Goal: Task Accomplishment & Management: Manage account settings

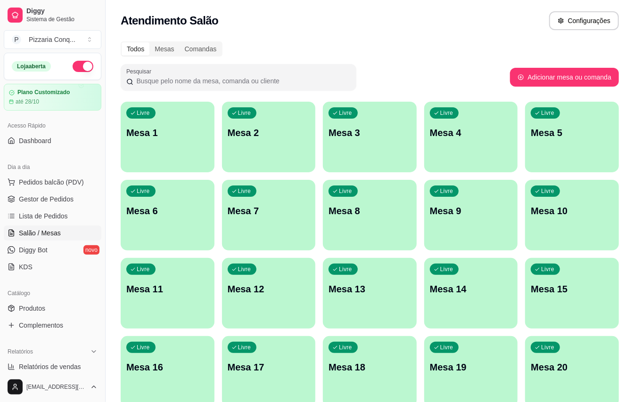
click at [182, 287] on p "Mesa 11" at bounding box center [167, 289] width 82 height 13
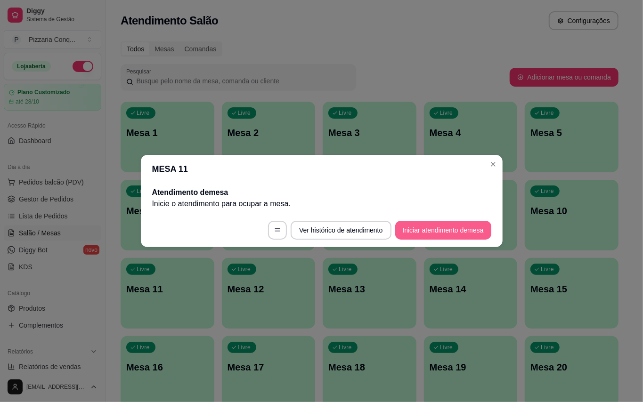
click at [400, 230] on button "Iniciar atendimento de mesa" at bounding box center [443, 230] width 96 height 19
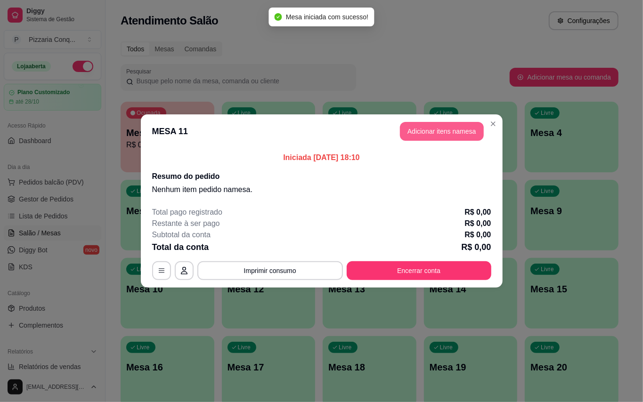
click at [444, 132] on button "Adicionar itens na mesa" at bounding box center [442, 131] width 84 height 19
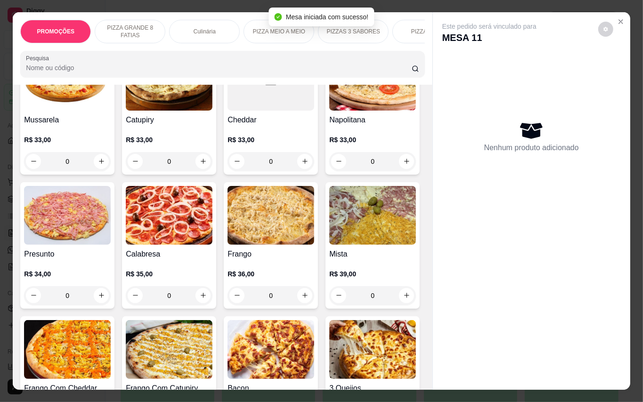
scroll to position [440, 0]
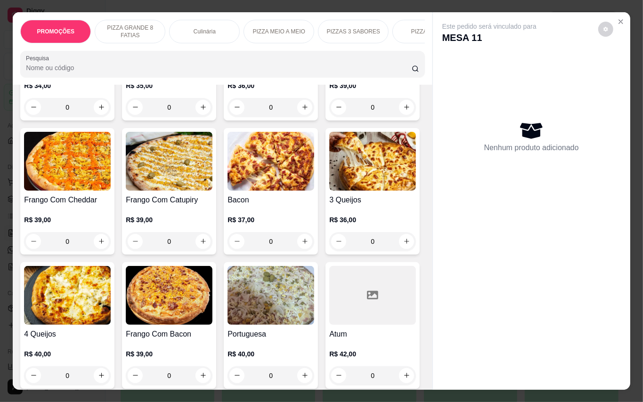
click at [126, 191] on img at bounding box center [169, 161] width 87 height 59
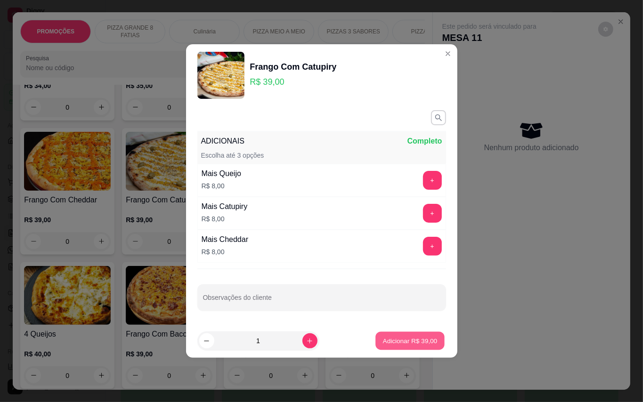
click at [405, 345] on p "Adicionar R$ 39,00" at bounding box center [410, 340] width 55 height 9
type input "1"
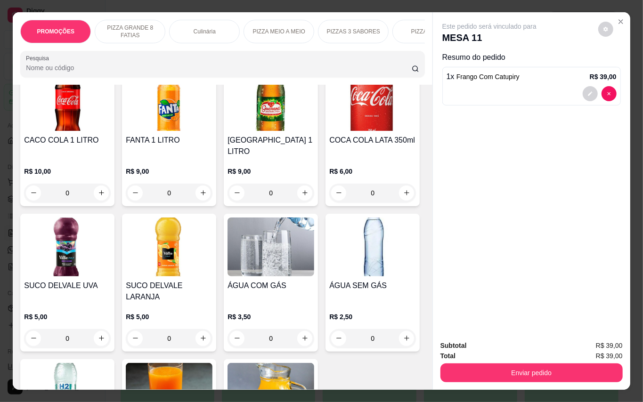
scroll to position [2262, 0]
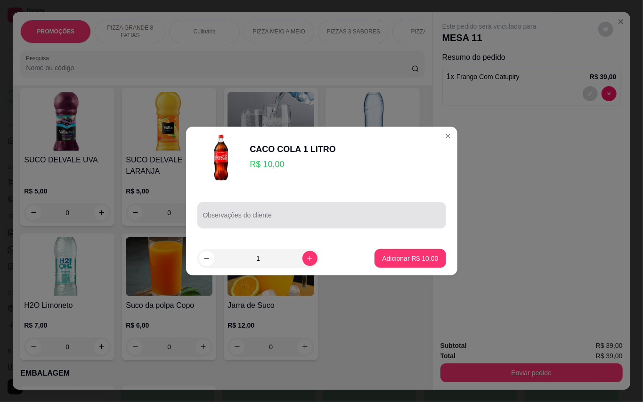
click at [263, 210] on div at bounding box center [321, 215] width 237 height 19
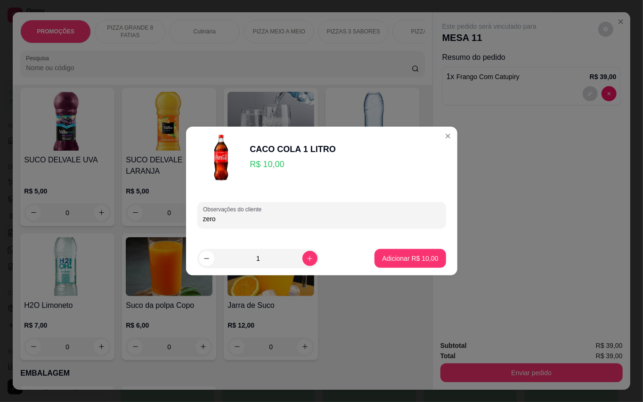
type input "zero"
click at [396, 251] on button "Adicionar R$ 10,00" at bounding box center [410, 259] width 69 height 18
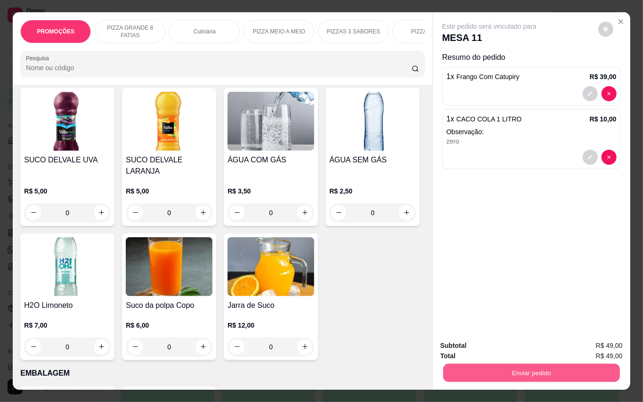
click at [577, 367] on button "Enviar pedido" at bounding box center [531, 373] width 177 height 18
click at [595, 347] on button "Enviar pedido" at bounding box center [597, 346] width 53 height 18
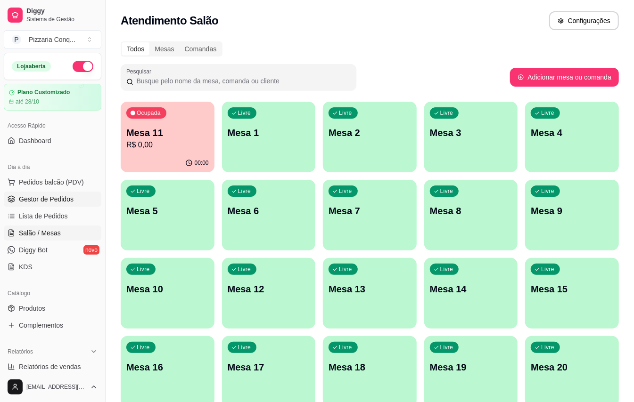
click at [25, 199] on span "Gestor de Pedidos" at bounding box center [46, 199] width 55 height 9
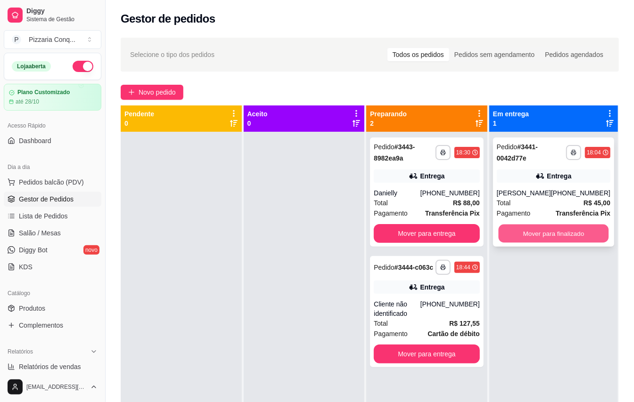
click at [573, 235] on button "Mover para finalizado" at bounding box center [553, 234] width 110 height 18
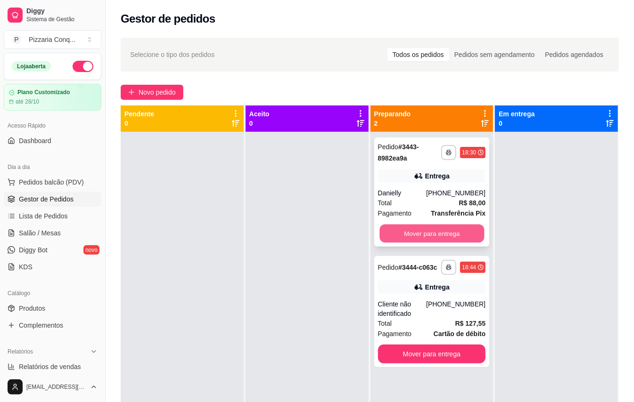
click at [449, 234] on button "Mover para entrega" at bounding box center [431, 234] width 105 height 18
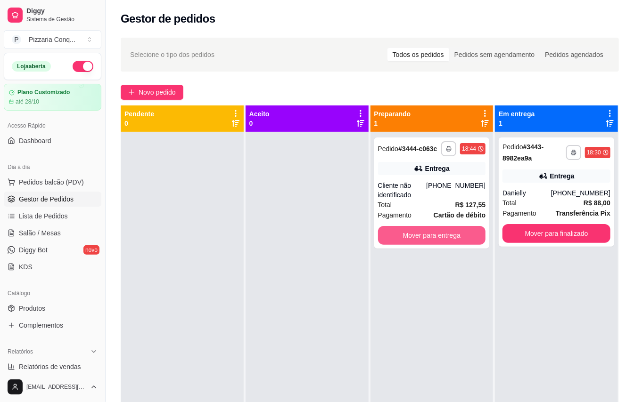
click at [449, 234] on button "Mover para entrega" at bounding box center [432, 235] width 108 height 19
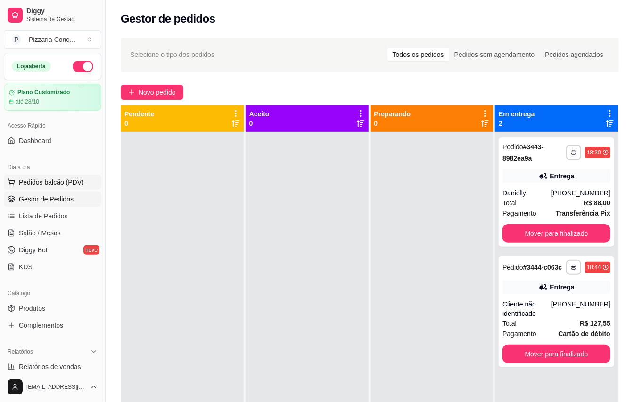
click at [51, 181] on span "Pedidos balcão (PDV)" at bounding box center [51, 182] width 65 height 9
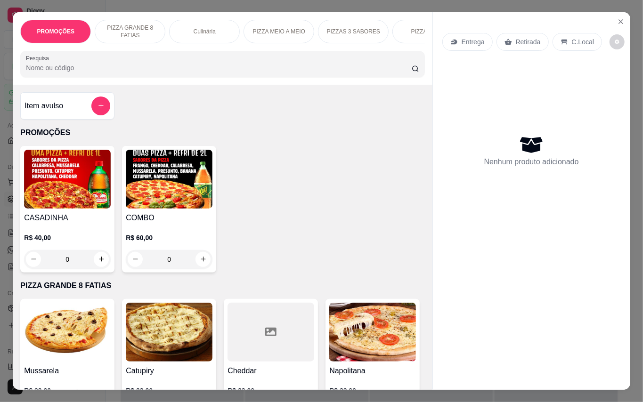
click at [168, 181] on img at bounding box center [169, 179] width 87 height 59
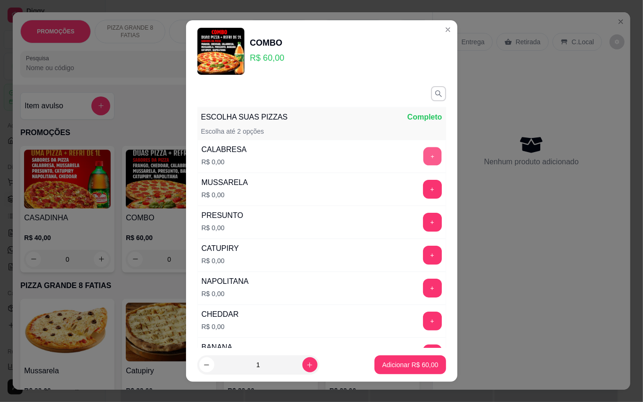
click at [423, 154] on button "+" at bounding box center [432, 156] width 18 height 18
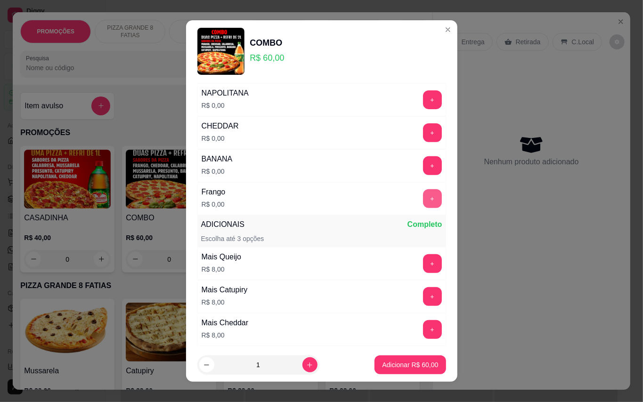
click at [423, 208] on button "+" at bounding box center [432, 198] width 19 height 19
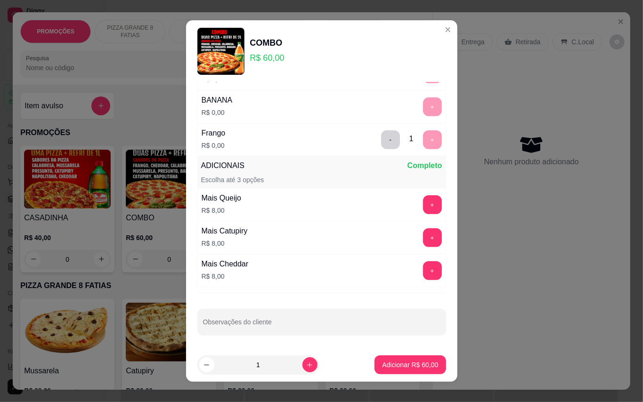
scroll to position [10, 0]
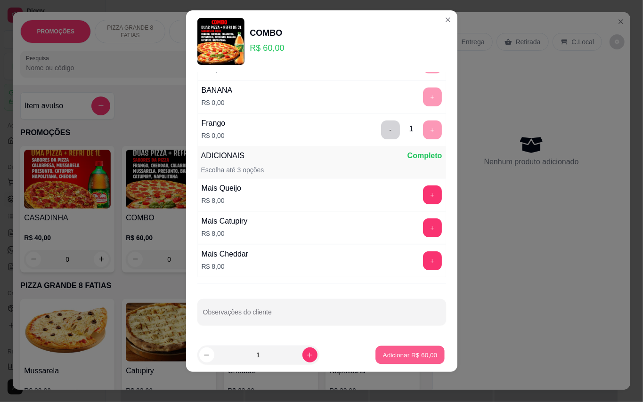
click at [398, 359] on p "Adicionar R$ 60,00" at bounding box center [410, 355] width 55 height 9
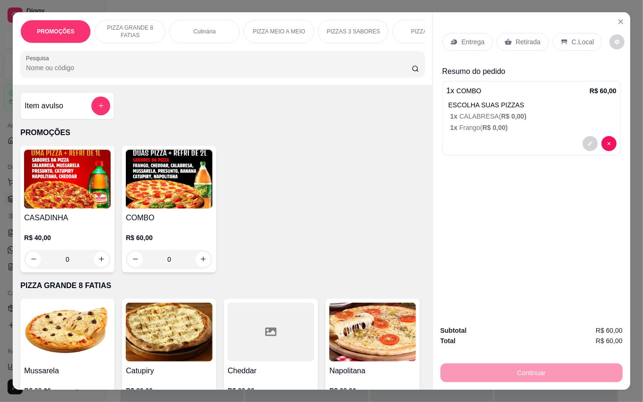
click at [477, 38] on p "Entrega" at bounding box center [473, 41] width 23 height 9
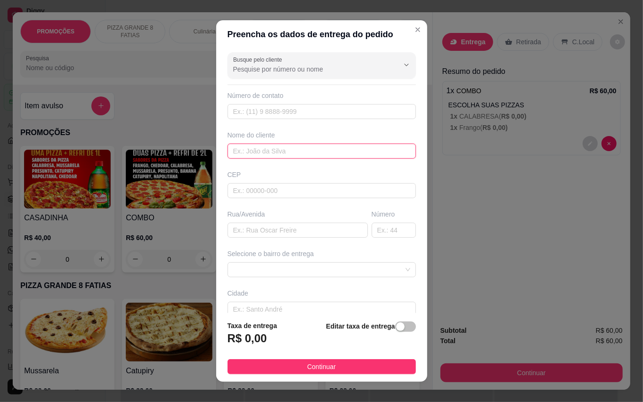
click at [264, 151] on input "text" at bounding box center [322, 151] width 188 height 15
type input "[PERSON_NAME]"
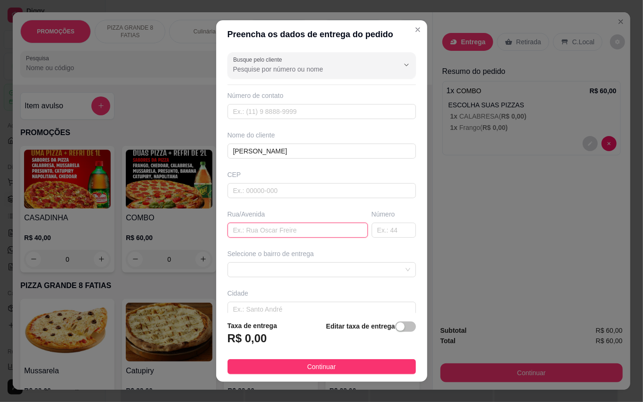
click at [285, 232] on input "text" at bounding box center [298, 230] width 140 height 15
click at [318, 274] on span at bounding box center [321, 270] width 177 height 14
type input "ao lado da igreja conquista 4"
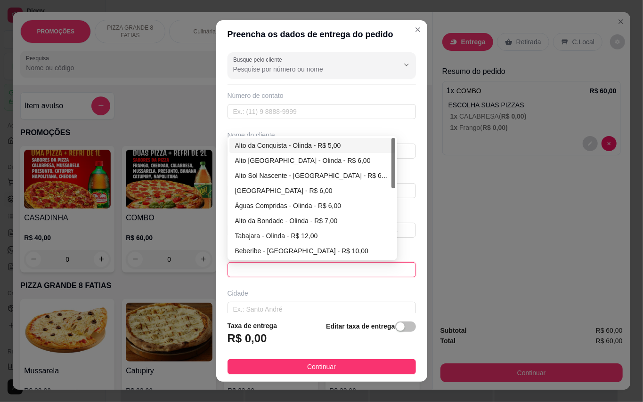
click at [260, 151] on div "Alto da Conquista - Olinda - R$ 5,00" at bounding box center [312, 145] width 155 height 10
type input "Olinda"
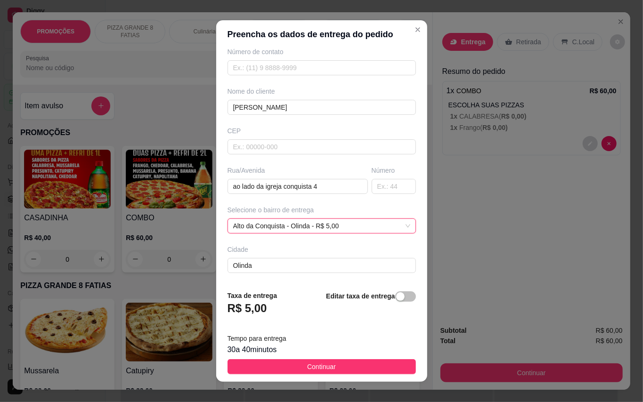
scroll to position [85, 0]
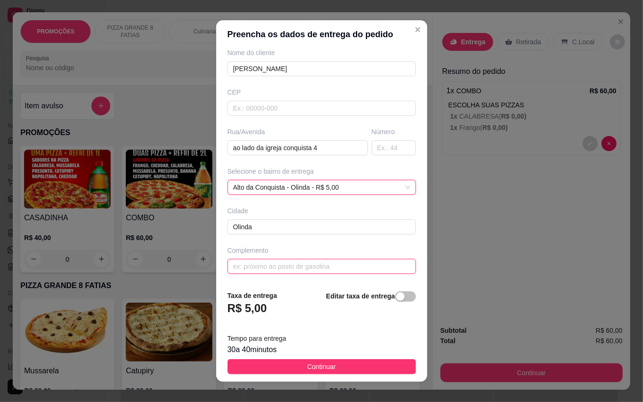
click at [284, 264] on input "text" at bounding box center [322, 266] width 188 height 15
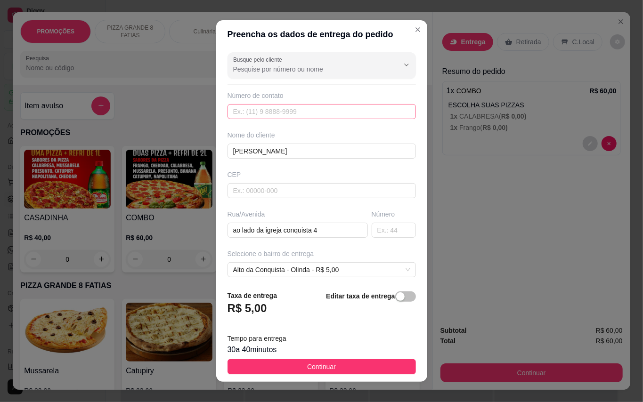
type input "beco"
click at [284, 108] on input "text" at bounding box center [322, 111] width 188 height 15
click at [289, 110] on input "819" at bounding box center [322, 111] width 188 height 15
type input "[PHONE_NUMBER]"
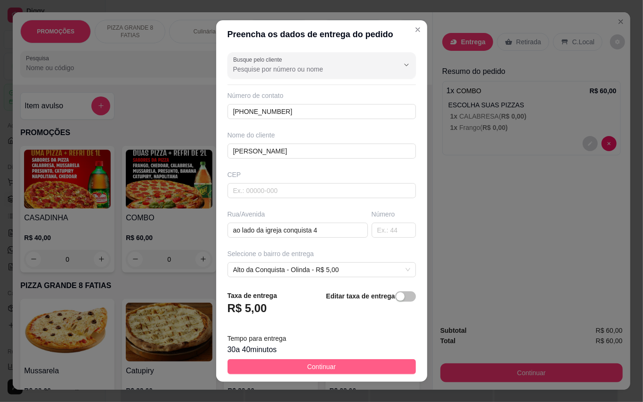
click at [335, 368] on button "Continuar" at bounding box center [322, 366] width 188 height 15
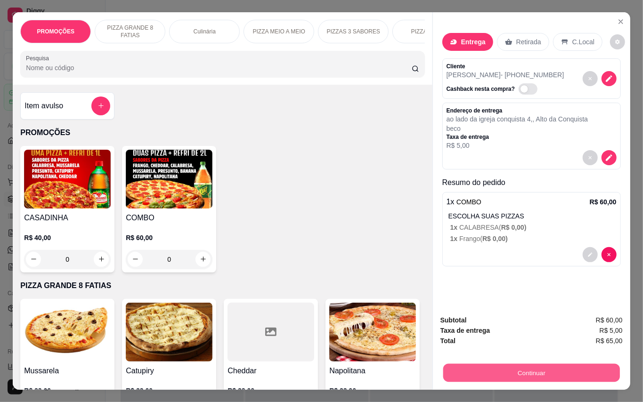
click at [555, 368] on button "Continuar" at bounding box center [531, 373] width 177 height 18
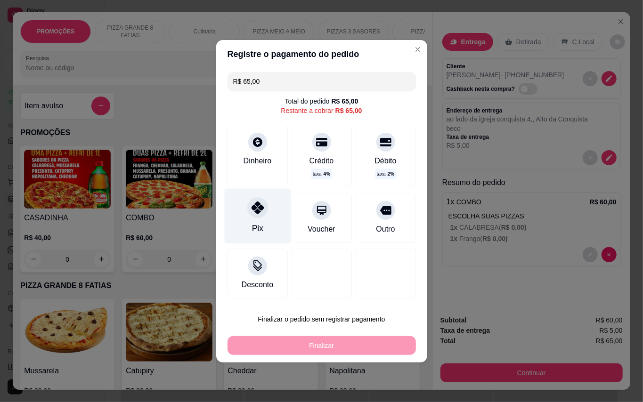
click at [252, 229] on div "Pix" at bounding box center [257, 228] width 11 height 12
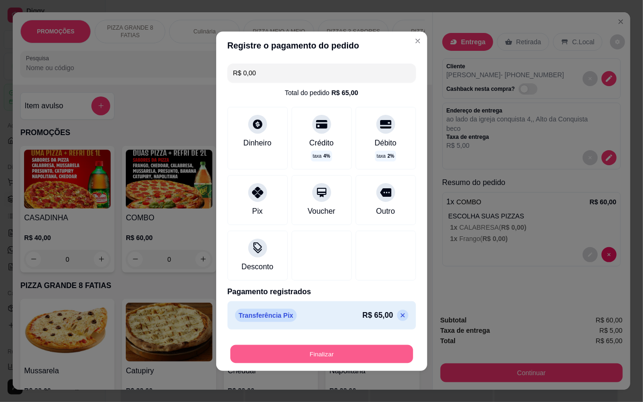
click at [346, 357] on button "Finalizar" at bounding box center [321, 354] width 183 height 18
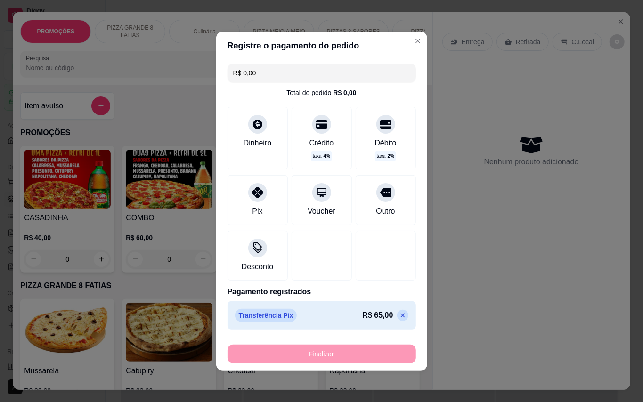
type input "-R$ 65,00"
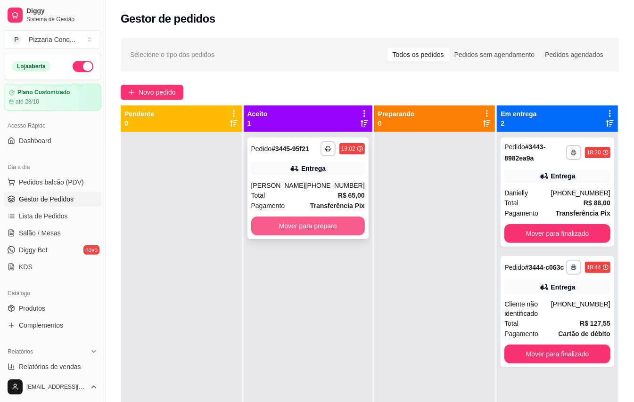
click at [319, 236] on button "Mover para preparo" at bounding box center [308, 226] width 114 height 19
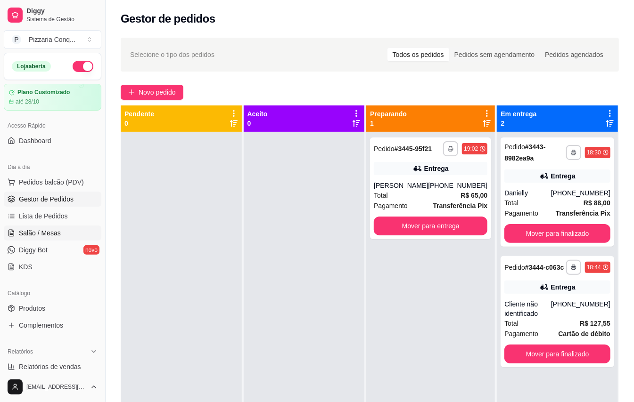
click at [55, 230] on span "Salão / Mesas" at bounding box center [40, 233] width 42 height 9
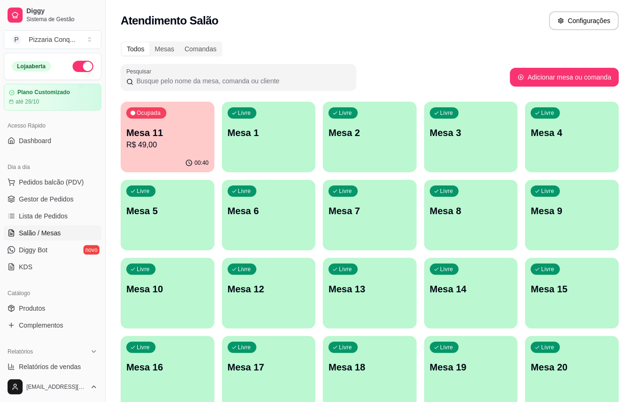
click at [177, 151] on div "Ocupada Mesa 11 R$ 49,00" at bounding box center [168, 128] width 94 height 52
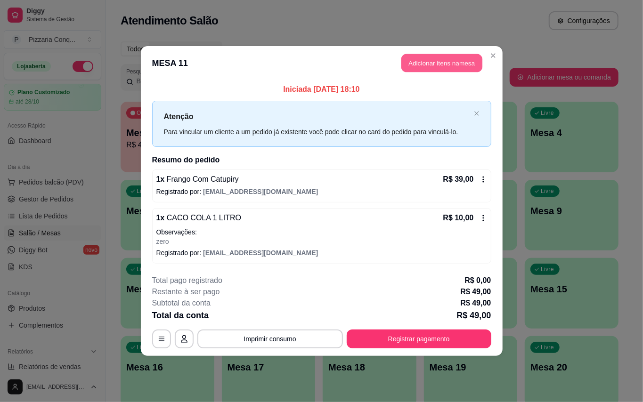
click at [416, 54] on button "Adicionar itens na mesa" at bounding box center [441, 63] width 81 height 18
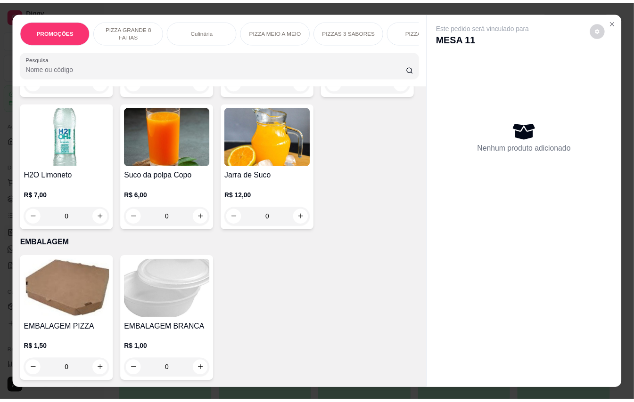
scroll to position [2764, 0]
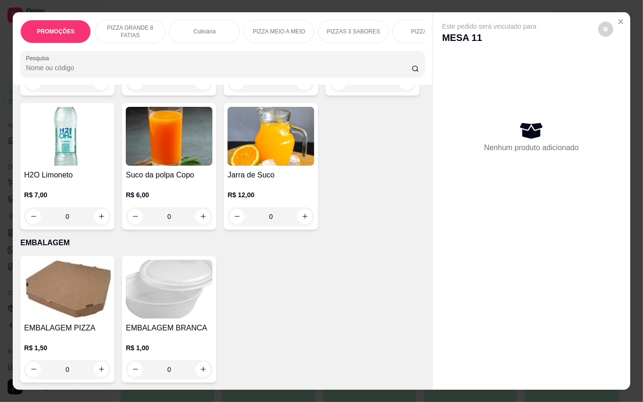
click at [173, 296] on img at bounding box center [169, 289] width 87 height 59
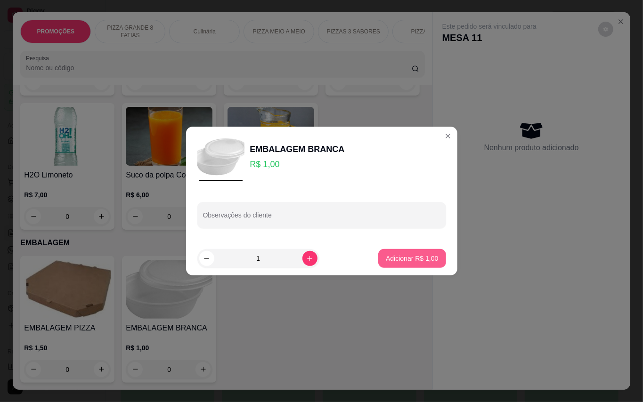
click at [432, 262] on button "Adicionar R$ 1,00" at bounding box center [411, 258] width 67 height 19
type input "1"
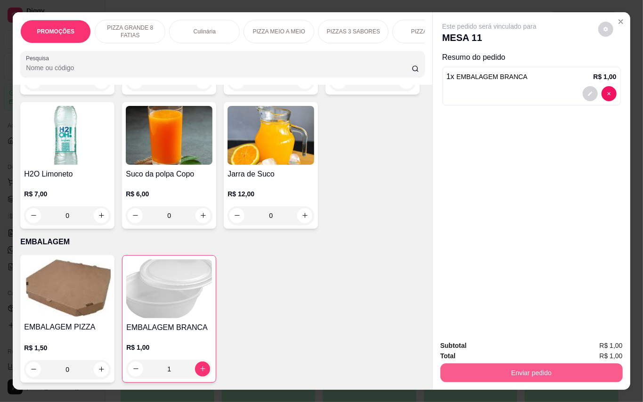
click at [523, 367] on button "Enviar pedido" at bounding box center [532, 373] width 182 height 19
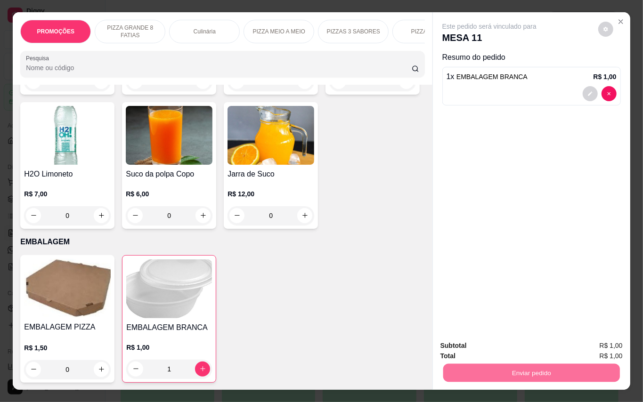
click at [600, 345] on button "Enviar pedido" at bounding box center [598, 345] width 52 height 17
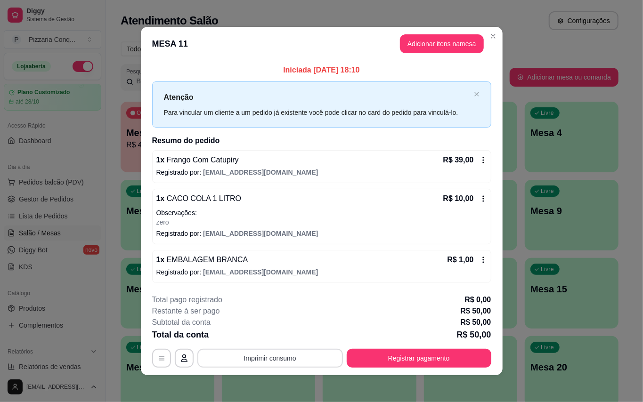
click at [284, 367] on button "Imprimir consumo" at bounding box center [270, 358] width 146 height 19
click at [283, 343] on button "Impressora" at bounding box center [266, 342] width 66 height 15
click at [480, 27] on header "MESA 11 Adicionar itens na mesa" at bounding box center [322, 44] width 362 height 34
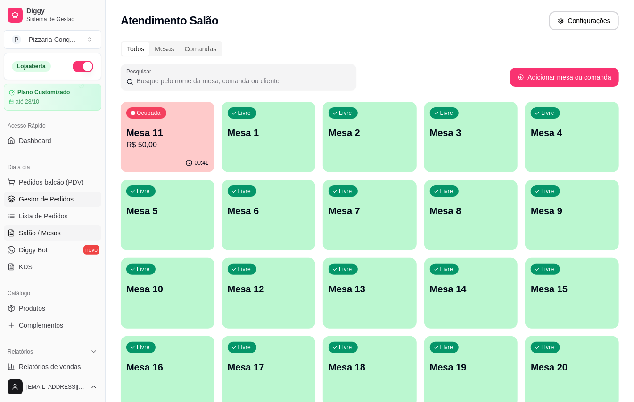
click at [63, 200] on span "Gestor de Pedidos" at bounding box center [46, 199] width 55 height 9
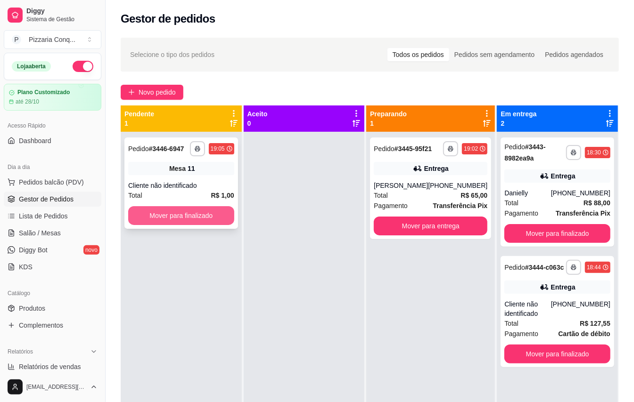
click at [219, 215] on button "Mover para finalizado" at bounding box center [181, 215] width 106 height 19
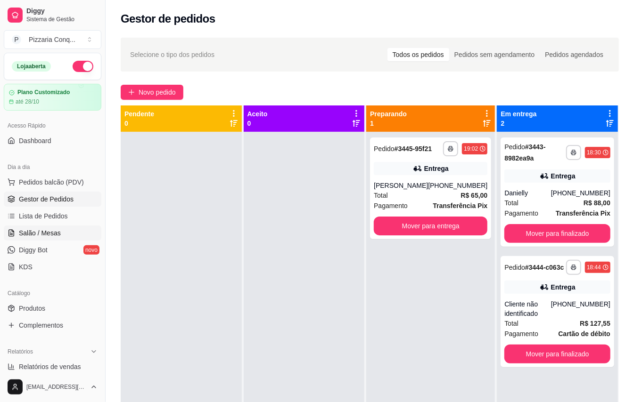
click at [58, 231] on span "Salão / Mesas" at bounding box center [40, 233] width 42 height 9
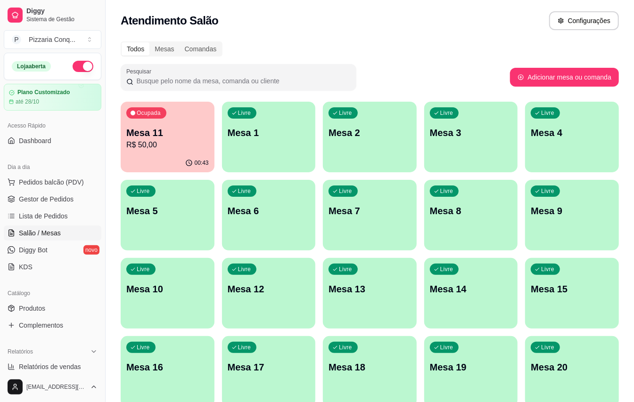
click at [146, 149] on p "R$ 50,00" at bounding box center [167, 144] width 82 height 11
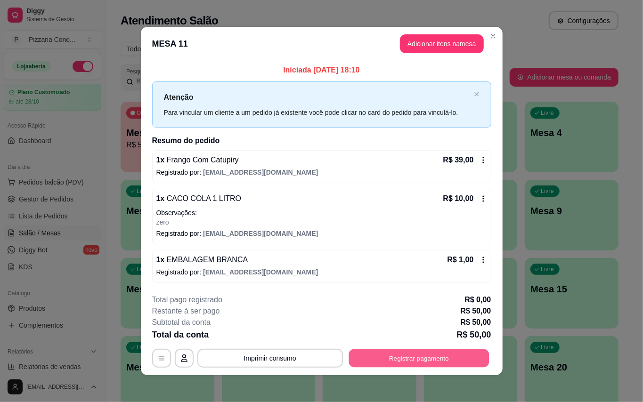
click at [406, 367] on button "Registrar pagamento" at bounding box center [419, 358] width 140 height 18
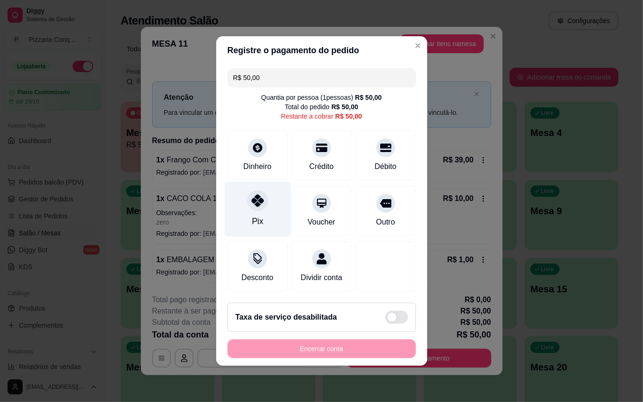
click at [249, 205] on div "Pix" at bounding box center [257, 209] width 66 height 55
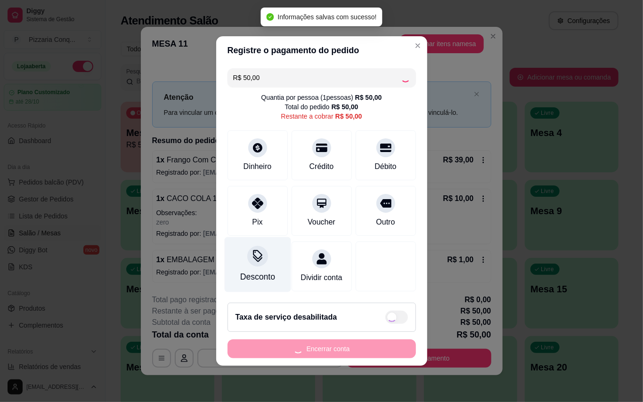
type input "R$ 0,00"
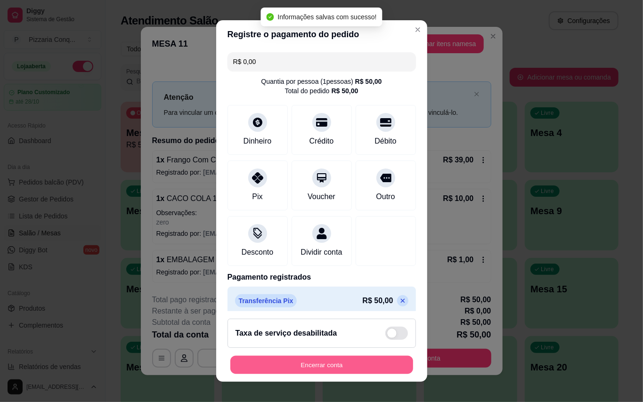
click at [358, 362] on button "Encerrar conta" at bounding box center [321, 365] width 183 height 18
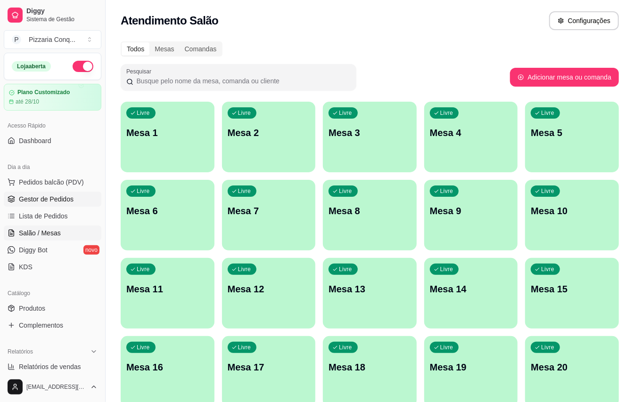
click at [40, 196] on span "Gestor de Pedidos" at bounding box center [46, 199] width 55 height 9
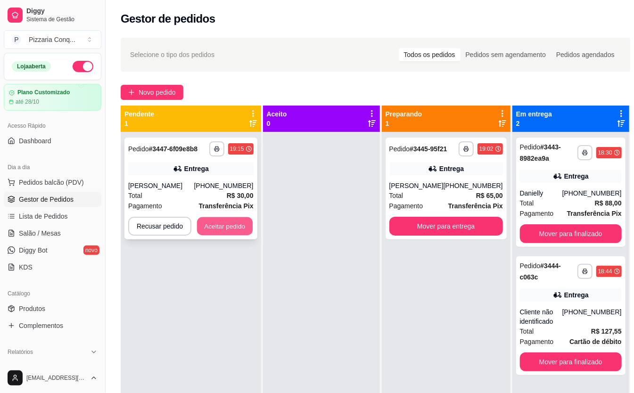
click at [232, 231] on button "Aceitar pedido" at bounding box center [225, 226] width 56 height 18
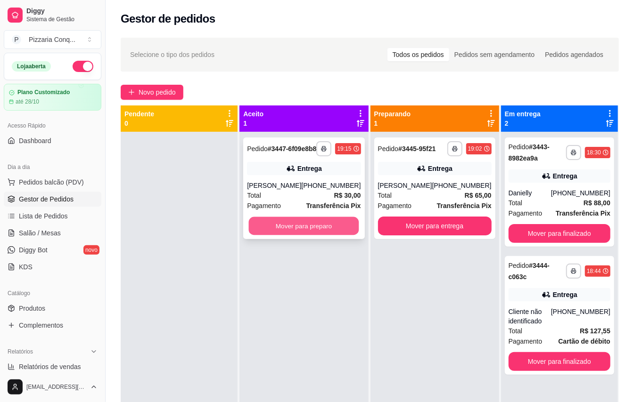
click at [314, 230] on button "Mover para preparo" at bounding box center [304, 226] width 110 height 18
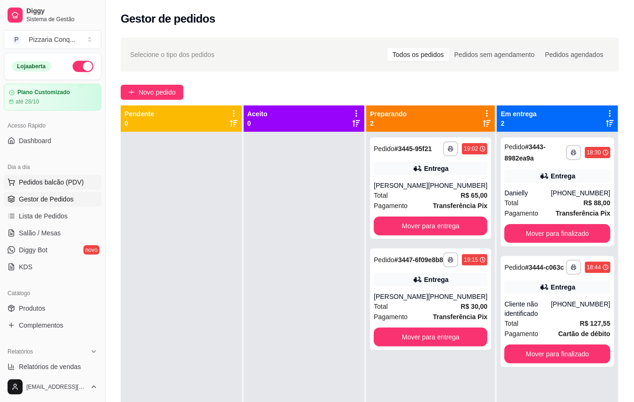
click at [60, 181] on span "Pedidos balcão (PDV)" at bounding box center [51, 182] width 65 height 9
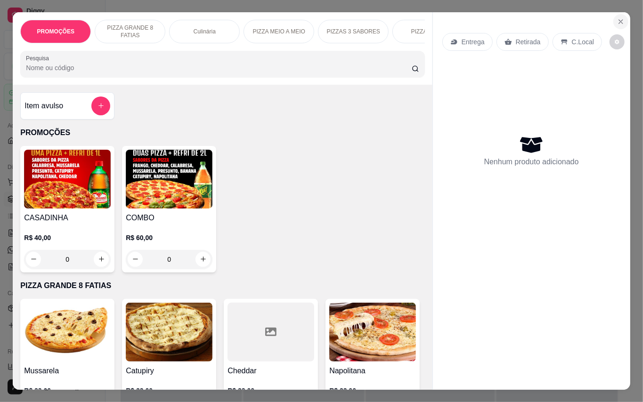
click at [613, 19] on button "Close" at bounding box center [620, 21] width 15 height 15
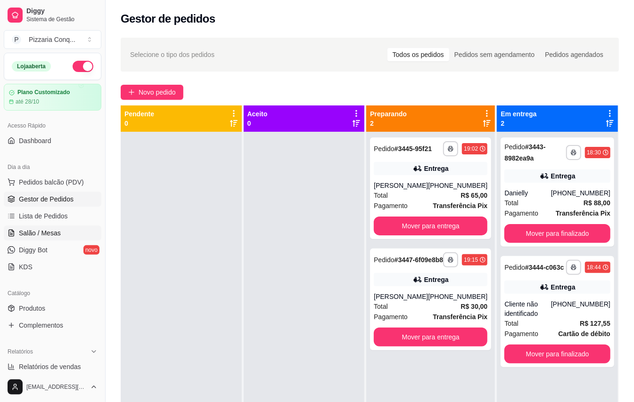
click at [31, 237] on span "Salão / Mesas" at bounding box center [40, 233] width 42 height 9
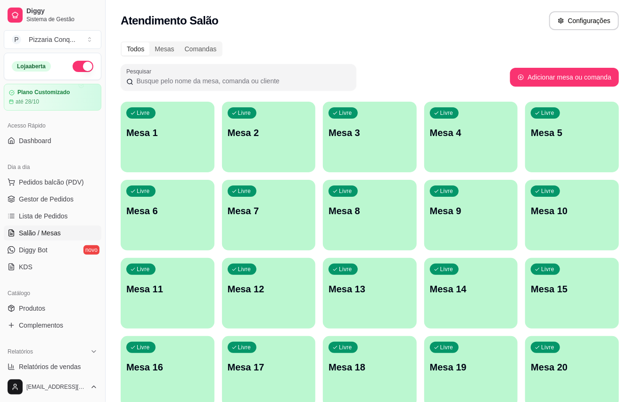
click at [360, 129] on p "Mesa 3" at bounding box center [369, 132] width 82 height 13
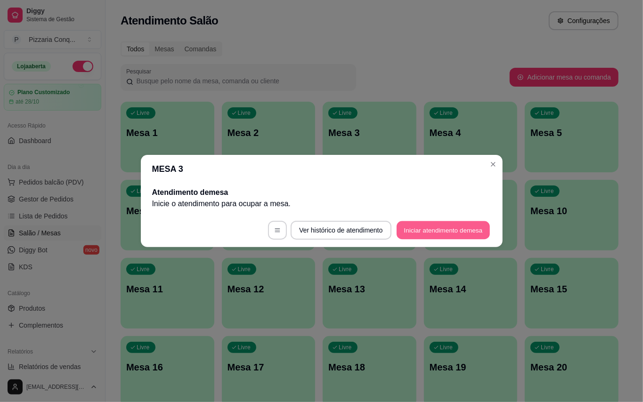
click at [441, 230] on button "Iniciar atendimento de mesa" at bounding box center [443, 230] width 93 height 18
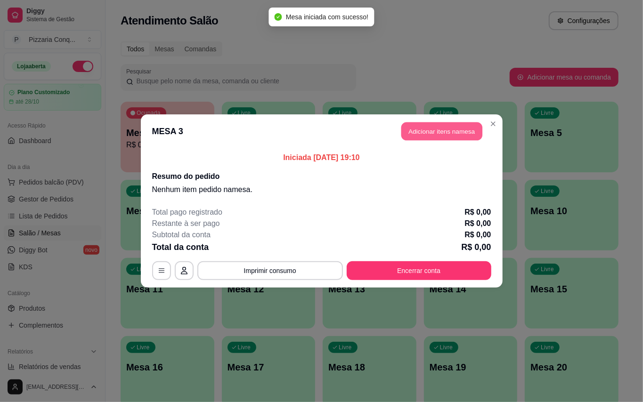
click at [455, 136] on button "Adicionar itens na mesa" at bounding box center [441, 131] width 81 height 18
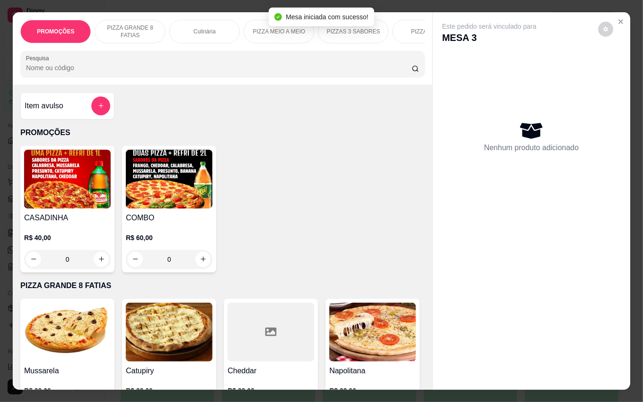
scroll to position [251, 0]
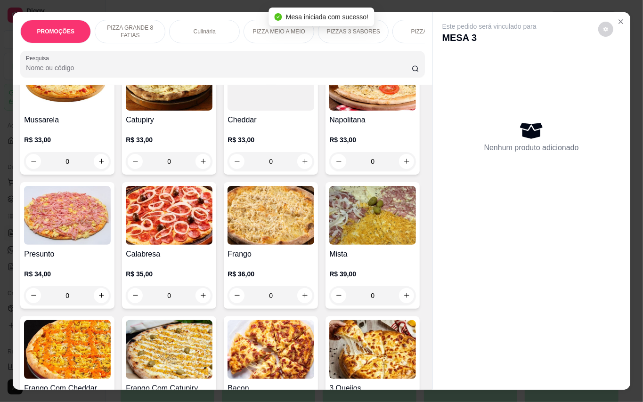
click at [329, 111] on img at bounding box center [372, 81] width 87 height 59
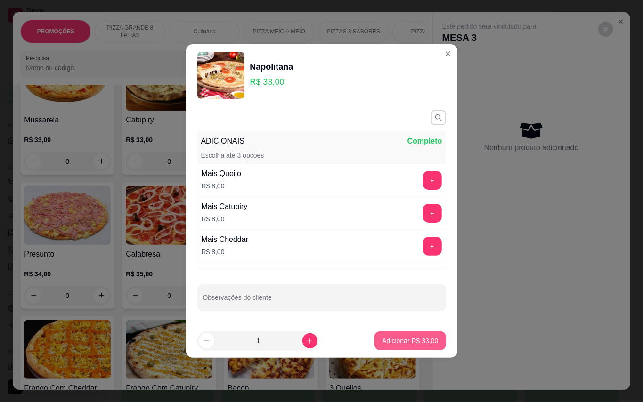
click at [399, 346] on p "Adicionar R$ 33,00" at bounding box center [410, 340] width 56 height 9
type input "1"
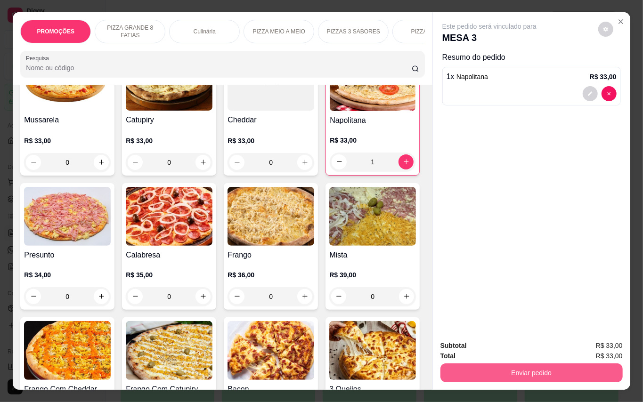
click at [553, 377] on button "Enviar pedido" at bounding box center [532, 373] width 182 height 19
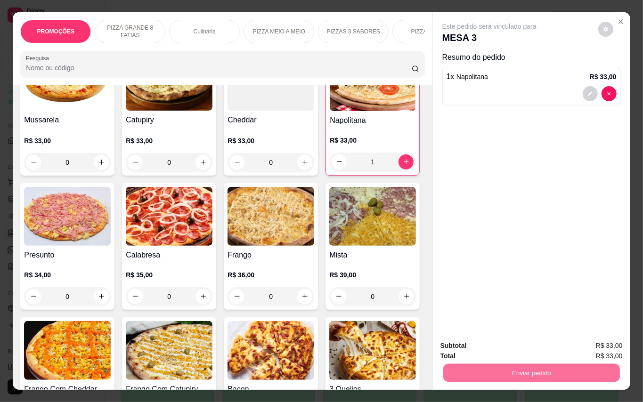
click at [598, 351] on button "Enviar pedido" at bounding box center [598, 345] width 52 height 17
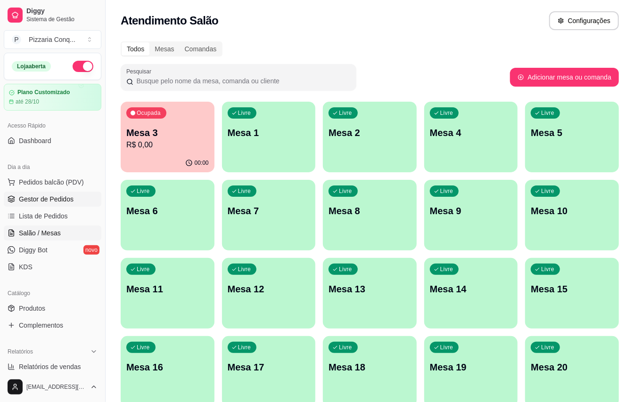
click at [68, 200] on span "Gestor de Pedidos" at bounding box center [46, 199] width 55 height 9
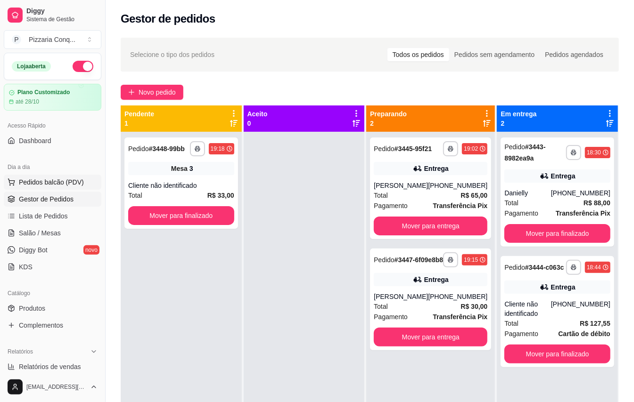
click at [64, 185] on span "Pedidos balcão (PDV)" at bounding box center [51, 182] width 65 height 9
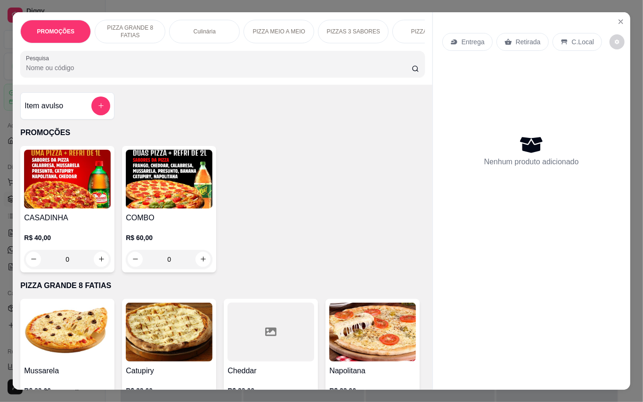
click at [205, 192] on img at bounding box center [169, 179] width 87 height 59
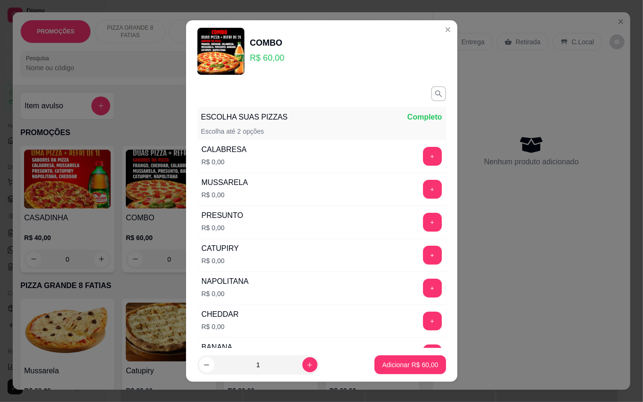
scroll to position [125, 0]
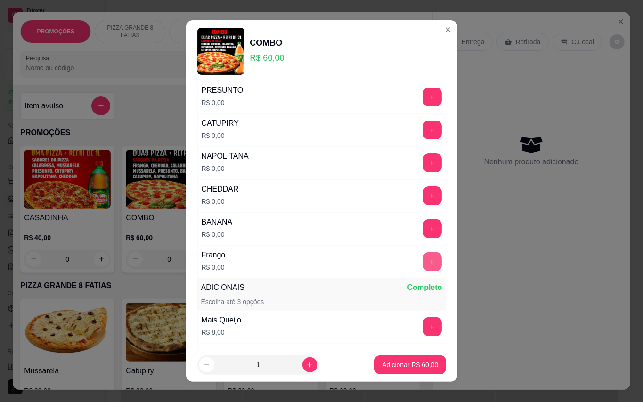
click at [423, 266] on button "+" at bounding box center [432, 262] width 19 height 19
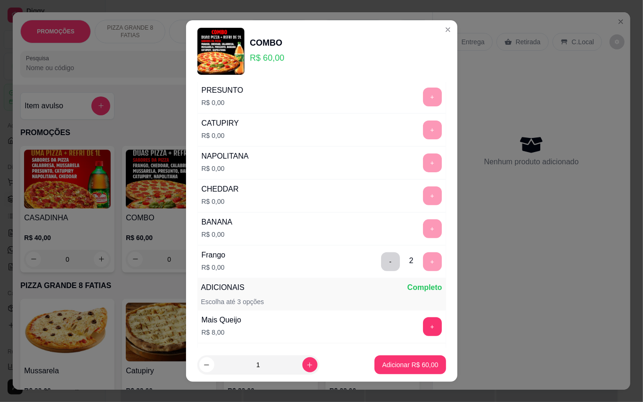
scroll to position [10, 0]
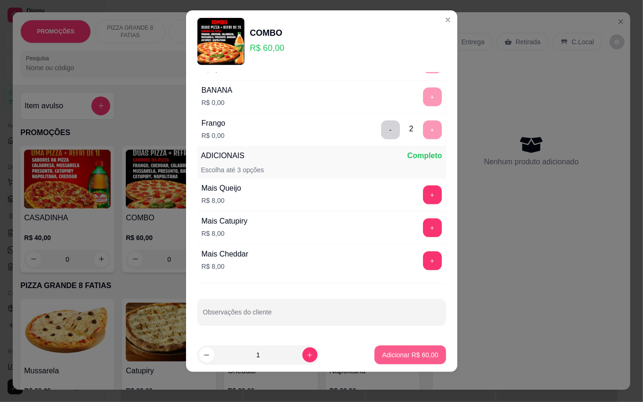
click at [404, 356] on p "Adicionar R$ 60,00" at bounding box center [410, 355] width 56 height 9
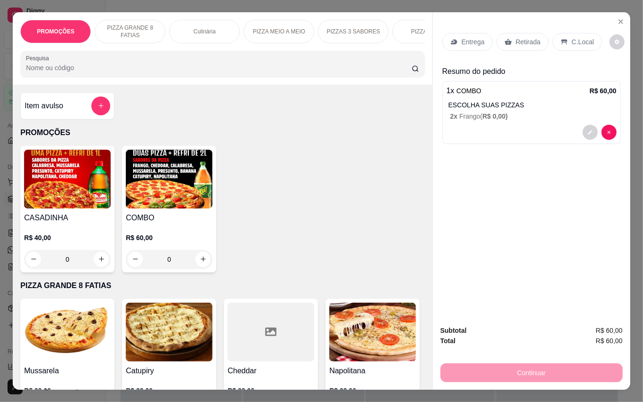
click at [453, 38] on icon at bounding box center [454, 42] width 8 height 8
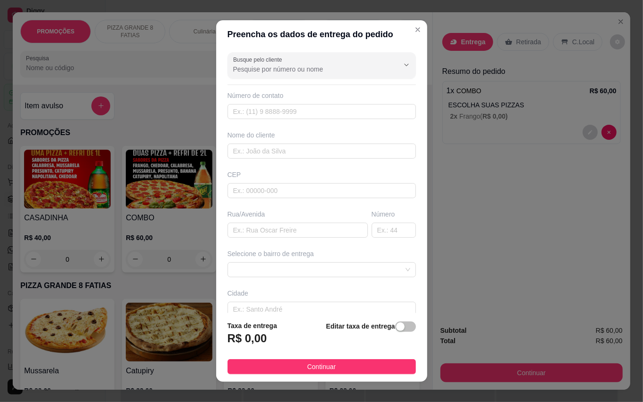
click at [268, 219] on div "Rua/Avenida" at bounding box center [298, 214] width 140 height 9
click at [276, 233] on input "text" at bounding box center [298, 230] width 140 height 15
type input "Estrada da Mirueira"
click at [372, 232] on input "text" at bounding box center [394, 230] width 44 height 15
click at [302, 276] on span at bounding box center [321, 270] width 177 height 14
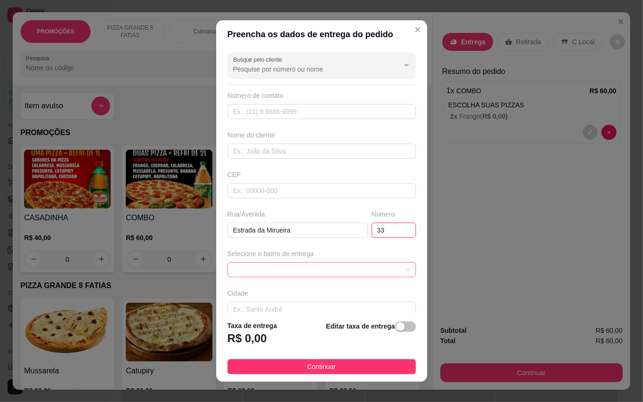
type input "33"
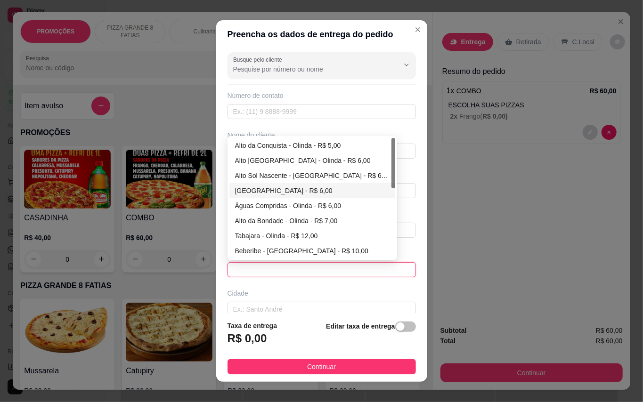
click at [255, 196] on div "[GEOGRAPHIC_DATA] - R$ 6,00" at bounding box center [312, 191] width 155 height 10
type input "Olinda"
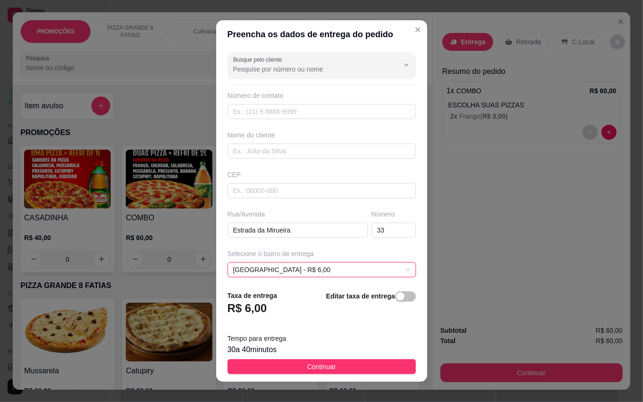
scroll to position [85, 0]
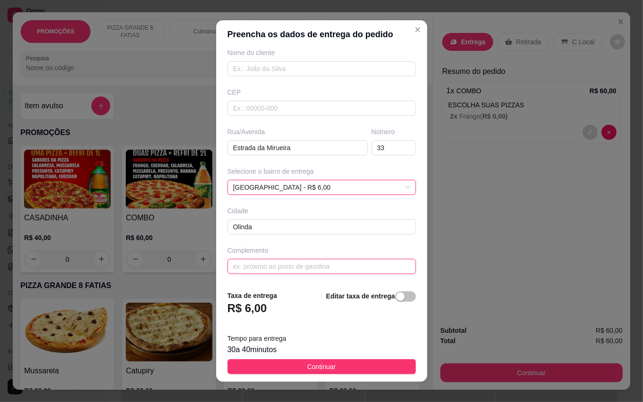
click at [272, 261] on input "text" at bounding box center [322, 266] width 188 height 15
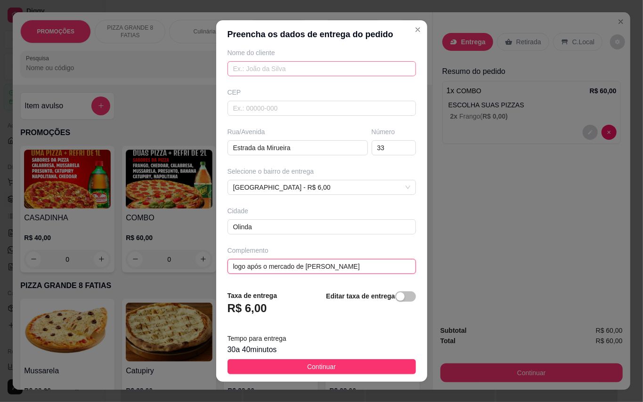
type input "logo após o mercado de [PERSON_NAME]"
click at [267, 67] on input "text" at bounding box center [322, 68] width 188 height 15
type input "L"
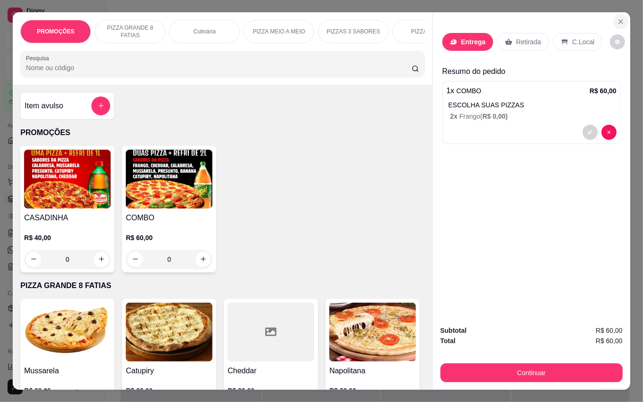
click at [617, 18] on icon "Close" at bounding box center [621, 22] width 8 height 8
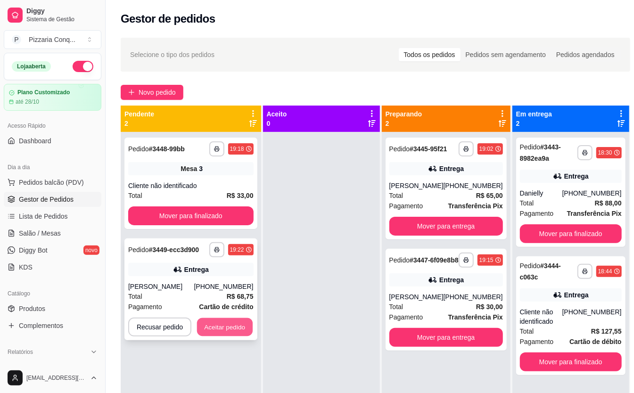
click at [237, 328] on button "Aceitar pedido" at bounding box center [225, 327] width 56 height 18
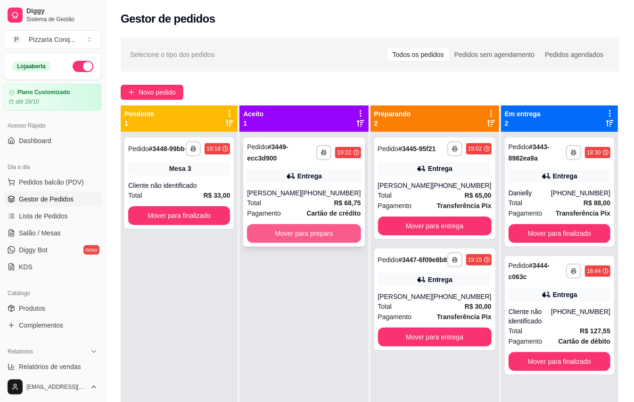
click at [334, 243] on button "Mover para preparo" at bounding box center [304, 233] width 114 height 19
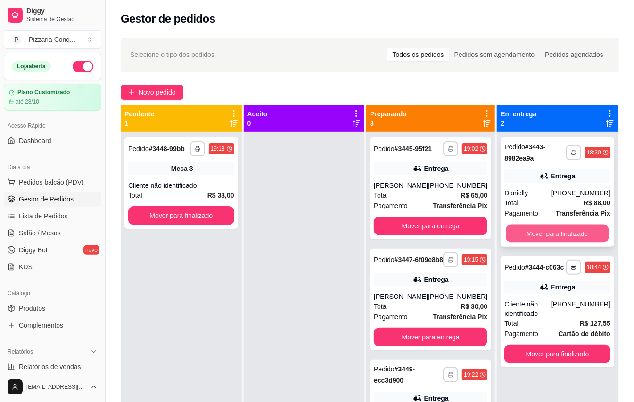
click at [570, 227] on button "Mover para finalizado" at bounding box center [557, 234] width 103 height 18
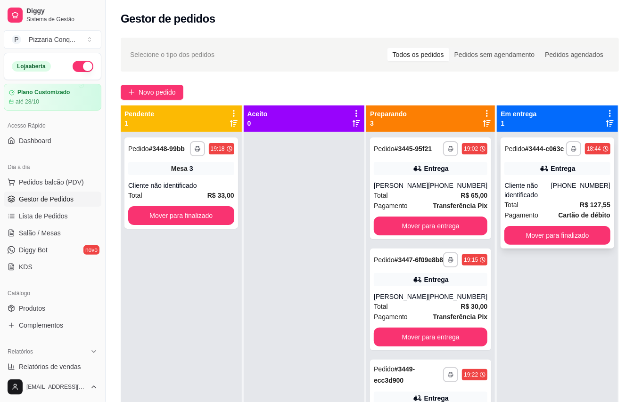
click at [547, 210] on div "Total R$ 127,55" at bounding box center [557, 205] width 106 height 10
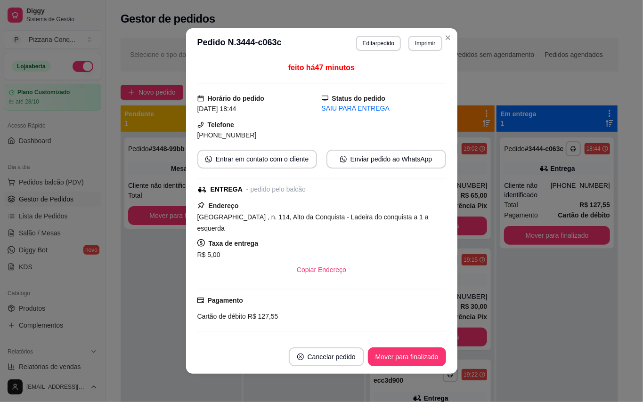
scroll to position [63, 0]
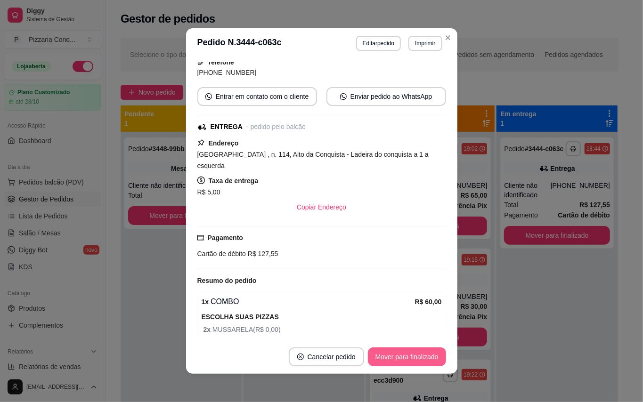
click at [431, 351] on button "Mover para finalizado" at bounding box center [407, 357] width 78 height 19
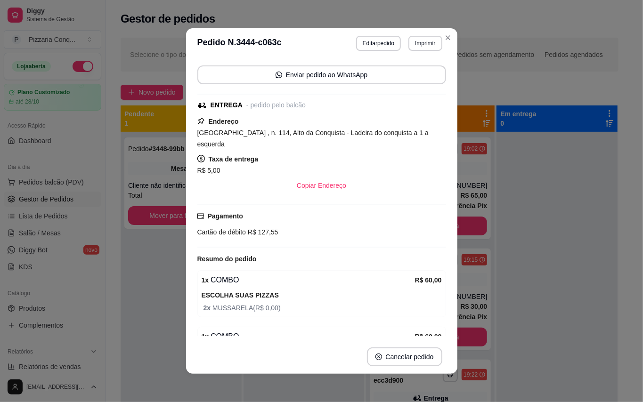
scroll to position [41, 0]
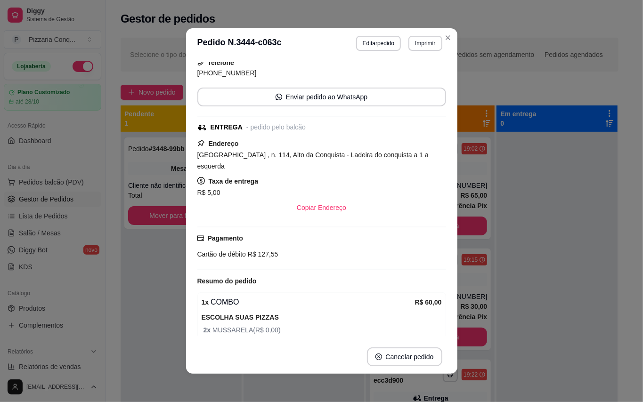
click at [445, 46] on header "**********" at bounding box center [321, 43] width 271 height 30
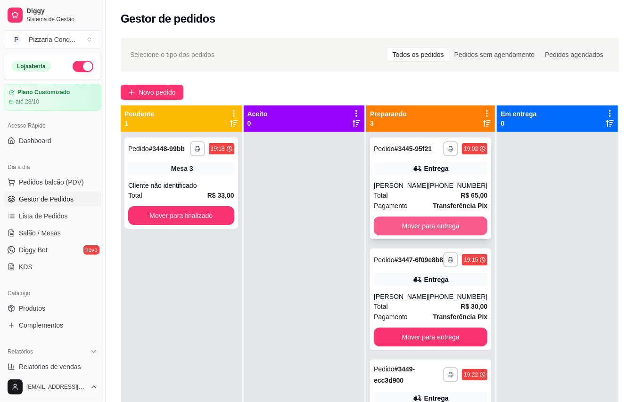
click at [439, 229] on button "Mover para entrega" at bounding box center [431, 226] width 114 height 19
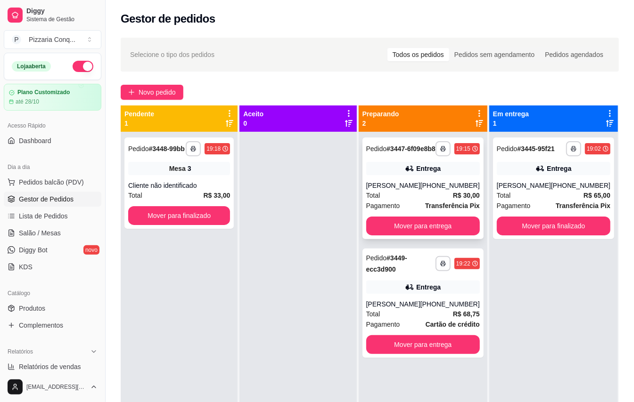
click at [443, 190] on div "[PHONE_NUMBER]" at bounding box center [449, 185] width 59 height 9
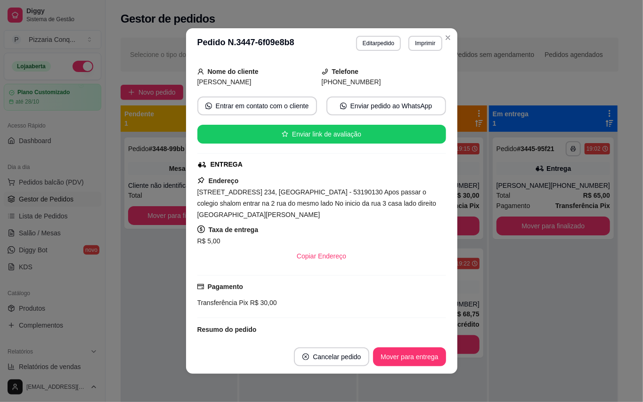
scroll to position [0, 0]
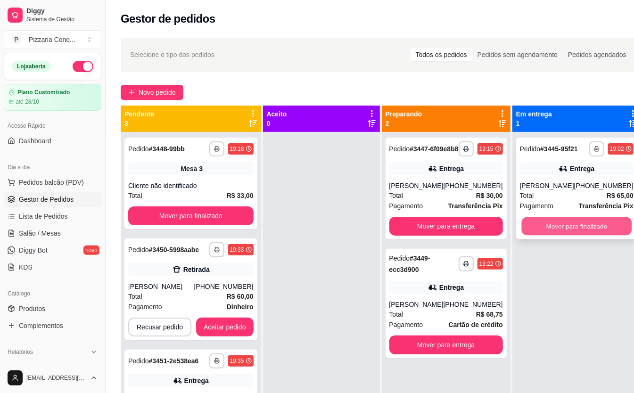
click at [575, 232] on button "Mover para finalizado" at bounding box center [576, 226] width 110 height 18
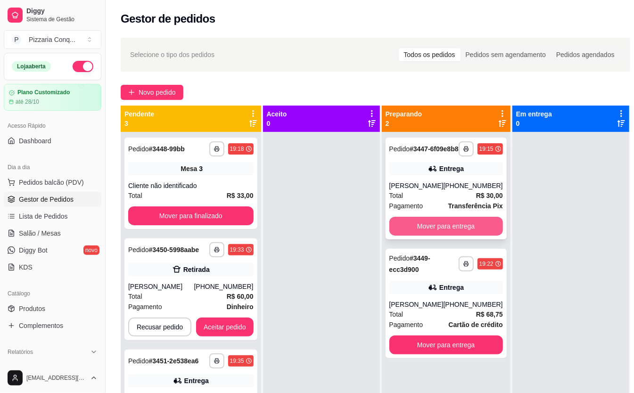
click at [462, 236] on button "Mover para entrega" at bounding box center [446, 226] width 114 height 19
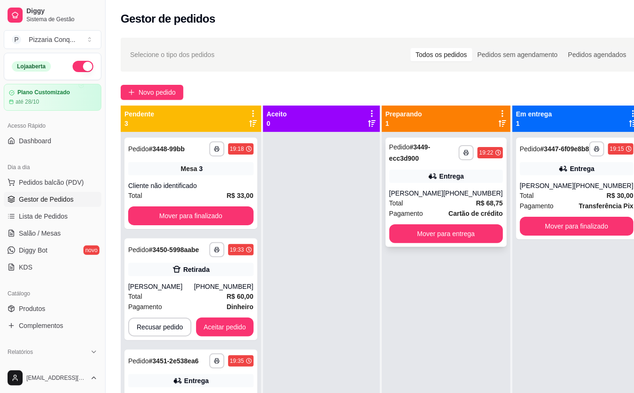
click at [443, 208] on div "Total R$ 68,75" at bounding box center [446, 203] width 114 height 10
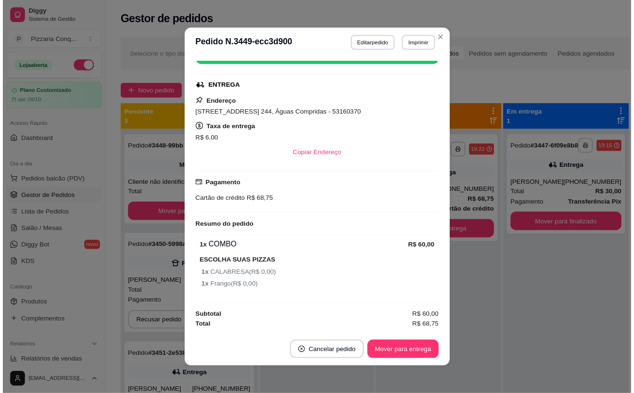
scroll to position [2, 0]
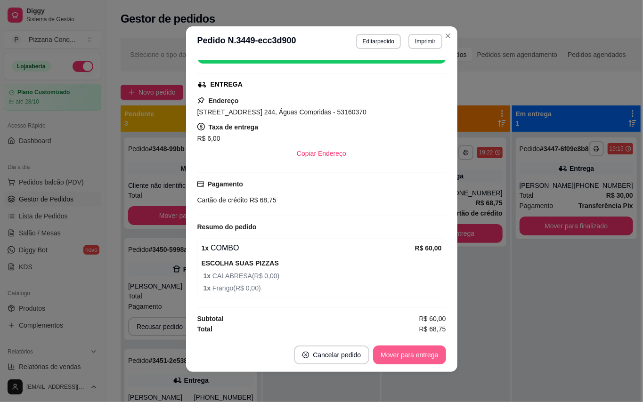
click at [392, 357] on button "Mover para entrega" at bounding box center [409, 355] width 73 height 19
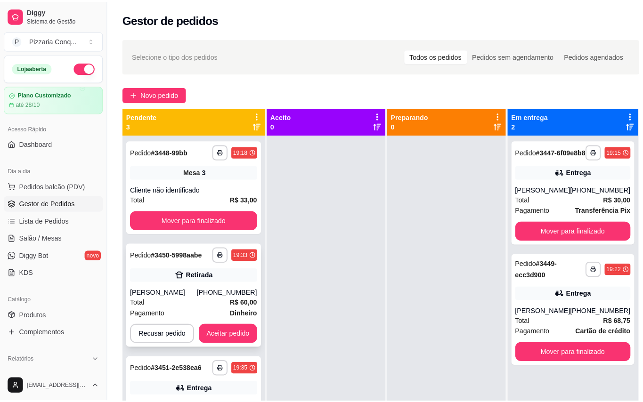
scroll to position [26, 0]
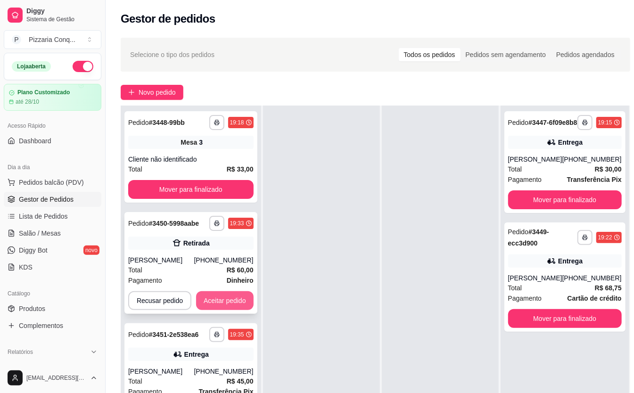
click at [245, 304] on button "Aceitar pedido" at bounding box center [224, 300] width 57 height 19
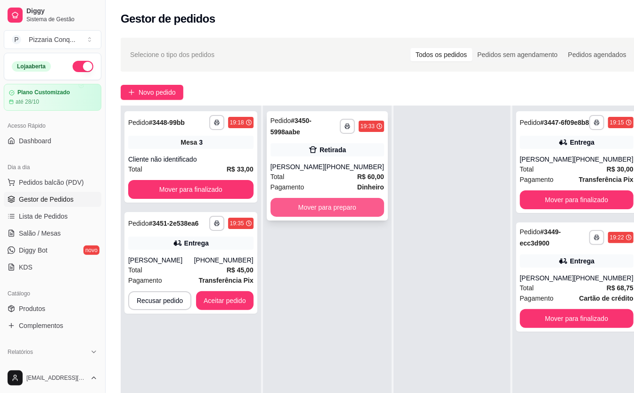
click at [347, 205] on button "Mover para preparo" at bounding box center [327, 207] width 114 height 19
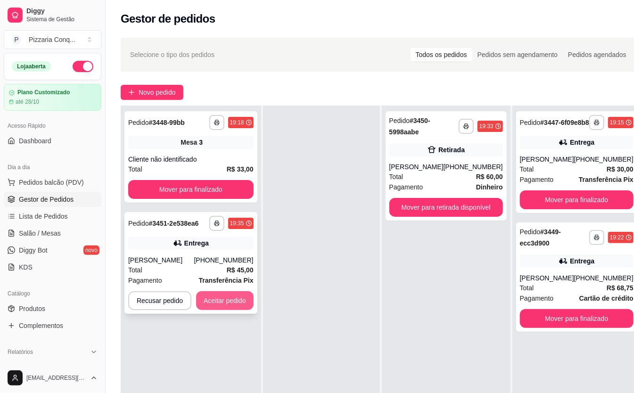
click at [235, 302] on button "Aceitar pedido" at bounding box center [224, 300] width 57 height 19
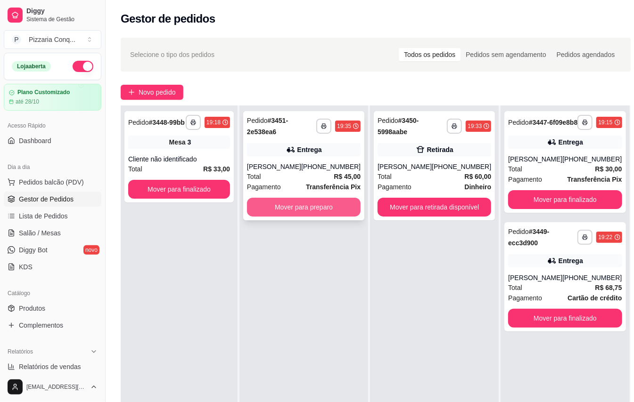
click at [302, 210] on button "Mover para preparo" at bounding box center [304, 207] width 114 height 19
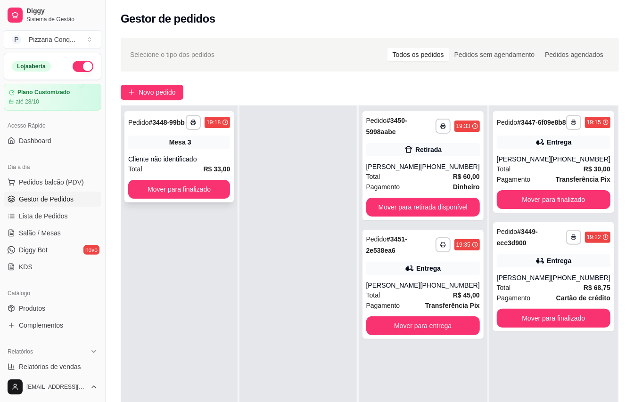
click at [208, 164] on div "Cliente não identificado" at bounding box center [179, 159] width 102 height 9
click at [35, 236] on span "Salão / Mesas" at bounding box center [40, 233] width 42 height 9
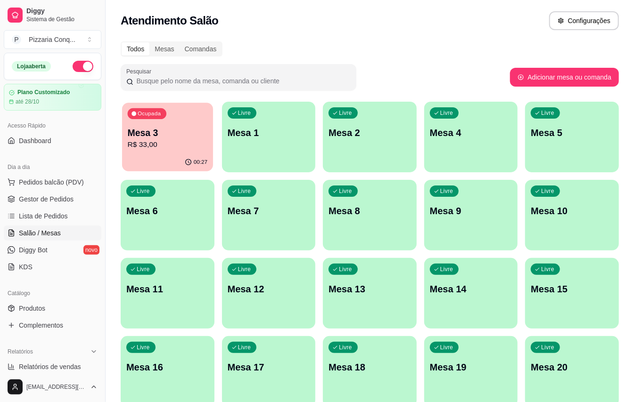
click at [169, 131] on p "Mesa 3" at bounding box center [168, 133] width 80 height 13
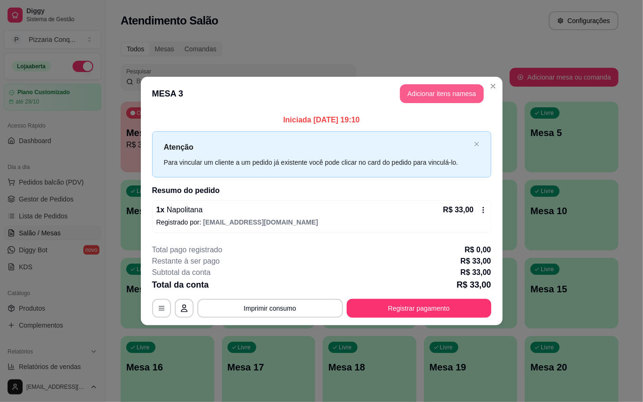
click at [436, 95] on button "Adicionar itens na mesa" at bounding box center [442, 93] width 84 height 19
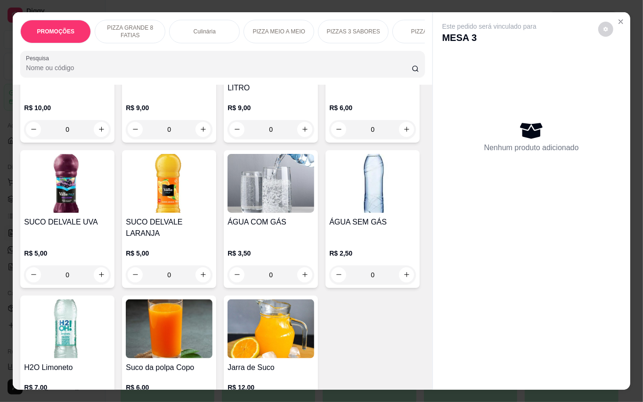
scroll to position [2324, 0]
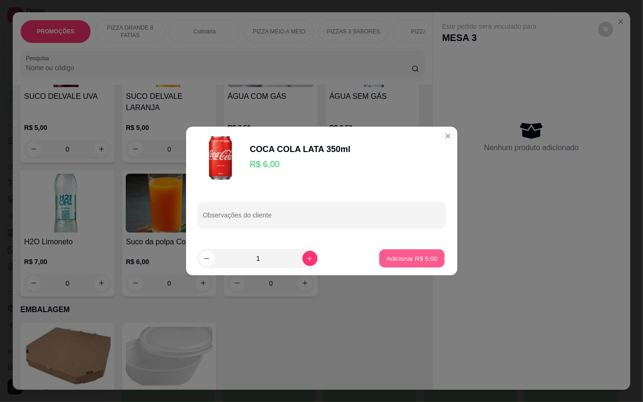
click at [430, 261] on button "Adicionar R$ 6,00" at bounding box center [411, 259] width 65 height 18
type input "1"
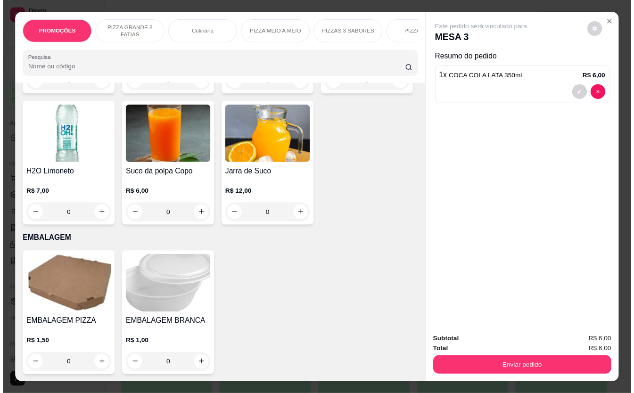
scroll to position [2771, 0]
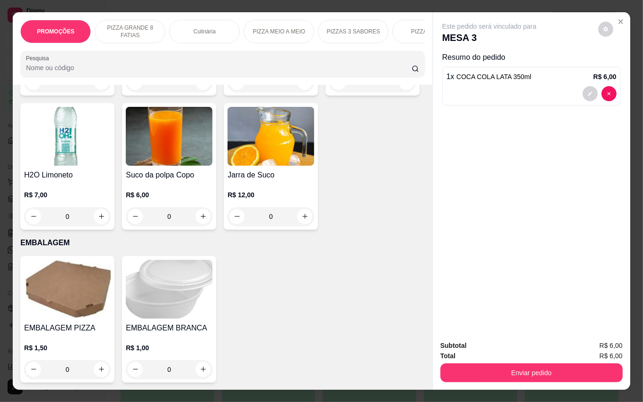
click at [73, 286] on img at bounding box center [67, 289] width 87 height 59
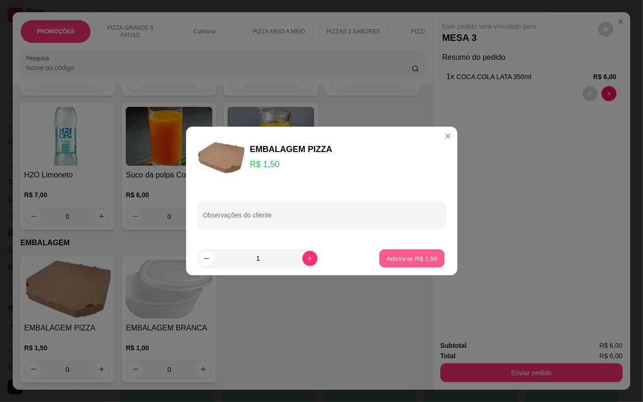
click at [413, 254] on p "Adicionar R$ 1,50" at bounding box center [412, 258] width 51 height 9
type input "1"
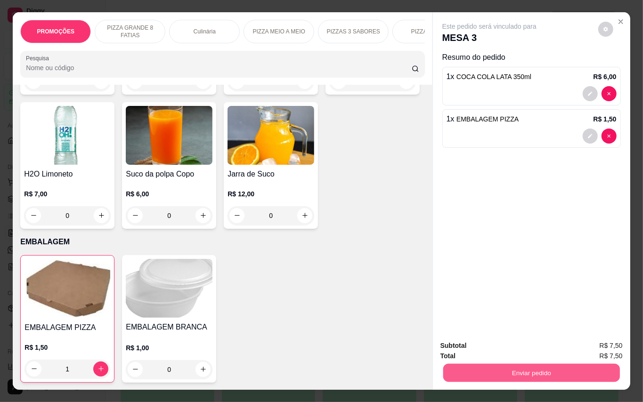
click at [515, 367] on button "Enviar pedido" at bounding box center [531, 373] width 177 height 18
click at [599, 340] on button "Enviar pedido" at bounding box center [598, 345] width 52 height 17
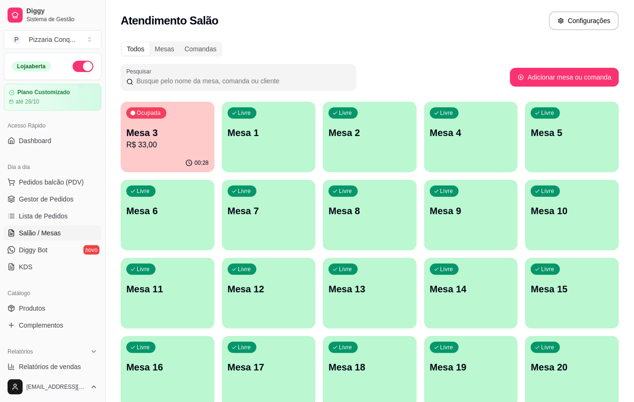
click at [177, 146] on p "R$ 33,00" at bounding box center [167, 144] width 82 height 11
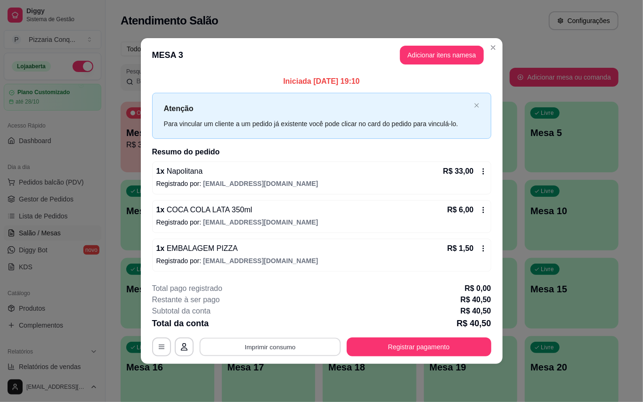
click at [313, 355] on button "Imprimir consumo" at bounding box center [269, 347] width 141 height 18
click at [276, 334] on button "Impressora" at bounding box center [270, 331] width 66 height 15
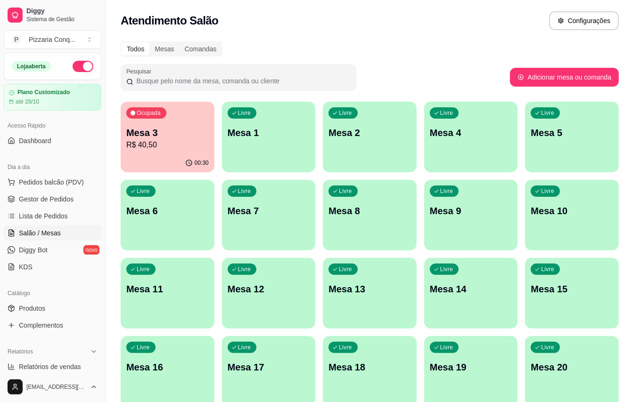
click at [157, 149] on p "R$ 40,50" at bounding box center [167, 144] width 82 height 11
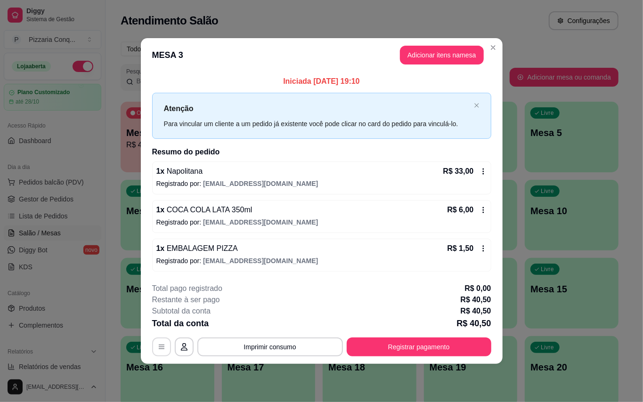
click at [163, 349] on icon "button" at bounding box center [162, 347] width 6 height 4
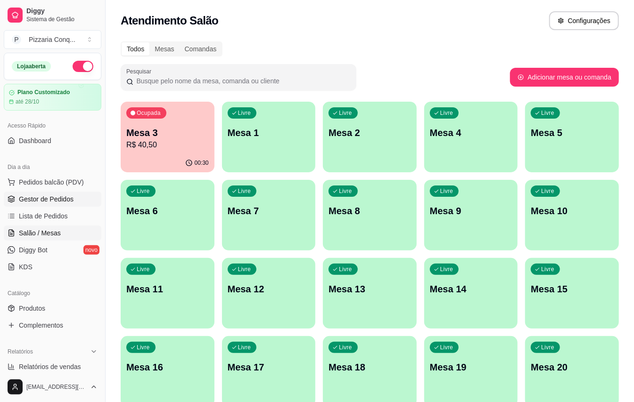
click at [57, 198] on span "Gestor de Pedidos" at bounding box center [46, 199] width 55 height 9
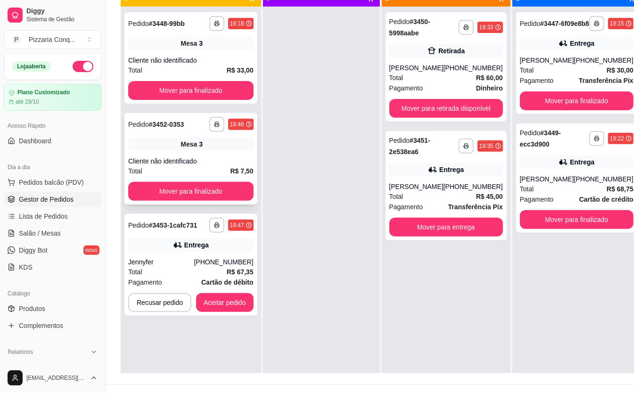
click at [202, 156] on div "Cliente não identificado" at bounding box center [190, 160] width 125 height 9
click at [63, 234] on link "Salão / Mesas" at bounding box center [53, 233] width 98 height 15
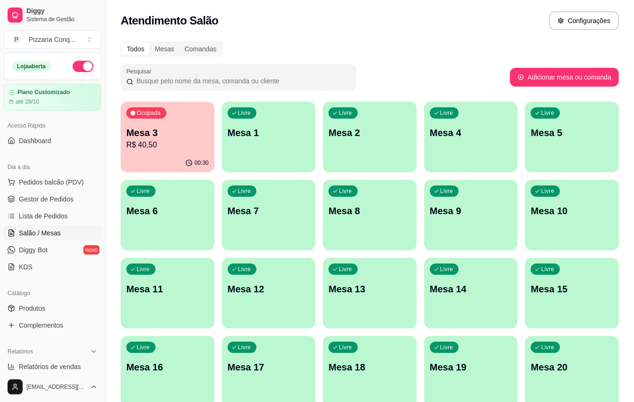
click at [171, 152] on div "Ocupada Mesa 3 R$ 40,50" at bounding box center [168, 128] width 94 height 52
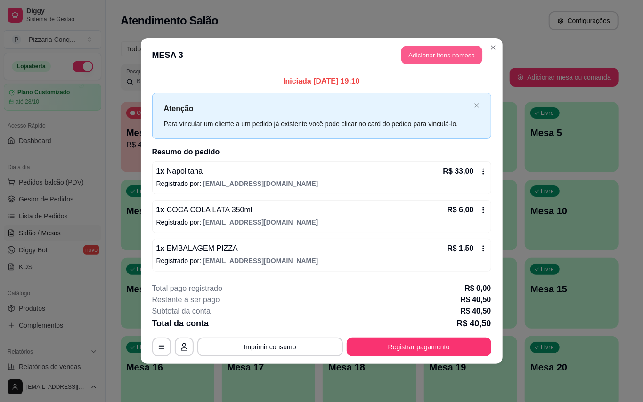
click at [476, 49] on button "Adicionar itens na mesa" at bounding box center [441, 55] width 81 height 18
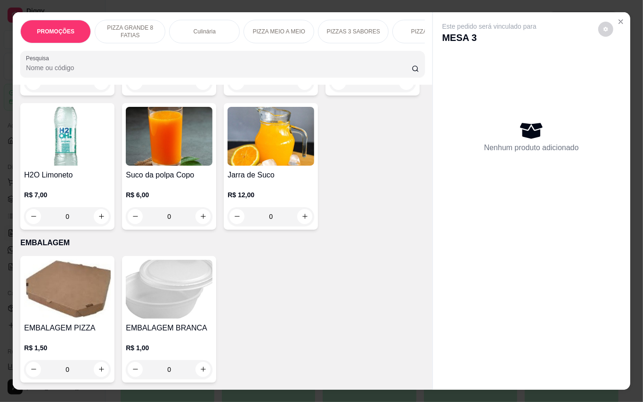
scroll to position [2769, 0]
click at [178, 287] on img at bounding box center [169, 289] width 87 height 59
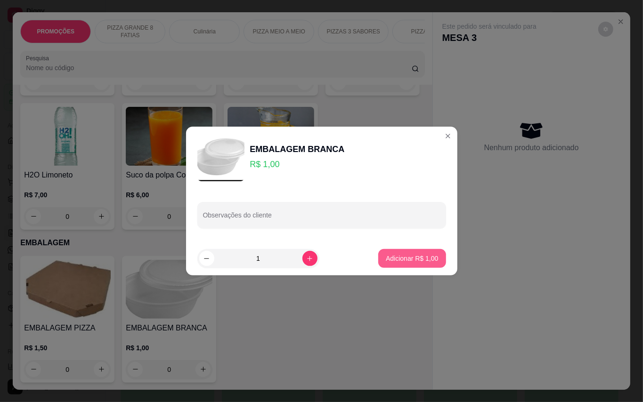
click at [386, 257] on p "Adicionar R$ 1,00" at bounding box center [412, 258] width 52 height 9
type input "1"
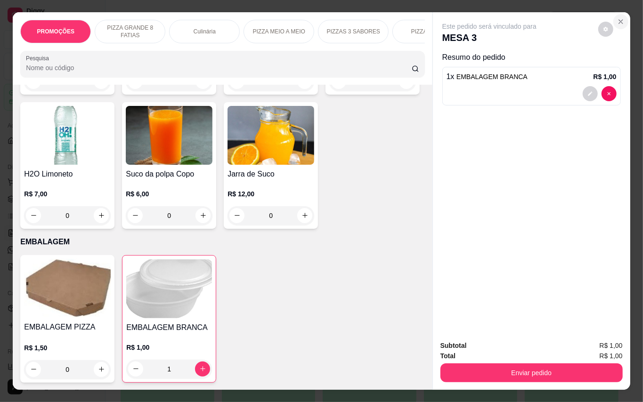
click at [617, 18] on icon "Close" at bounding box center [621, 22] width 8 height 8
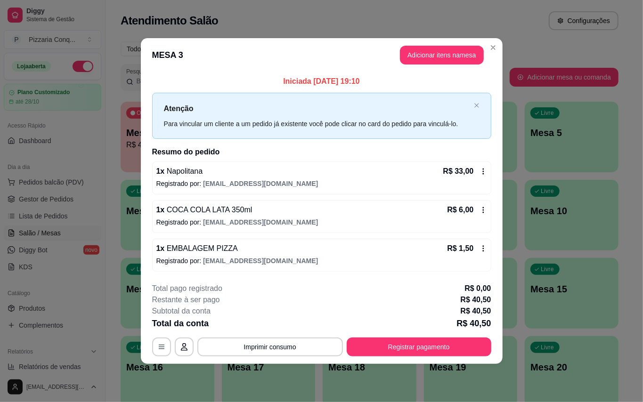
click at [483, 251] on icon at bounding box center [484, 249] width 8 height 8
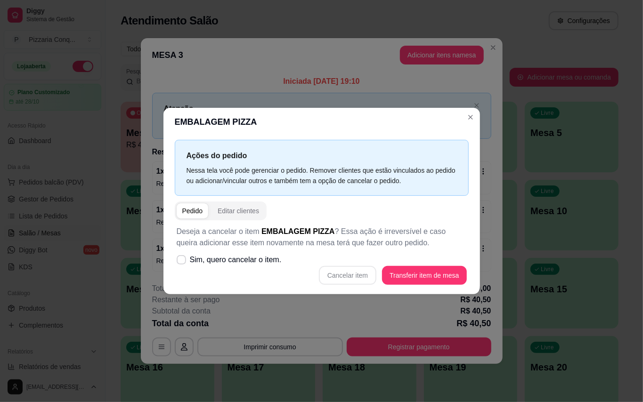
click at [351, 279] on div "Cancelar item Transferir item de mesa" at bounding box center [322, 275] width 290 height 19
click at [348, 278] on div "Cancelar item Transferir item de mesa" at bounding box center [322, 275] width 290 height 19
click at [180, 262] on icon at bounding box center [182, 260] width 8 height 6
click at [180, 262] on input "Sim, quero cancelar o item." at bounding box center [179, 265] width 6 height 6
checkbox input "true"
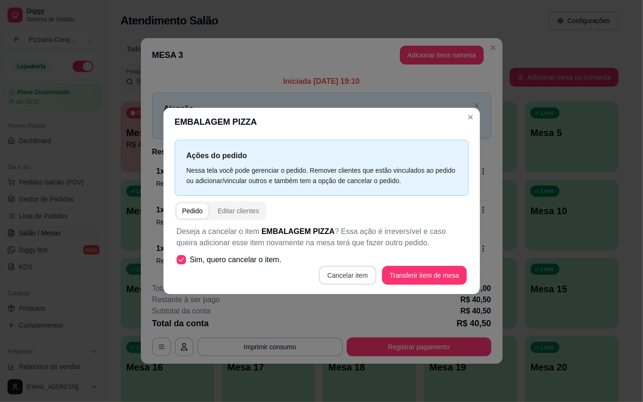
click at [355, 272] on button "Cancelar item" at bounding box center [347, 275] width 57 height 19
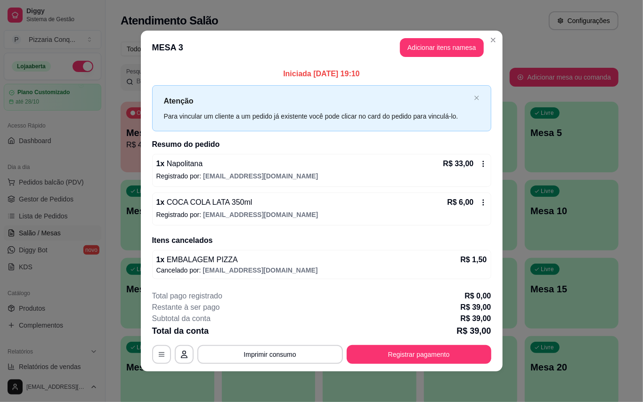
scroll to position [5, 0]
click at [434, 42] on button "Adicionar itens na mesa" at bounding box center [442, 47] width 84 height 19
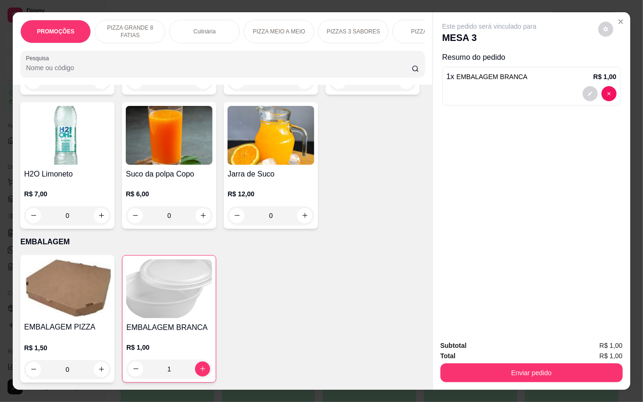
scroll to position [2771, 0]
click at [65, 274] on img at bounding box center [67, 288] width 87 height 59
click at [183, 278] on img at bounding box center [169, 289] width 86 height 59
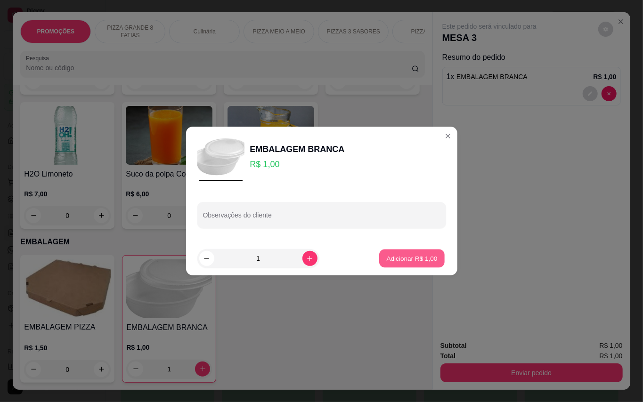
click at [404, 253] on button "Adicionar R$ 1,00" at bounding box center [411, 259] width 65 height 18
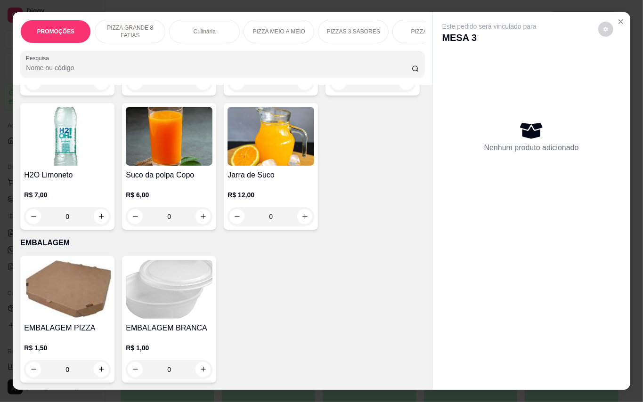
scroll to position [2769, 0]
click at [185, 285] on img at bounding box center [169, 289] width 87 height 59
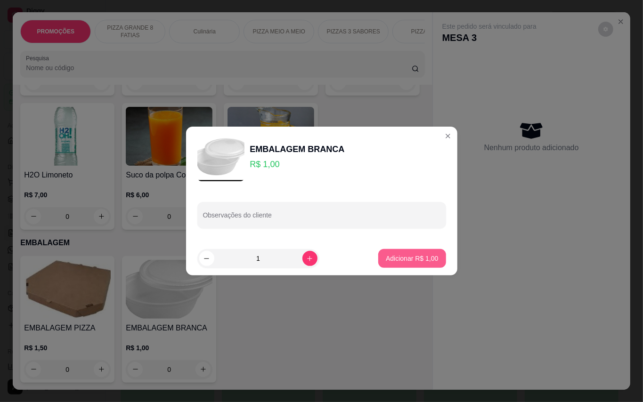
click at [410, 253] on button "Adicionar R$ 1,00" at bounding box center [411, 258] width 67 height 19
type input "1"
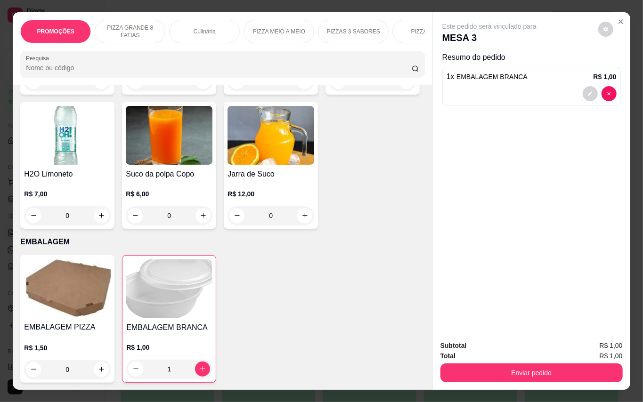
scroll to position [2771, 0]
click at [517, 364] on button "Enviar pedido" at bounding box center [532, 373] width 182 height 19
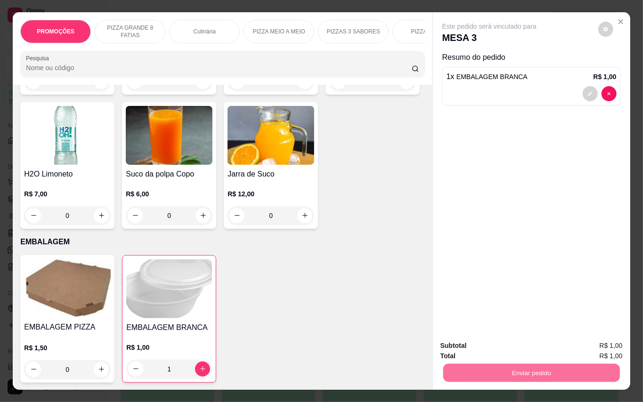
click at [605, 342] on button "Enviar pedido" at bounding box center [598, 345] width 52 height 17
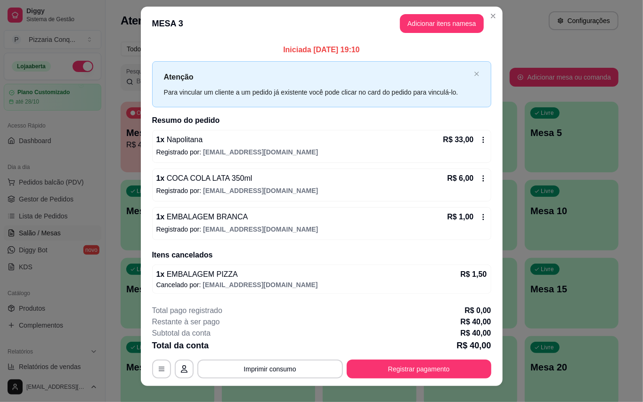
scroll to position [0, 0]
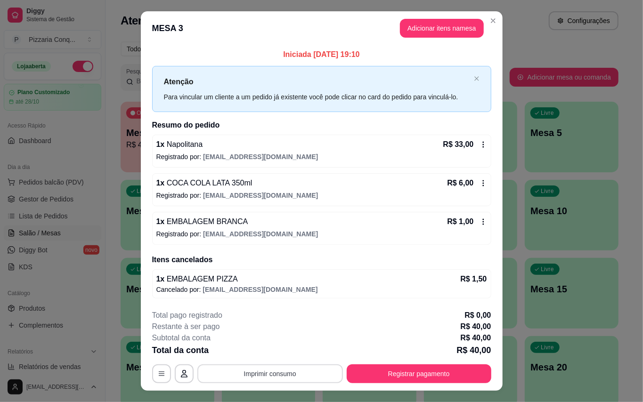
click at [297, 374] on button "Imprimir consumo" at bounding box center [270, 374] width 146 height 19
click at [281, 361] on button "Impressora" at bounding box center [266, 358] width 66 height 15
click at [302, 381] on button "Imprimir consumo" at bounding box center [269, 374] width 141 height 18
click at [276, 360] on button "Impressora" at bounding box center [266, 358] width 66 height 15
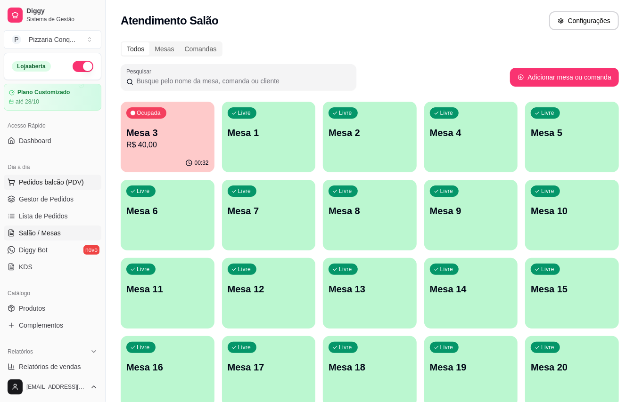
click at [64, 187] on span "Pedidos balcão (PDV)" at bounding box center [51, 182] width 65 height 9
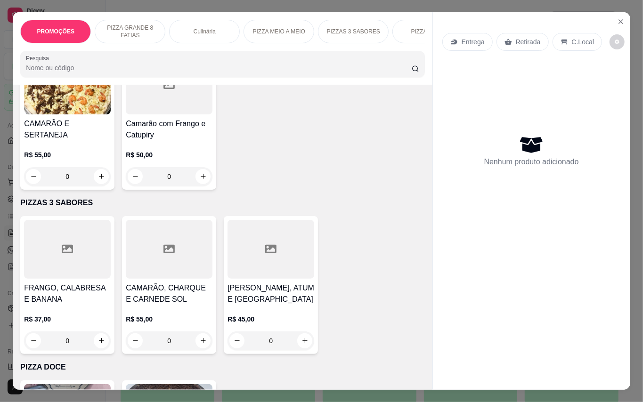
scroll to position [1193, 0]
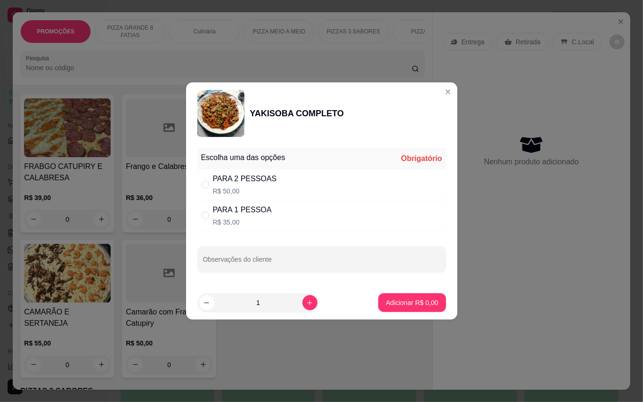
click at [251, 189] on p "R$ 50,00" at bounding box center [245, 191] width 64 height 9
radio input "true"
click at [392, 300] on p "Adicionar R$ 50,00" at bounding box center [410, 302] width 56 height 9
type input "1"
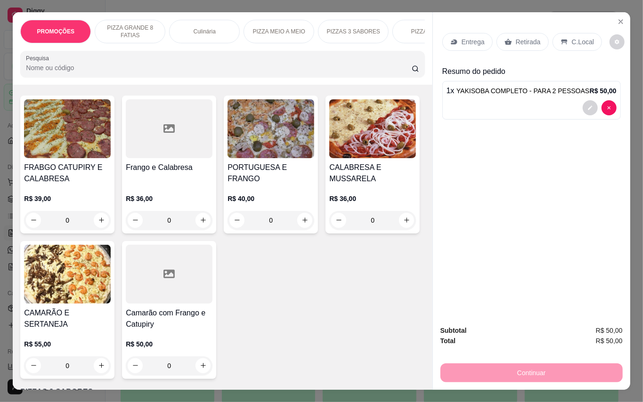
scroll to position [1194, 0]
click at [523, 33] on div "Retirada" at bounding box center [523, 42] width 52 height 18
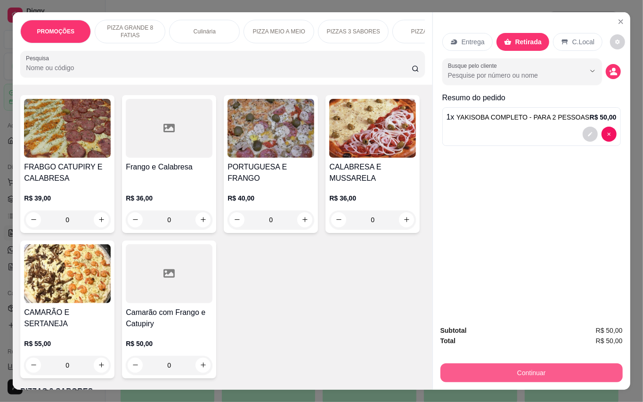
click at [540, 368] on button "Continuar" at bounding box center [532, 373] width 182 height 19
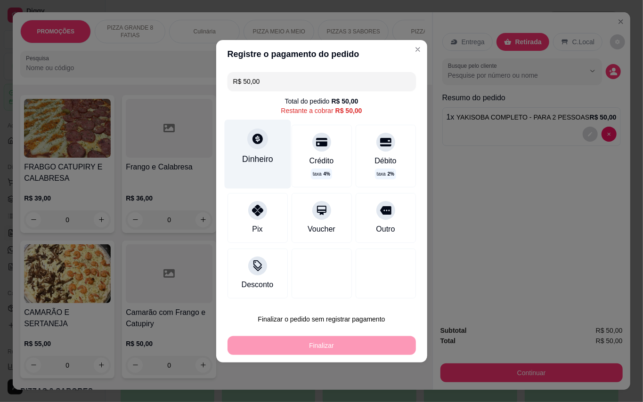
click at [250, 153] on div "Dinheiro" at bounding box center [257, 159] width 31 height 12
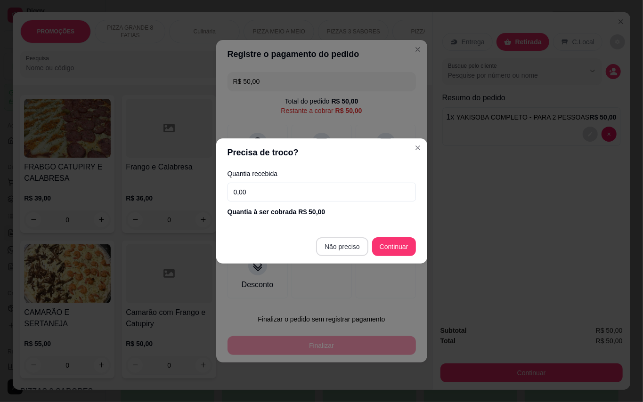
type input "R$ 0,00"
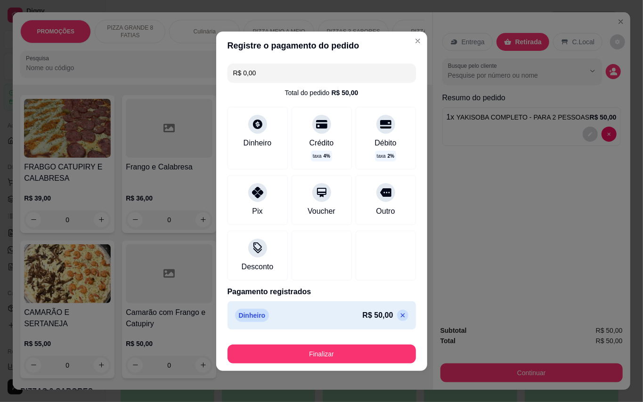
click at [353, 344] on div "Finalizar" at bounding box center [322, 352] width 188 height 23
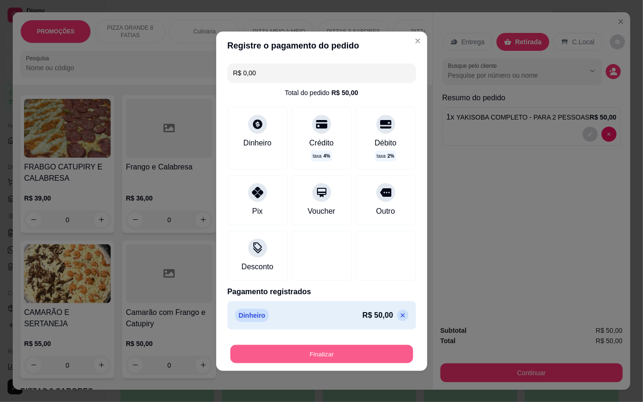
click at [355, 356] on button "Finalizar" at bounding box center [321, 354] width 183 height 18
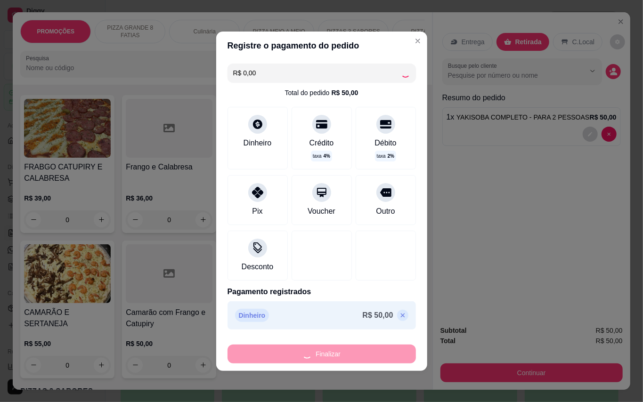
type input "0"
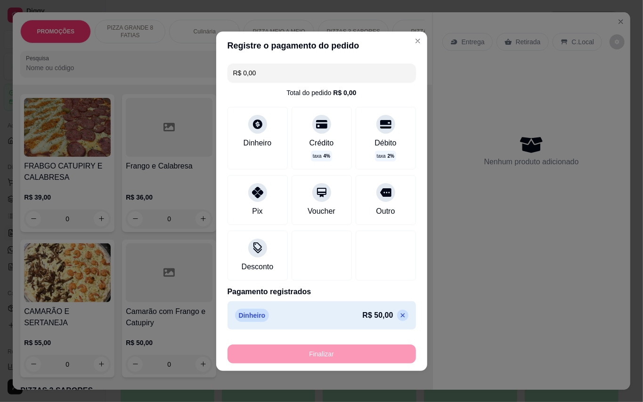
type input "-R$ 50,00"
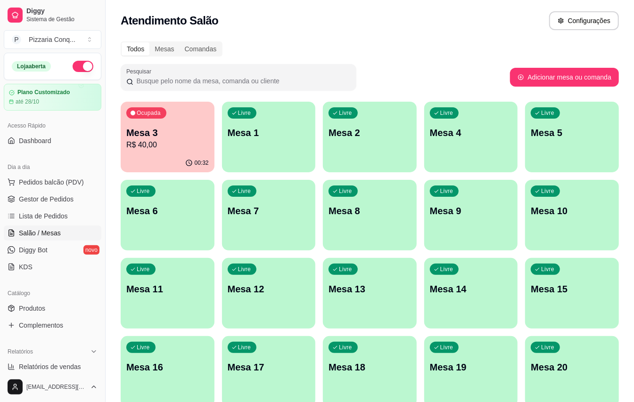
click at [370, 302] on div "Livre Mesa 13" at bounding box center [370, 287] width 94 height 59
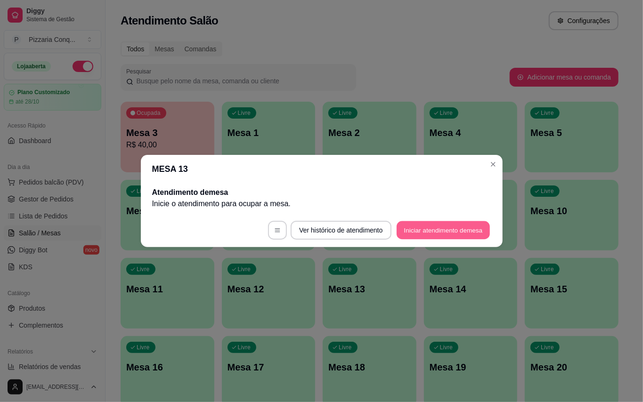
click at [449, 237] on button "Iniciar atendimento de mesa" at bounding box center [443, 230] width 93 height 18
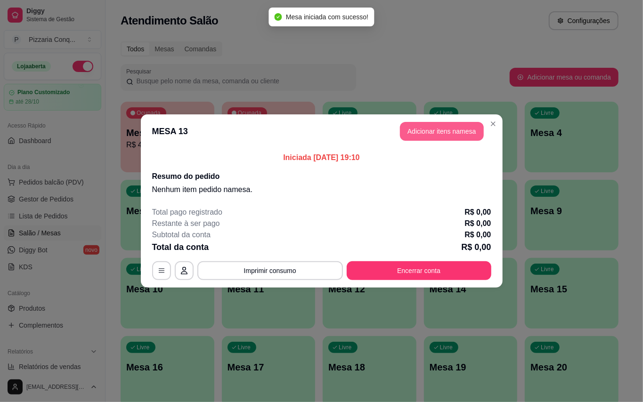
click at [470, 123] on button "Adicionar itens na mesa" at bounding box center [442, 131] width 84 height 19
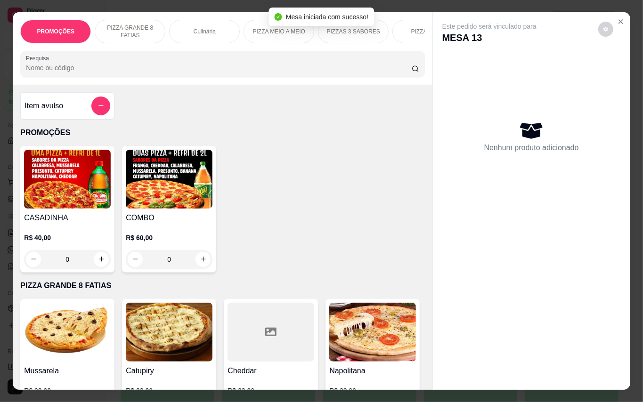
click at [178, 188] on img at bounding box center [169, 179] width 87 height 59
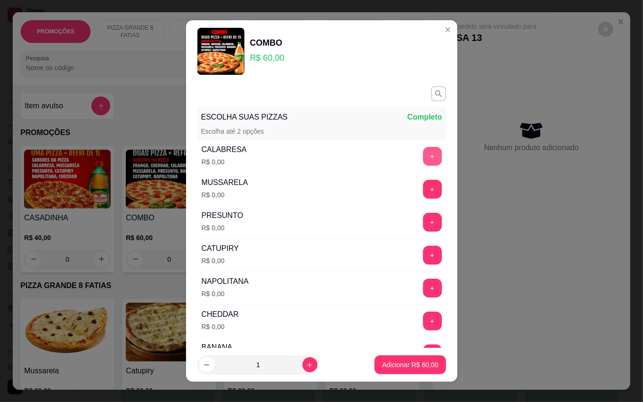
click at [423, 155] on button "+" at bounding box center [432, 156] width 19 height 19
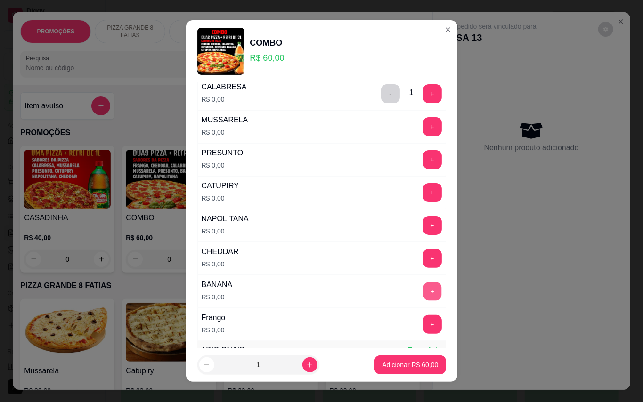
click at [423, 294] on button "+" at bounding box center [432, 291] width 18 height 18
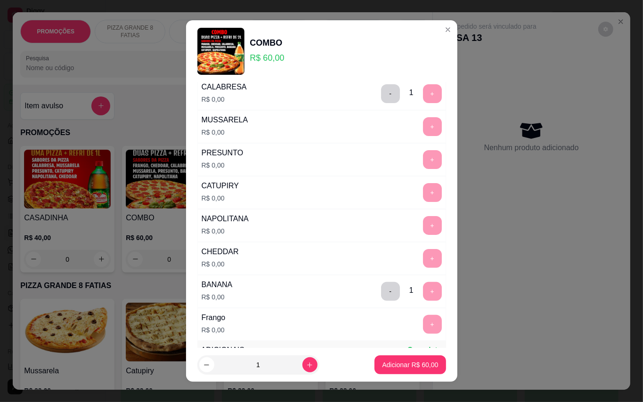
scroll to position [10, 0]
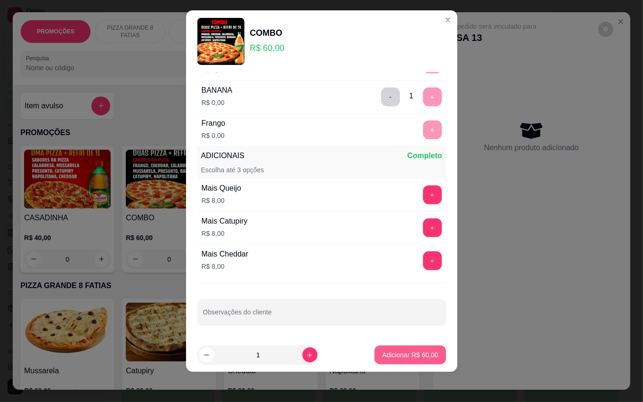
click at [383, 351] on p "Adicionar R$ 60,00" at bounding box center [410, 355] width 56 height 9
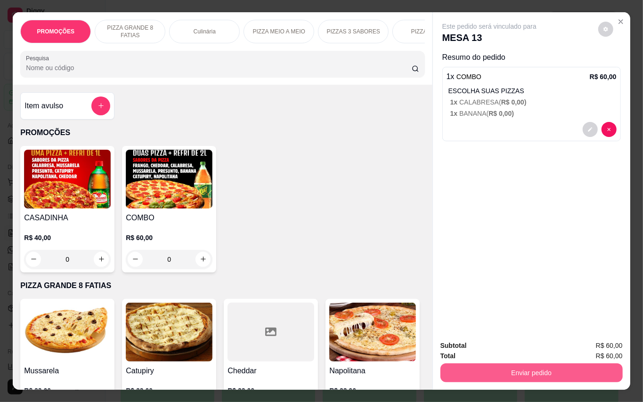
click at [510, 367] on button "Enviar pedido" at bounding box center [532, 373] width 182 height 19
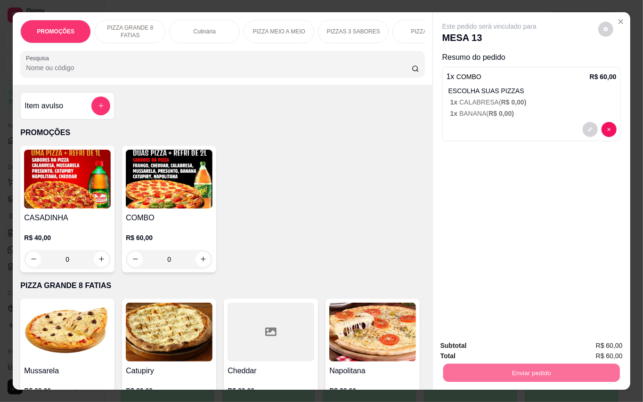
click at [592, 349] on button "Enviar pedido" at bounding box center [597, 346] width 53 height 18
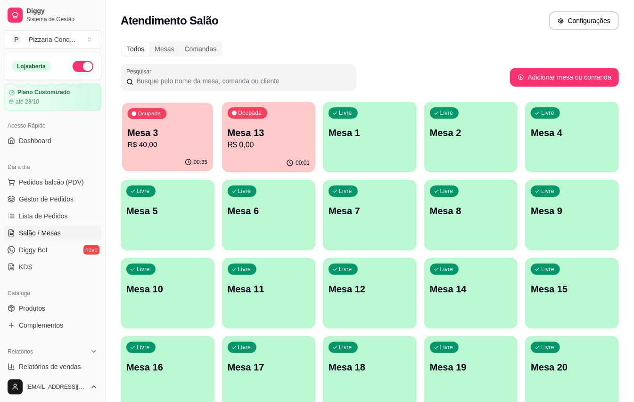
click at [145, 140] on p "R$ 40,00" at bounding box center [168, 144] width 80 height 11
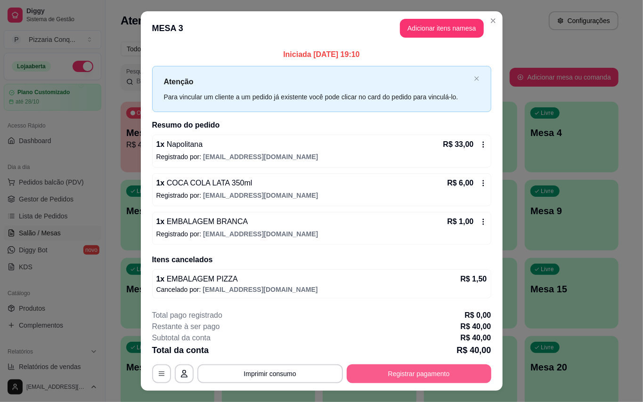
click at [437, 377] on button "Registrar pagamento" at bounding box center [419, 374] width 145 height 19
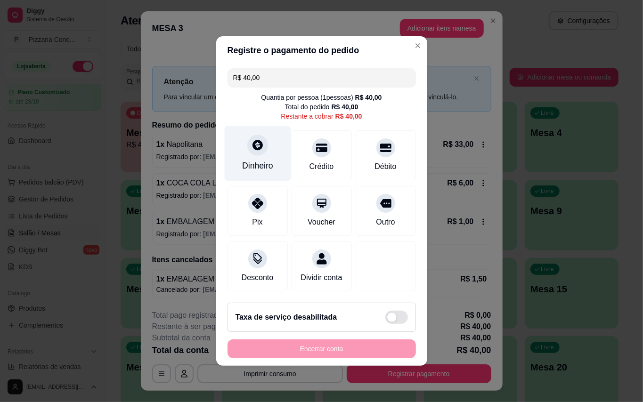
click at [256, 164] on div "Dinheiro" at bounding box center [257, 166] width 31 height 12
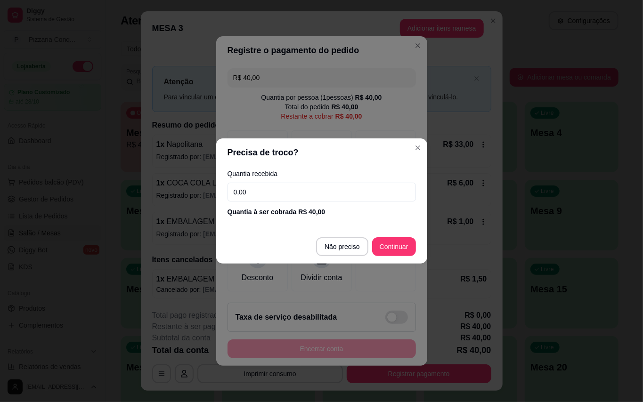
click at [334, 191] on input "0,00" at bounding box center [322, 192] width 188 height 19
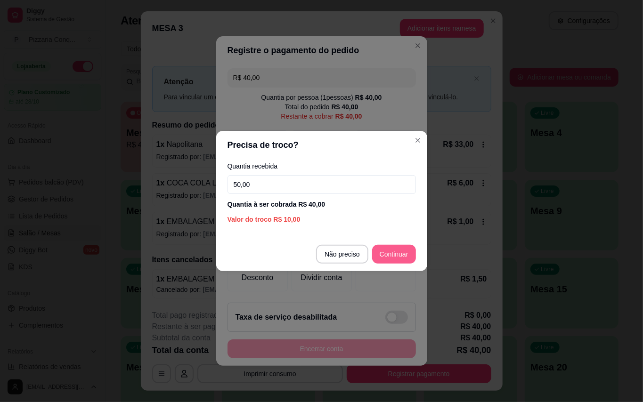
type input "50,00"
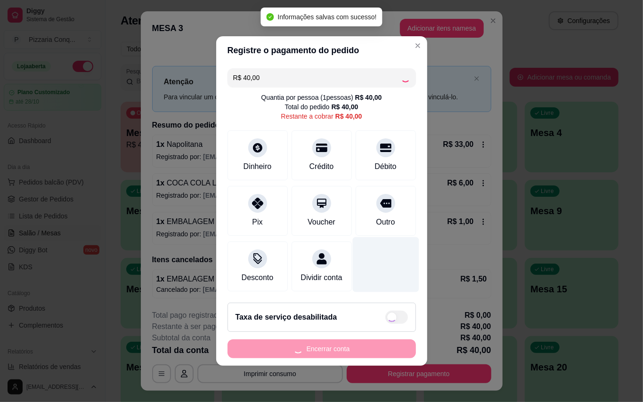
type input "R$ 0,00"
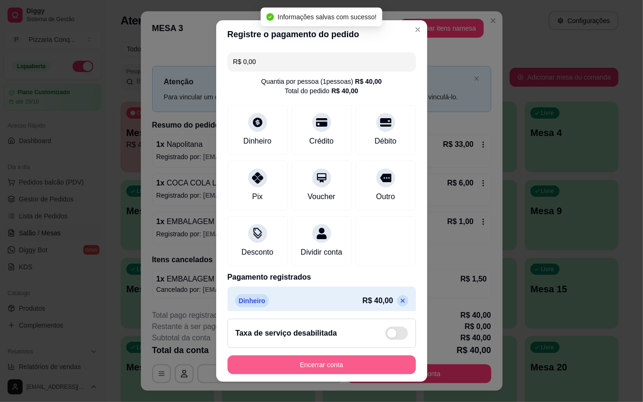
click at [325, 366] on button "Encerrar conta" at bounding box center [322, 365] width 188 height 19
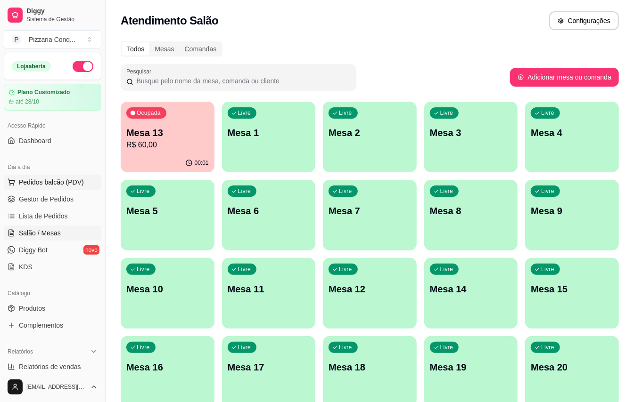
click at [46, 185] on span "Pedidos balcão (PDV)" at bounding box center [51, 182] width 65 height 9
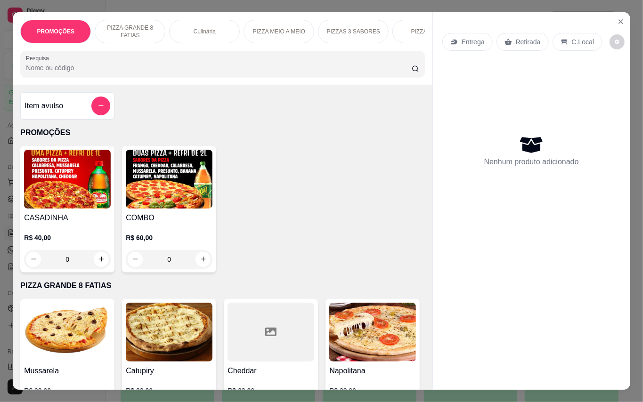
click at [186, 187] on img at bounding box center [169, 179] width 87 height 59
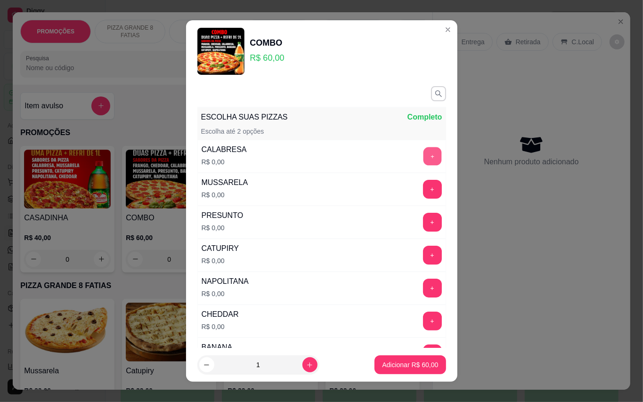
click at [423, 155] on button "+" at bounding box center [432, 156] width 18 height 18
click at [423, 191] on button "+" at bounding box center [432, 189] width 19 height 19
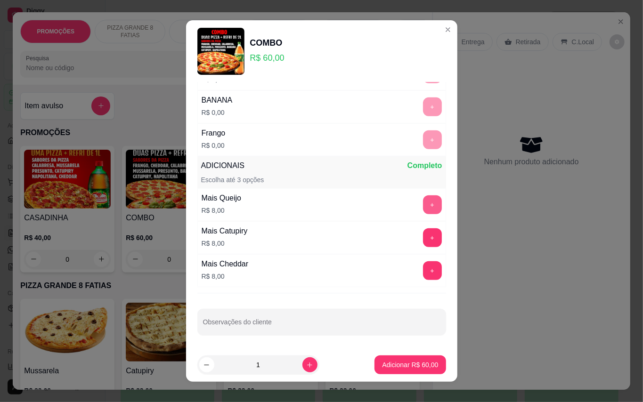
scroll to position [10, 0]
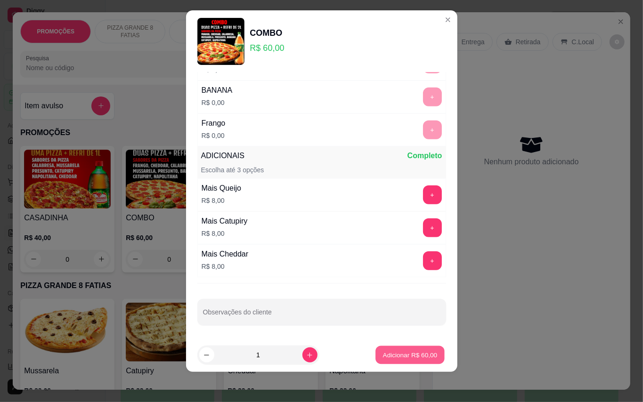
click at [385, 365] on footer "1 Adicionar R$ 60,00" at bounding box center [321, 355] width 271 height 34
click at [411, 358] on p "Adicionar R$ 60,00" at bounding box center [410, 355] width 56 height 9
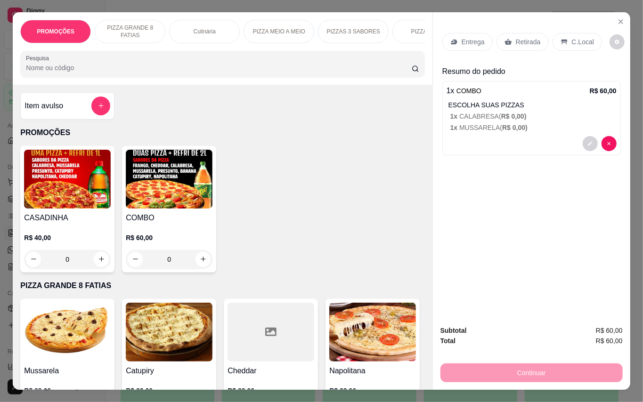
click at [578, 37] on p "C.Local" at bounding box center [583, 41] width 22 height 9
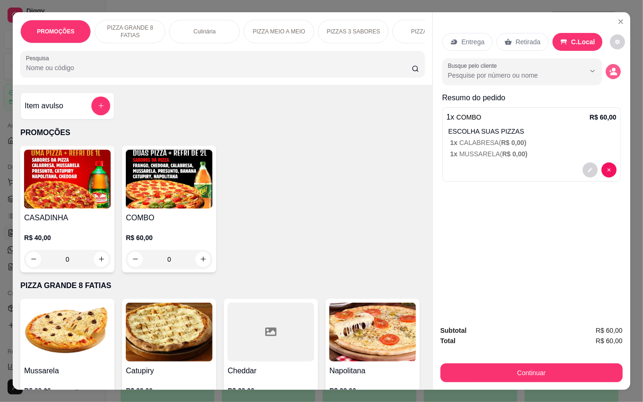
click at [606, 66] on button "decrease-product-quantity" at bounding box center [613, 71] width 15 height 15
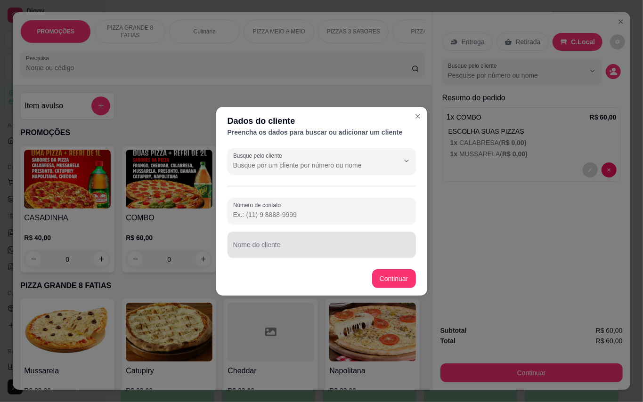
click at [279, 242] on div at bounding box center [321, 245] width 177 height 19
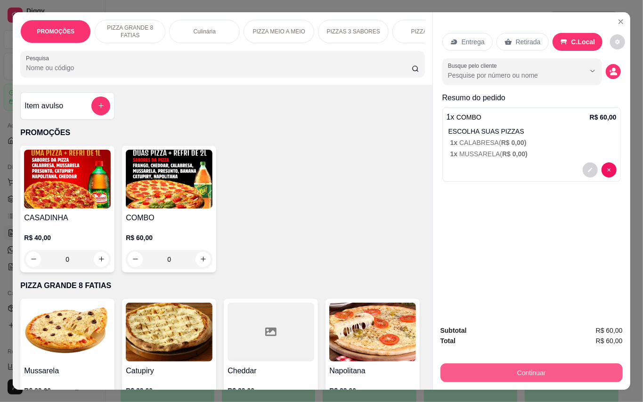
click at [477, 364] on button "Continuar" at bounding box center [532, 373] width 182 height 19
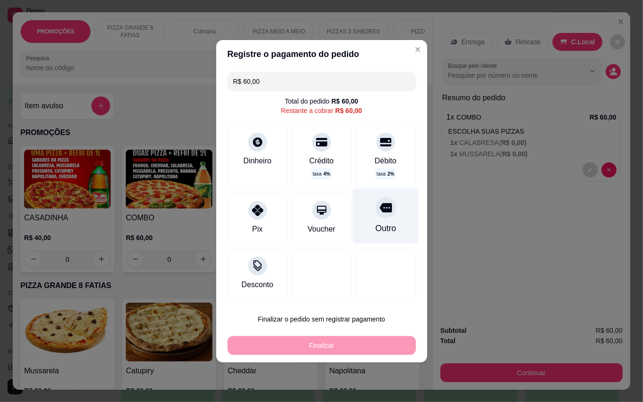
click at [386, 220] on div "Outro" at bounding box center [385, 215] width 66 height 55
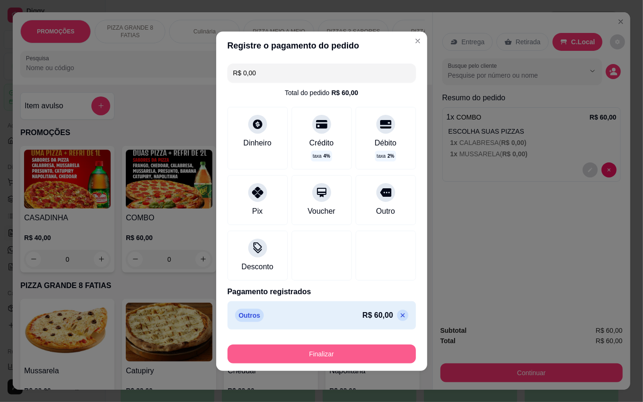
click at [353, 351] on button "Finalizar" at bounding box center [322, 354] width 188 height 19
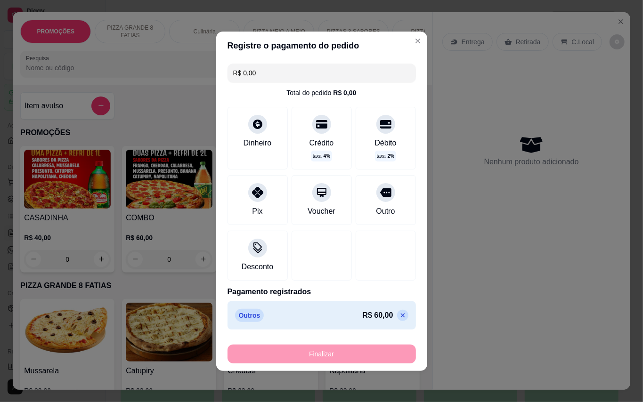
type input "-R$ 60,00"
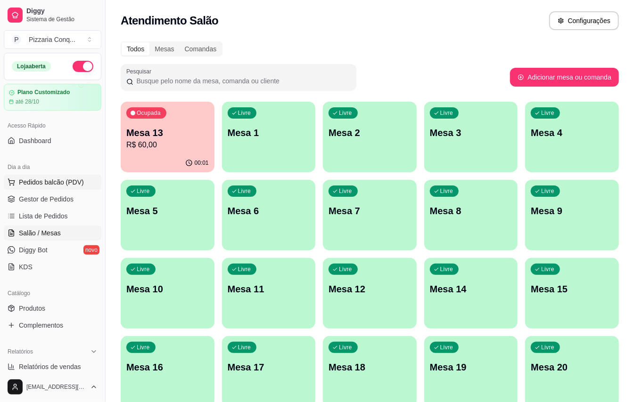
click at [46, 181] on span "Pedidos balcão (PDV)" at bounding box center [51, 182] width 65 height 9
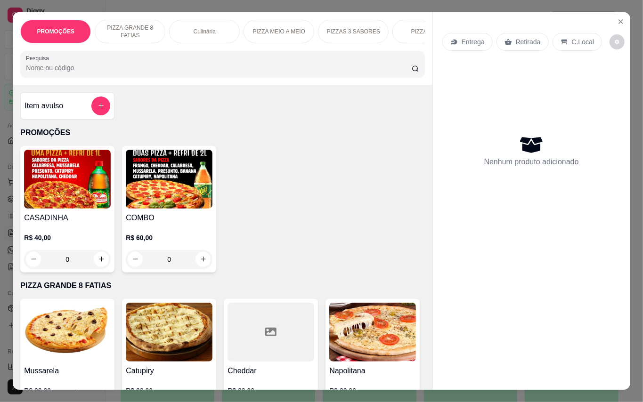
click at [153, 171] on img at bounding box center [169, 179] width 87 height 59
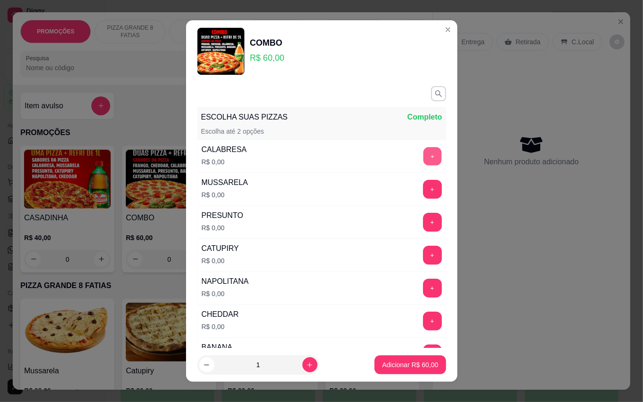
click at [423, 158] on button "+" at bounding box center [432, 156] width 18 height 18
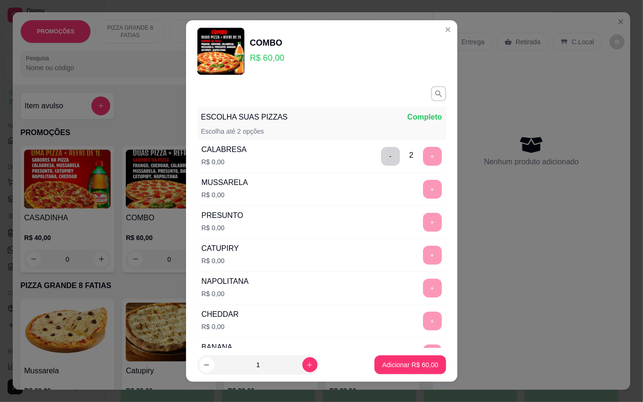
scroll to position [10, 0]
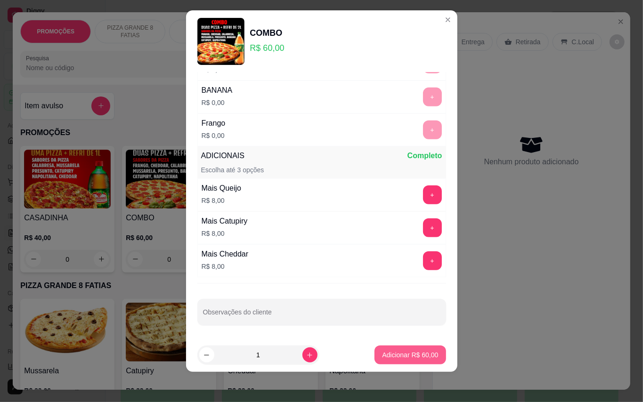
click at [404, 351] on button "Adicionar R$ 60,00" at bounding box center [410, 355] width 71 height 19
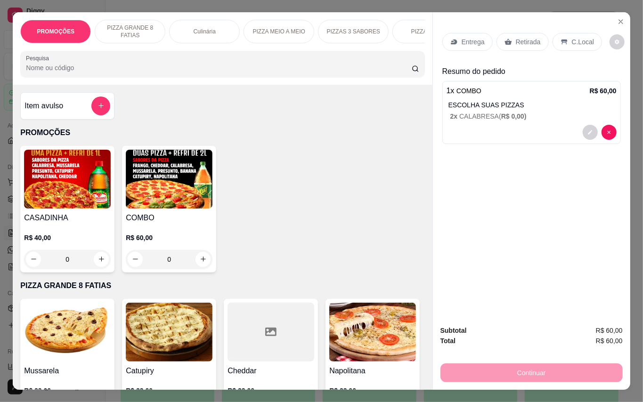
click at [468, 40] on p "Entrega" at bounding box center [473, 41] width 23 height 9
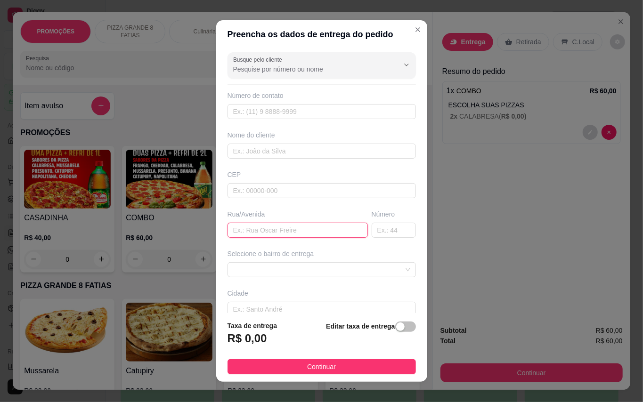
click at [265, 231] on input "text" at bounding box center [298, 230] width 140 height 15
type input "[GEOGRAPHIC_DATA]"
click at [382, 230] on input "text" at bounding box center [394, 230] width 44 height 15
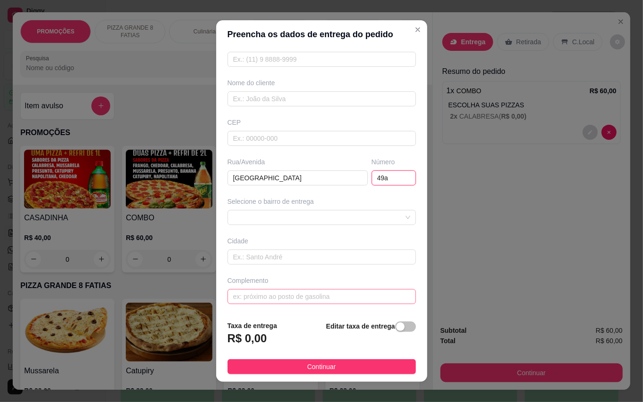
type input "49a"
click at [261, 298] on input "text" at bounding box center [322, 296] width 188 height 15
click at [265, 220] on span at bounding box center [321, 218] width 177 height 14
type input "ao lado da casa da benção, [GEOGRAPHIC_DATA]"
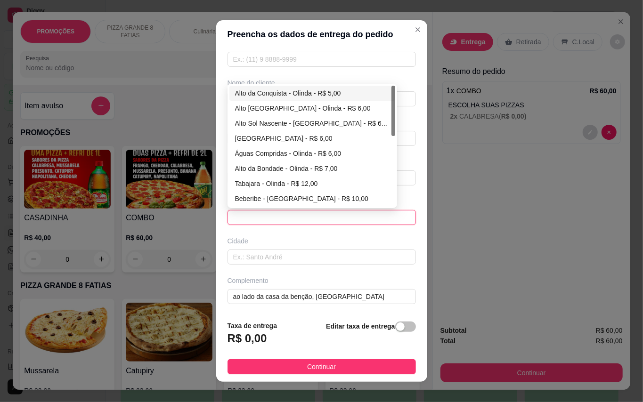
click at [282, 88] on div "Alto da Conquista - Olinda - R$ 5,00" at bounding box center [312, 93] width 155 height 10
type input "Olinda"
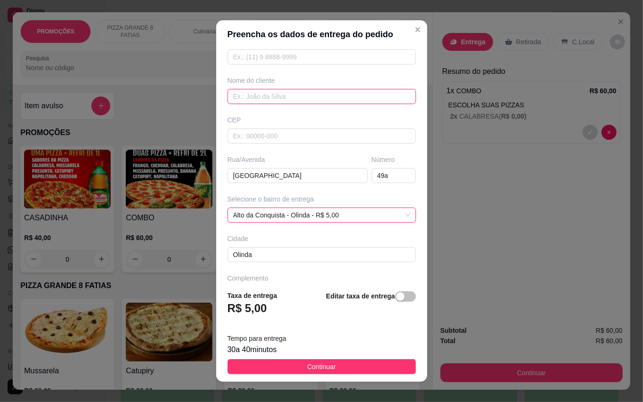
click at [266, 95] on input "text" at bounding box center [322, 96] width 188 height 15
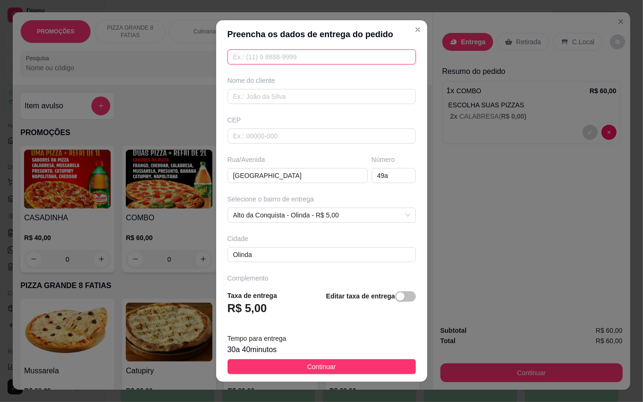
click at [294, 59] on input "text" at bounding box center [322, 56] width 188 height 15
type input "[PHONE_NUMBER]"
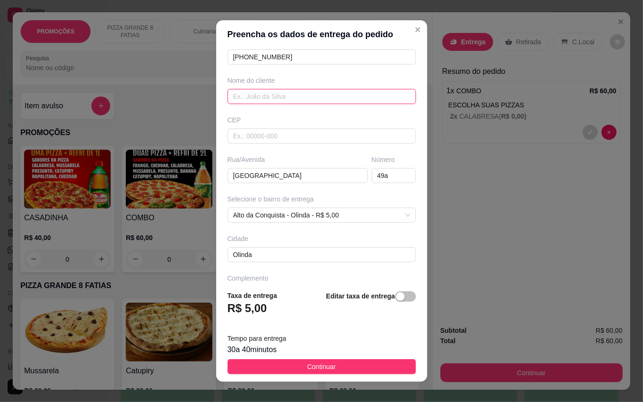
click at [293, 91] on input "text" at bounding box center [322, 96] width 188 height 15
type input "Aline"
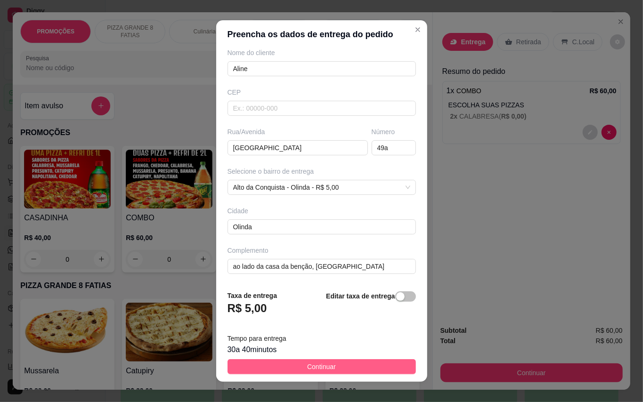
click at [376, 364] on button "Continuar" at bounding box center [322, 366] width 188 height 15
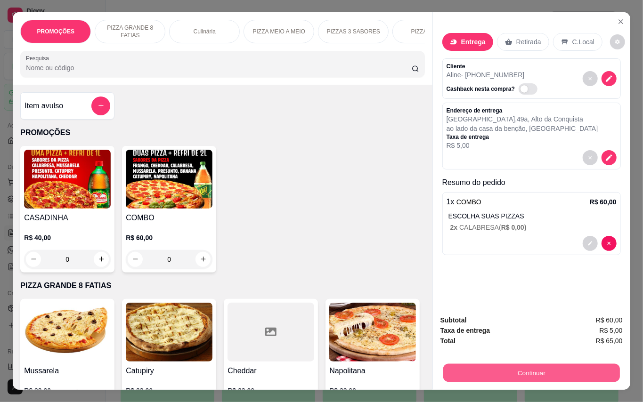
click at [483, 364] on button "Continuar" at bounding box center [531, 373] width 177 height 18
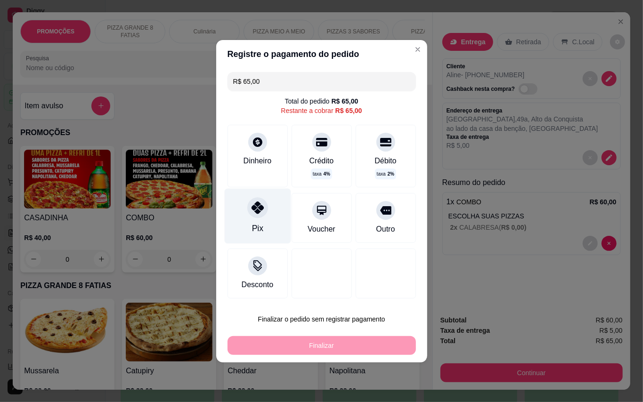
click at [265, 202] on div "Pix" at bounding box center [257, 215] width 66 height 55
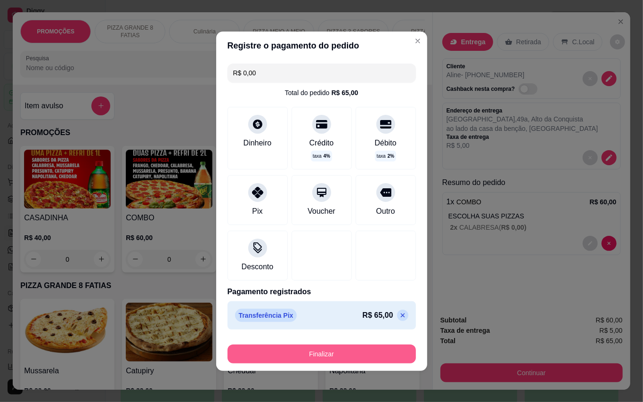
click at [396, 355] on button "Finalizar" at bounding box center [322, 354] width 188 height 19
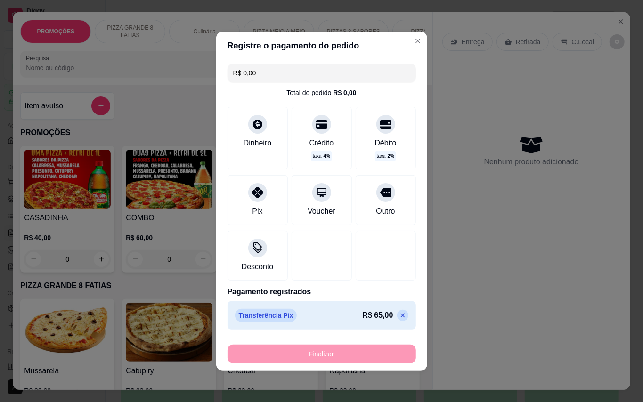
type input "-R$ 65,00"
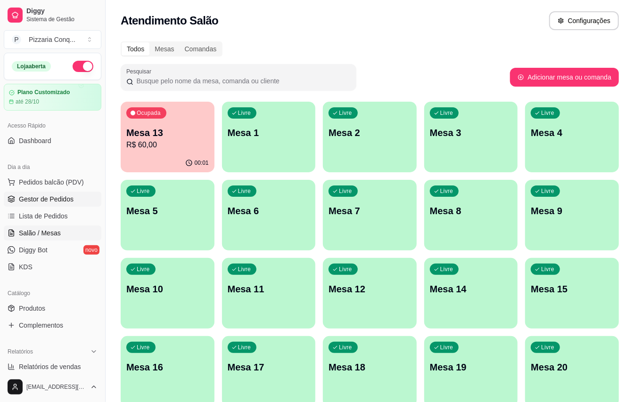
click at [38, 201] on span "Gestor de Pedidos" at bounding box center [46, 199] width 55 height 9
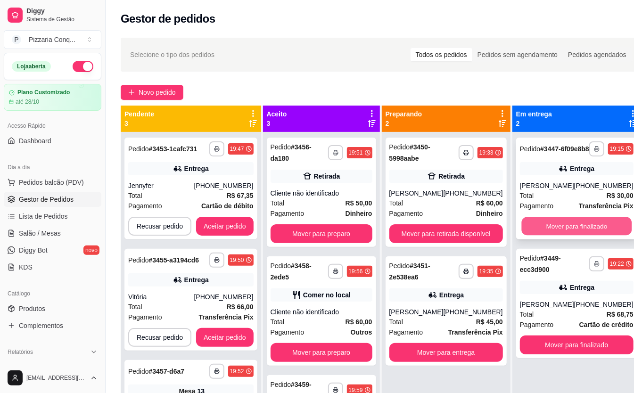
click at [570, 236] on button "Mover para finalizado" at bounding box center [576, 226] width 110 height 18
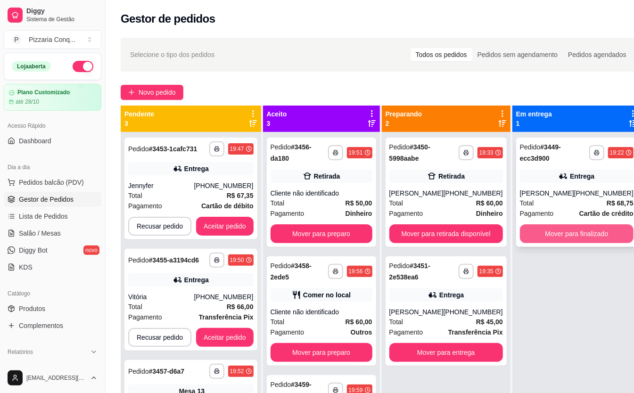
click at [570, 242] on button "Mover para finalizado" at bounding box center [577, 233] width 114 height 19
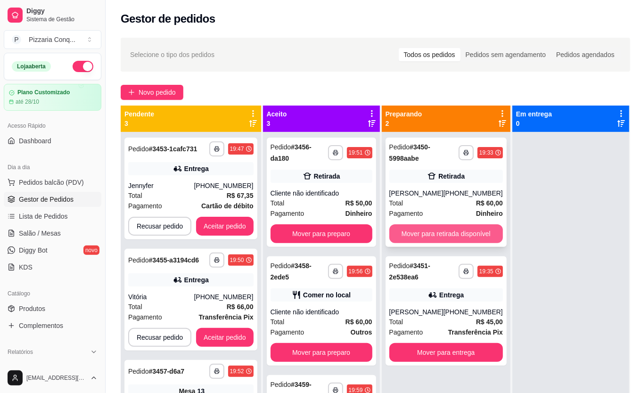
click at [438, 232] on button "Mover para retirada disponível" at bounding box center [446, 233] width 114 height 19
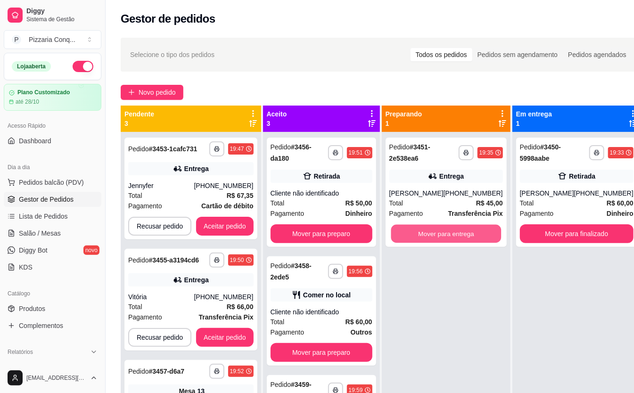
click at [438, 232] on button "Mover para entrega" at bounding box center [446, 234] width 110 height 18
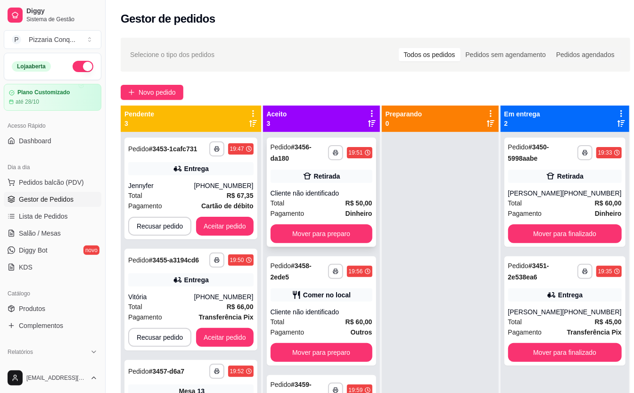
click at [318, 198] on div "Total R$ 50,00" at bounding box center [321, 203] width 102 height 10
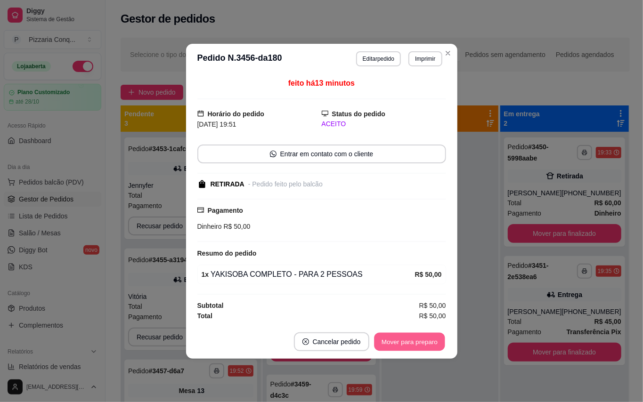
click at [422, 349] on button "Mover para preparo" at bounding box center [409, 342] width 71 height 18
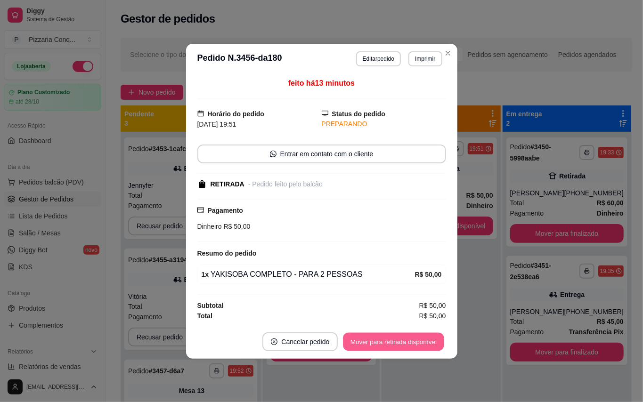
click at [422, 349] on button "Mover para retirada disponível" at bounding box center [393, 342] width 101 height 18
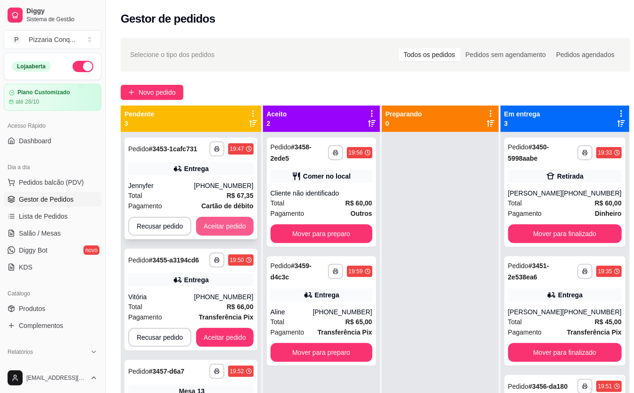
click at [223, 224] on button "Aceitar pedido" at bounding box center [224, 226] width 57 height 19
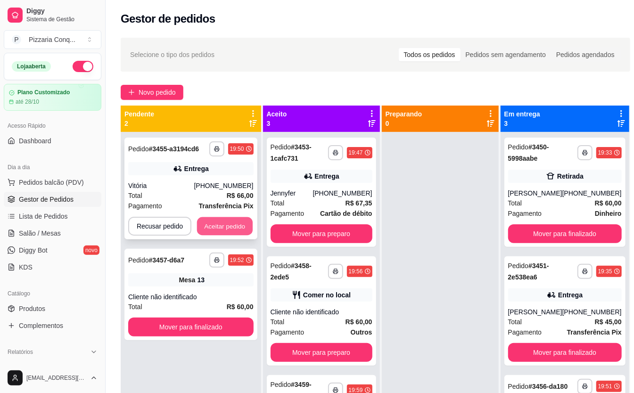
click at [229, 219] on button "Aceitar pedido" at bounding box center [225, 226] width 56 height 18
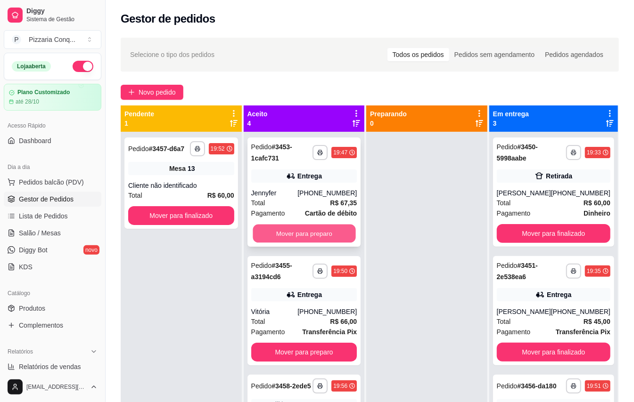
click at [310, 234] on button "Mover para preparo" at bounding box center [304, 234] width 103 height 18
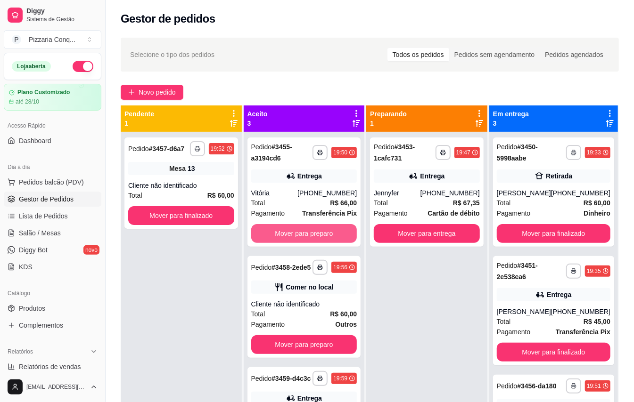
click at [310, 234] on button "Mover para preparo" at bounding box center [304, 233] width 106 height 19
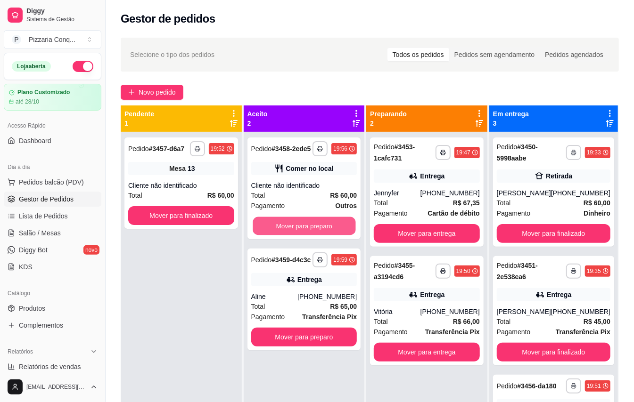
click at [310, 234] on button "Mover para preparo" at bounding box center [304, 226] width 103 height 18
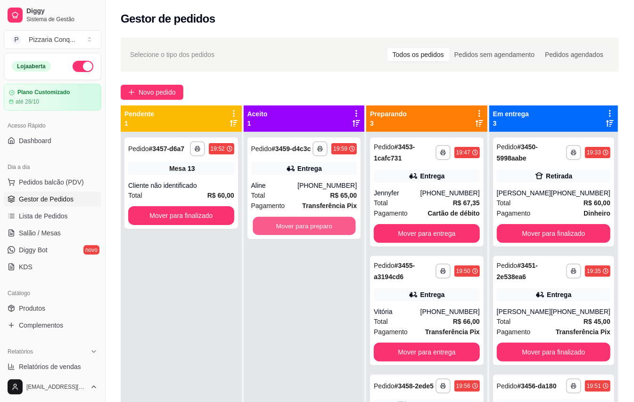
click at [310, 234] on button "Mover para preparo" at bounding box center [304, 226] width 103 height 18
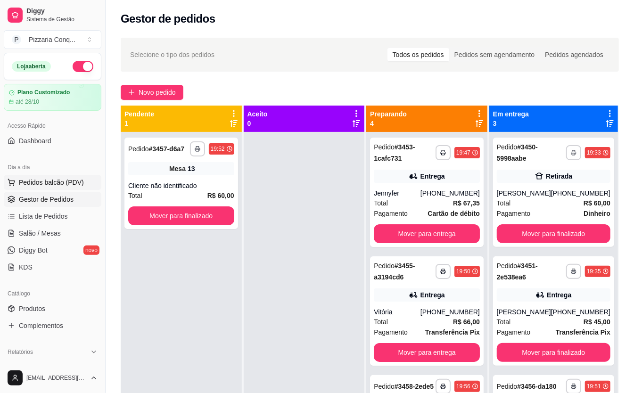
click at [64, 185] on span "Pedidos balcão (PDV)" at bounding box center [51, 182] width 65 height 9
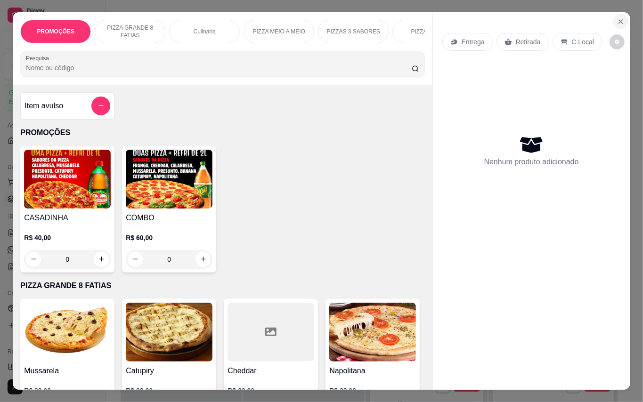
click at [617, 18] on icon "Close" at bounding box center [621, 22] width 8 height 8
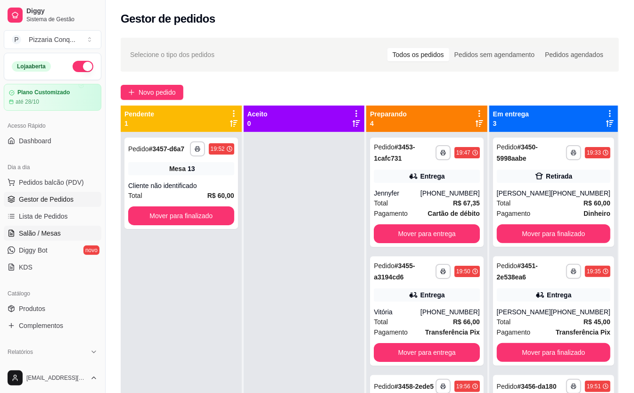
click at [64, 236] on link "Salão / Mesas" at bounding box center [53, 233] width 98 height 15
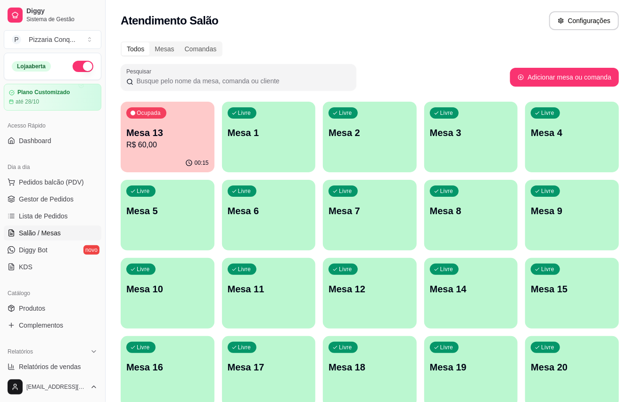
click at [272, 142] on div "Livre Mesa 1" at bounding box center [269, 131] width 94 height 59
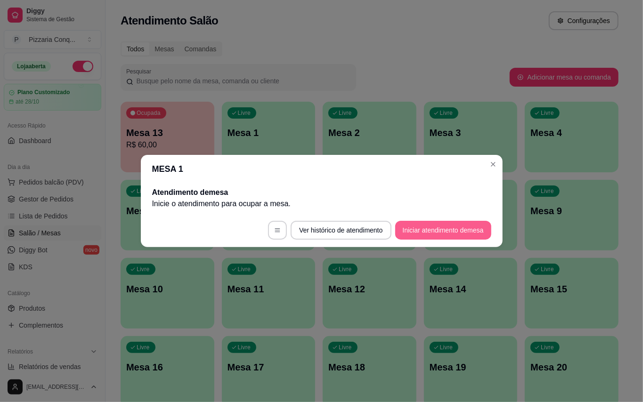
click at [400, 235] on button "Iniciar atendimento de mesa" at bounding box center [443, 230] width 96 height 19
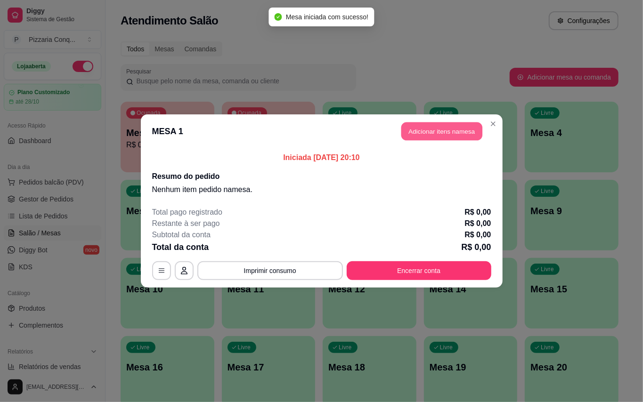
click at [453, 134] on button "Adicionar itens na mesa" at bounding box center [441, 131] width 81 height 18
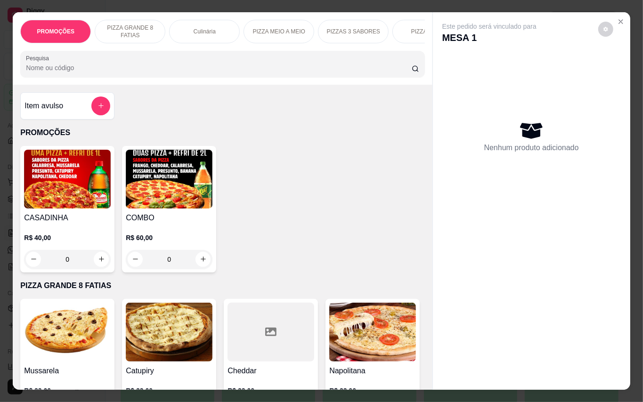
click at [176, 184] on img at bounding box center [169, 179] width 87 height 59
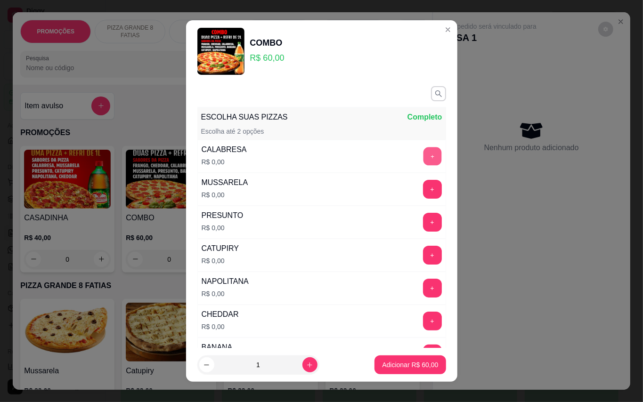
click at [423, 153] on button "+" at bounding box center [432, 156] width 18 height 18
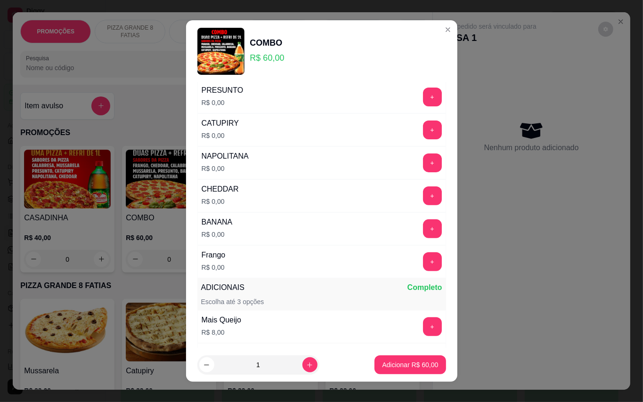
scroll to position [188, 0]
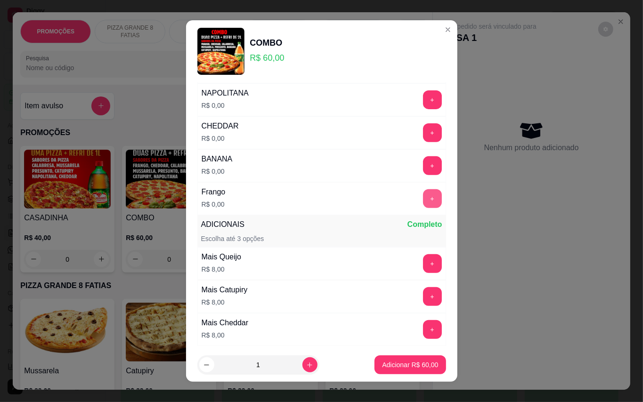
click at [423, 204] on button "+" at bounding box center [432, 198] width 19 height 19
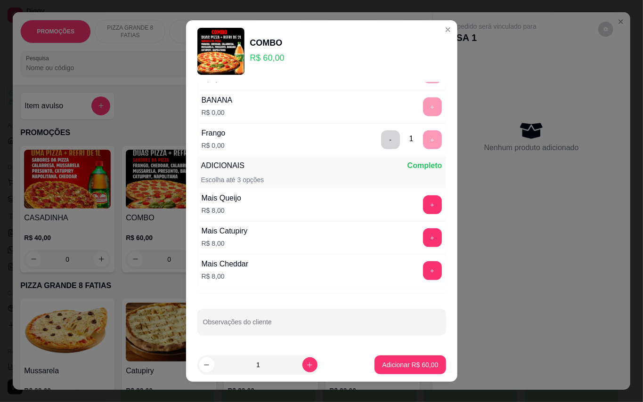
scroll to position [10, 0]
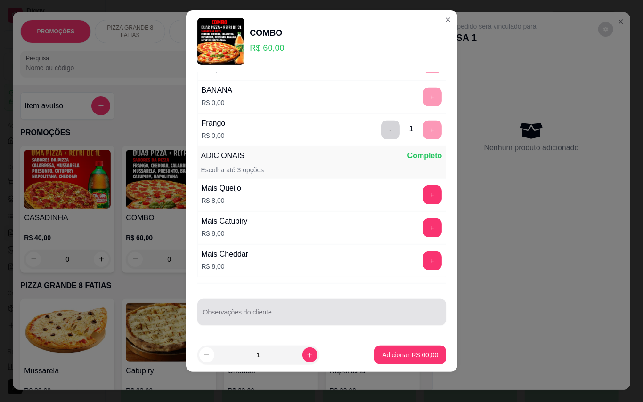
click at [293, 305] on div at bounding box center [321, 312] width 237 height 19
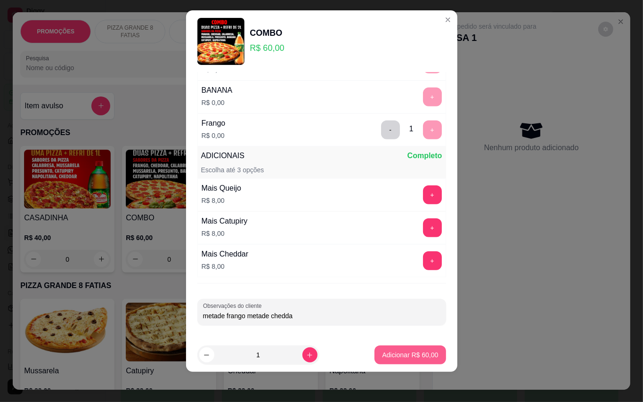
type input "metade frango metade chedda"
click at [375, 350] on button "Adicionar R$ 60,00" at bounding box center [410, 355] width 71 height 19
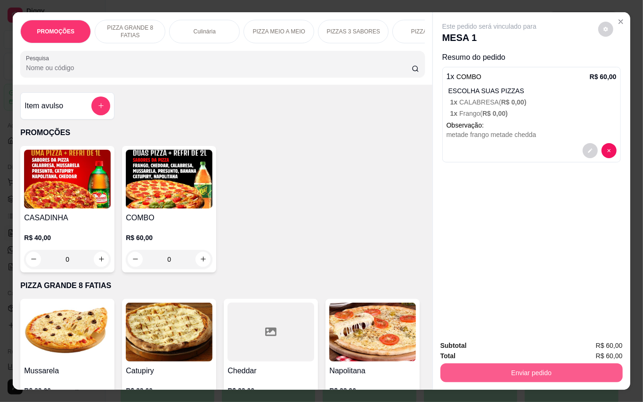
click at [549, 374] on button "Enviar pedido" at bounding box center [532, 373] width 182 height 19
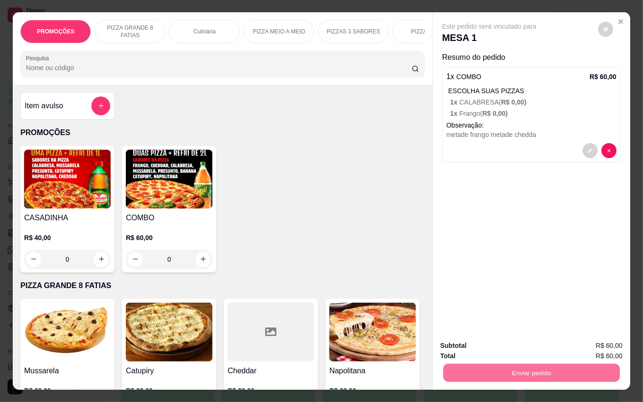
click at [400, 202] on div "CASADINHA R$ 40,00 0 COMBO R$ 60,00 0" at bounding box center [222, 209] width 404 height 127
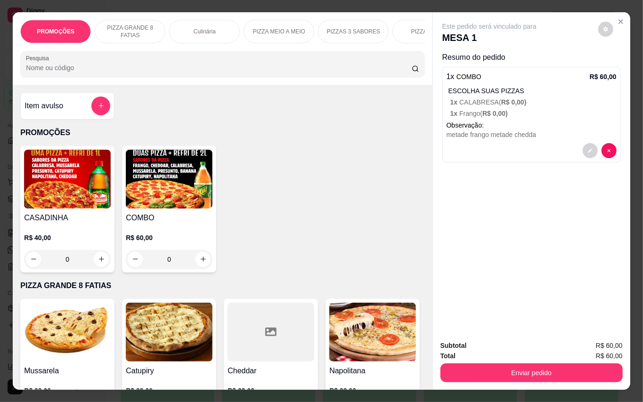
click at [476, 31] on p "MESA 1" at bounding box center [489, 37] width 94 height 13
click at [619, 18] on icon "Close" at bounding box center [621, 22] width 8 height 8
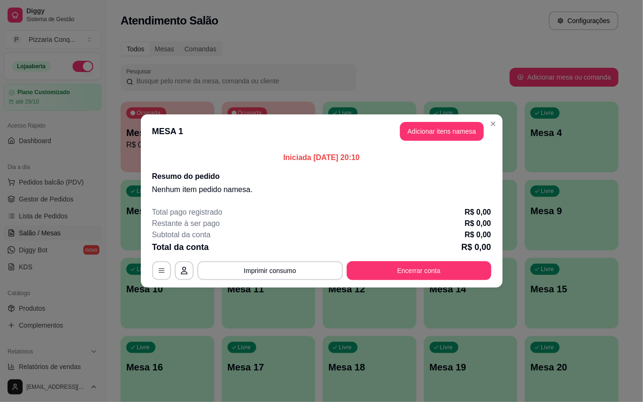
click at [491, 116] on header "MESA 1 Adicionar itens na mesa" at bounding box center [322, 131] width 362 height 34
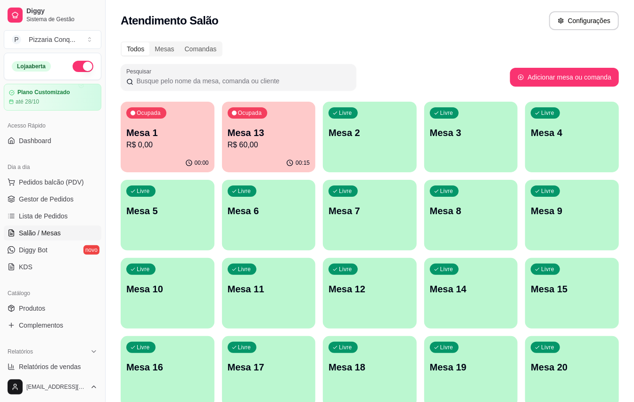
click at [174, 133] on p "Mesa 1" at bounding box center [167, 132] width 82 height 13
click at [362, 149] on div "Livre Mesa 2" at bounding box center [370, 131] width 94 height 59
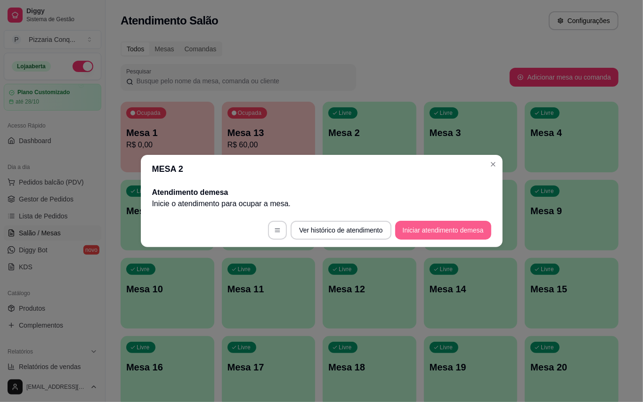
click at [416, 237] on button "Iniciar atendimento de mesa" at bounding box center [443, 230] width 96 height 19
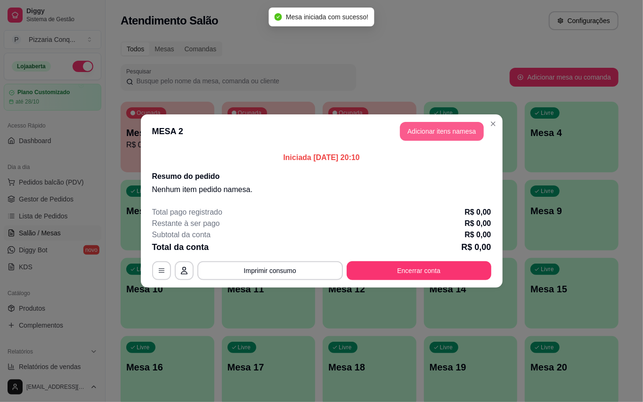
click at [467, 136] on button "Adicionar itens na mesa" at bounding box center [442, 131] width 84 height 19
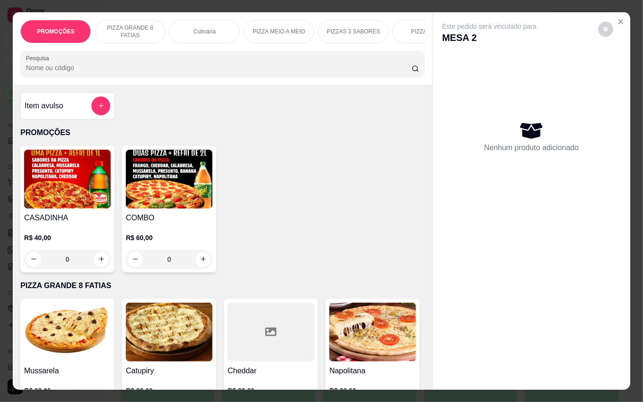
click at [193, 179] on img at bounding box center [169, 179] width 87 height 59
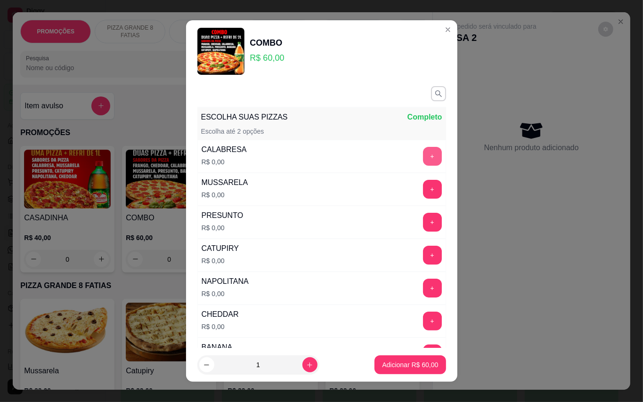
click at [423, 159] on button "+" at bounding box center [432, 156] width 19 height 19
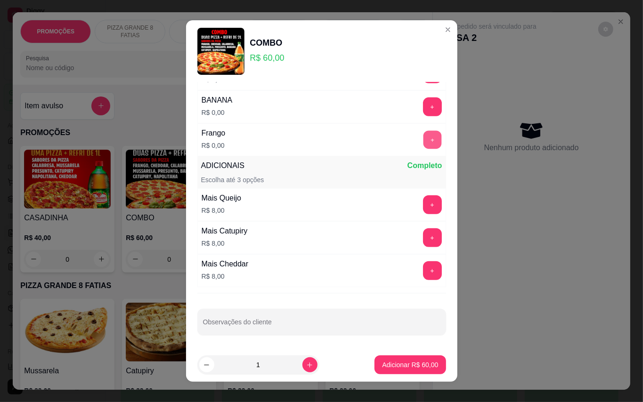
click at [423, 142] on button "+" at bounding box center [432, 140] width 18 height 18
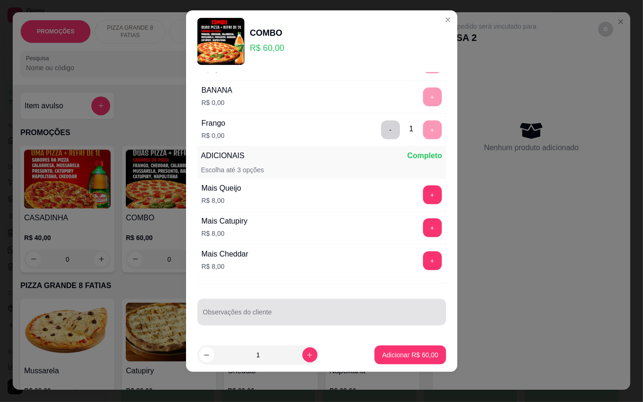
click at [324, 308] on div at bounding box center [321, 312] width 237 height 19
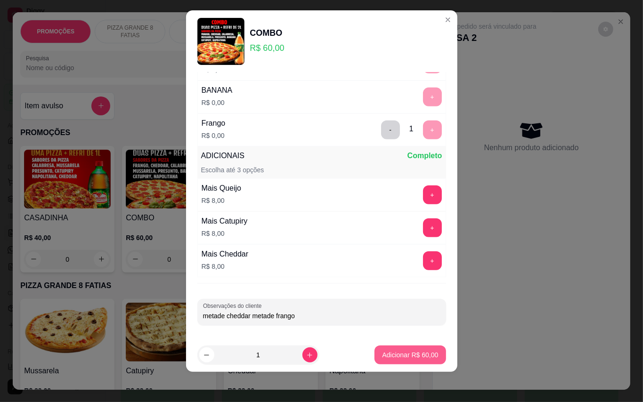
type input "metade cheddar metade frango"
click at [396, 346] on button "Adicionar R$ 60,00" at bounding box center [410, 355] width 71 height 19
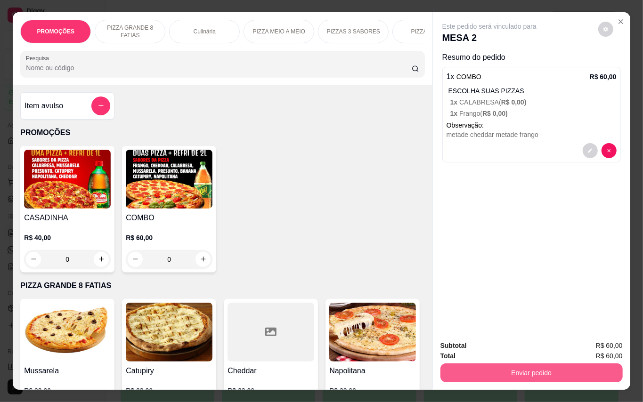
click at [574, 364] on button "Enviar pedido" at bounding box center [532, 373] width 182 height 19
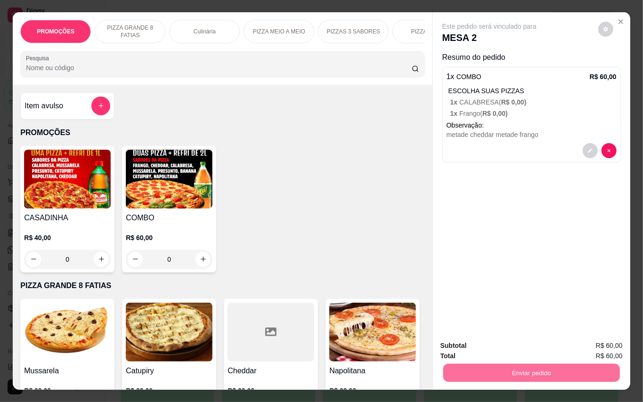
click at [588, 343] on button "Enviar pedido" at bounding box center [597, 346] width 53 height 18
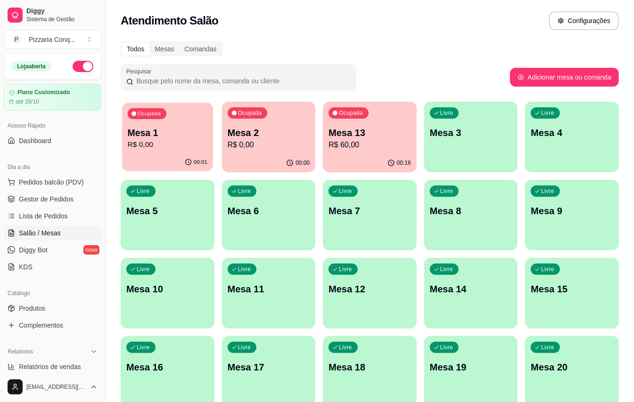
click at [180, 110] on div "Ocupada Mesa 1 R$ 0,00" at bounding box center [167, 128] width 91 height 51
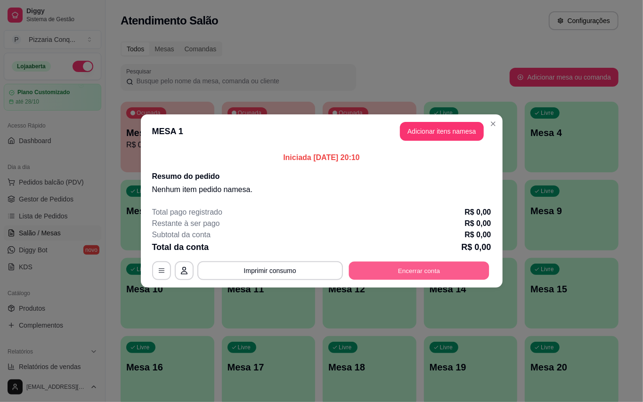
click at [413, 269] on button "Encerrar conta" at bounding box center [419, 271] width 140 height 18
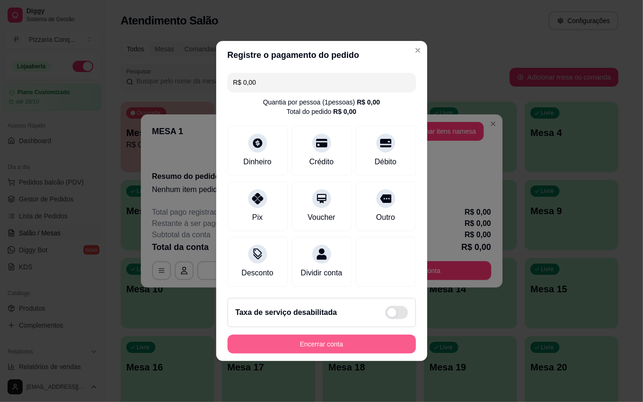
click at [334, 353] on button "Encerrar conta" at bounding box center [322, 344] width 188 height 19
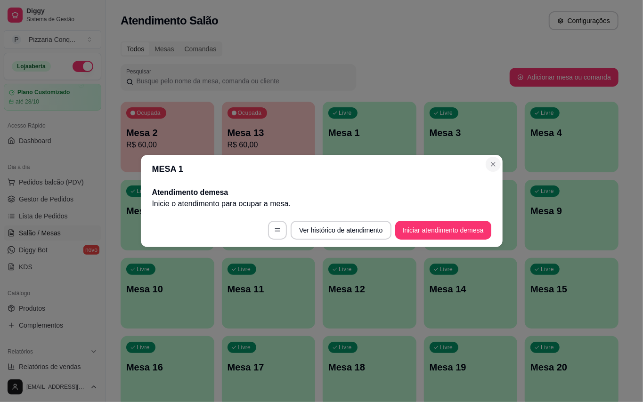
click at [490, 156] on section "MESA 1 Atendimento de mesa Inicie o atendimento para ocupar a mesa . Ver histór…" at bounding box center [322, 201] width 362 height 92
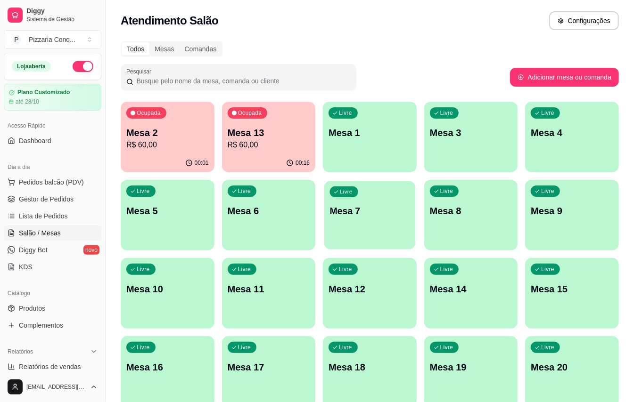
click at [357, 214] on p "Mesa 7" at bounding box center [370, 211] width 80 height 13
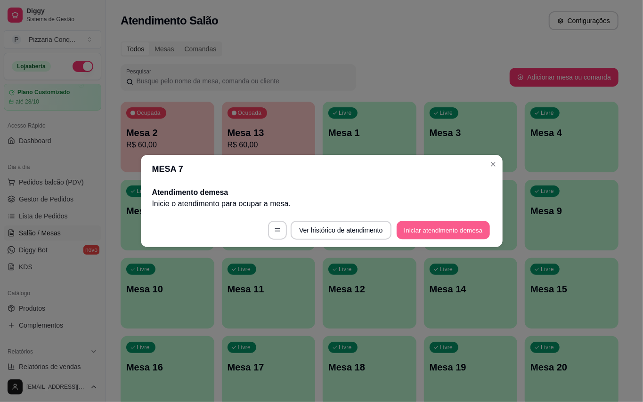
click at [447, 225] on button "Iniciar atendimento de mesa" at bounding box center [443, 230] width 93 height 18
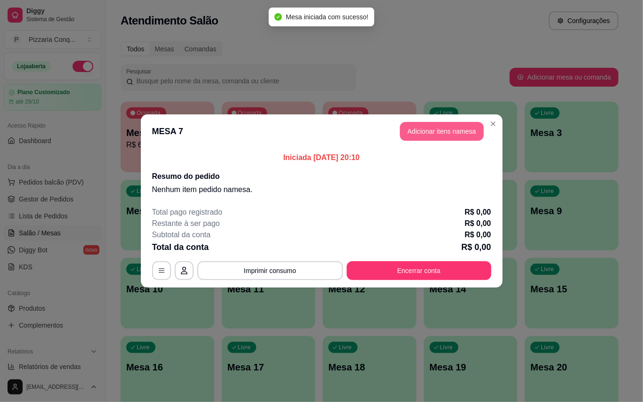
click at [469, 128] on button "Adicionar itens na mesa" at bounding box center [442, 131] width 84 height 19
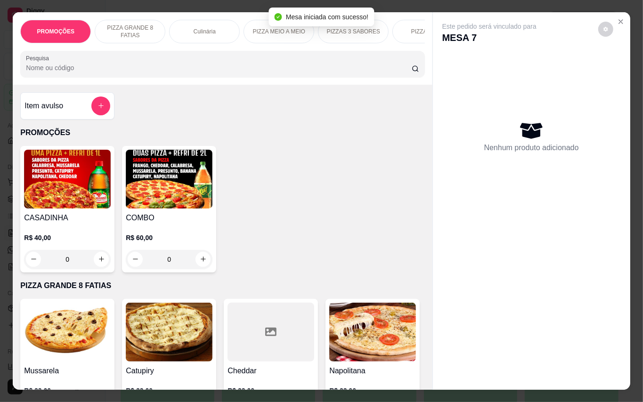
click at [184, 180] on img at bounding box center [169, 179] width 87 height 59
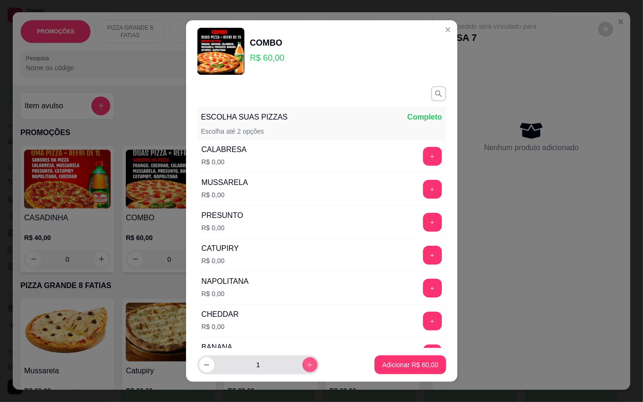
click at [302, 360] on button "increase-product-quantity" at bounding box center [309, 365] width 15 height 15
type input "2"
click at [423, 251] on button "+" at bounding box center [432, 255] width 19 height 19
click at [423, 230] on button "+" at bounding box center [432, 222] width 19 height 19
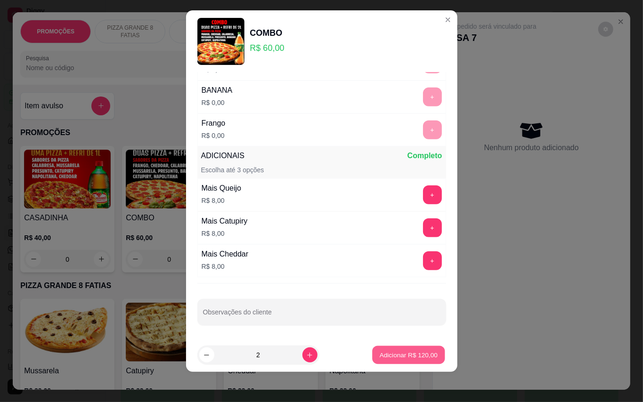
click at [383, 357] on p "Adicionar R$ 120,00" at bounding box center [409, 355] width 58 height 9
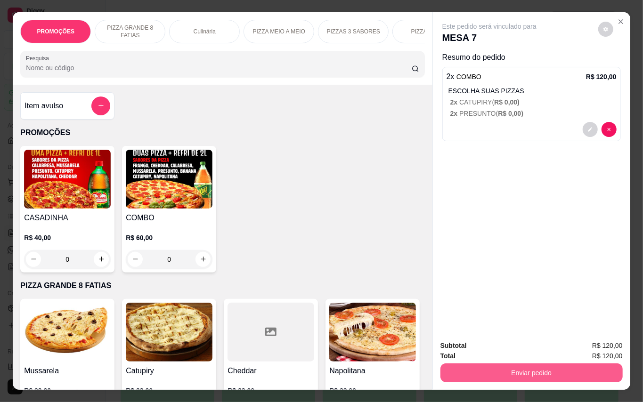
click at [518, 371] on button "Enviar pedido" at bounding box center [532, 373] width 182 height 19
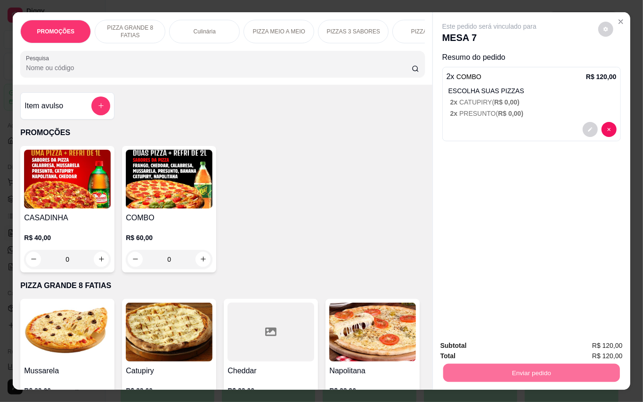
click at [579, 338] on button "Enviar pedido" at bounding box center [597, 346] width 53 height 18
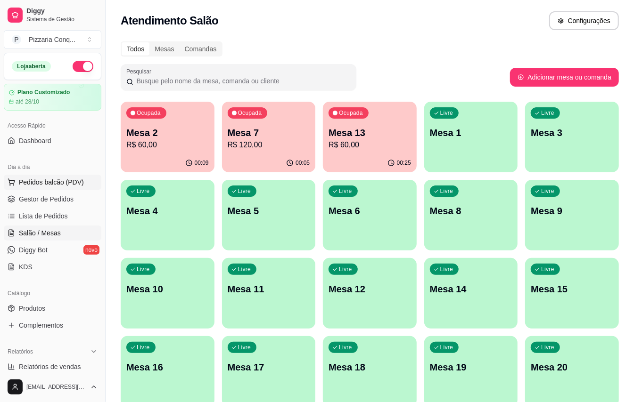
click at [36, 189] on button "Pedidos balcão (PDV)" at bounding box center [53, 182] width 98 height 15
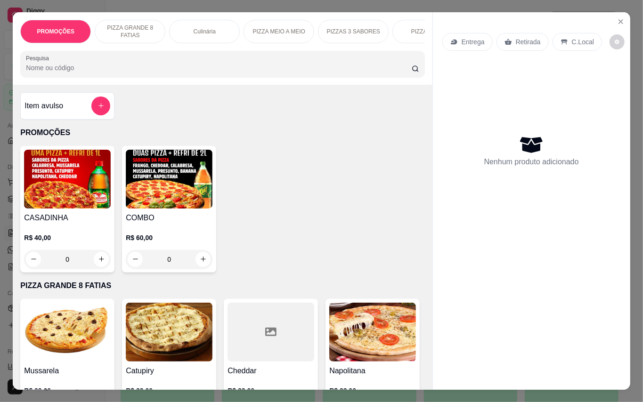
click at [175, 198] on img at bounding box center [169, 179] width 87 height 59
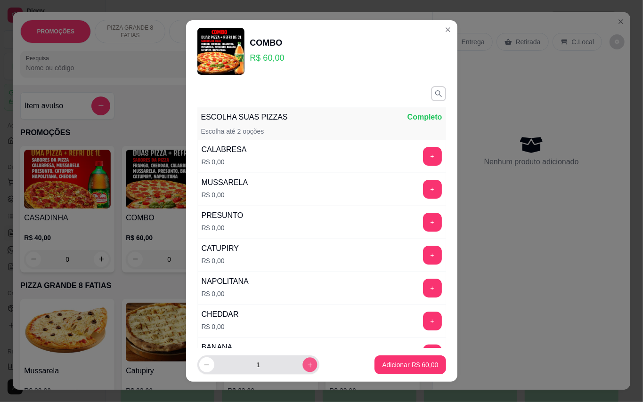
click at [304, 370] on button "increase-product-quantity" at bounding box center [309, 365] width 15 height 15
type input "2"
click at [423, 182] on button "+" at bounding box center [432, 189] width 19 height 19
click at [381, 189] on button "-" at bounding box center [390, 189] width 19 height 19
click at [423, 159] on button "+" at bounding box center [432, 156] width 19 height 19
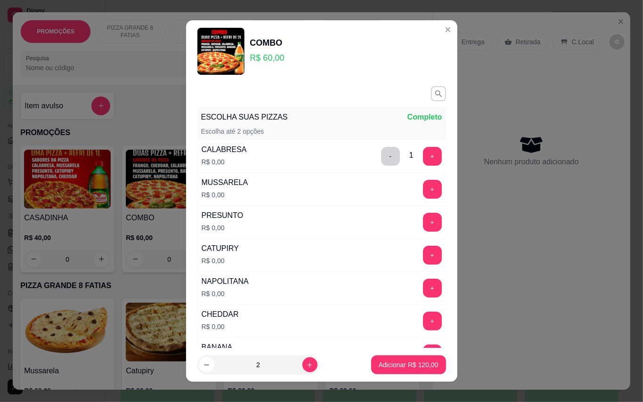
scroll to position [125, 0]
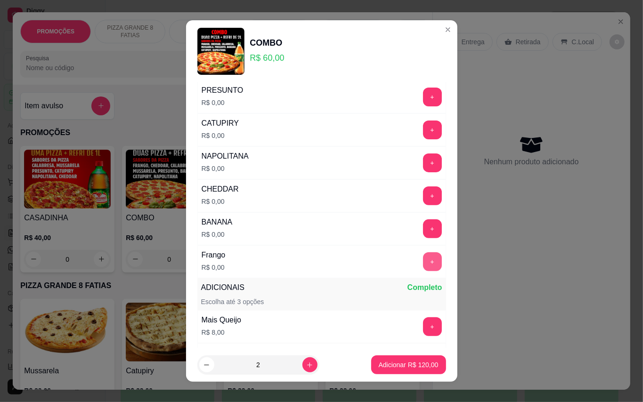
click at [423, 257] on button "+" at bounding box center [432, 262] width 19 height 19
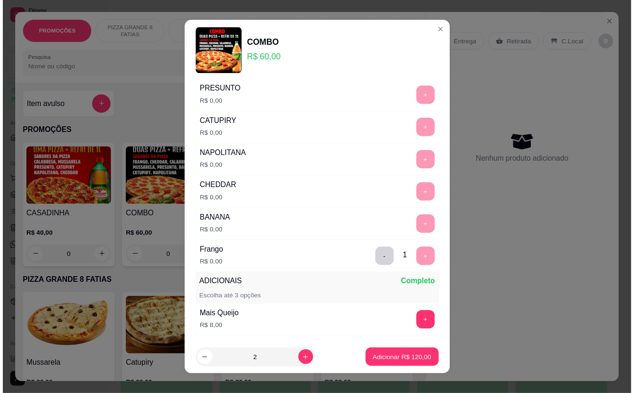
scroll to position [10, 0]
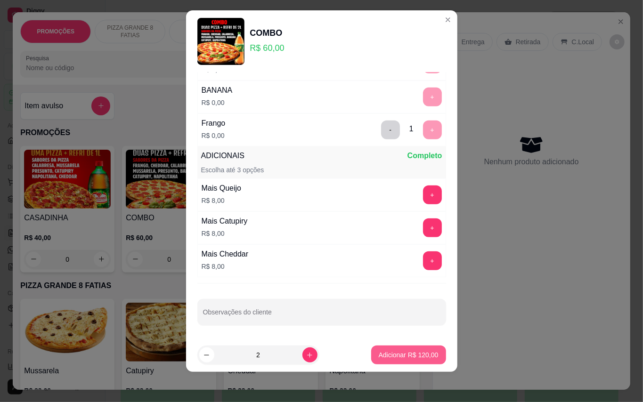
click at [381, 353] on p "Adicionar R$ 120,00" at bounding box center [409, 355] width 60 height 9
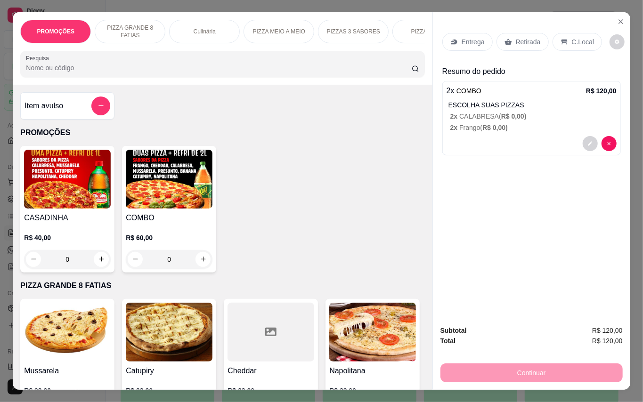
click at [528, 39] on p "Retirada" at bounding box center [528, 41] width 25 height 9
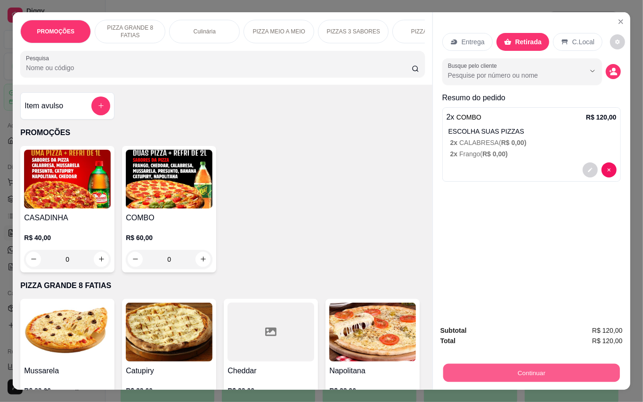
click at [506, 370] on button "Continuar" at bounding box center [531, 373] width 177 height 18
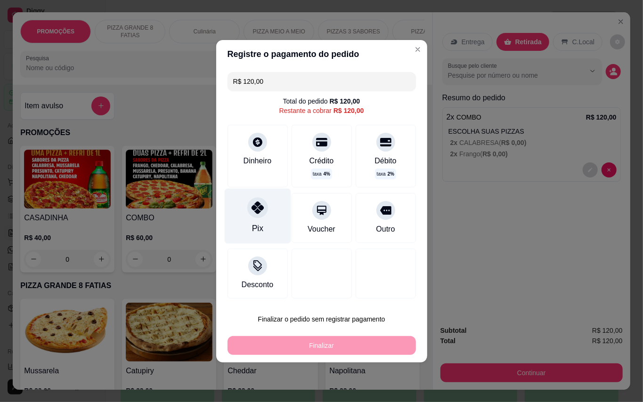
drag, startPoint x: 268, startPoint y: 212, endPoint x: 273, endPoint y: 232, distance: 21.5
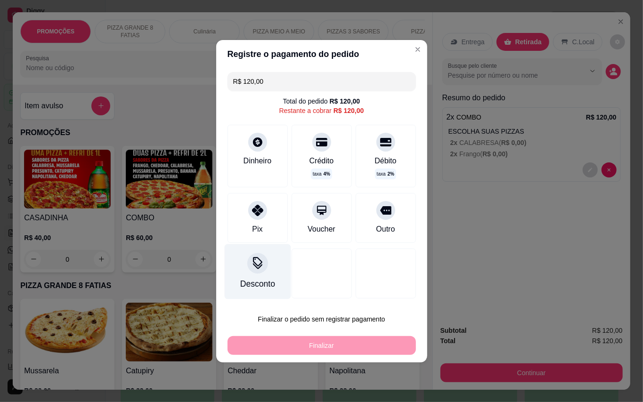
click at [263, 212] on div "Pix" at bounding box center [258, 218] width 60 height 50
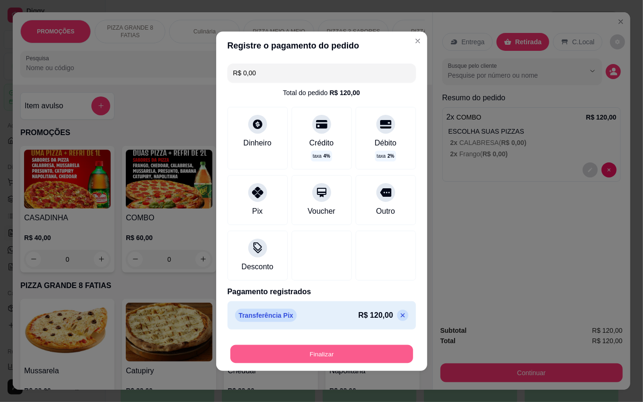
click at [338, 359] on button "Finalizar" at bounding box center [321, 354] width 183 height 18
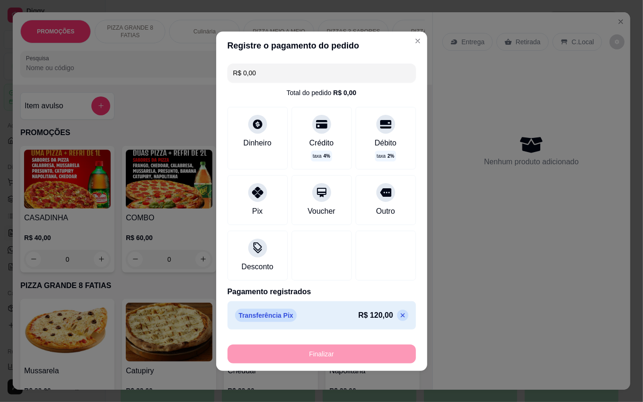
type input "-R$ 120,00"
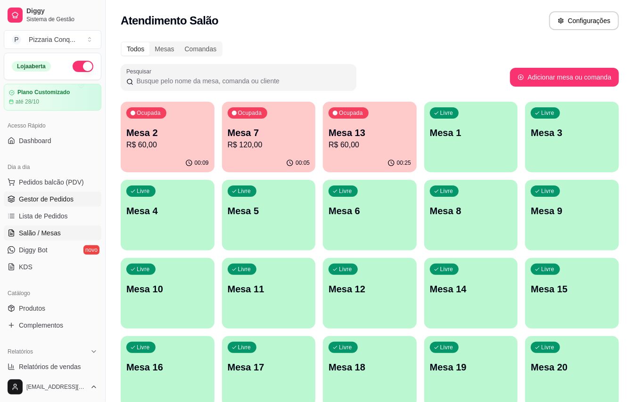
click at [54, 203] on span "Gestor de Pedidos" at bounding box center [46, 199] width 55 height 9
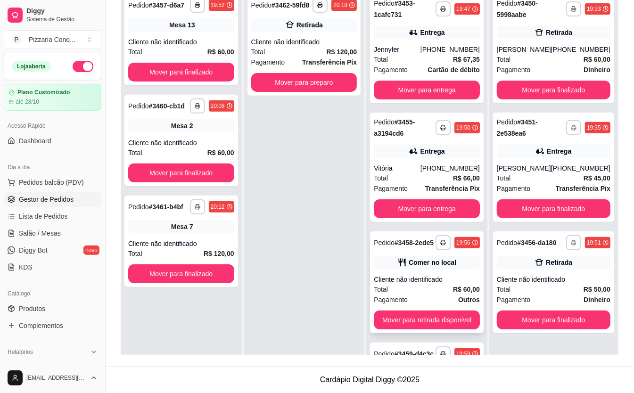
click at [408, 284] on div "Total R$ 60,00" at bounding box center [427, 289] width 106 height 10
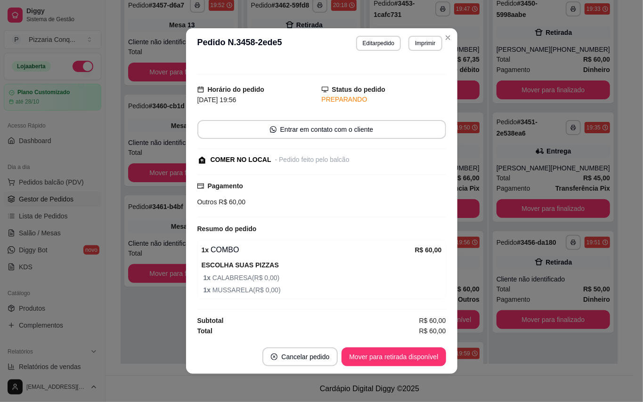
scroll to position [2, 0]
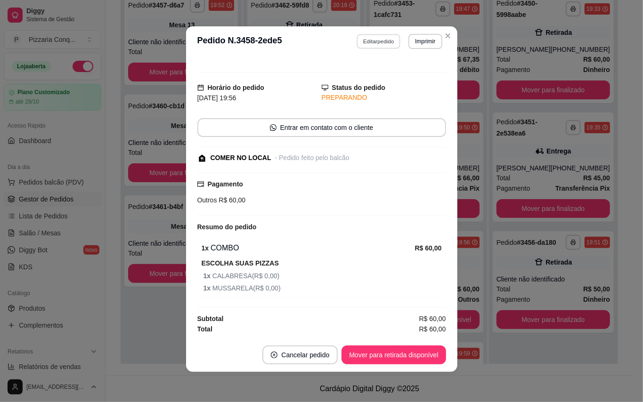
click at [368, 41] on button "Editar pedido" at bounding box center [379, 41] width 44 height 15
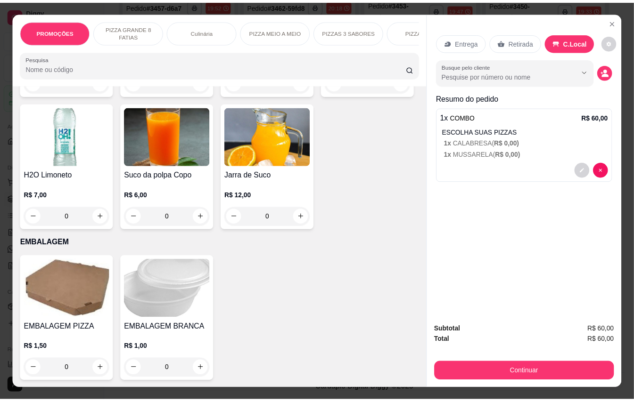
scroll to position [2701, 0]
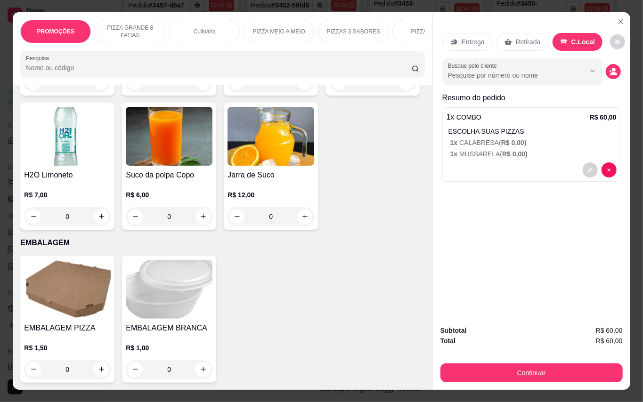
click at [156, 166] on img at bounding box center [169, 136] width 87 height 59
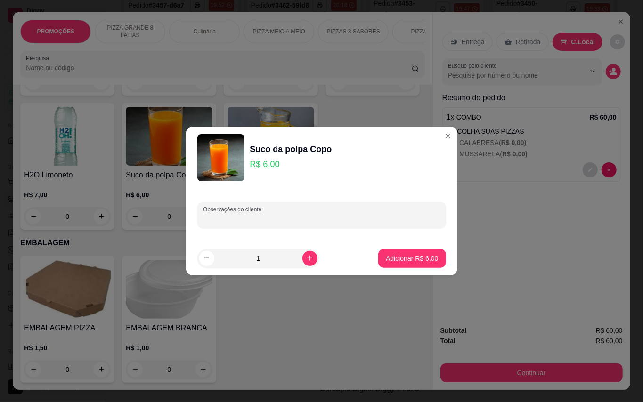
click at [240, 219] on input "Observações do cliente" at bounding box center [321, 218] width 237 height 9
type input "acerola"
click at [391, 258] on p "Adicionar R$ 6,00" at bounding box center [412, 258] width 52 height 9
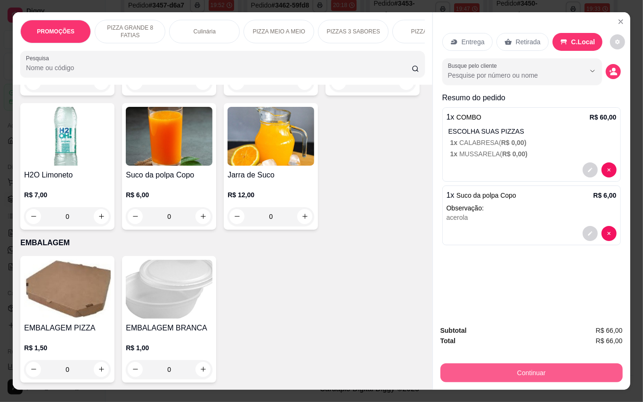
click at [514, 369] on button "Continuar" at bounding box center [532, 373] width 182 height 19
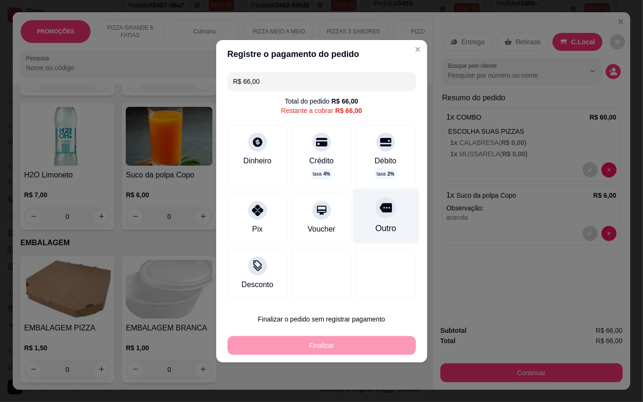
click at [377, 219] on div "Outro" at bounding box center [385, 215] width 66 height 55
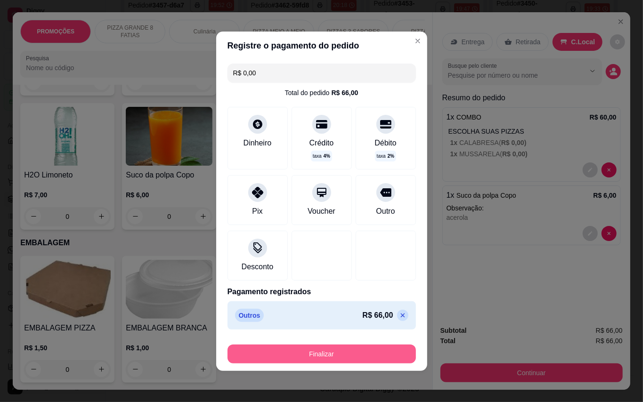
click at [351, 348] on button "Finalizar" at bounding box center [322, 354] width 188 height 19
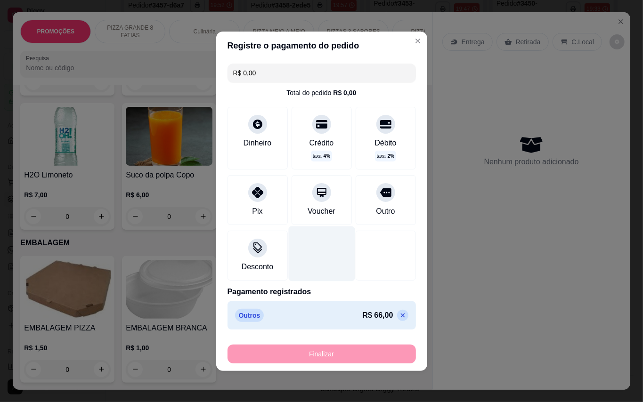
type input "-R$ 66,00"
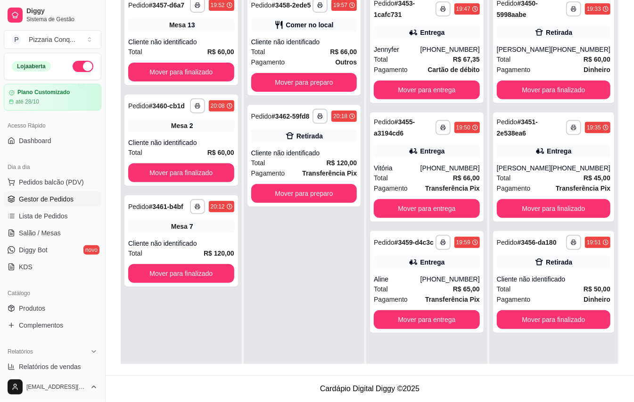
scroll to position [81, 0]
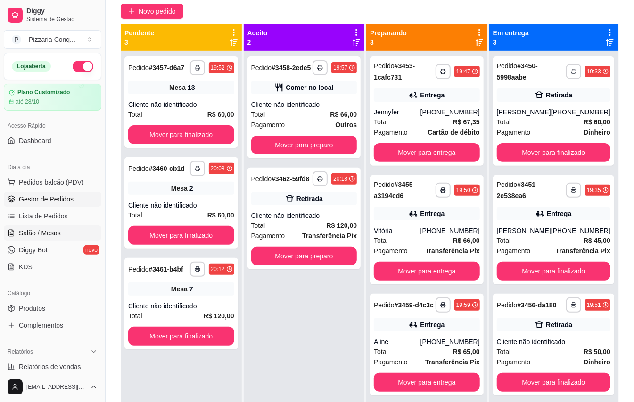
click at [46, 236] on span "Salão / Mesas" at bounding box center [40, 233] width 42 height 9
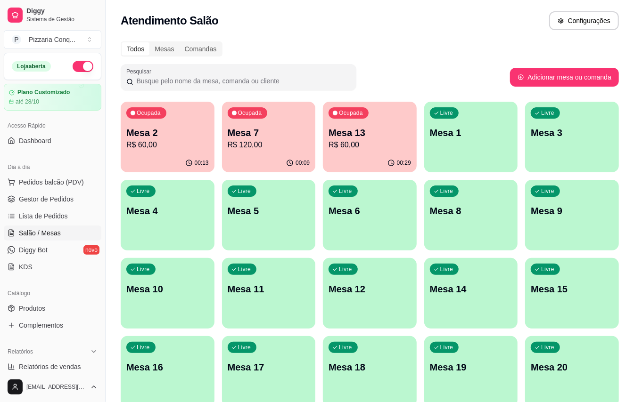
click at [262, 279] on div "Livre Mesa 11" at bounding box center [269, 287] width 94 height 59
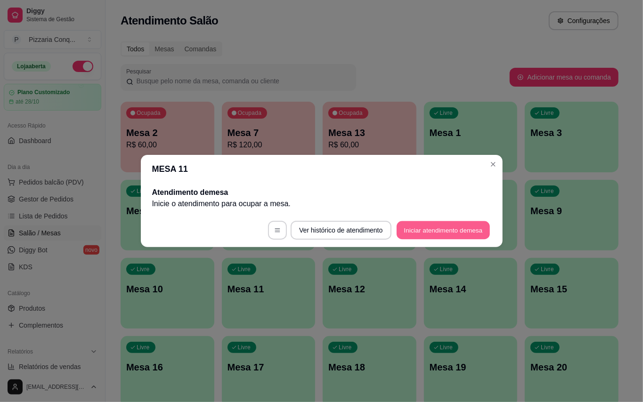
click at [460, 224] on button "Iniciar atendimento de mesa" at bounding box center [443, 230] width 93 height 18
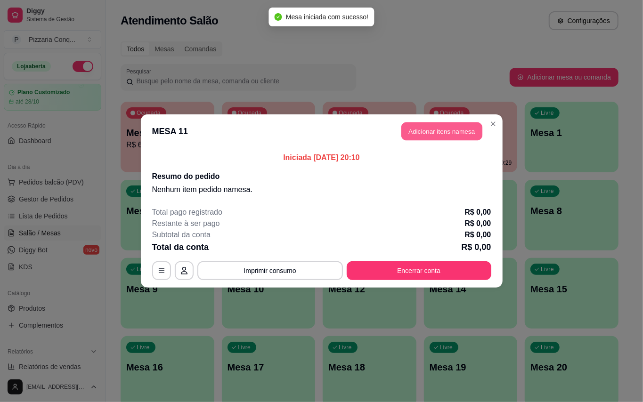
click at [447, 134] on button "Adicionar itens na mesa" at bounding box center [441, 131] width 81 height 18
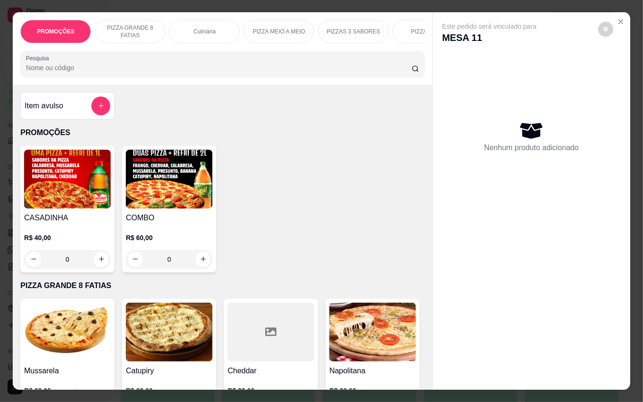
click at [180, 224] on h4 "COMBO" at bounding box center [169, 217] width 87 height 11
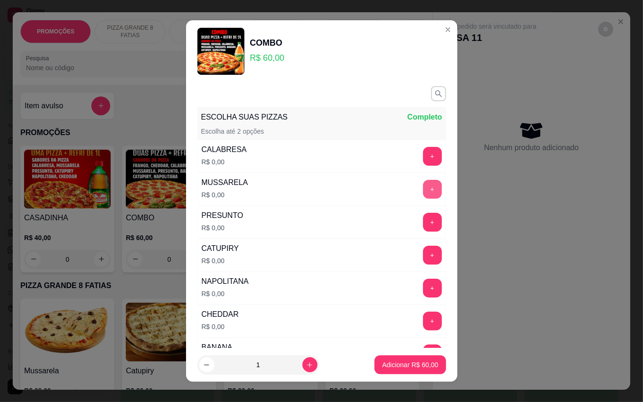
click at [423, 190] on div "ESCOLHA SUAS PIZZAS Completo Escolha até 2 opções CALABRESA R$ 0,00 + MUSSARELA…" at bounding box center [321, 215] width 271 height 266
click at [423, 193] on button "+" at bounding box center [432, 189] width 19 height 19
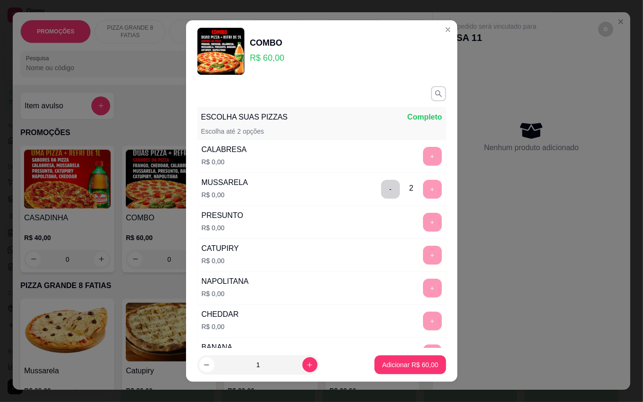
scroll to position [10, 0]
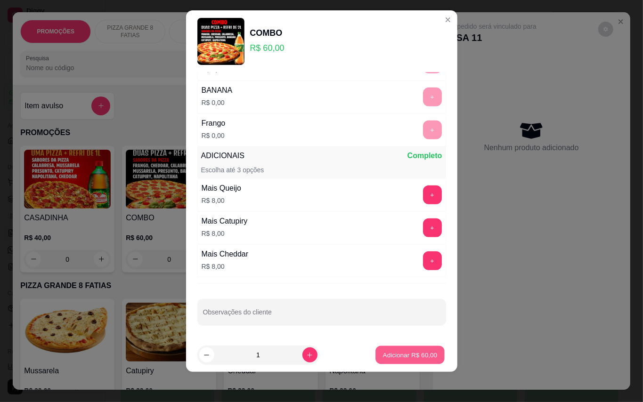
click at [416, 357] on p "Adicionar R$ 60,00" at bounding box center [410, 355] width 55 height 9
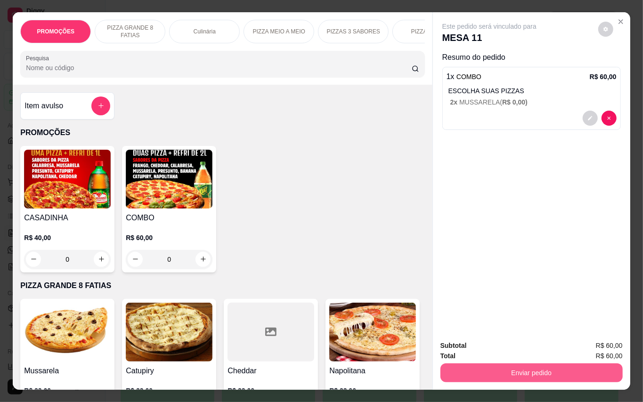
click at [578, 368] on button "Enviar pedido" at bounding box center [532, 373] width 182 height 19
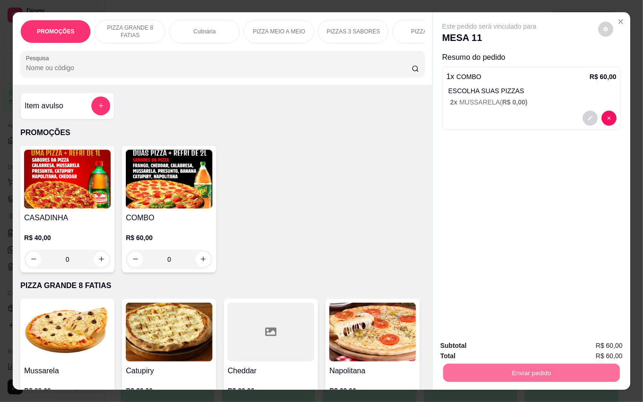
click at [581, 349] on button "Enviar pedido" at bounding box center [598, 345] width 52 height 17
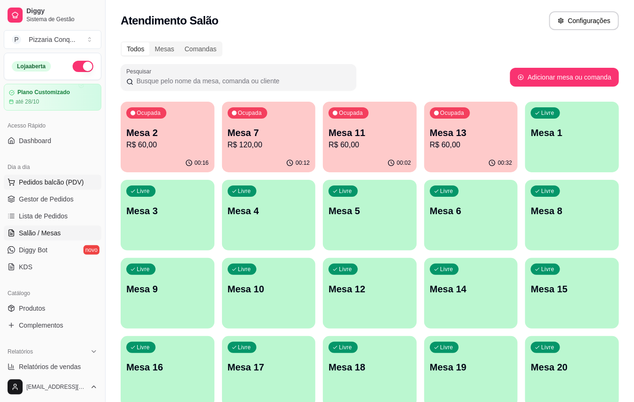
click at [55, 188] on button "Pedidos balcão (PDV)" at bounding box center [53, 182] width 98 height 15
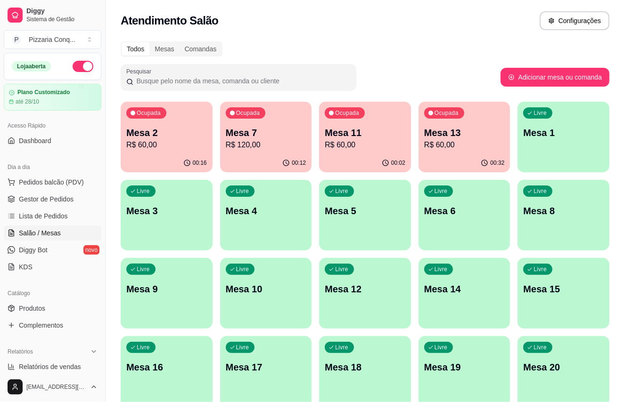
click at [50, 200] on img at bounding box center [67, 178] width 87 height 59
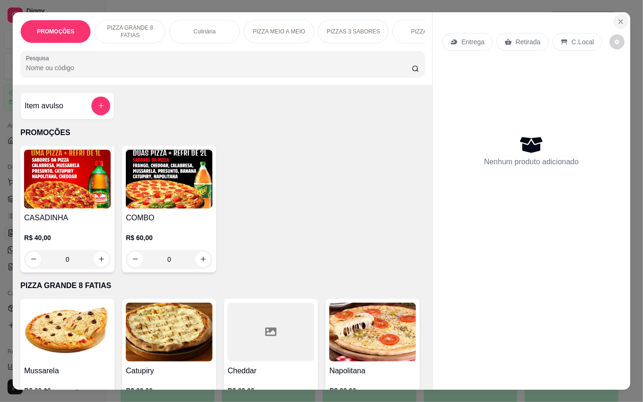
click at [613, 15] on button "Close" at bounding box center [620, 21] width 15 height 15
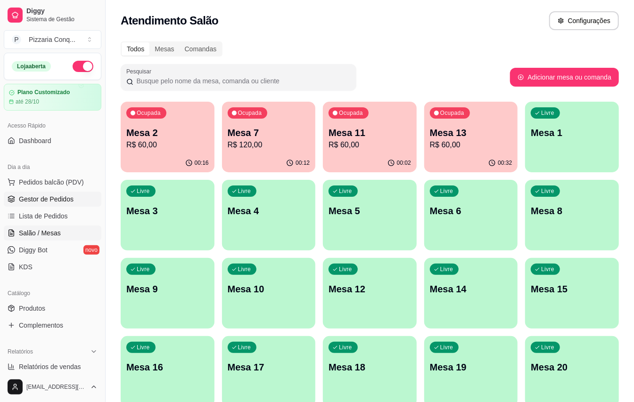
click at [38, 202] on span "Gestor de Pedidos" at bounding box center [46, 199] width 55 height 9
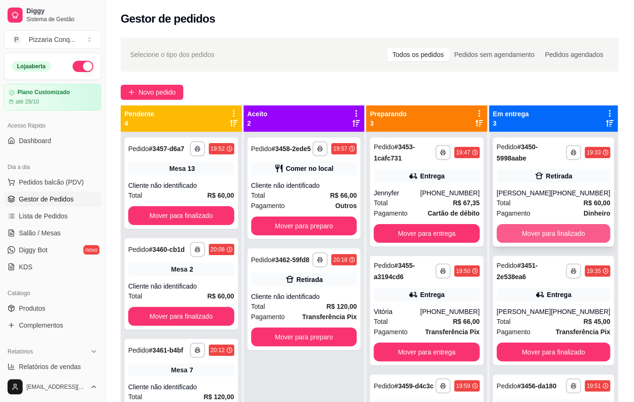
click at [536, 237] on button "Mover para finalizado" at bounding box center [554, 233] width 114 height 19
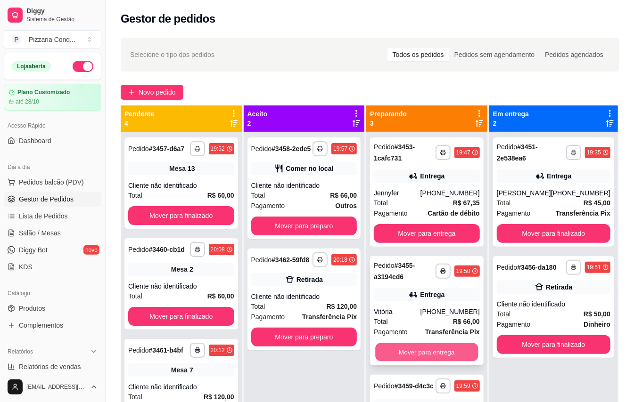
click at [449, 347] on button "Mover para entrega" at bounding box center [427, 352] width 103 height 18
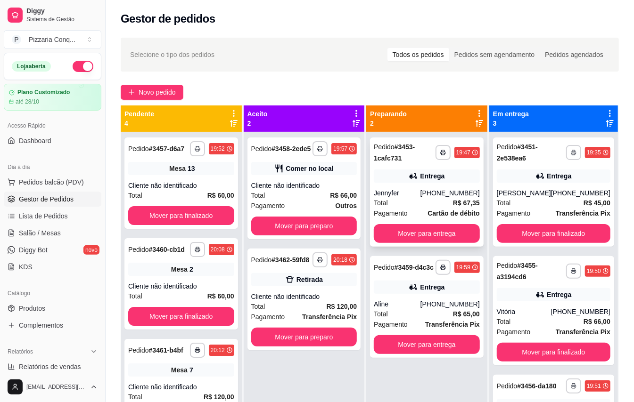
click at [420, 193] on div "Jennyfer" at bounding box center [397, 192] width 47 height 9
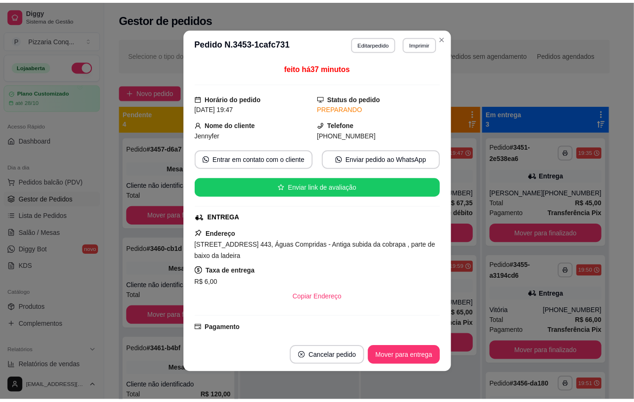
scroll to position [144, 0]
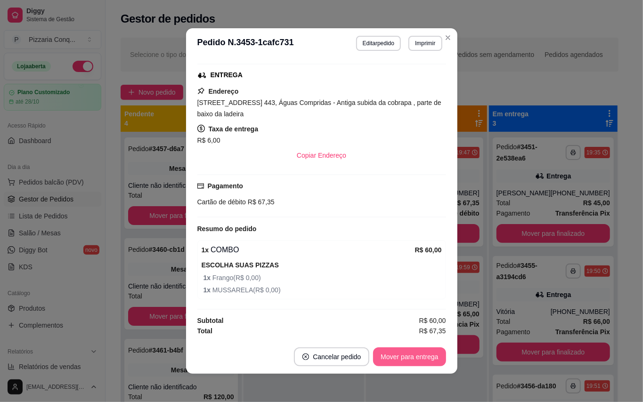
click at [396, 366] on button "Mover para entrega" at bounding box center [409, 357] width 73 height 19
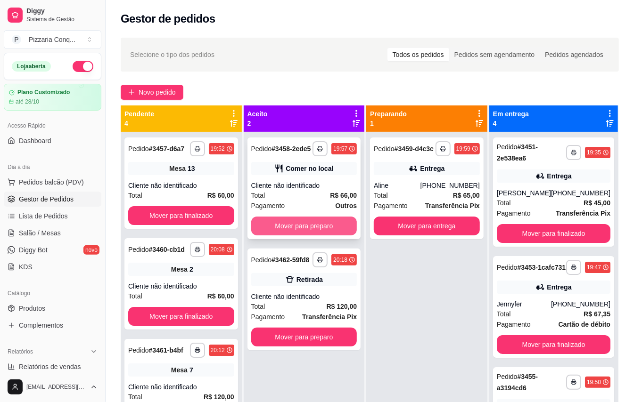
click at [301, 236] on button "Mover para preparo" at bounding box center [304, 226] width 106 height 19
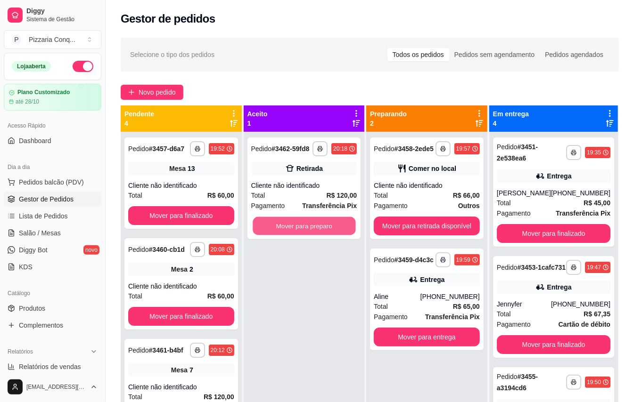
click at [301, 236] on button "Mover para preparo" at bounding box center [304, 226] width 103 height 18
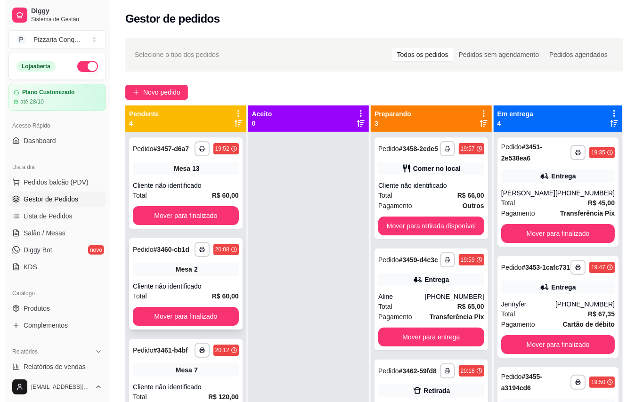
scroll to position [40, 0]
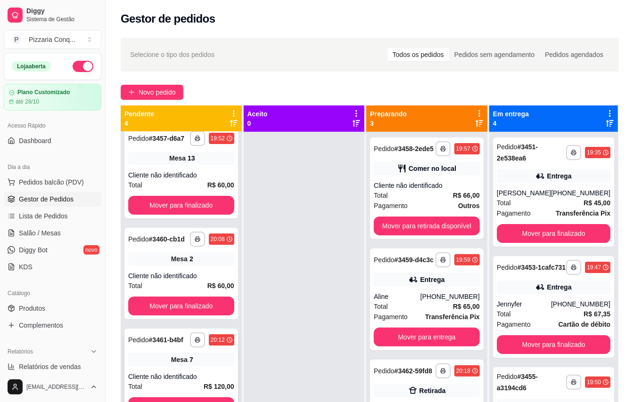
click at [181, 363] on div "**********" at bounding box center [181, 374] width 114 height 91
click at [38, 232] on span "Salão / Mesas" at bounding box center [40, 233] width 42 height 9
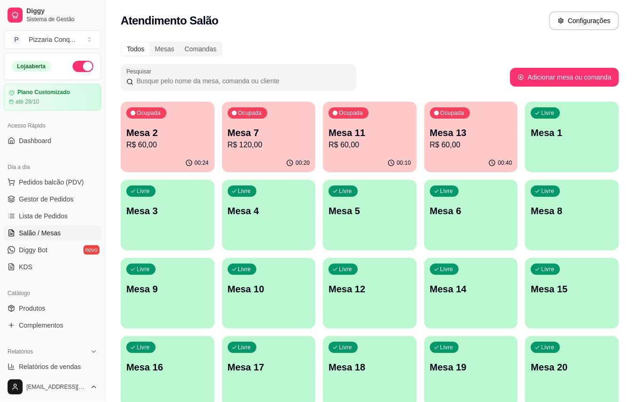
click at [278, 134] on p "Mesa 7" at bounding box center [269, 132] width 82 height 13
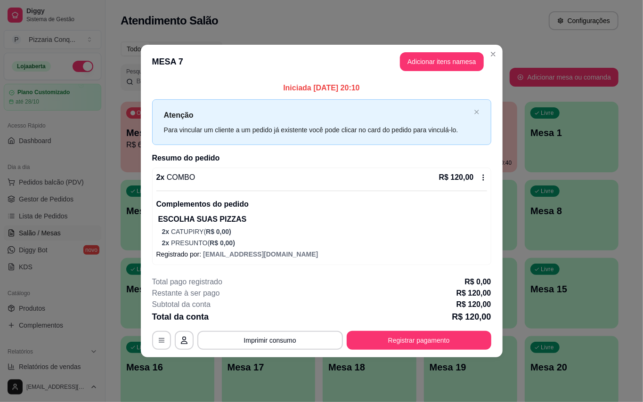
click at [422, 45] on header "MESA 7 Adicionar itens na mesa" at bounding box center [322, 62] width 362 height 34
click at [430, 58] on button "Adicionar itens na mesa" at bounding box center [442, 61] width 84 height 19
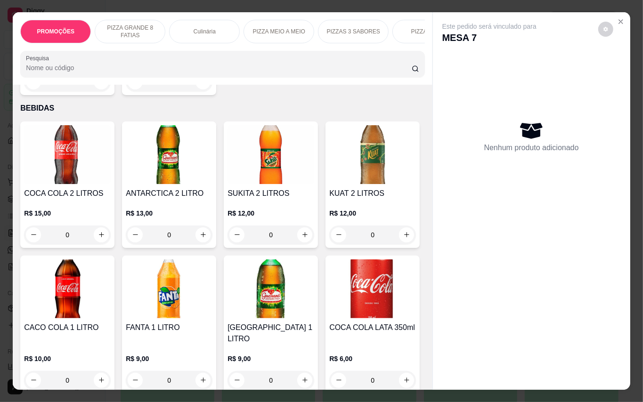
scroll to position [2010, 0]
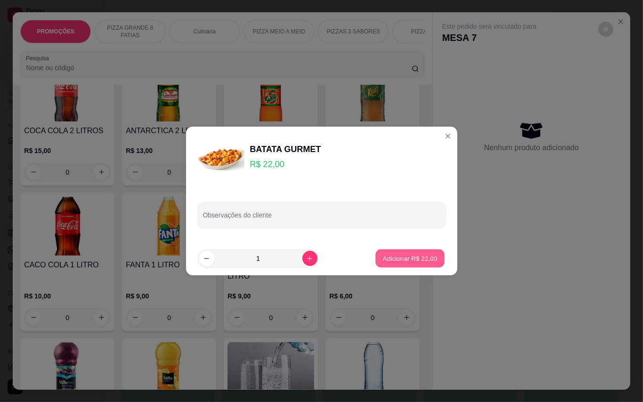
click at [384, 255] on p "Adicionar R$ 22,00" at bounding box center [410, 258] width 55 height 9
type input "1"
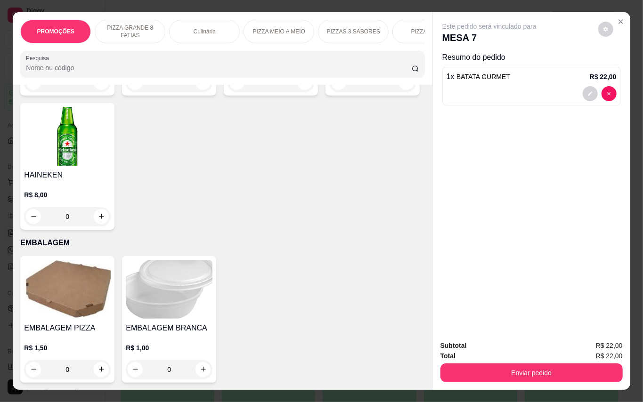
scroll to position [2701, 0]
click at [244, 32] on img at bounding box center [271, 2] width 87 height 59
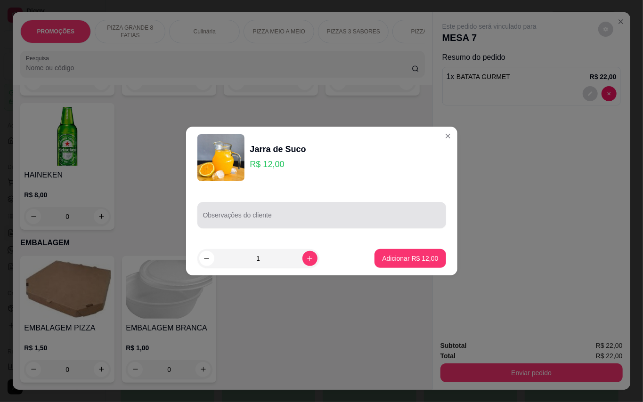
click at [255, 219] on input "Observações do cliente" at bounding box center [321, 218] width 237 height 9
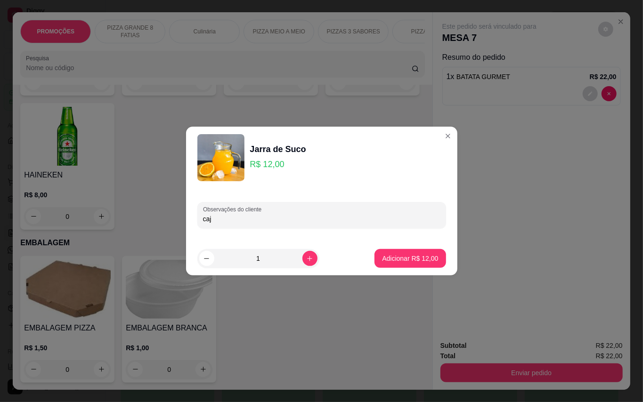
type input "caja"
click at [392, 260] on p "Adicionar R$ 12,00" at bounding box center [410, 258] width 56 height 9
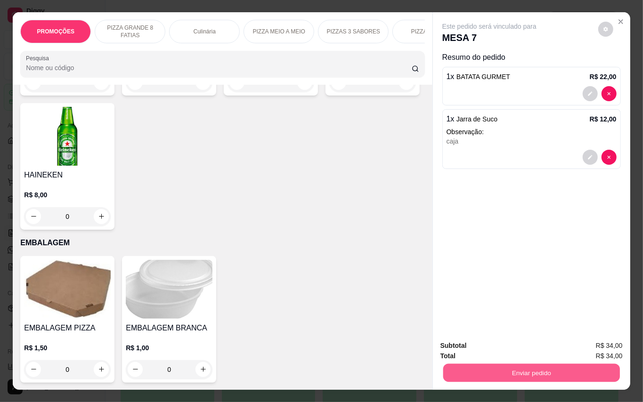
click at [513, 371] on button "Enviar pedido" at bounding box center [531, 373] width 177 height 18
click at [615, 338] on button "Enviar pedido" at bounding box center [598, 345] width 52 height 17
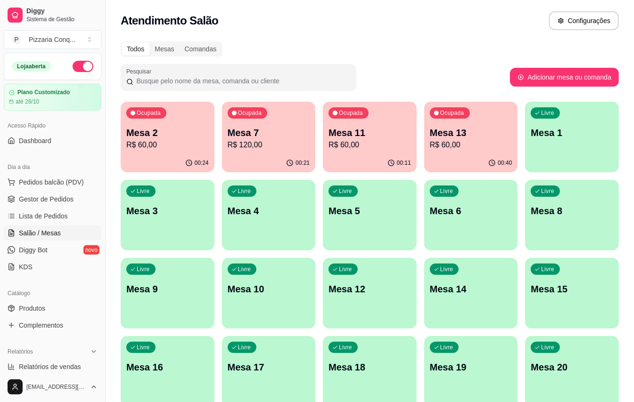
click at [277, 149] on p "R$ 120,00" at bounding box center [269, 144] width 82 height 11
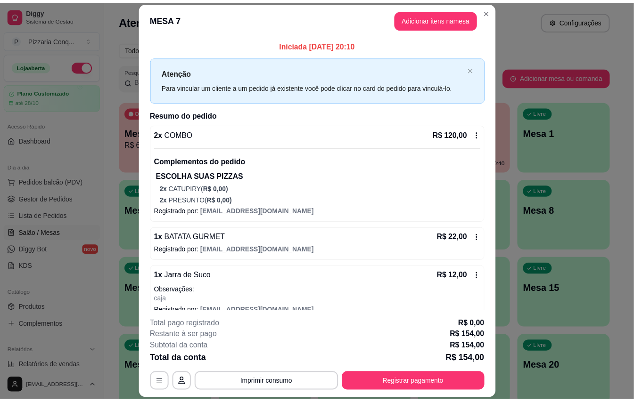
scroll to position [25, 0]
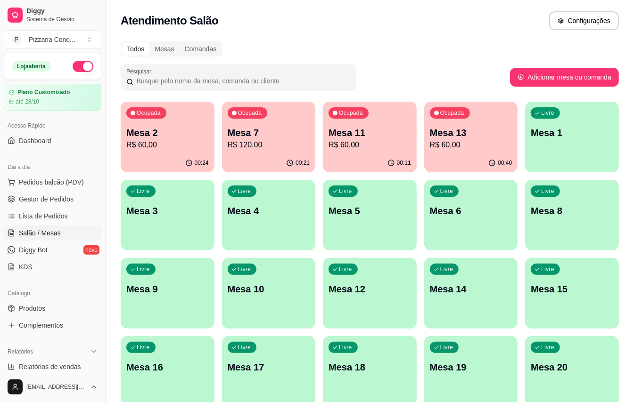
click at [278, 155] on div "00:21" at bounding box center [269, 163] width 94 height 18
click at [38, 185] on span "Pedidos balcão (PDV)" at bounding box center [51, 182] width 65 height 9
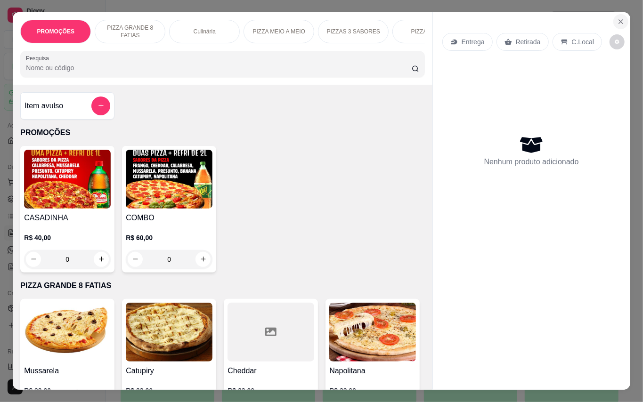
click at [617, 18] on icon "Close" at bounding box center [621, 22] width 8 height 8
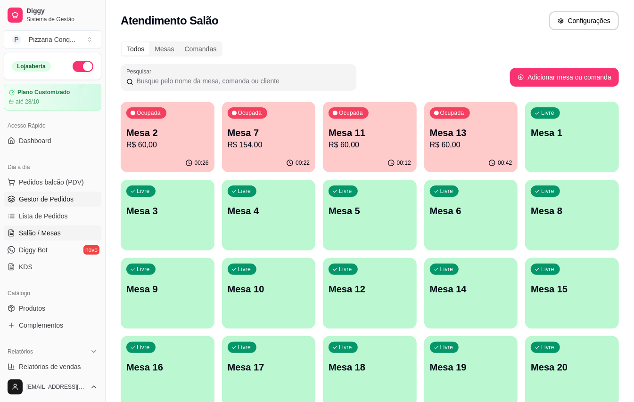
click at [60, 202] on span "Gestor de Pedidos" at bounding box center [46, 199] width 55 height 9
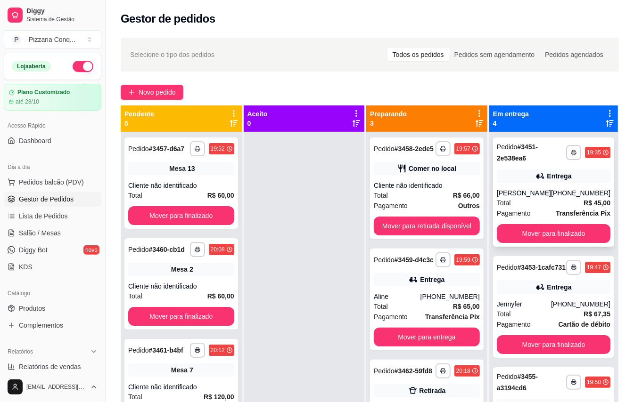
click at [540, 198] on div "Total R$ 45,00" at bounding box center [554, 203] width 114 height 10
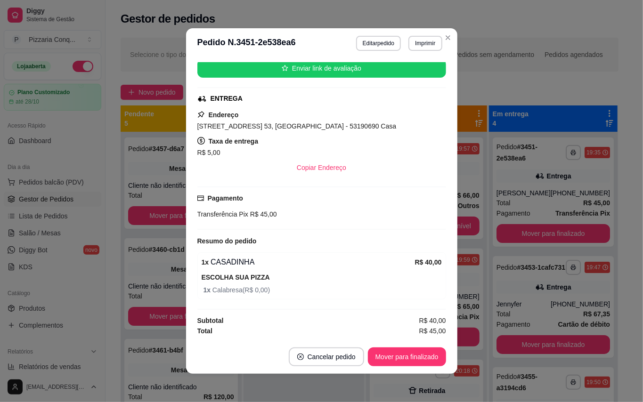
scroll to position [2, 0]
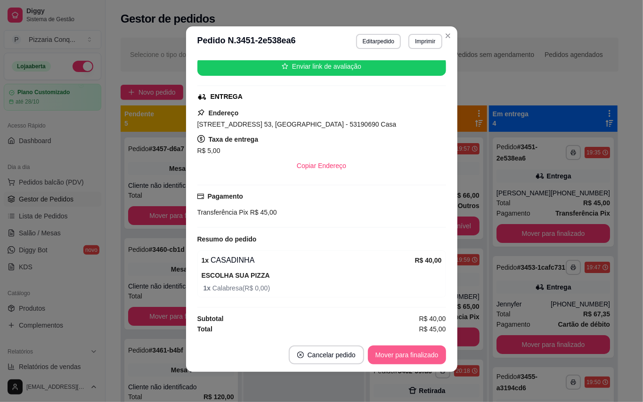
click at [400, 350] on button "Mover para finalizado" at bounding box center [407, 355] width 78 height 19
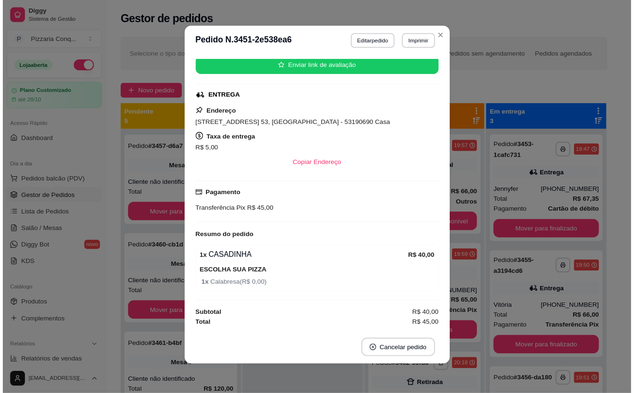
scroll to position [98, 0]
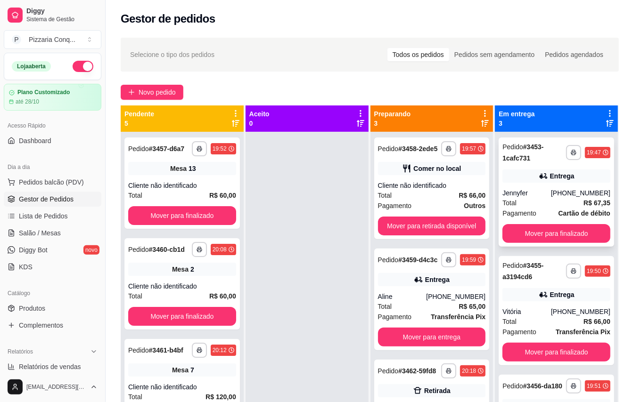
click at [549, 200] on div "Total R$ 67,35" at bounding box center [556, 203] width 108 height 10
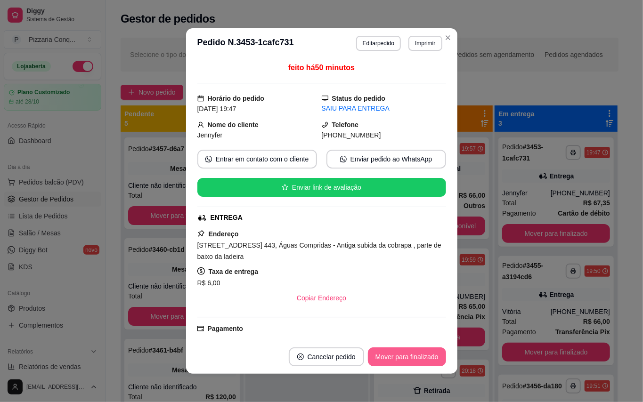
click at [392, 357] on button "Mover para finalizado" at bounding box center [407, 357] width 78 height 19
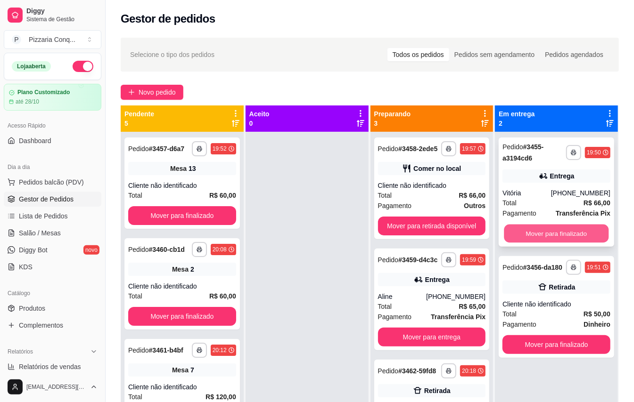
click at [566, 235] on button "Mover para finalizado" at bounding box center [556, 234] width 105 height 18
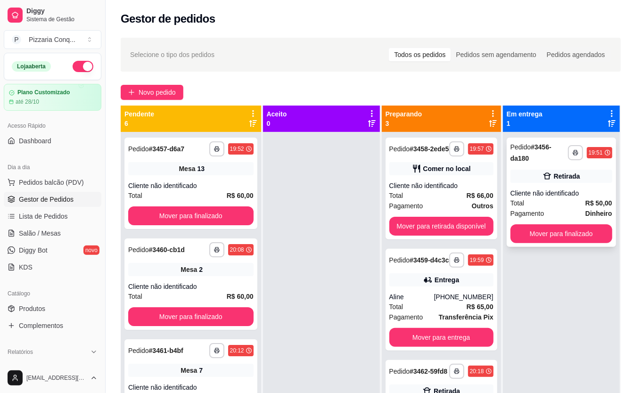
click at [568, 204] on div "Total R$ 50,00" at bounding box center [561, 203] width 102 height 10
click at [594, 229] on button "Mover para finalizado" at bounding box center [561, 233] width 102 height 19
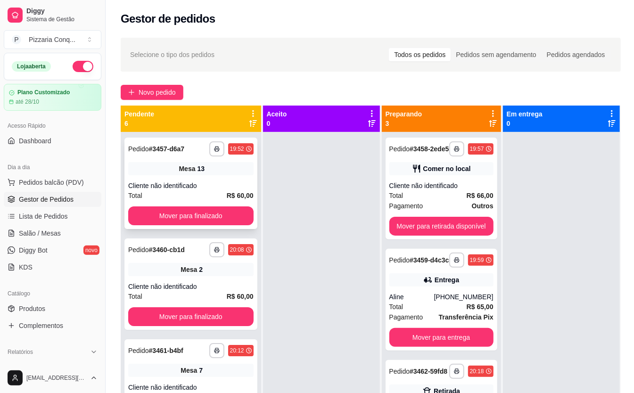
click at [215, 176] on div "**********" at bounding box center [190, 183] width 133 height 91
click at [54, 236] on span "Salão / Mesas" at bounding box center [40, 233] width 42 height 9
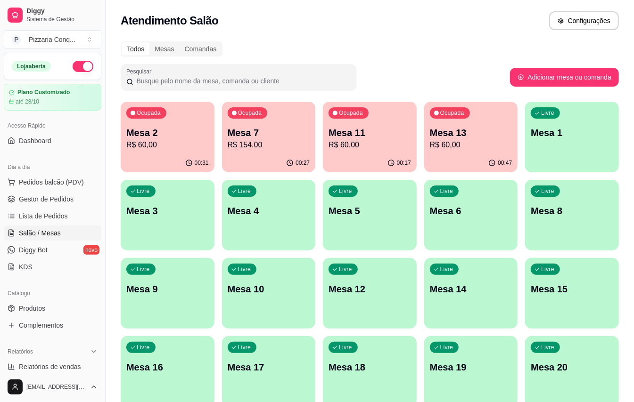
click at [449, 153] on div "Ocupada Mesa 13 R$ 60,00" at bounding box center [471, 128] width 94 height 52
click at [472, 139] on div "Mesa 13 R$ 60,00" at bounding box center [471, 138] width 82 height 24
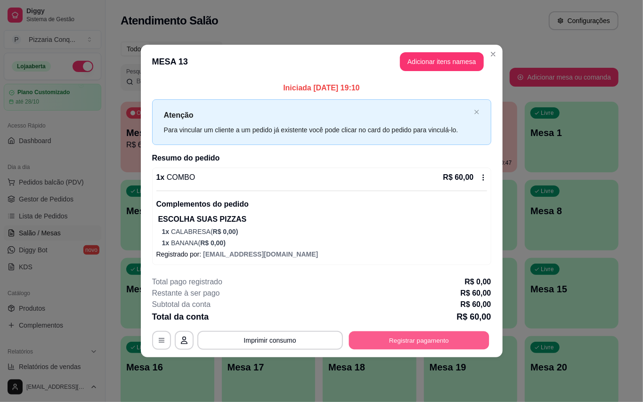
click at [413, 340] on button "Registrar pagamento" at bounding box center [419, 341] width 140 height 18
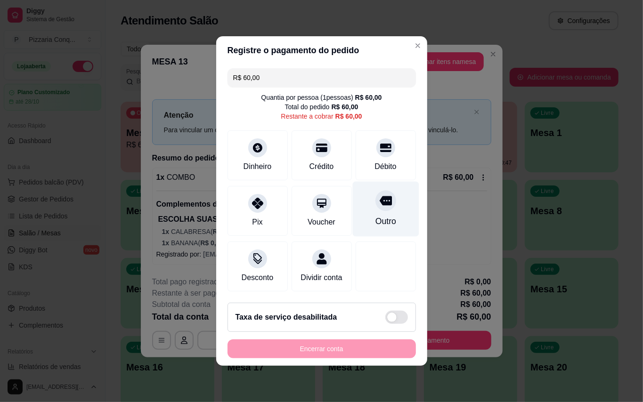
click at [378, 209] on div "Outro" at bounding box center [385, 209] width 66 height 55
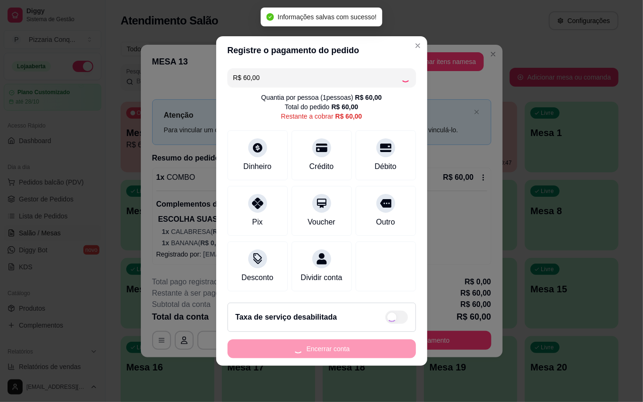
type input "R$ 0,00"
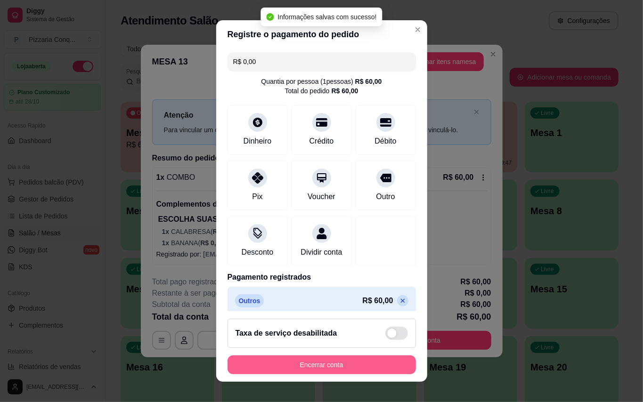
click at [370, 364] on button "Encerrar conta" at bounding box center [322, 365] width 188 height 19
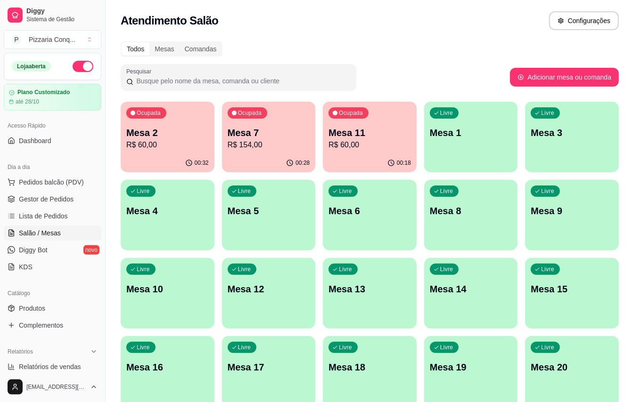
click at [247, 102] on div "Ocupada Mesa 2 R$ 60,00 00:32 Ocupada Mesa 7 R$ 154,00 00:28 Ocupada Mesa 11 R$…" at bounding box center [370, 333] width 498 height 462
click at [347, 152] on div "Ocupada Mesa 11 R$ 60,00" at bounding box center [369, 128] width 91 height 51
click at [366, 134] on p "Mesa 11" at bounding box center [369, 132] width 82 height 13
click at [66, 204] on span "Gestor de Pedidos" at bounding box center [46, 199] width 55 height 9
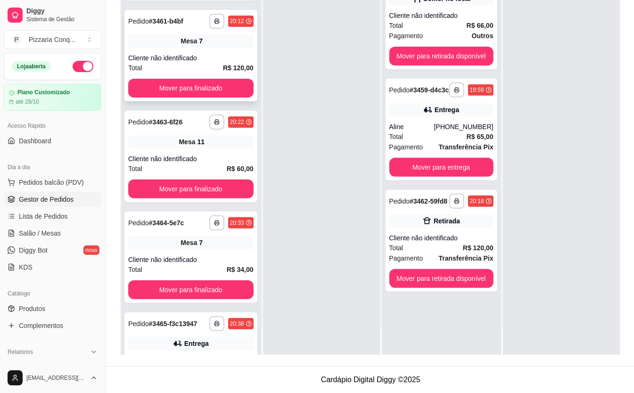
scroll to position [121, 0]
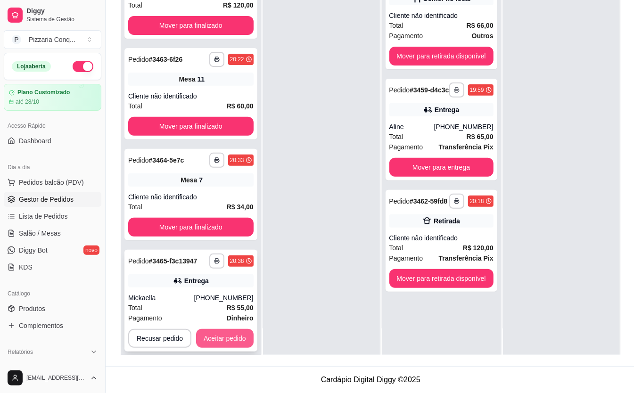
click at [244, 329] on button "Aceitar pedido" at bounding box center [224, 338] width 57 height 19
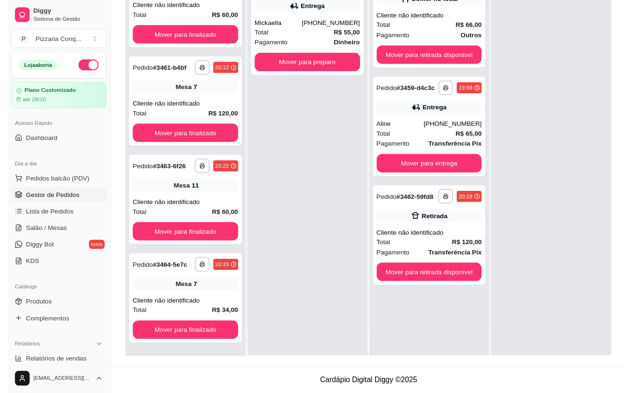
scroll to position [40, 0]
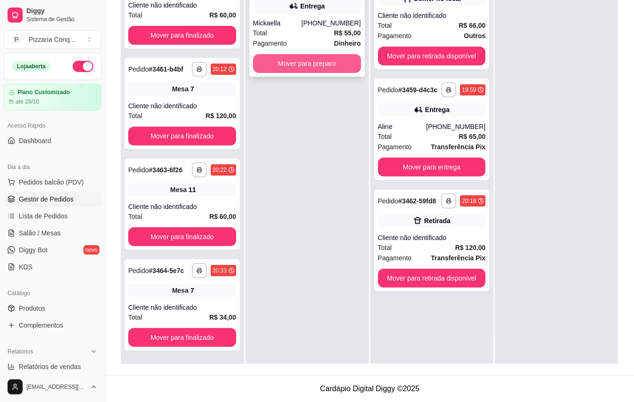
click at [281, 57] on button "Mover para preparo" at bounding box center [307, 63] width 108 height 19
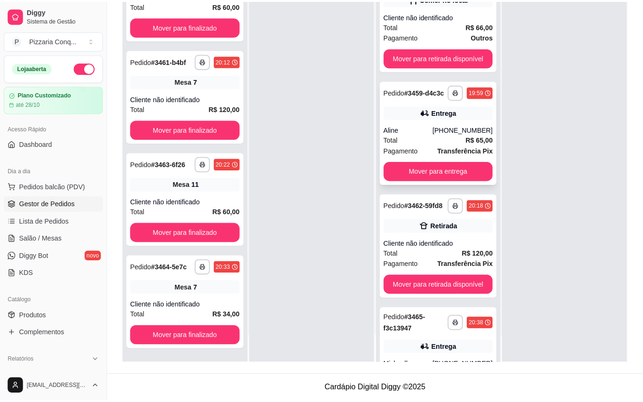
scroll to position [0, 0]
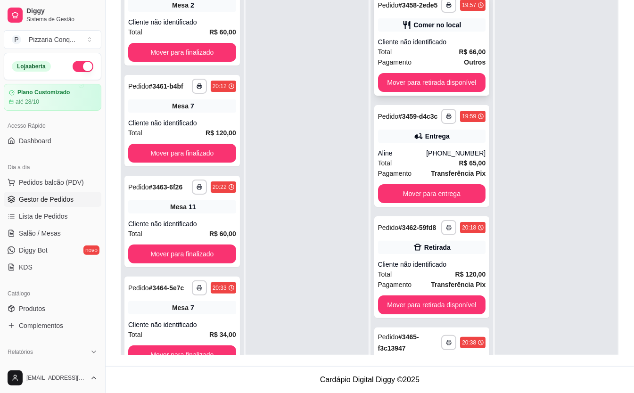
click at [388, 53] on div "Total R$ 66,00" at bounding box center [432, 52] width 108 height 10
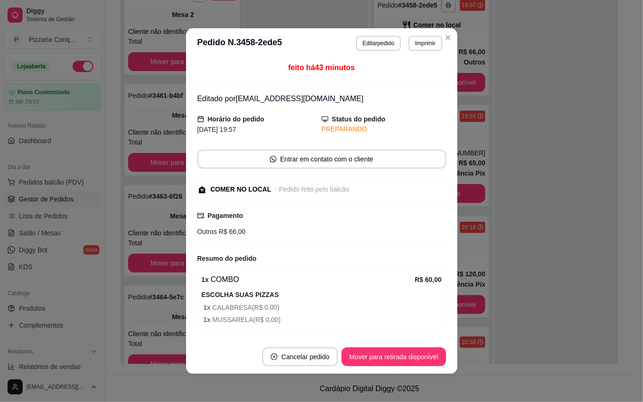
scroll to position [85, 0]
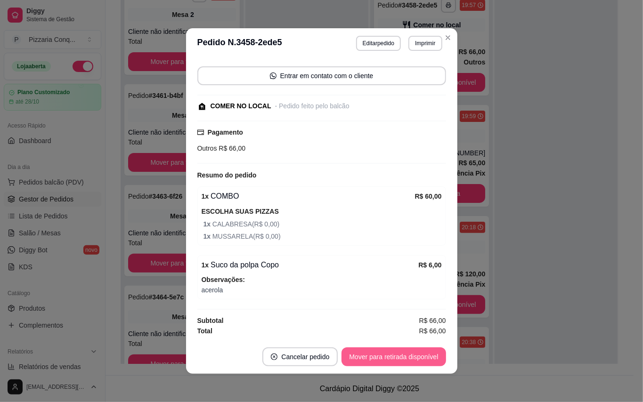
click at [418, 361] on button "Mover para retirada disponível" at bounding box center [394, 357] width 104 height 19
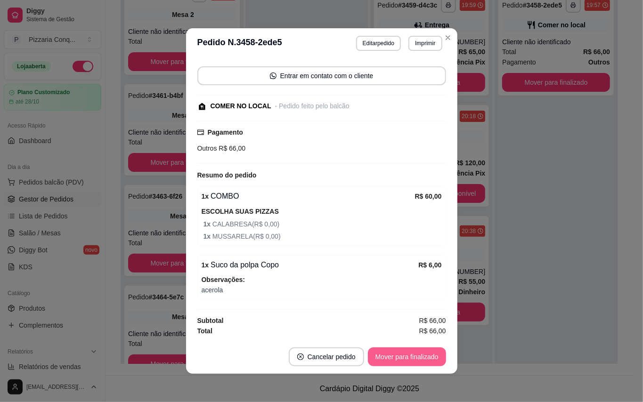
click at [433, 357] on button "Mover para finalizado" at bounding box center [407, 357] width 78 height 19
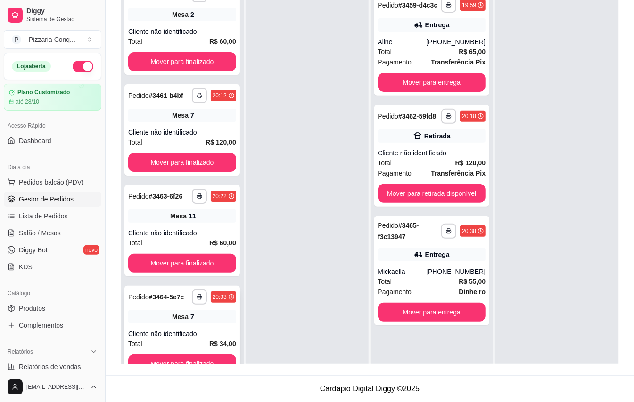
scroll to position [0, 0]
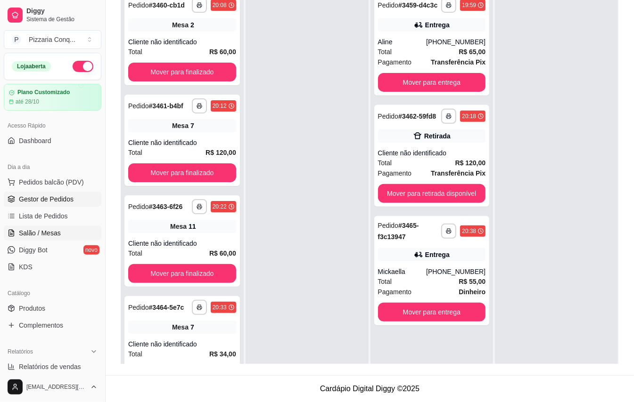
click at [34, 234] on span "Salão / Mesas" at bounding box center [40, 233] width 42 height 9
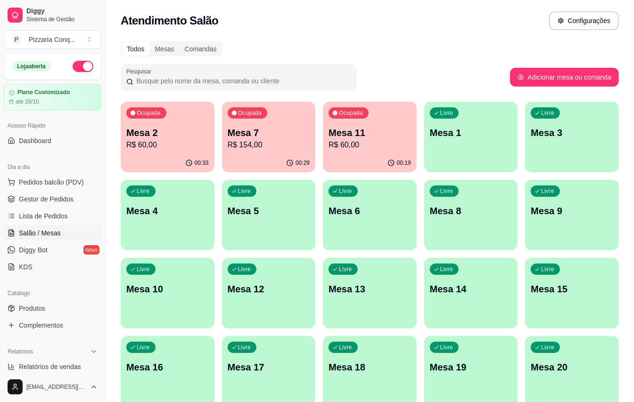
click at [355, 137] on p "Mesa 11" at bounding box center [369, 132] width 82 height 13
click at [564, 214] on p "Mesa 9" at bounding box center [572, 211] width 80 height 13
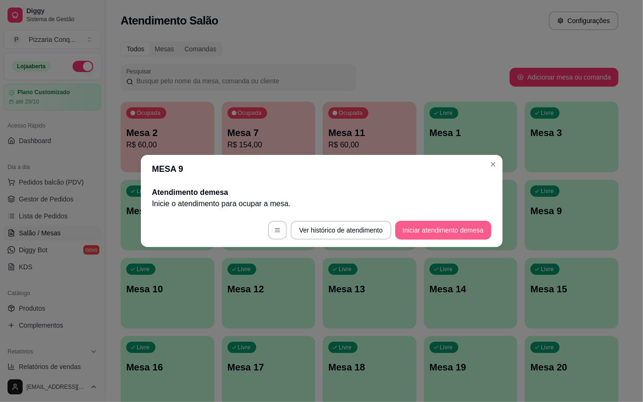
click at [421, 235] on button "Iniciar atendimento de mesa" at bounding box center [443, 230] width 96 height 19
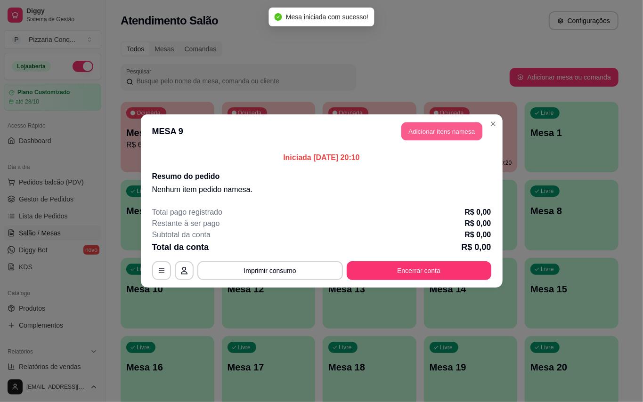
click at [462, 131] on button "Adicionar itens na mesa" at bounding box center [441, 131] width 81 height 18
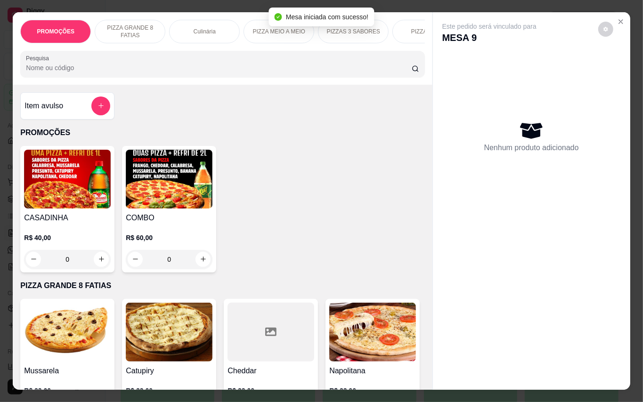
click at [173, 204] on img at bounding box center [169, 179] width 87 height 59
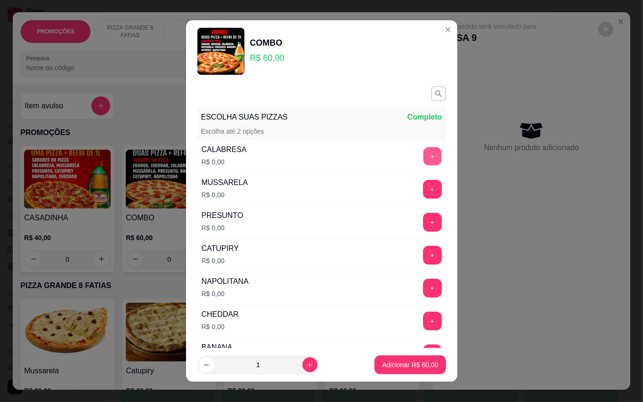
click at [419, 147] on div "+" at bounding box center [432, 156] width 26 height 19
click at [423, 157] on button "+" at bounding box center [432, 156] width 18 height 18
click at [423, 158] on button "+" at bounding box center [432, 156] width 18 height 18
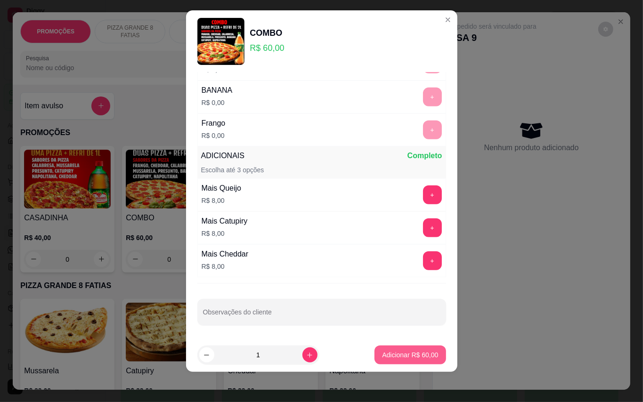
click at [382, 351] on p "Adicionar R$ 60,00" at bounding box center [410, 355] width 56 height 9
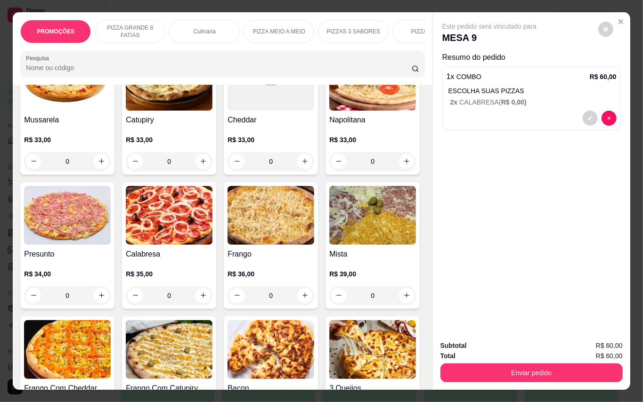
scroll to position [188, 0]
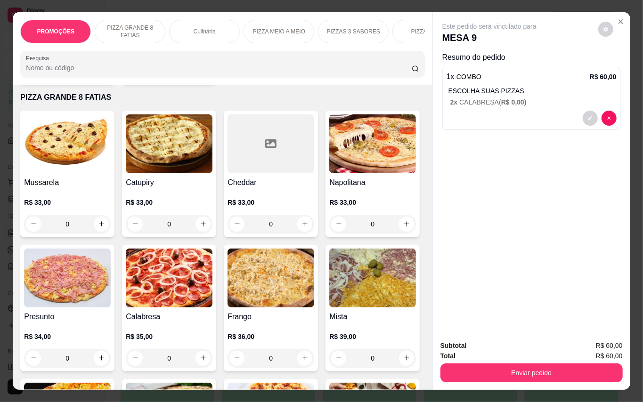
click at [265, 148] on icon at bounding box center [270, 143] width 11 height 8
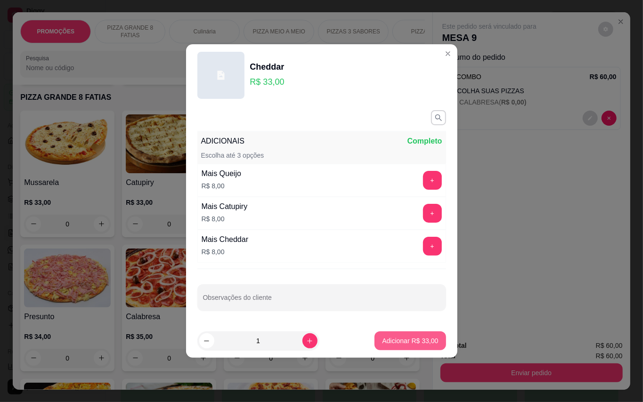
click at [408, 343] on p "Adicionar R$ 33,00" at bounding box center [410, 340] width 56 height 9
type input "1"
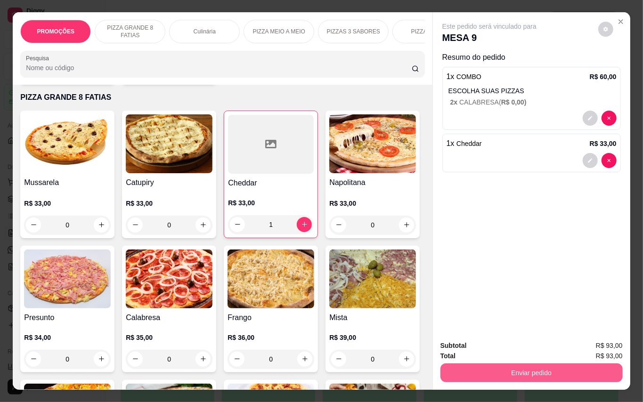
click at [530, 364] on button "Enviar pedido" at bounding box center [532, 373] width 182 height 19
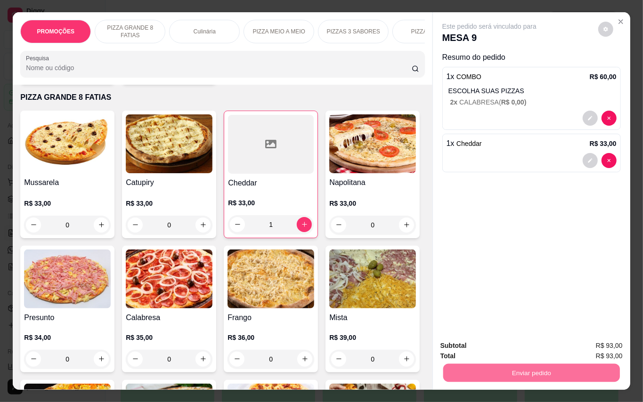
click at [589, 341] on button "Enviar pedido" at bounding box center [598, 345] width 52 height 17
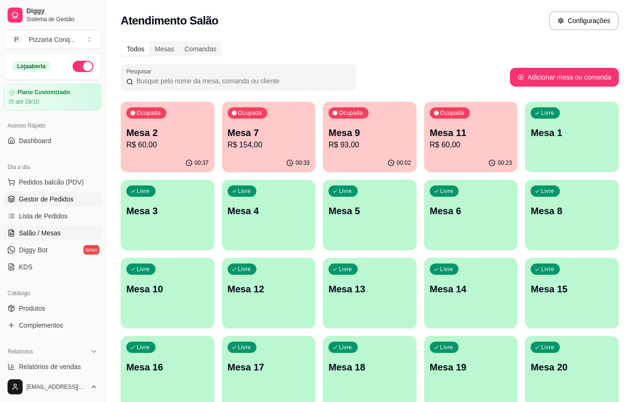
click at [29, 204] on span "Gestor de Pedidos" at bounding box center [46, 199] width 55 height 9
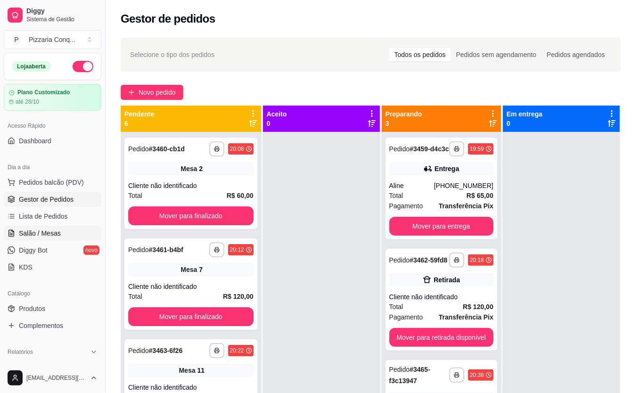
click at [38, 238] on link "Salão / Mesas" at bounding box center [53, 233] width 98 height 15
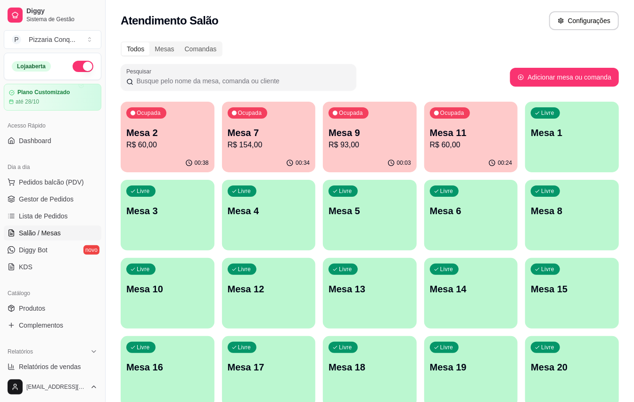
click at [121, 136] on div "Ocupada Mesa 2 R$ 60,00 00:38 Ocupada Mesa 7 R$ 154,00 00:34 Ocupada Mesa 9 R$ …" at bounding box center [370, 333] width 498 height 462
click at [155, 140] on p "R$ 60,00" at bounding box center [168, 144] width 80 height 11
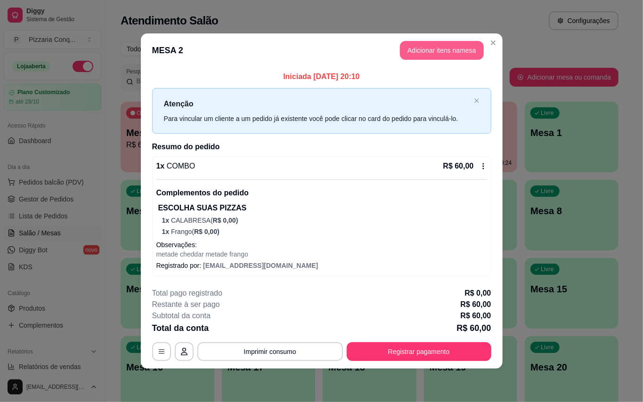
click at [416, 46] on button "Adicionar itens na mesa" at bounding box center [442, 50] width 84 height 19
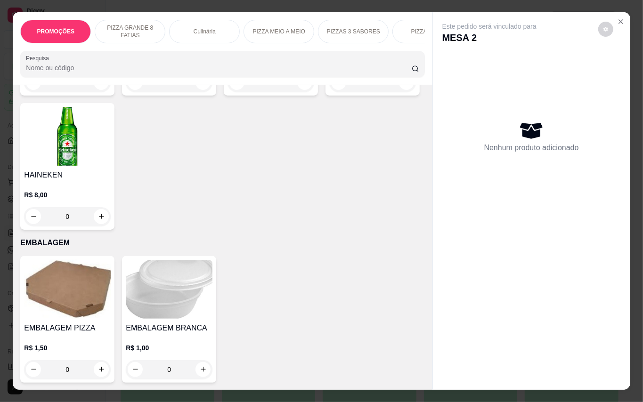
scroll to position [2904, 0]
click at [79, 286] on img at bounding box center [67, 289] width 87 height 59
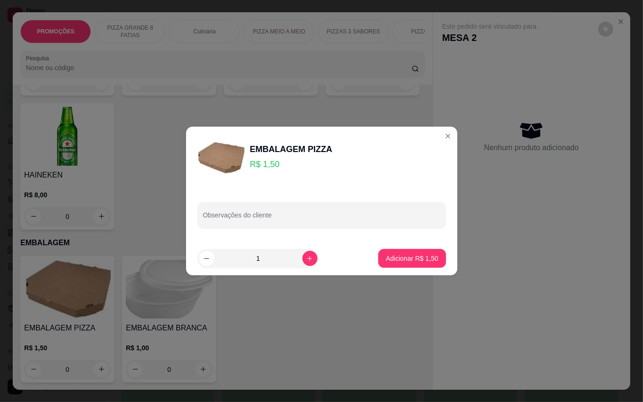
click at [394, 249] on footer "1 Adicionar R$ 1,50" at bounding box center [321, 259] width 271 height 34
click at [413, 260] on p "Adicionar R$ 1,50" at bounding box center [412, 258] width 52 height 9
type input "1"
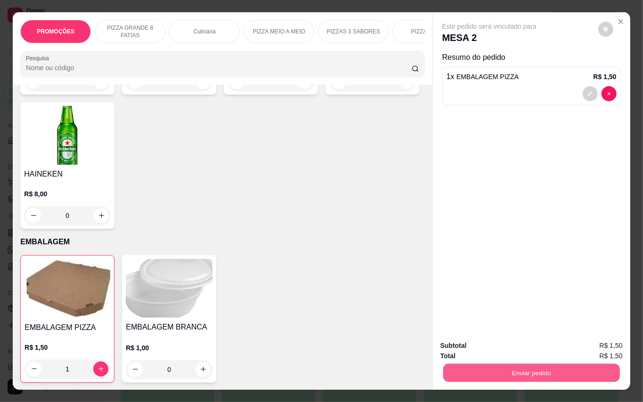
click at [578, 374] on button "Enviar pedido" at bounding box center [531, 373] width 177 height 18
click at [612, 343] on button "Enviar pedido" at bounding box center [597, 346] width 53 height 18
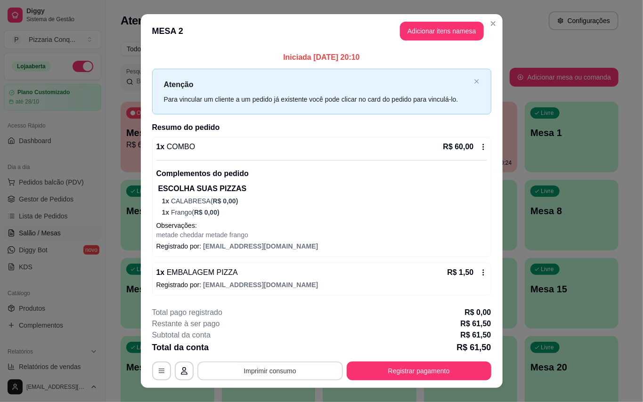
click at [301, 379] on button "Imprimir consumo" at bounding box center [270, 371] width 146 height 19
click at [267, 358] on button "Impressora" at bounding box center [266, 355] width 68 height 15
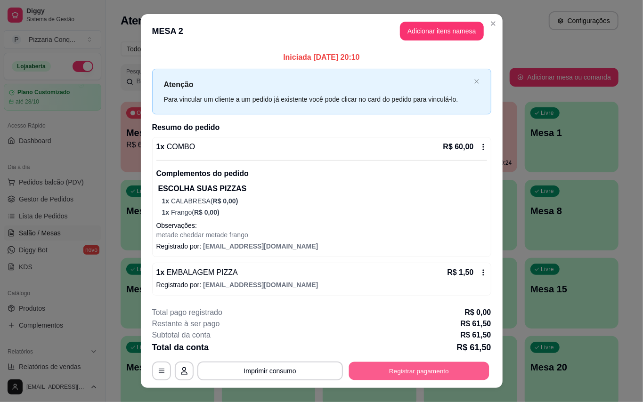
click at [417, 381] on button "Registrar pagamento" at bounding box center [419, 371] width 140 height 18
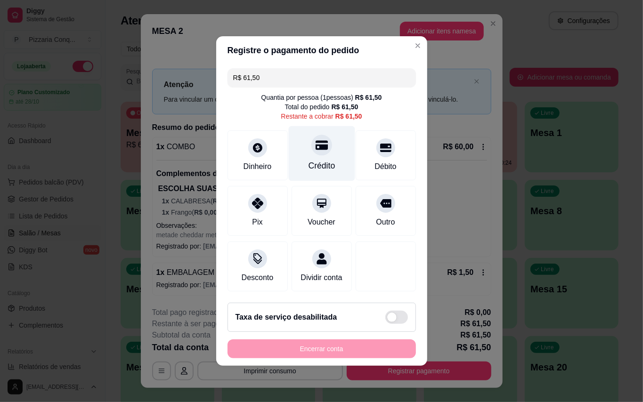
click at [330, 156] on div "Crédito" at bounding box center [321, 153] width 66 height 55
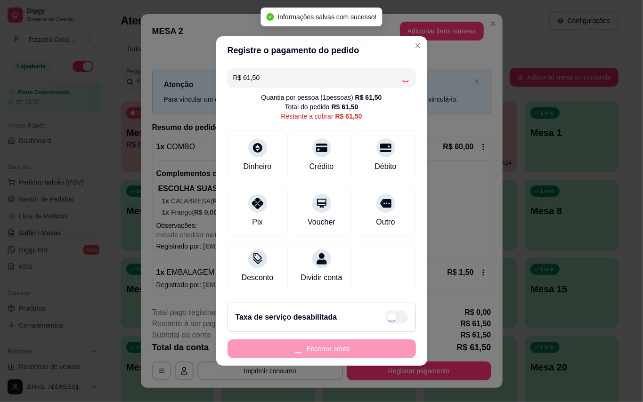
type input "R$ 0,00"
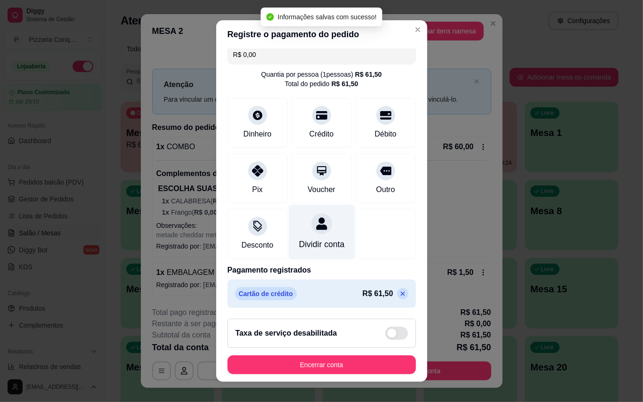
scroll to position [10, 0]
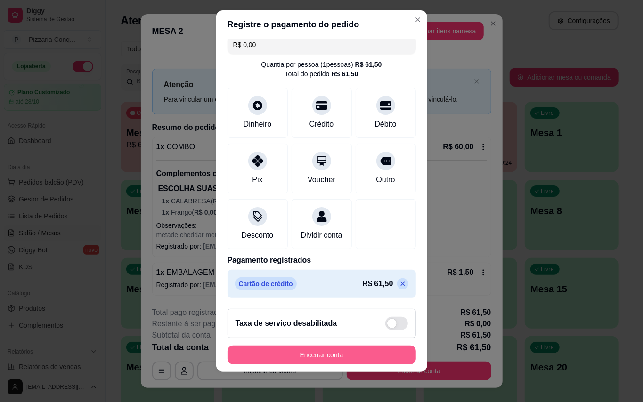
click at [378, 353] on button "Encerrar conta" at bounding box center [322, 355] width 188 height 19
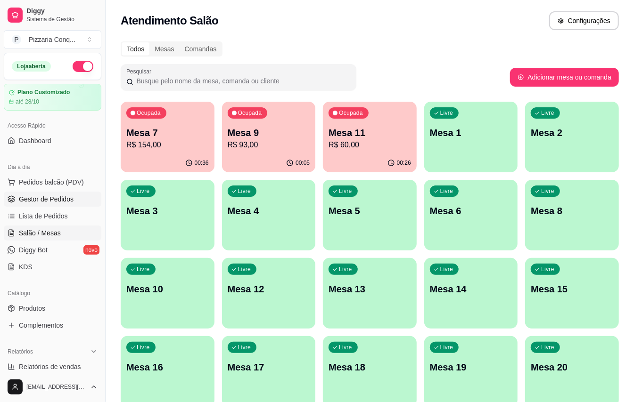
click at [49, 204] on link "Gestor de Pedidos" at bounding box center [53, 199] width 98 height 15
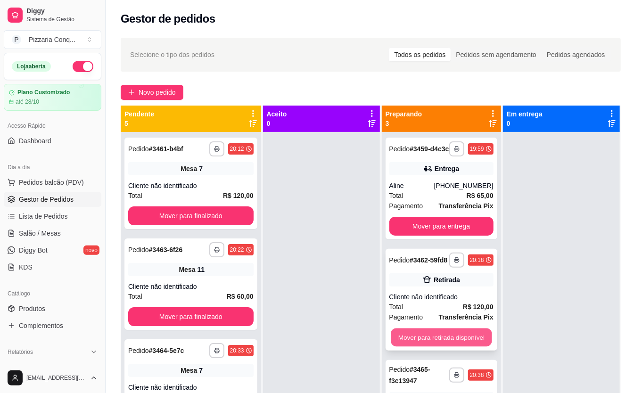
click at [463, 338] on button "Mover para retirada disponível" at bounding box center [441, 337] width 101 height 18
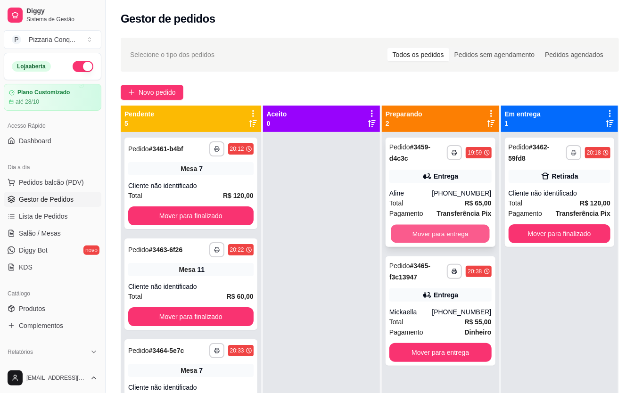
click at [481, 234] on button "Mover para entrega" at bounding box center [440, 234] width 99 height 18
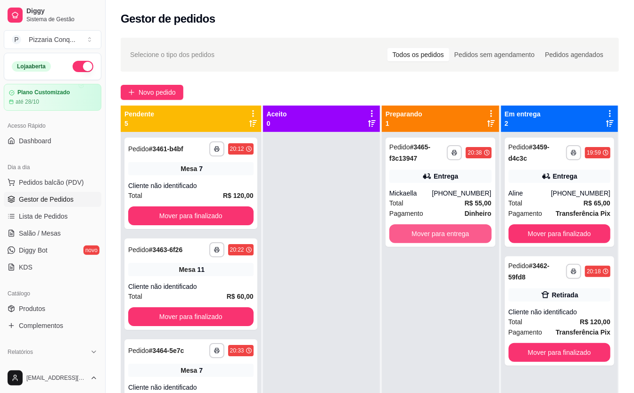
click at [481, 234] on button "Mover para entrega" at bounding box center [440, 233] width 102 height 19
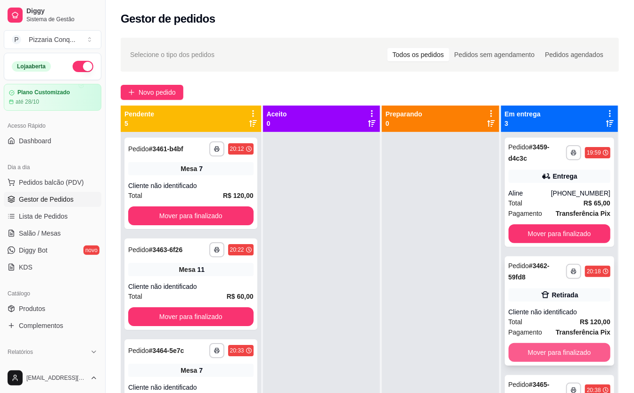
click at [579, 349] on button "Mover para finalizado" at bounding box center [559, 352] width 102 height 19
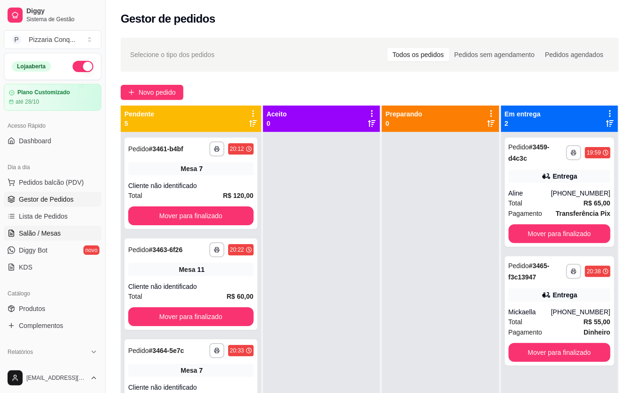
click at [46, 236] on span "Salão / Mesas" at bounding box center [40, 233] width 42 height 9
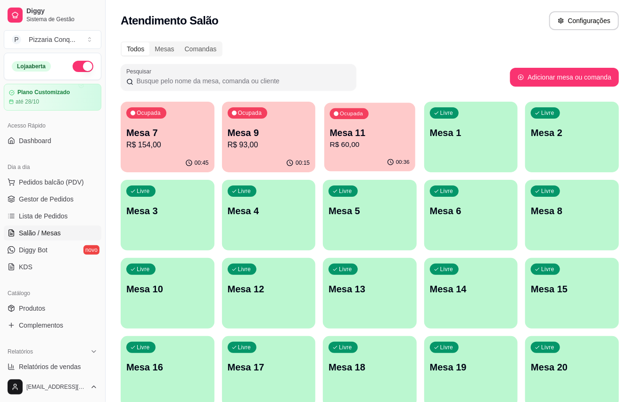
click at [372, 143] on p "R$ 60,00" at bounding box center [370, 144] width 80 height 11
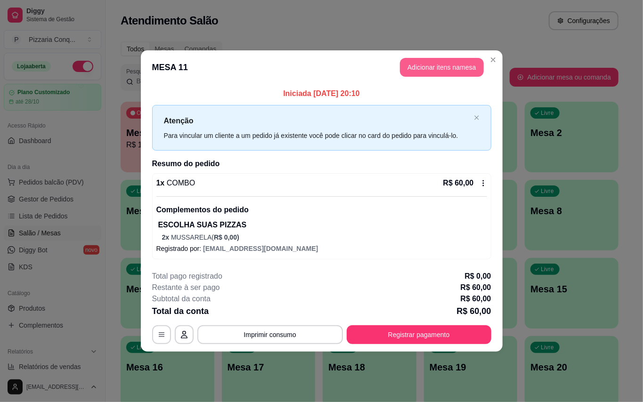
click at [435, 65] on button "Adicionar itens na mesa" at bounding box center [442, 67] width 84 height 19
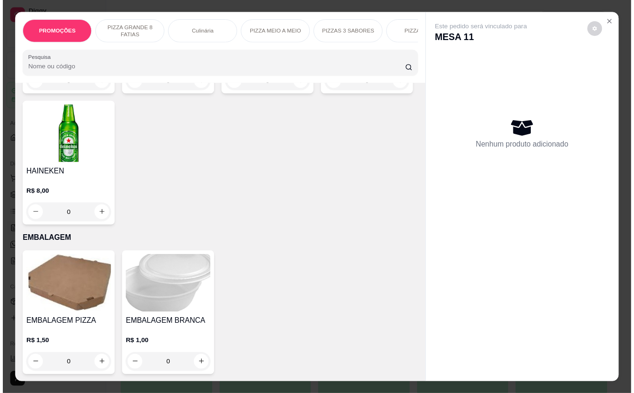
scroll to position [2904, 0]
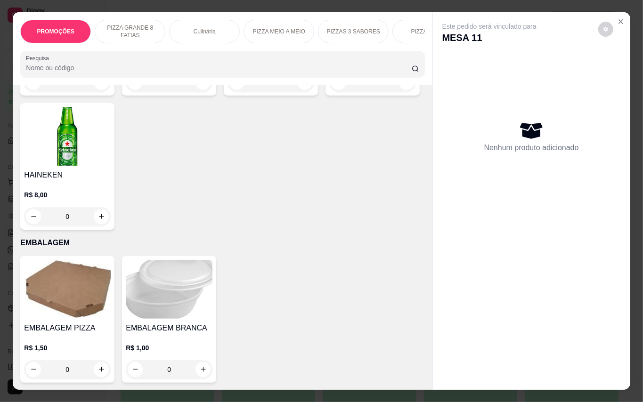
click at [55, 311] on img at bounding box center [67, 289] width 87 height 59
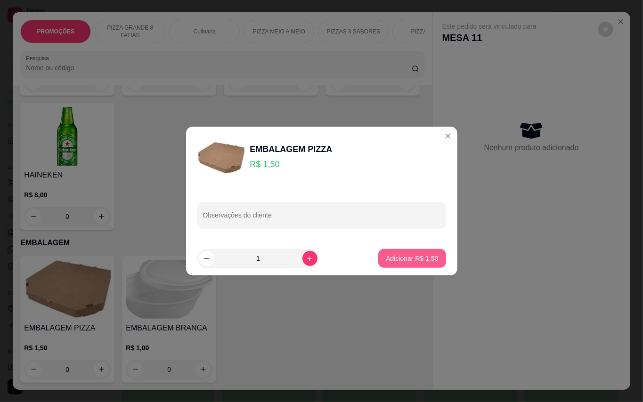
click at [415, 260] on p "Adicionar R$ 1,50" at bounding box center [412, 258] width 52 height 9
type input "1"
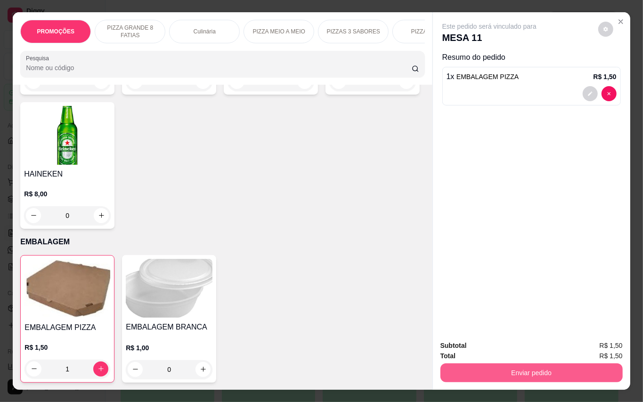
click at [566, 373] on button "Enviar pedido" at bounding box center [532, 373] width 182 height 19
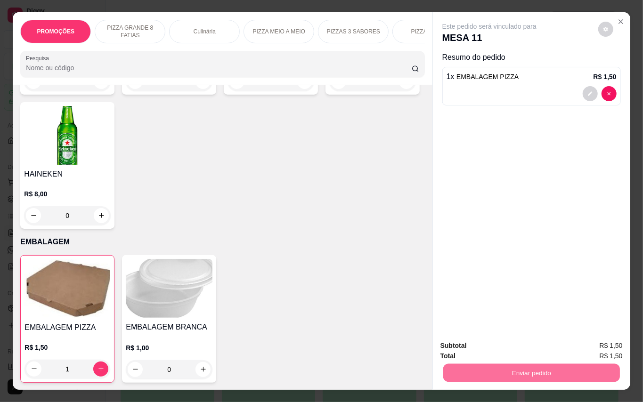
click at [572, 341] on button "Enviar pedido" at bounding box center [597, 346] width 53 height 18
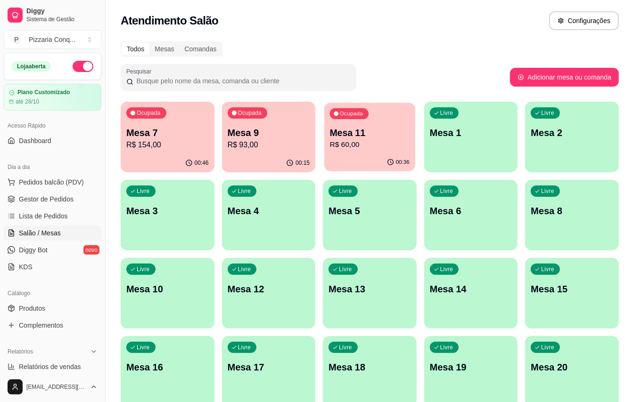
click at [349, 144] on p "R$ 60,00" at bounding box center [370, 144] width 80 height 11
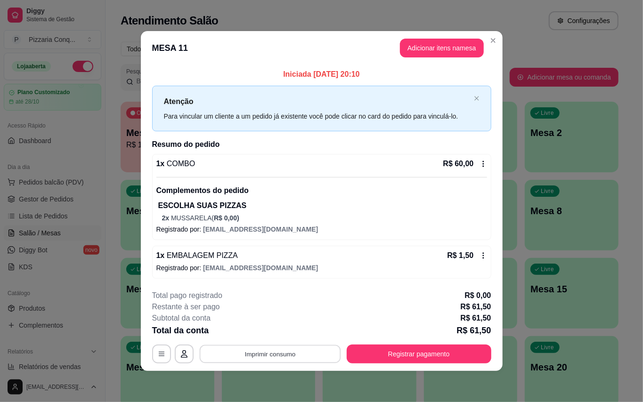
click at [304, 361] on button "Imprimir consumo" at bounding box center [269, 354] width 141 height 18
click at [287, 339] on button "Impressora" at bounding box center [266, 338] width 66 height 15
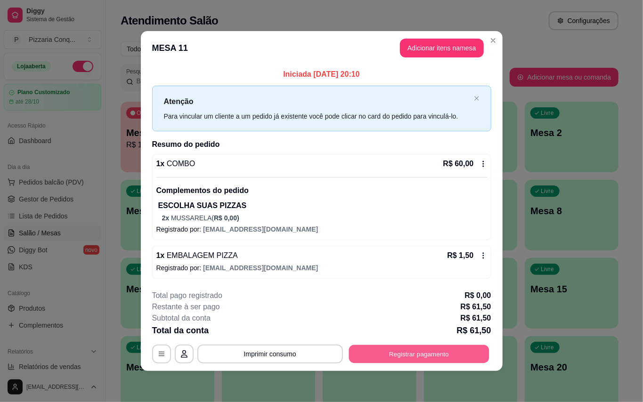
click at [432, 360] on button "Registrar pagamento" at bounding box center [419, 354] width 140 height 18
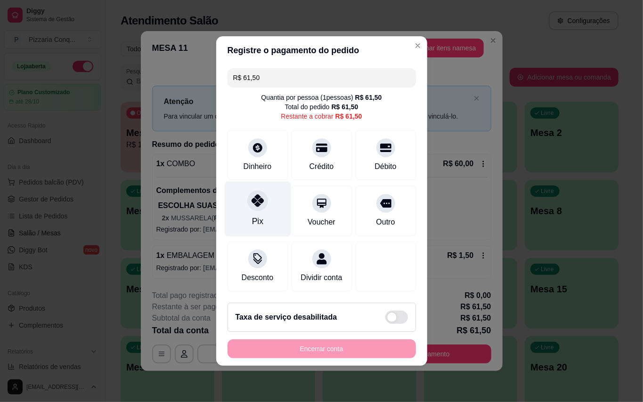
click at [247, 204] on div "Pix" at bounding box center [257, 209] width 66 height 55
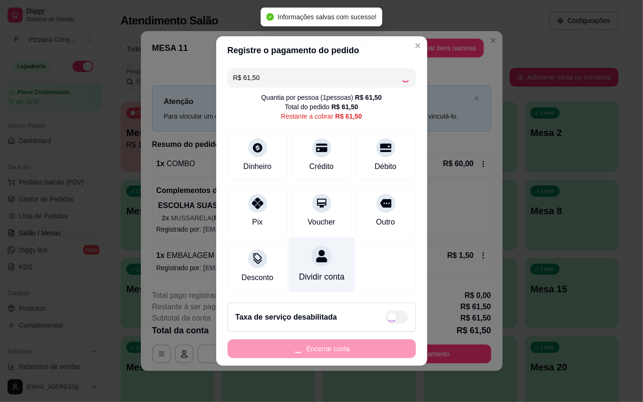
type input "R$ 0,00"
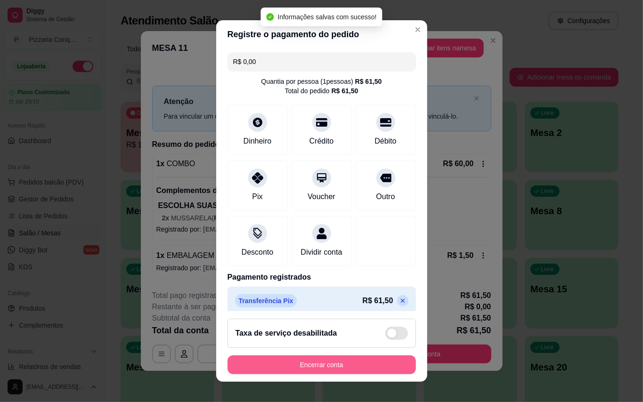
click at [341, 363] on button "Encerrar conta" at bounding box center [322, 365] width 188 height 19
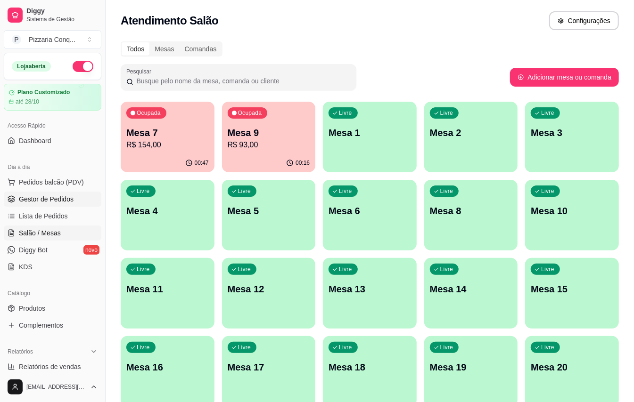
click at [48, 205] on link "Gestor de Pedidos" at bounding box center [53, 199] width 98 height 15
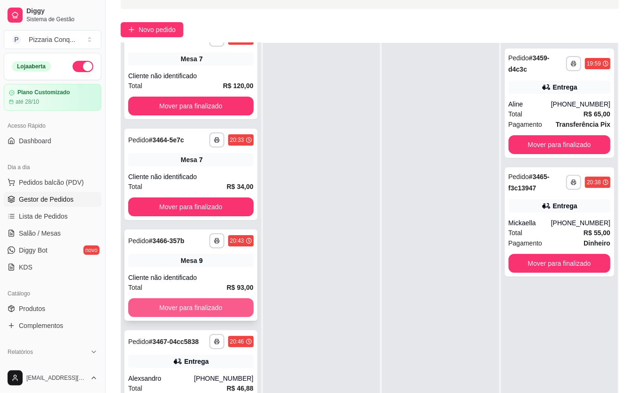
scroll to position [153, 0]
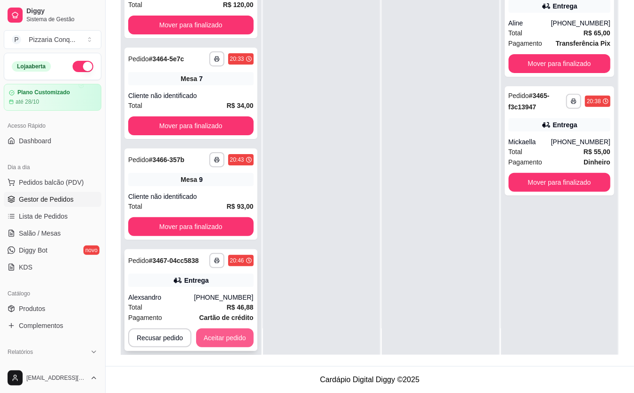
click at [229, 328] on button "Aceitar pedido" at bounding box center [224, 337] width 57 height 19
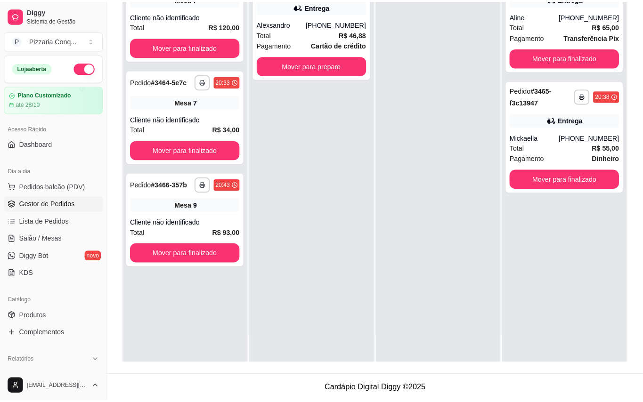
scroll to position [0, 0]
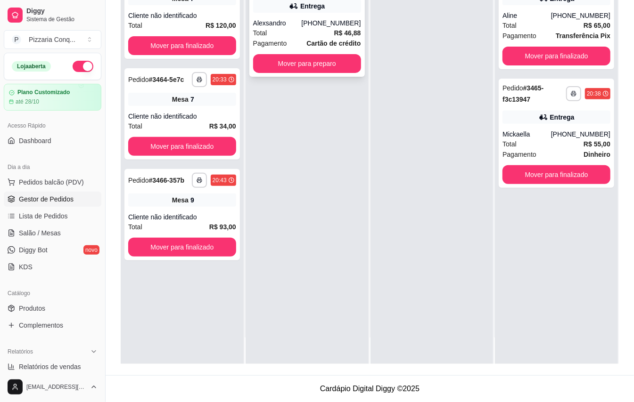
click at [334, 31] on strong "R$ 46,88" at bounding box center [347, 33] width 27 height 8
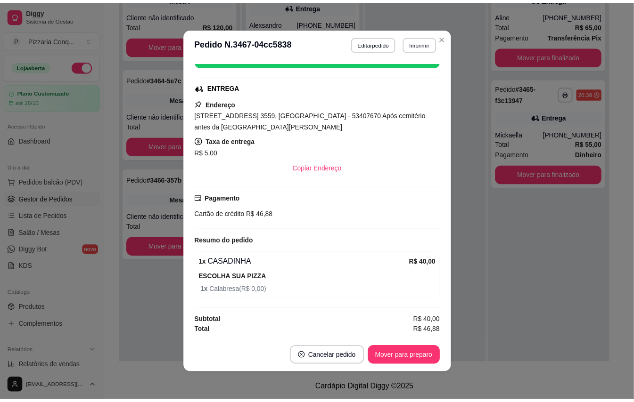
scroll to position [2, 0]
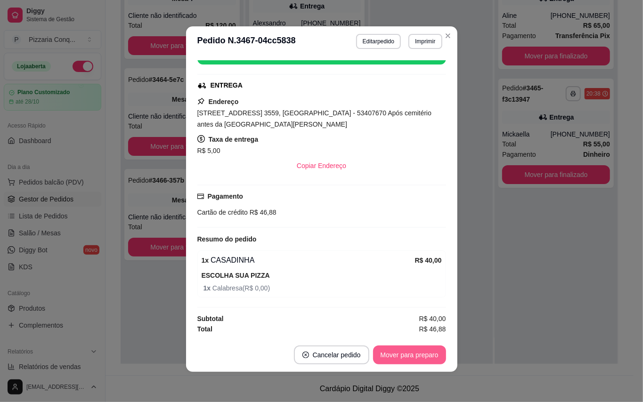
click at [417, 357] on button "Mover para preparo" at bounding box center [409, 355] width 73 height 19
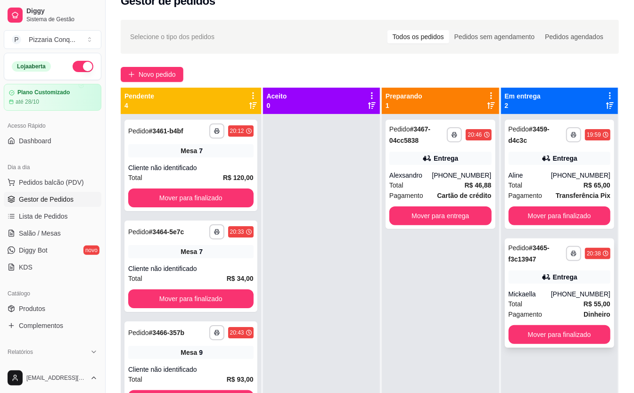
scroll to position [0, 0]
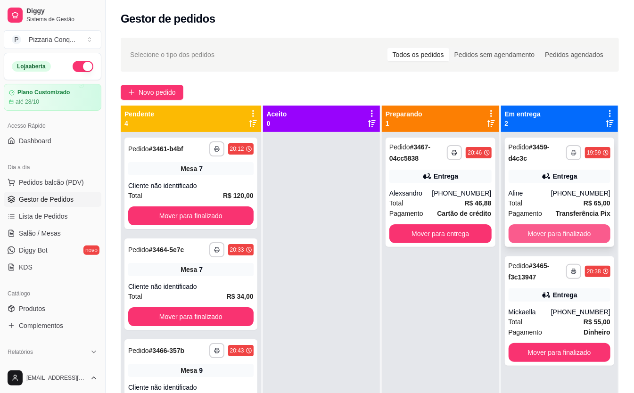
click at [566, 229] on button "Mover para finalizado" at bounding box center [559, 233] width 102 height 19
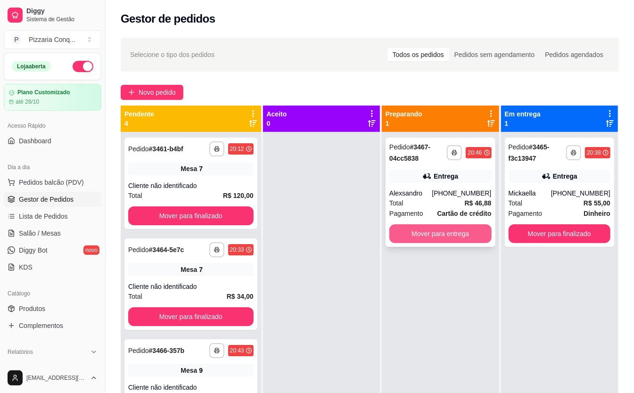
click at [486, 236] on button "Mover para entrega" at bounding box center [440, 233] width 102 height 19
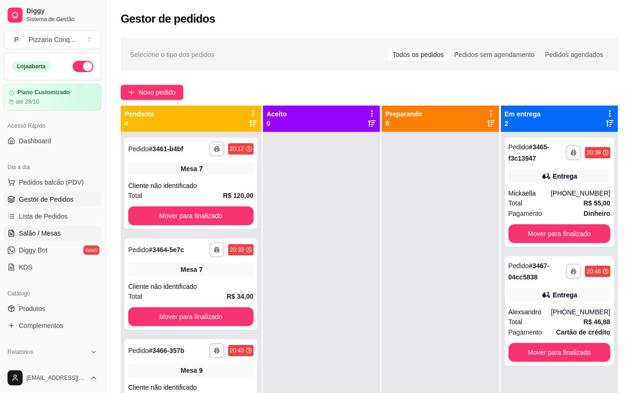
click at [61, 236] on span "Salão / Mesas" at bounding box center [40, 233] width 42 height 9
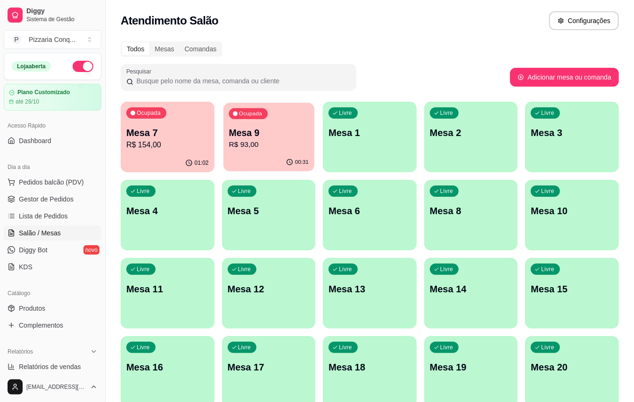
click at [245, 140] on p "R$ 93,00" at bounding box center [269, 144] width 80 height 11
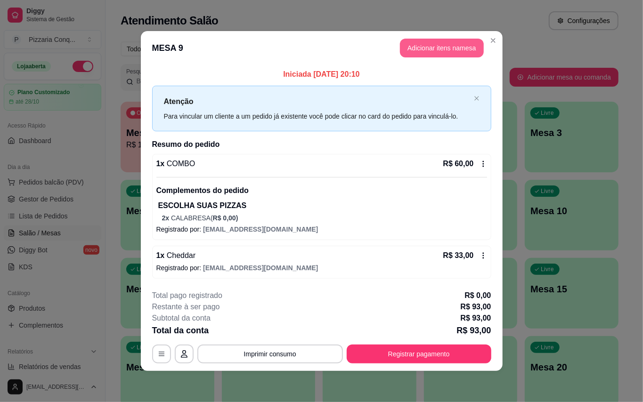
click at [420, 39] on button "Adicionar itens na mesa" at bounding box center [442, 48] width 84 height 19
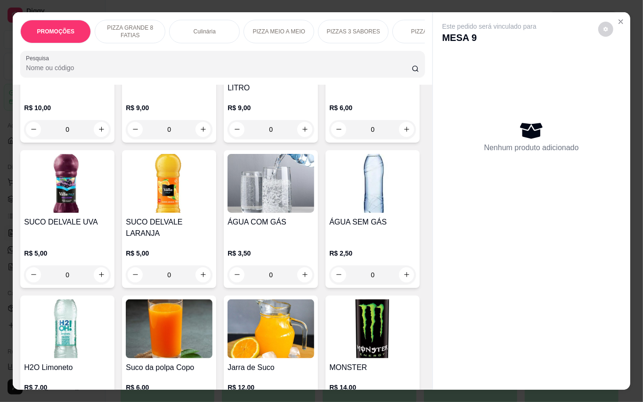
scroll to position [2262, 0]
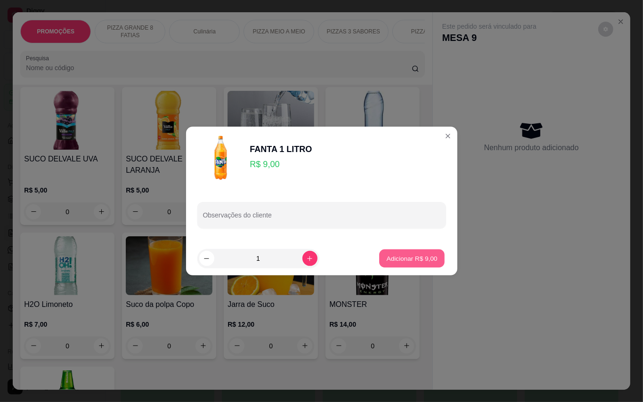
click at [409, 262] on p "Adicionar R$ 9,00" at bounding box center [412, 258] width 51 height 9
type input "1"
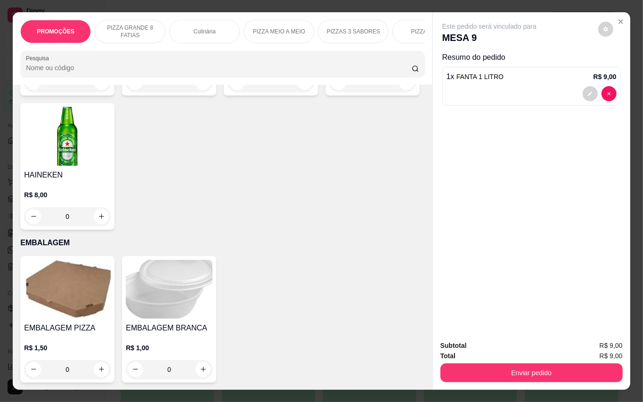
scroll to position [2905, 0]
click at [150, 275] on img at bounding box center [169, 289] width 87 height 59
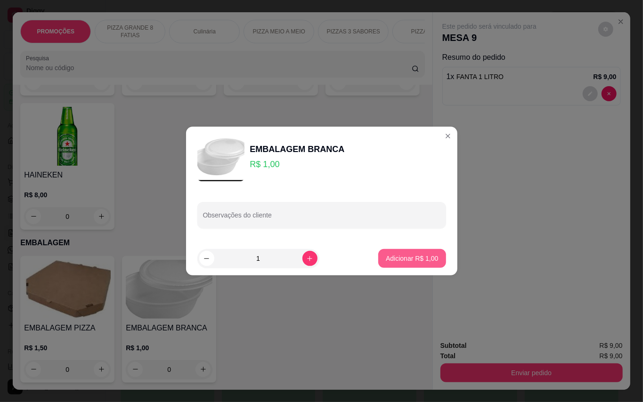
click at [378, 253] on button "Adicionar R$ 1,00" at bounding box center [411, 258] width 67 height 19
type input "1"
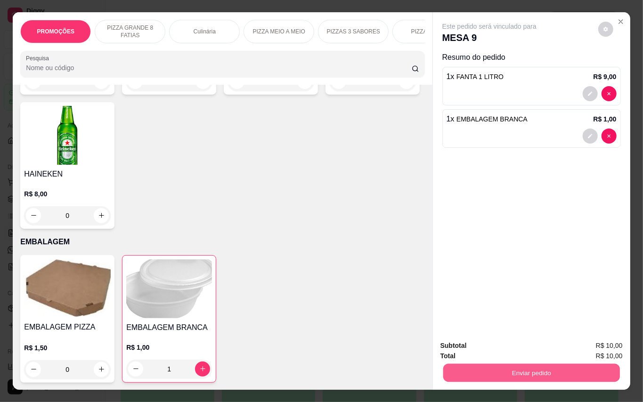
click at [535, 367] on button "Enviar pedido" at bounding box center [531, 373] width 177 height 18
click at [592, 340] on button "Enviar pedido" at bounding box center [597, 346] width 53 height 18
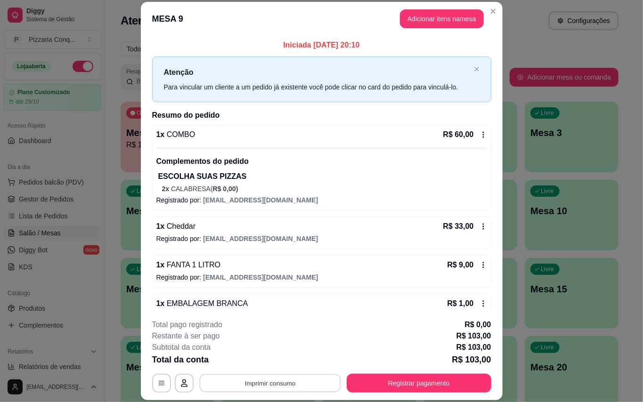
click at [289, 381] on button "Imprimir consumo" at bounding box center [269, 383] width 141 height 18
click at [280, 362] on button "Impressora" at bounding box center [266, 361] width 68 height 15
click at [282, 383] on button "Imprimir consumo" at bounding box center [269, 383] width 141 height 18
click at [358, 288] on div "1 x FANTA 1 LITRO R$ 9,00 Registrado por: [EMAIL_ADDRESS][DOMAIN_NAME]" at bounding box center [321, 271] width 339 height 33
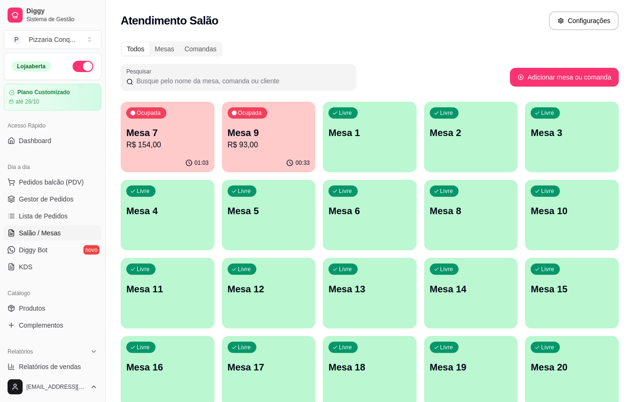
click at [253, 132] on p "Mesa 9" at bounding box center [269, 132] width 82 height 13
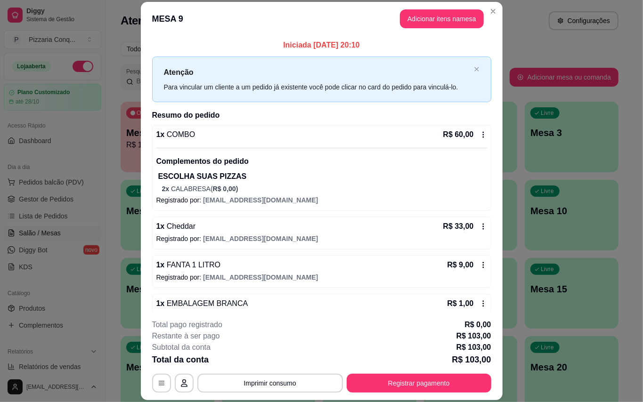
scroll to position [31, 0]
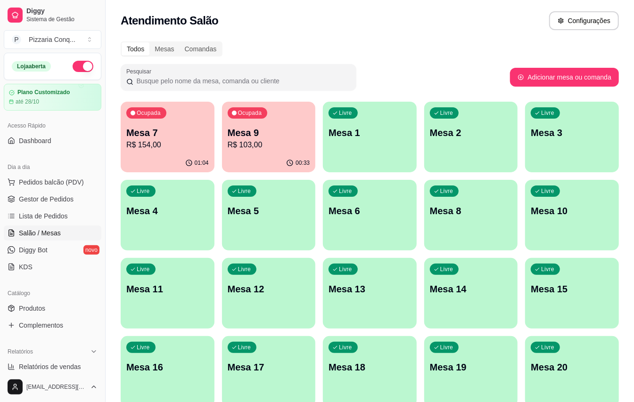
click at [273, 142] on p "R$ 103,00" at bounding box center [269, 144] width 82 height 11
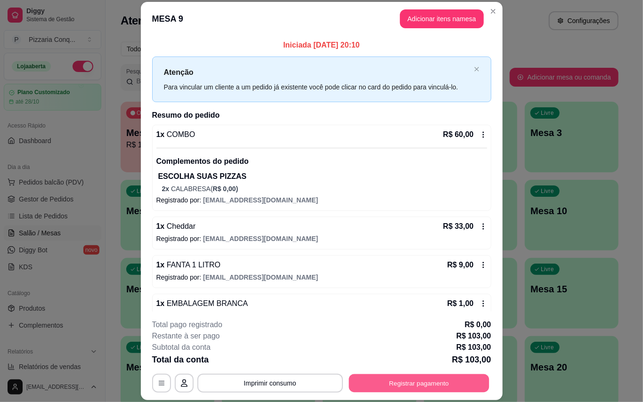
click at [393, 383] on button "Registrar pagamento" at bounding box center [419, 383] width 140 height 18
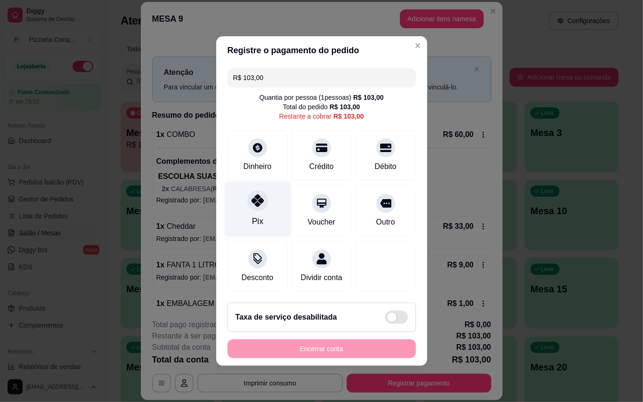
click at [237, 204] on div "Pix" at bounding box center [257, 209] width 66 height 55
type input "R$ 0,00"
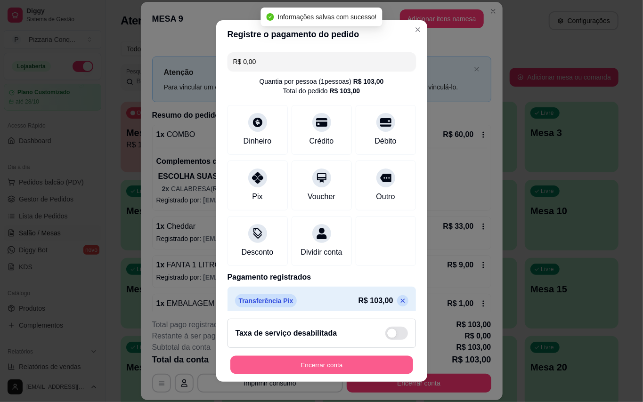
click at [355, 359] on button "Encerrar conta" at bounding box center [321, 365] width 183 height 18
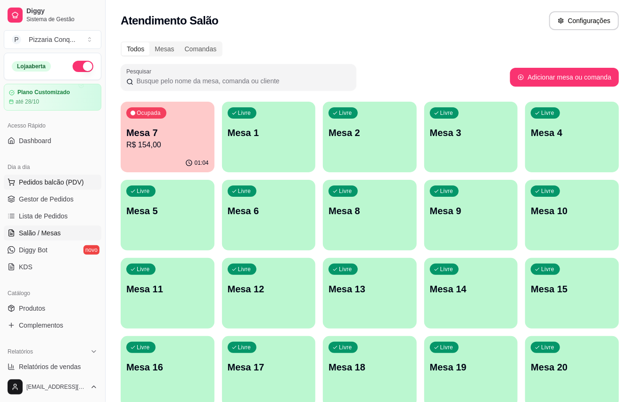
click at [66, 184] on span "Pedidos balcão (PDV)" at bounding box center [51, 182] width 65 height 9
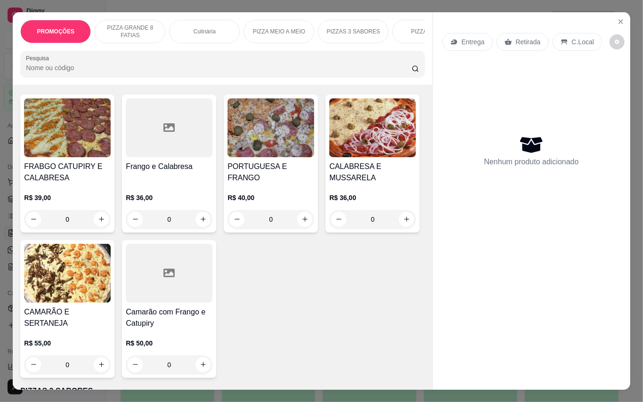
scroll to position [1131, 0]
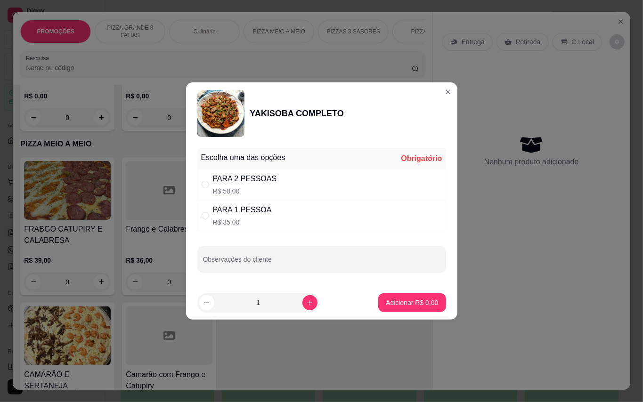
click at [229, 221] on p "R$ 35,00" at bounding box center [242, 222] width 59 height 9
radio input "true"
click at [385, 302] on p "Adicionar R$ 35,00" at bounding box center [410, 302] width 56 height 9
type input "1"
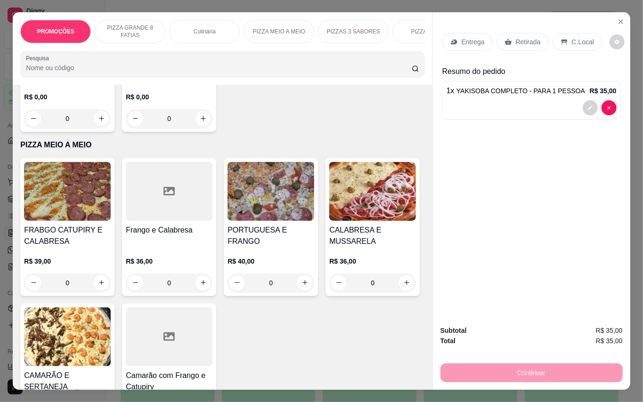
click at [528, 41] on p "Retirada" at bounding box center [528, 41] width 25 height 9
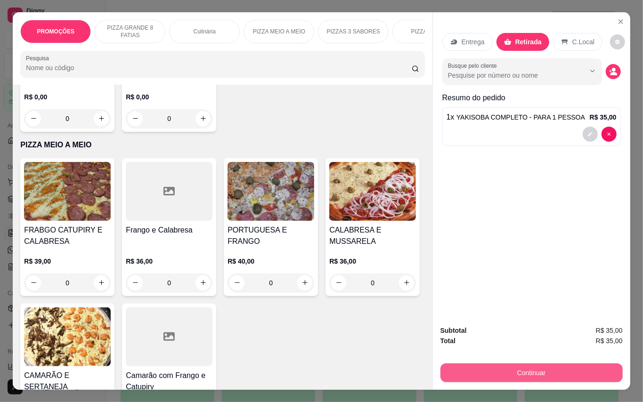
click at [572, 364] on button "Continuar" at bounding box center [532, 373] width 182 height 19
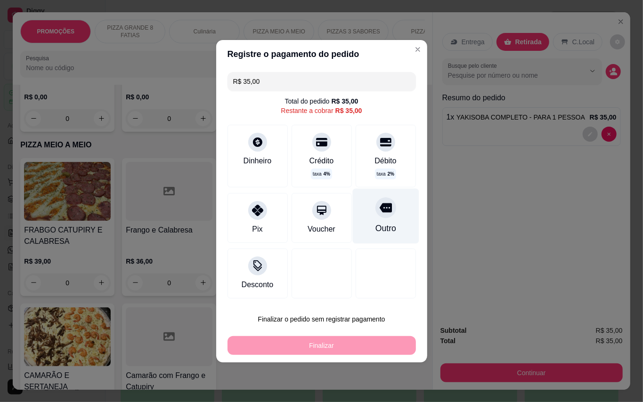
click at [379, 230] on div "Outro" at bounding box center [385, 228] width 21 height 12
type input "R$ 0,00"
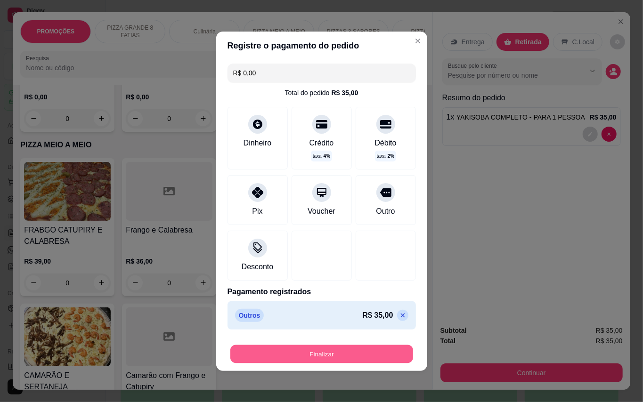
click at [352, 351] on button "Finalizar" at bounding box center [321, 354] width 183 height 18
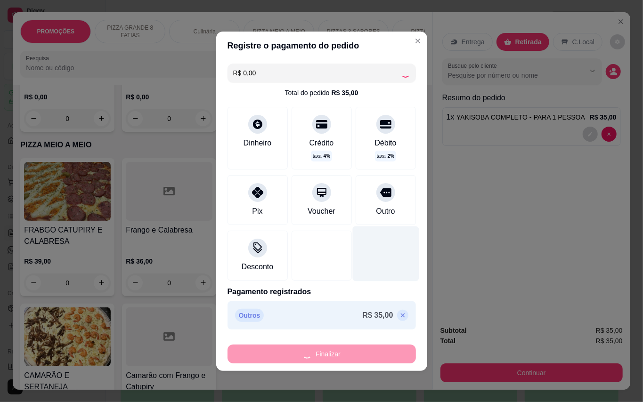
type input "0"
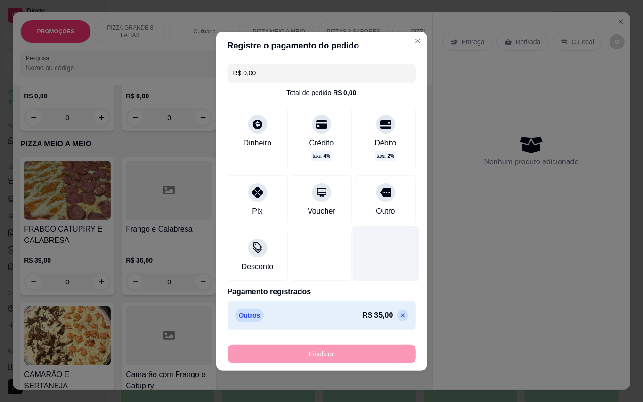
type input "-R$ 35,00"
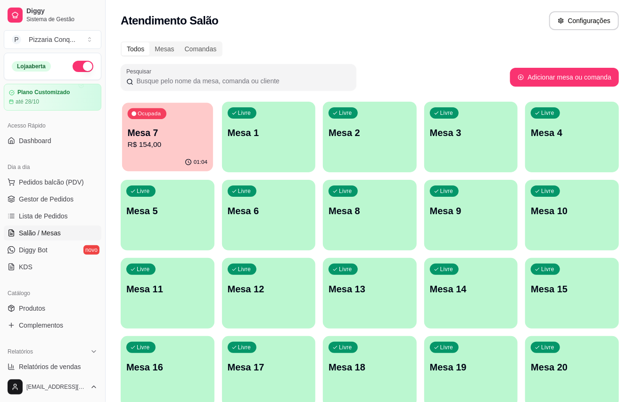
click at [171, 137] on p "Mesa 7" at bounding box center [168, 133] width 80 height 13
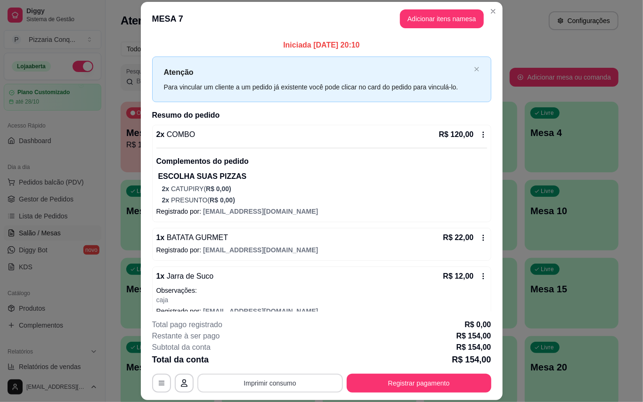
click at [306, 379] on button "Imprimir consumo" at bounding box center [270, 383] width 146 height 19
click at [294, 359] on button "Impressora" at bounding box center [266, 361] width 68 height 15
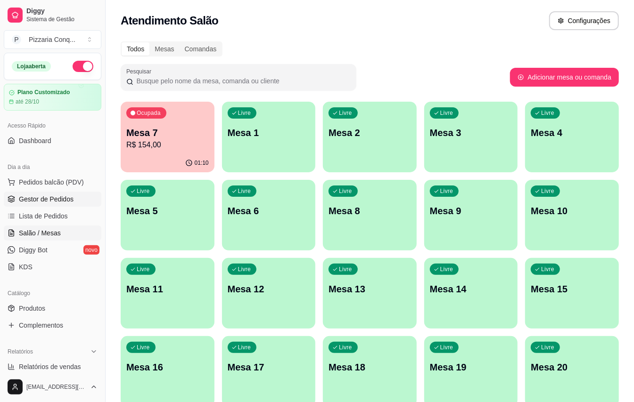
click at [51, 200] on span "Gestor de Pedidos" at bounding box center [46, 199] width 55 height 9
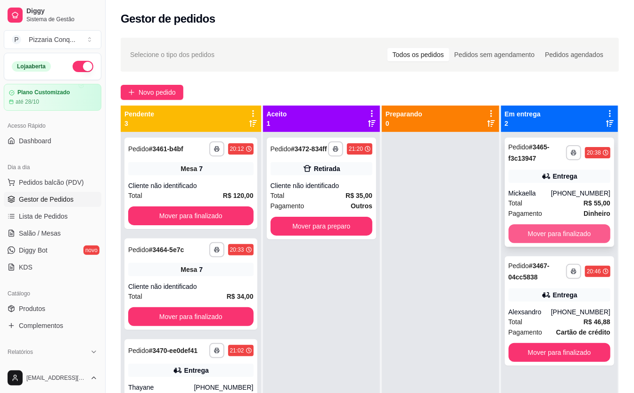
click at [584, 227] on button "Mover para finalizado" at bounding box center [559, 233] width 102 height 19
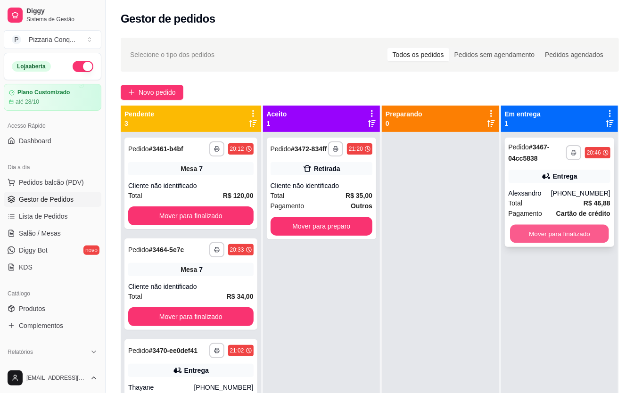
click at [582, 229] on button "Mover para finalizado" at bounding box center [559, 234] width 99 height 18
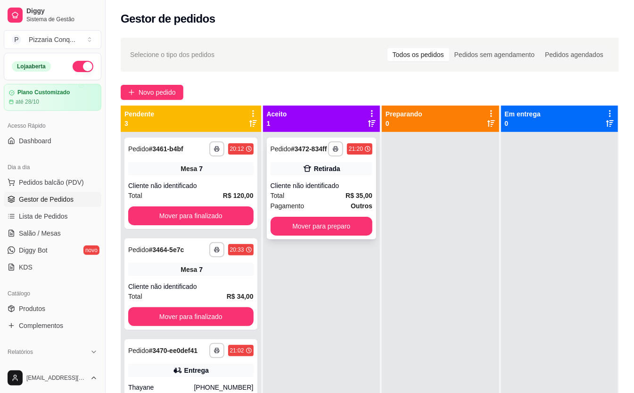
click at [323, 201] on div "Total R$ 35,00" at bounding box center [321, 195] width 102 height 10
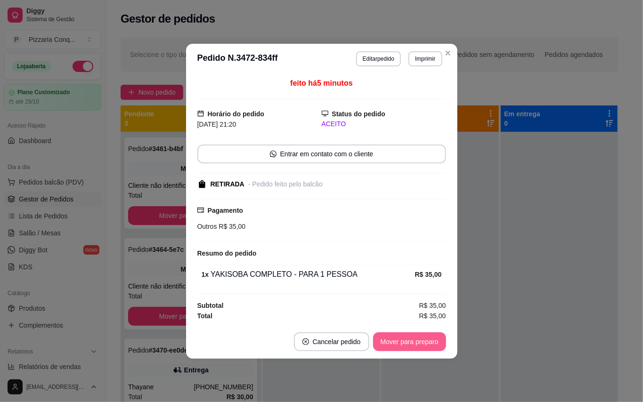
click at [433, 336] on button "Mover para preparo" at bounding box center [409, 342] width 73 height 19
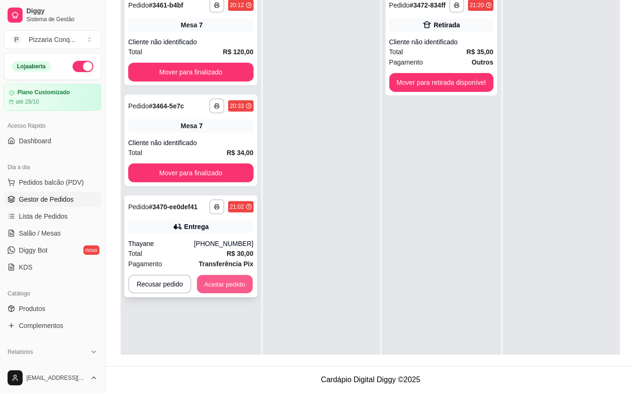
click at [234, 278] on button "Aceitar pedido" at bounding box center [225, 284] width 56 height 18
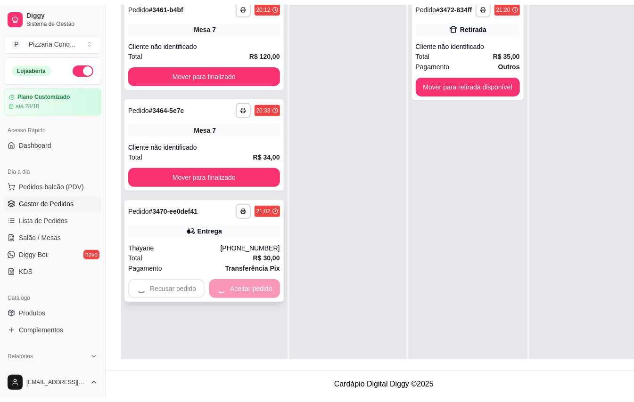
scroll to position [144, 0]
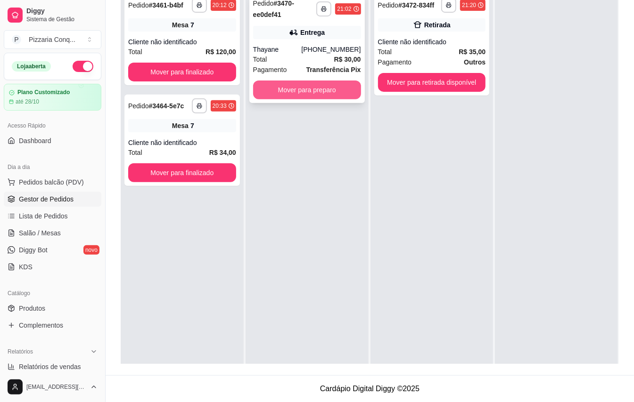
click at [321, 87] on button "Mover para preparo" at bounding box center [307, 90] width 108 height 19
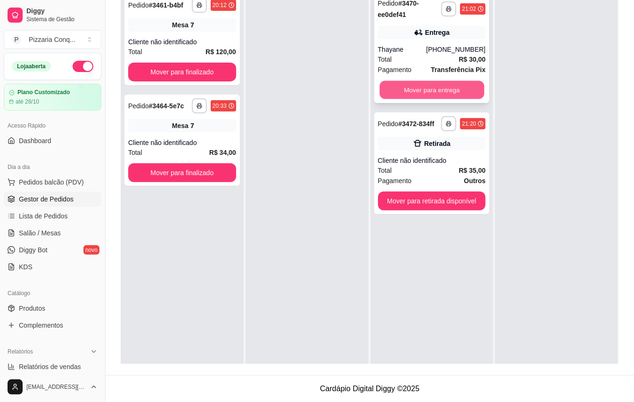
click at [403, 91] on button "Mover para entrega" at bounding box center [431, 90] width 105 height 18
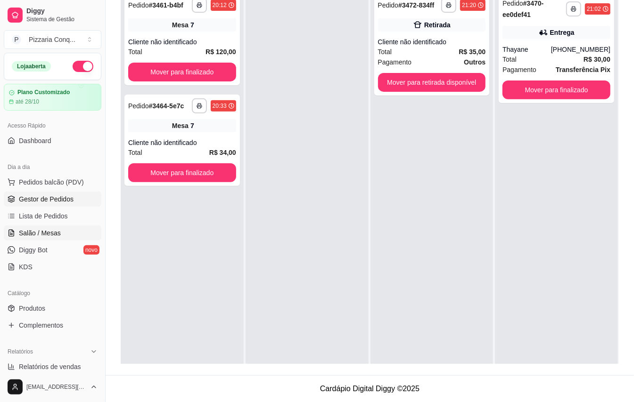
click at [65, 234] on link "Salão / Mesas" at bounding box center [53, 233] width 98 height 15
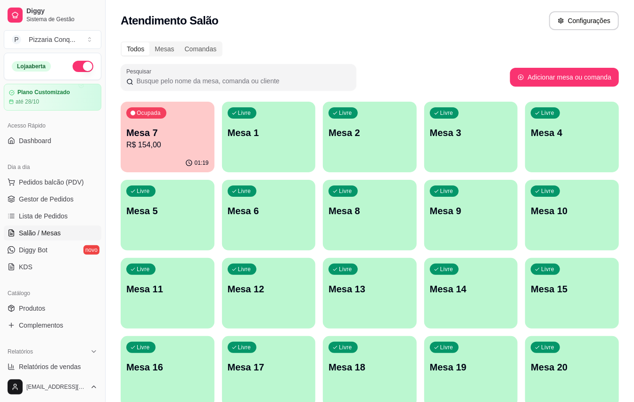
click at [266, 284] on p "Mesa 12" at bounding box center [269, 289] width 82 height 13
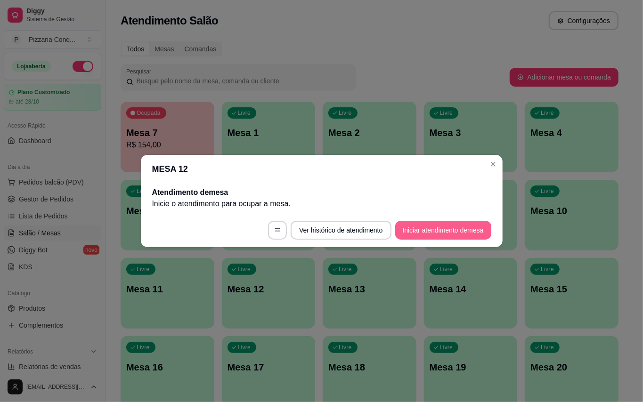
click at [427, 223] on button "Iniciar atendimento de mesa" at bounding box center [443, 230] width 96 height 19
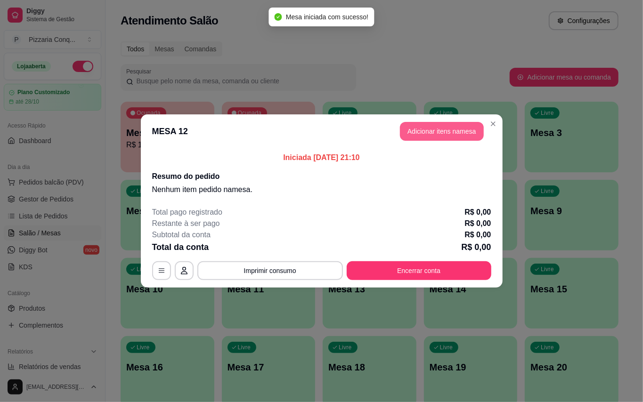
click at [456, 129] on button "Adicionar itens na mesa" at bounding box center [442, 131] width 84 height 19
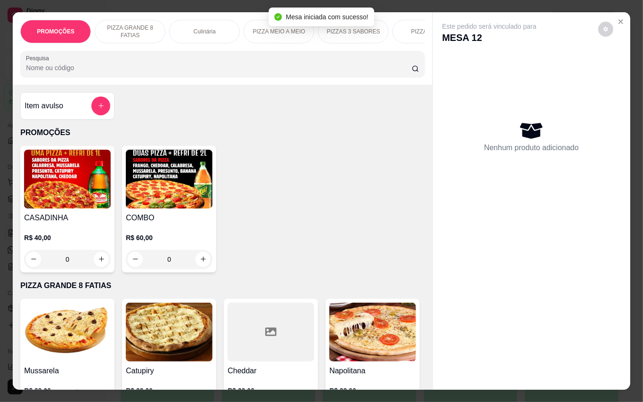
click at [185, 176] on img at bounding box center [169, 179] width 87 height 59
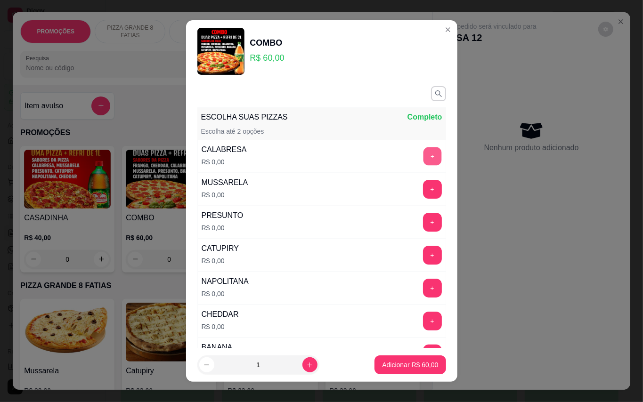
click at [423, 151] on button "+" at bounding box center [432, 156] width 18 height 18
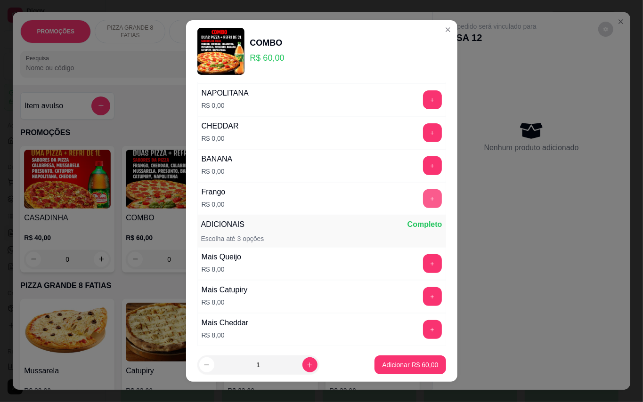
click at [423, 204] on button "+" at bounding box center [432, 198] width 19 height 19
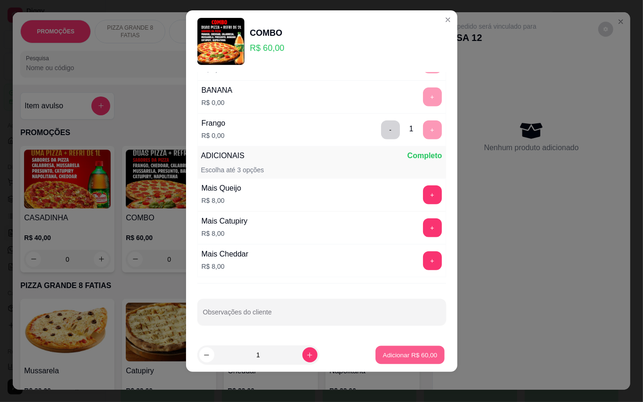
click at [408, 358] on p "Adicionar R$ 60,00" at bounding box center [410, 355] width 55 height 9
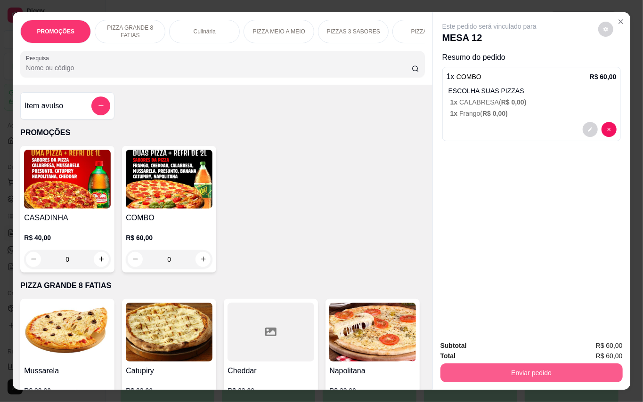
click at [557, 368] on button "Enviar pedido" at bounding box center [532, 373] width 182 height 19
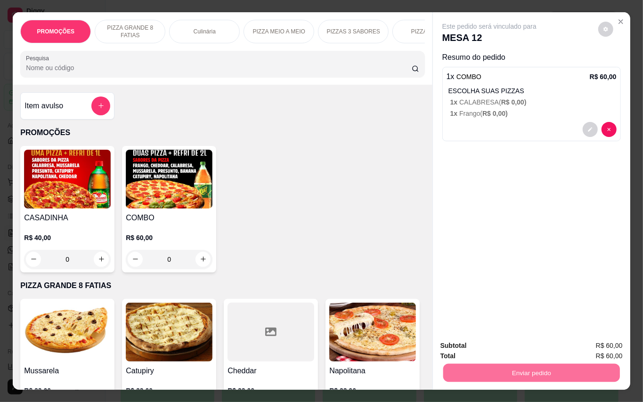
click at [605, 343] on button "Enviar pedido" at bounding box center [598, 345] width 52 height 17
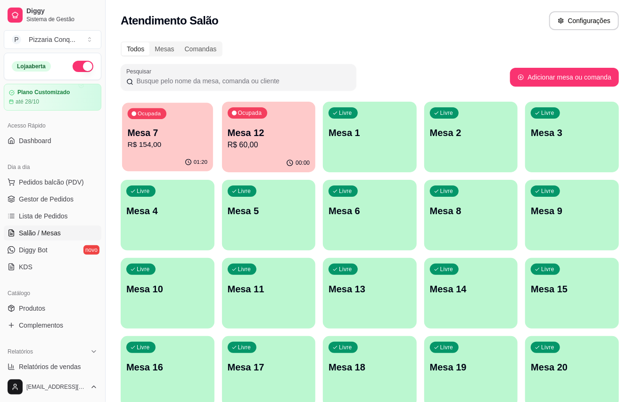
click at [140, 143] on p "R$ 154,00" at bounding box center [168, 144] width 80 height 11
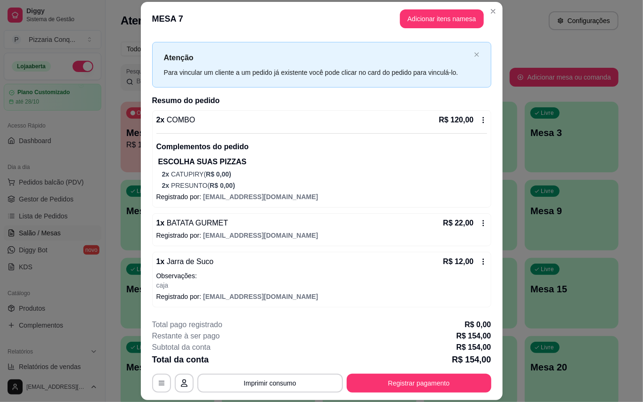
scroll to position [28, 0]
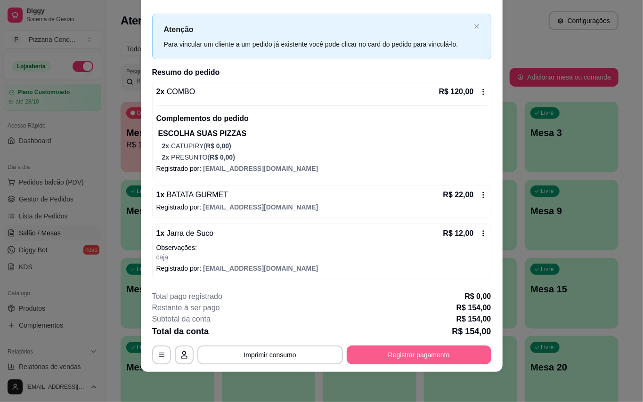
click at [445, 349] on button "Registrar pagamento" at bounding box center [419, 355] width 145 height 19
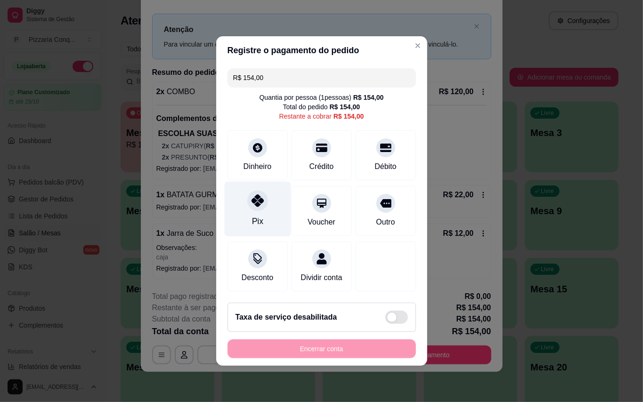
click at [255, 195] on icon at bounding box center [257, 201] width 12 height 12
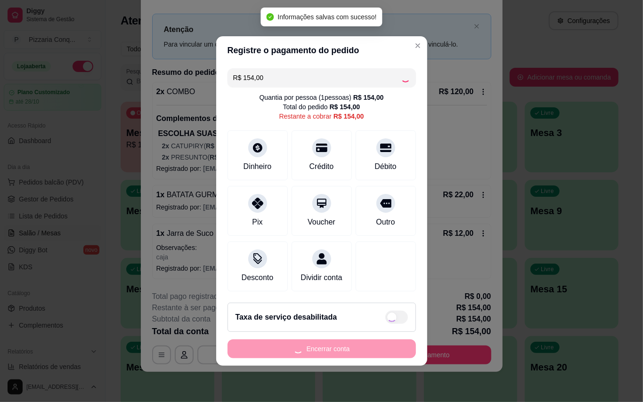
type input "R$ 0,00"
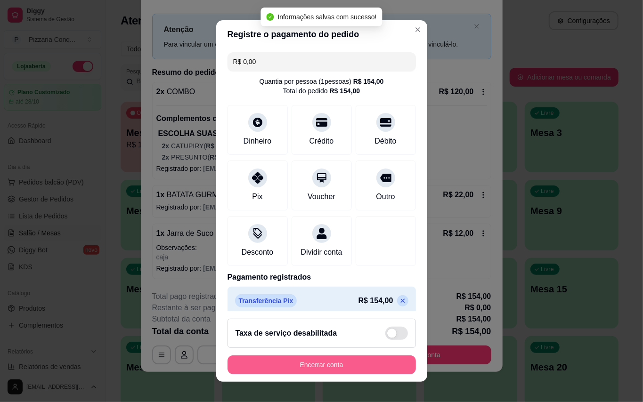
click at [357, 361] on button "Encerrar conta" at bounding box center [322, 365] width 188 height 19
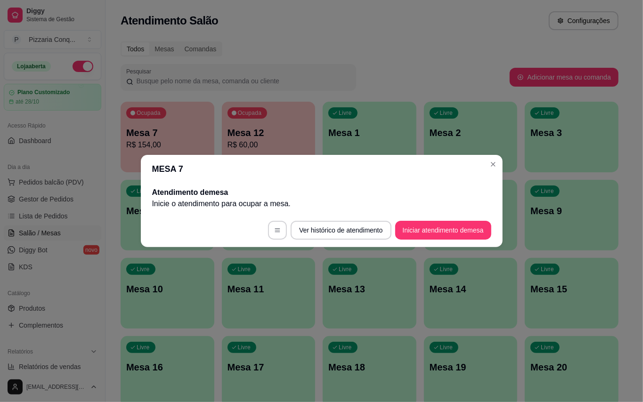
scroll to position [0, 0]
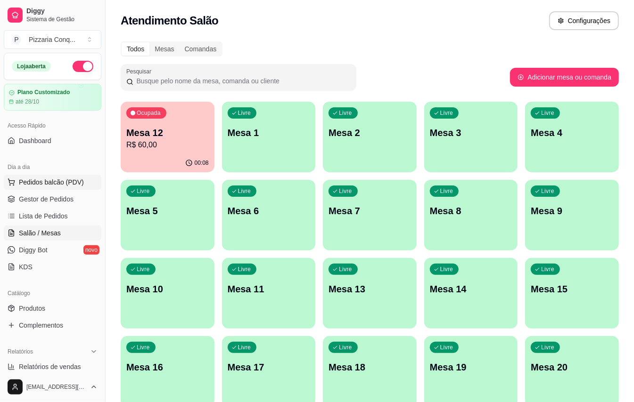
click at [68, 185] on span "Pedidos balcão (PDV)" at bounding box center [51, 182] width 65 height 9
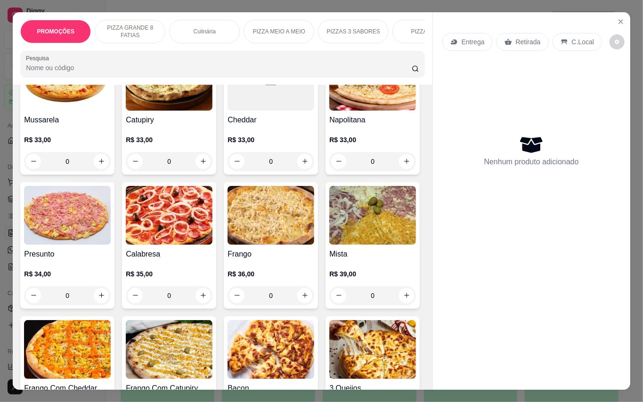
scroll to position [377, 0]
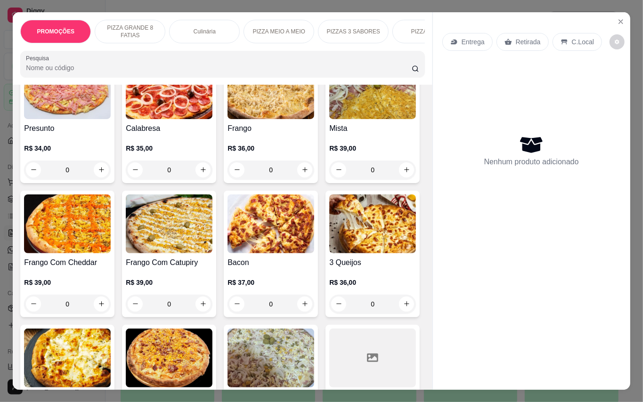
click at [329, 119] on img at bounding box center [372, 89] width 87 height 59
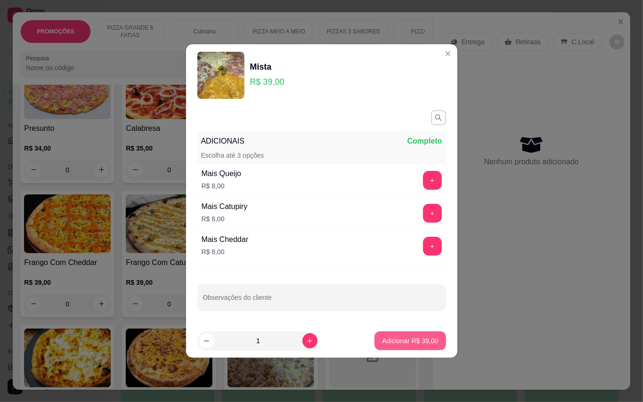
click at [402, 342] on p "Adicionar R$ 39,00" at bounding box center [410, 340] width 56 height 9
type input "1"
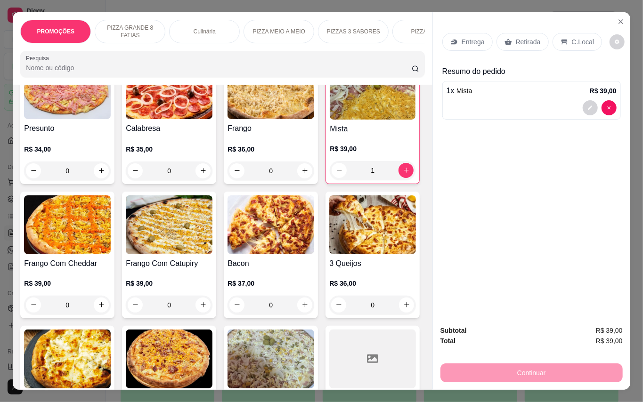
click at [228, 119] on img at bounding box center [271, 89] width 87 height 59
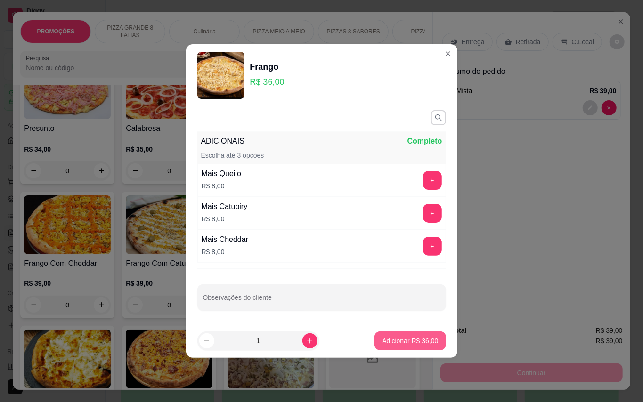
click at [384, 333] on button "Adicionar R$ 36,00" at bounding box center [410, 341] width 71 height 19
type input "1"
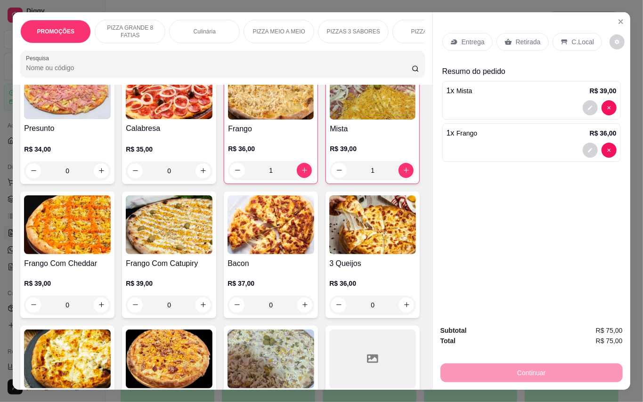
scroll to position [440, 0]
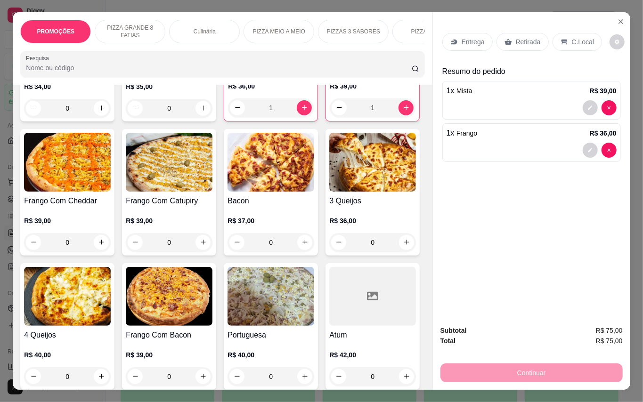
click at [523, 41] on p "Retirada" at bounding box center [528, 41] width 25 height 9
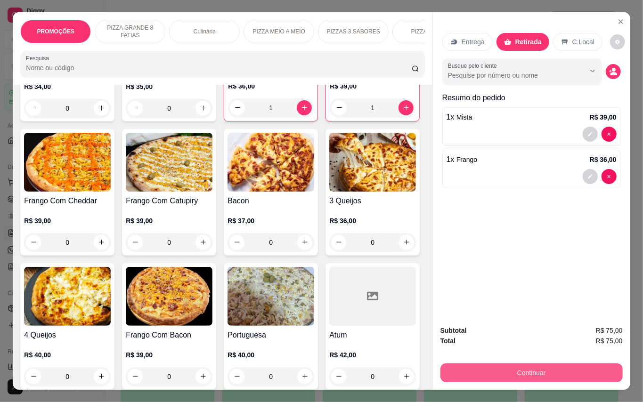
click at [541, 370] on button "Continuar" at bounding box center [532, 373] width 182 height 19
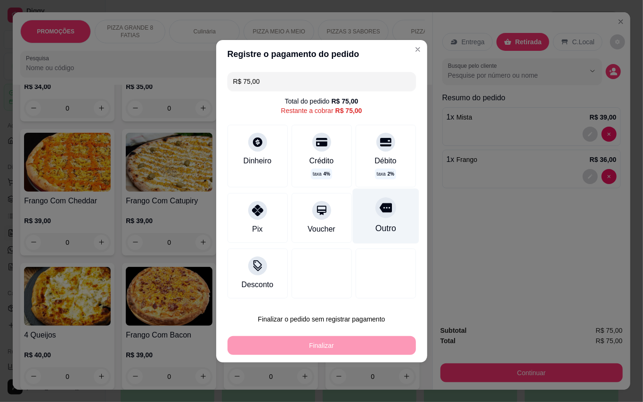
click at [367, 208] on div "Outro" at bounding box center [385, 215] width 66 height 55
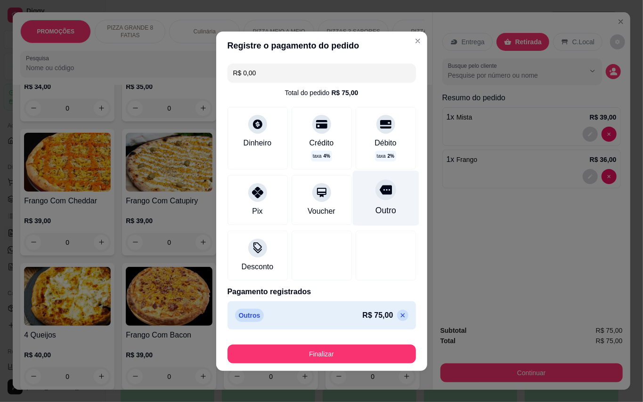
type input "R$ 0,00"
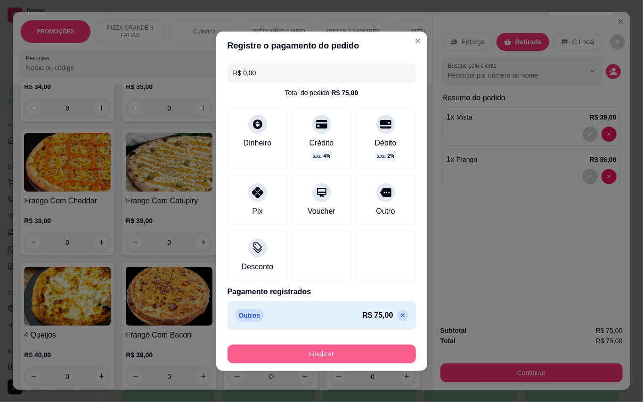
click at [328, 347] on div "Finalizar" at bounding box center [322, 352] width 188 height 23
click at [328, 350] on button "Finalizar" at bounding box center [321, 354] width 183 height 18
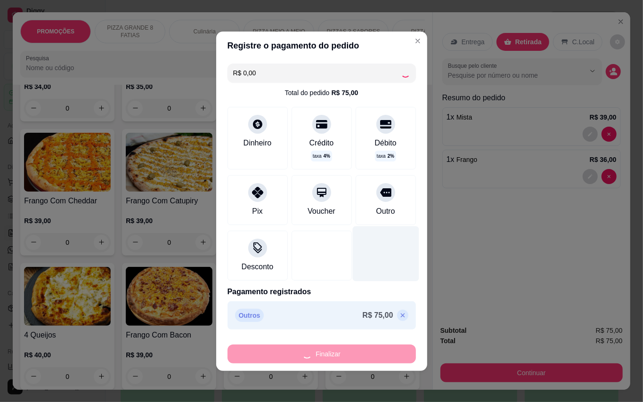
type input "0"
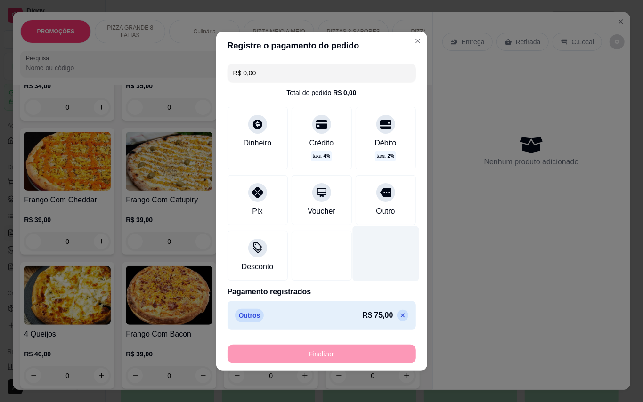
type input "-R$ 75,00"
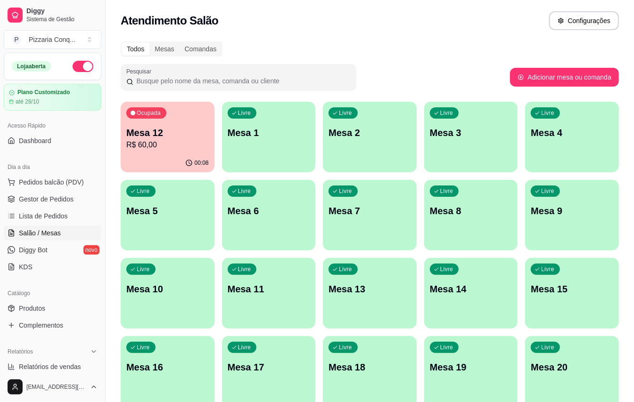
click at [166, 146] on p "R$ 60,00" at bounding box center [167, 144] width 82 height 11
click at [507, 219] on div "Livre Mesa 8" at bounding box center [470, 209] width 91 height 57
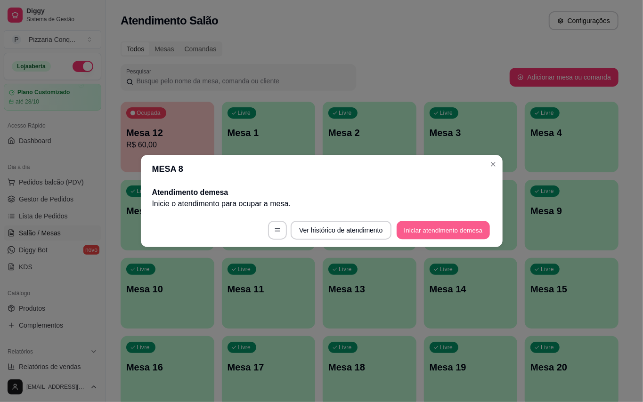
click at [449, 234] on button "Iniciar atendimento de mesa" at bounding box center [443, 230] width 93 height 18
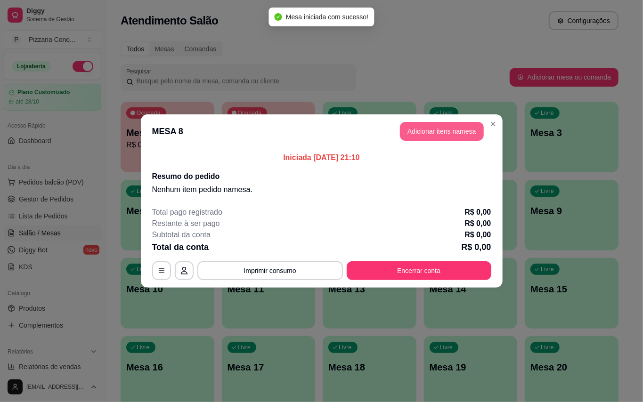
click at [446, 132] on button "Adicionar itens na mesa" at bounding box center [442, 131] width 84 height 19
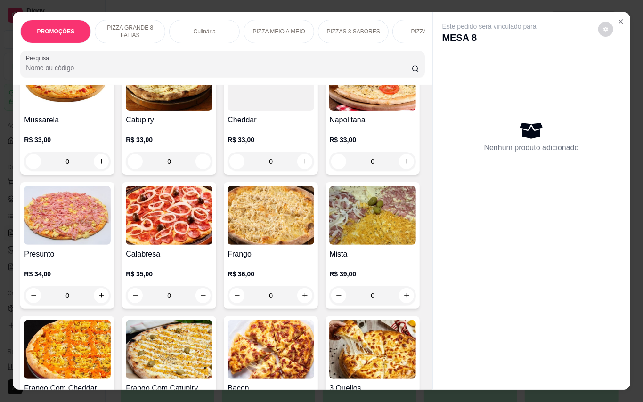
scroll to position [440, 0]
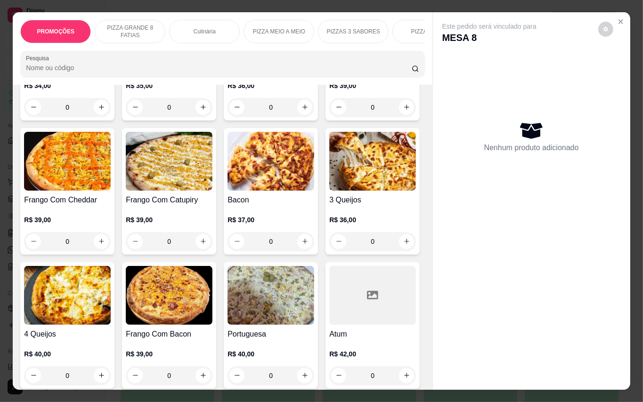
click at [326, 121] on div "Mista R$ 39,00 0" at bounding box center [373, 57] width 94 height 127
click at [329, 57] on img at bounding box center [372, 27] width 87 height 59
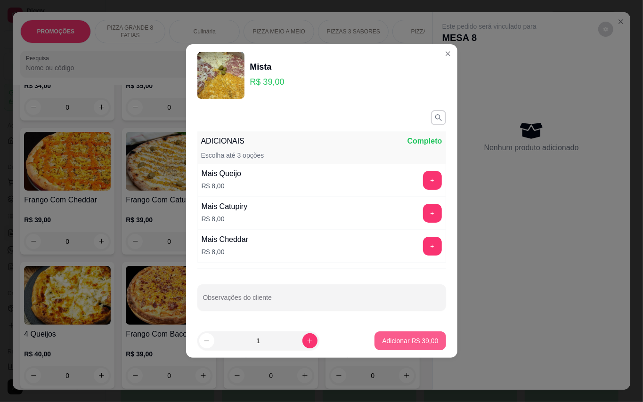
click at [400, 342] on p "Adicionar R$ 39,00" at bounding box center [410, 340] width 56 height 9
type input "1"
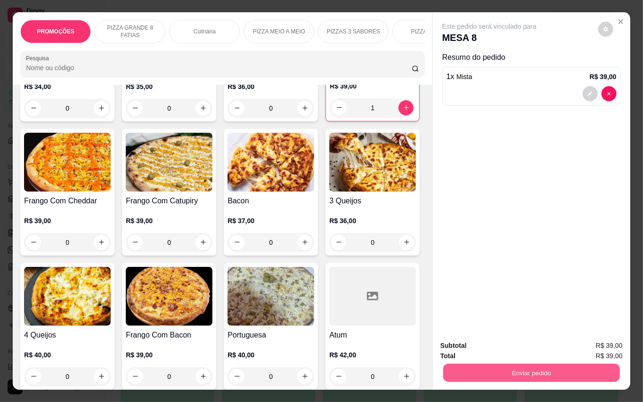
click at [528, 368] on button "Enviar pedido" at bounding box center [531, 373] width 177 height 18
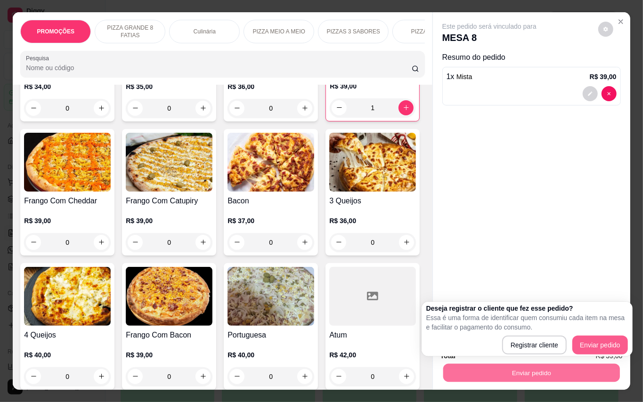
click at [588, 336] on button "Enviar pedido" at bounding box center [600, 345] width 56 height 19
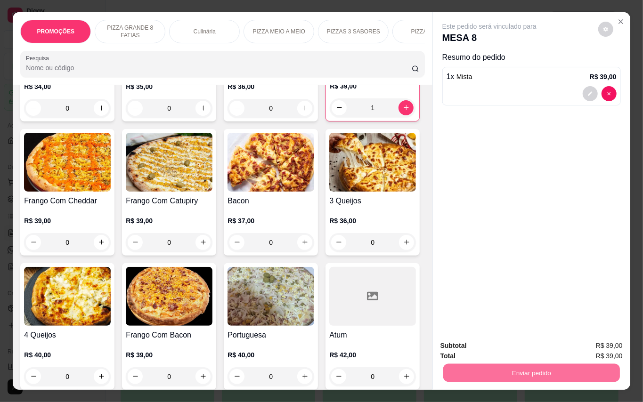
click at [602, 338] on button "Enviar pedido" at bounding box center [597, 346] width 53 height 18
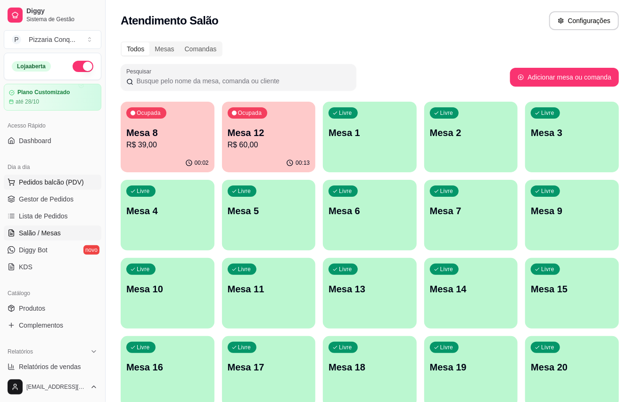
click at [46, 184] on span "Pedidos balcão (PDV)" at bounding box center [51, 182] width 65 height 9
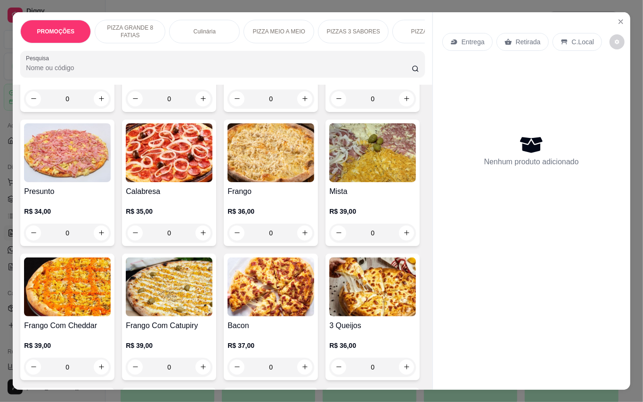
scroll to position [377, 0]
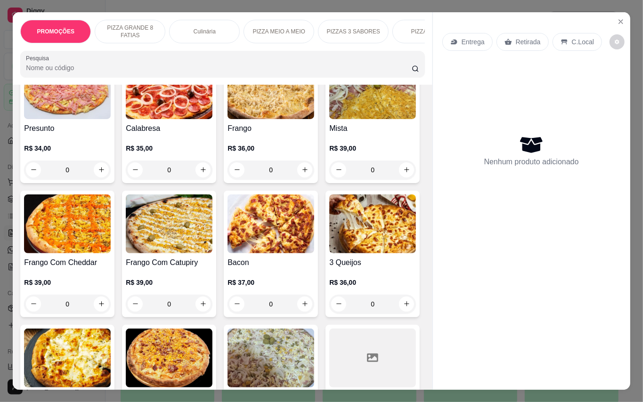
click at [111, 253] on img at bounding box center [67, 224] width 87 height 59
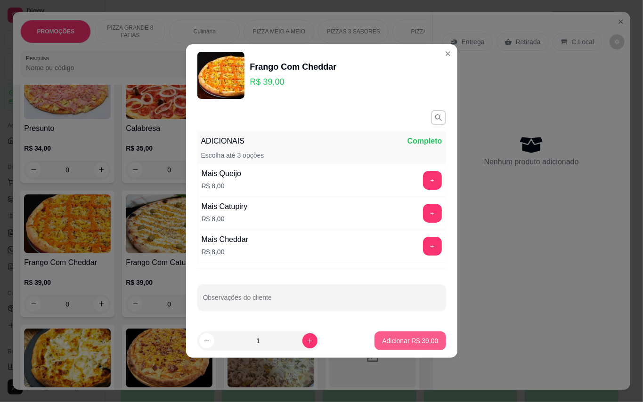
click at [402, 342] on p "Adicionar R$ 39,00" at bounding box center [410, 340] width 56 height 9
type input "1"
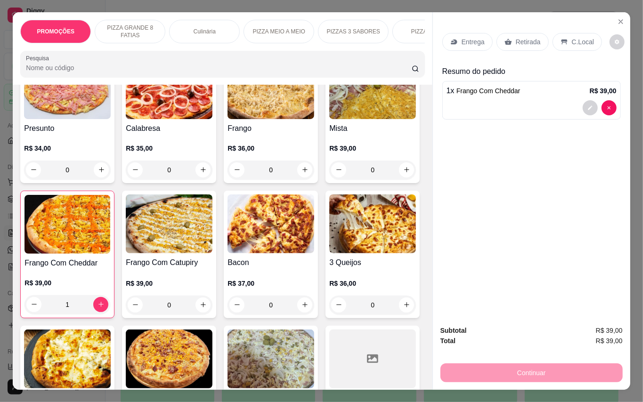
click at [477, 37] on p "Entrega" at bounding box center [473, 41] width 23 height 9
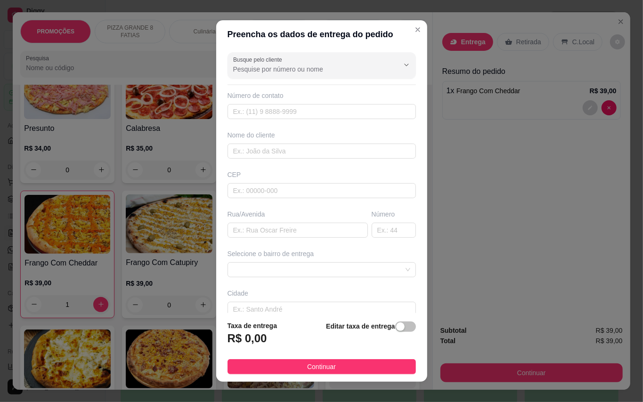
click at [271, 241] on div "Busque pelo cliente Número de contato Nome do cliente CEP Rua/[GEOGRAPHIC_DATA]…" at bounding box center [321, 181] width 211 height 265
click at [283, 223] on input "text" at bounding box center [298, 230] width 140 height 15
click at [353, 270] on span at bounding box center [321, 270] width 177 height 14
type input "Rua tradição"
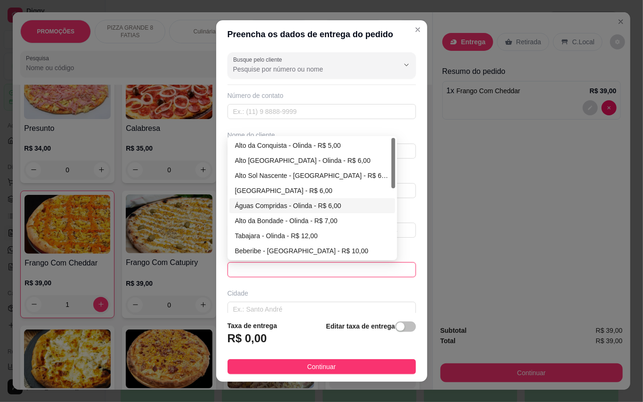
click at [268, 207] on div "Águas Compridas - Olinda - R$ 6,00" at bounding box center [312, 206] width 155 height 10
type input "Olinda"
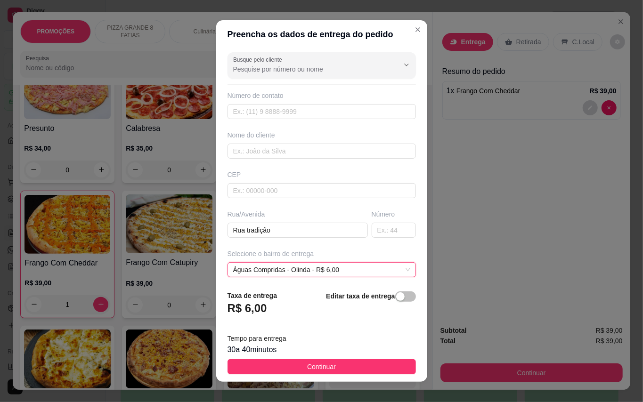
scroll to position [85, 0]
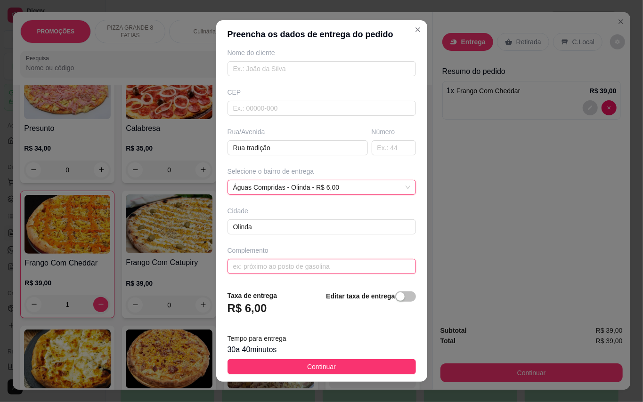
click at [296, 261] on input "text" at bounding box center [322, 266] width 188 height 15
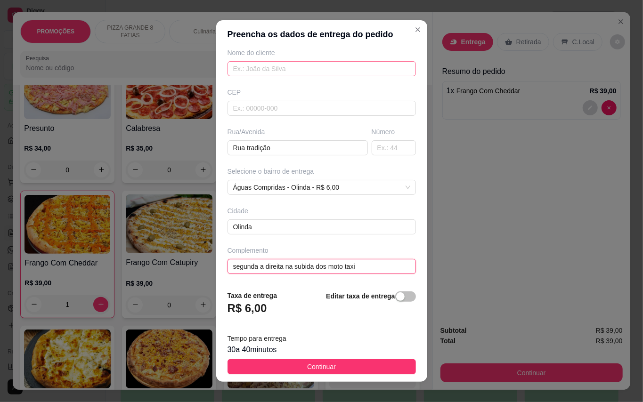
type input "segunda a direita na subida dos moto taxi"
click at [294, 61] on input "text" at bounding box center [322, 68] width 188 height 15
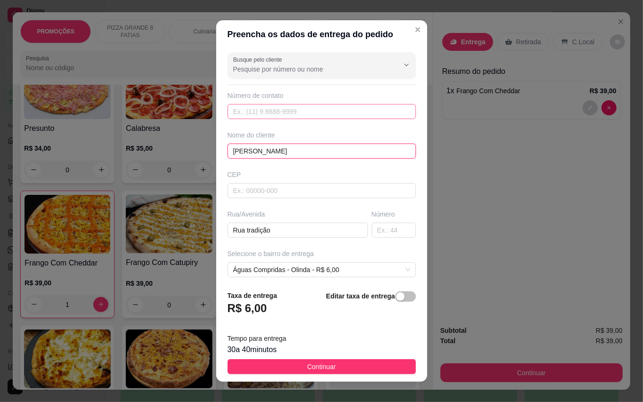
type input "[PERSON_NAME]"
click at [276, 115] on input "text" at bounding box center [322, 111] width 188 height 15
type input "[PHONE_NUMBER]"
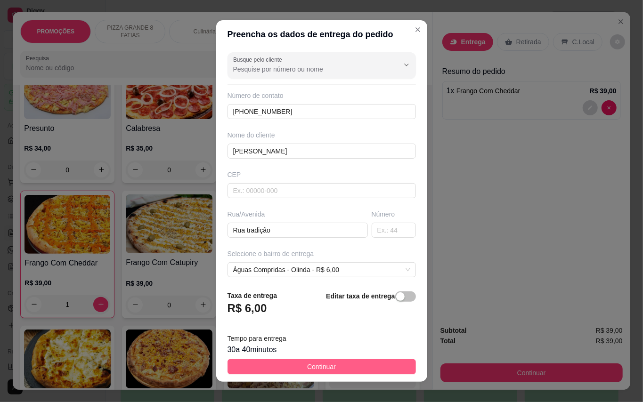
click at [335, 372] on button "Continuar" at bounding box center [322, 366] width 188 height 15
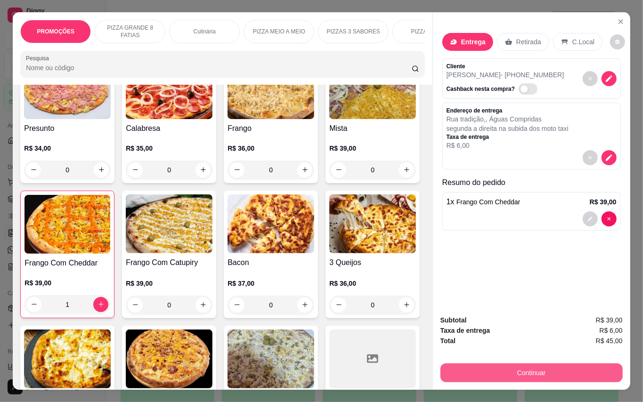
click at [515, 368] on button "Continuar" at bounding box center [532, 373] width 182 height 19
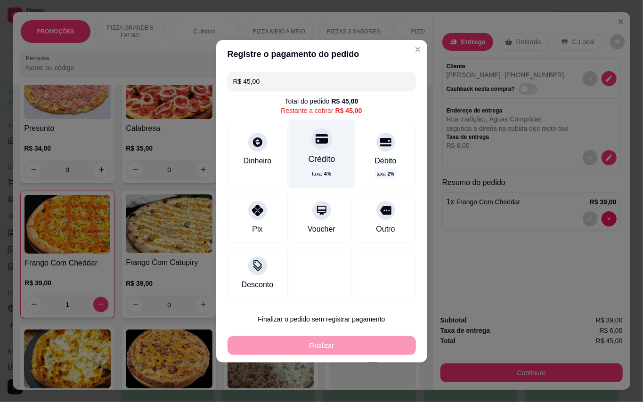
click at [313, 159] on div "Crédito" at bounding box center [321, 159] width 27 height 12
type input "R$ 0,00"
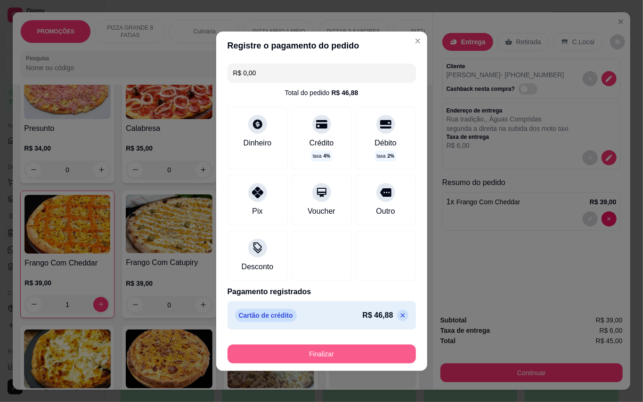
click at [351, 362] on button "Finalizar" at bounding box center [322, 354] width 188 height 19
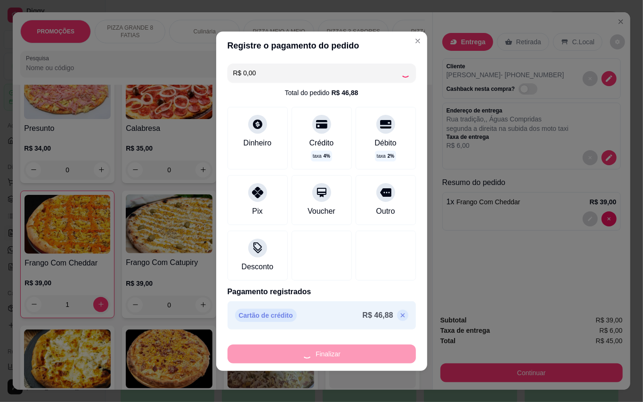
type input "0"
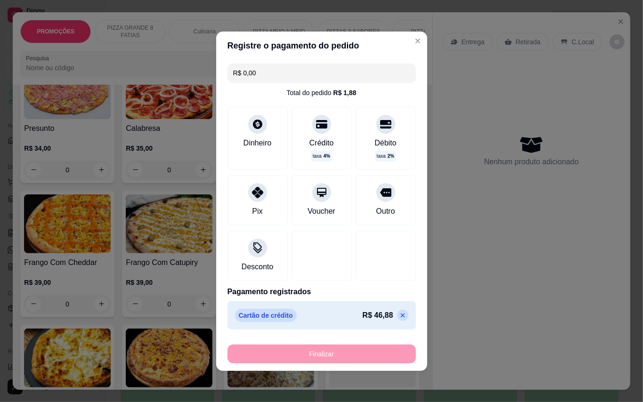
type input "-R$ 45,00"
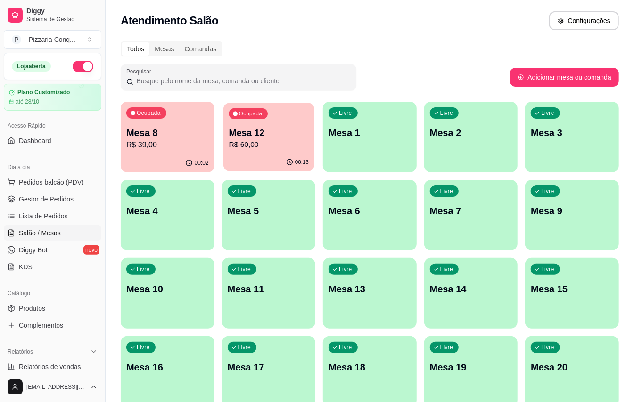
click at [266, 143] on p "R$ 60,00" at bounding box center [269, 144] width 80 height 11
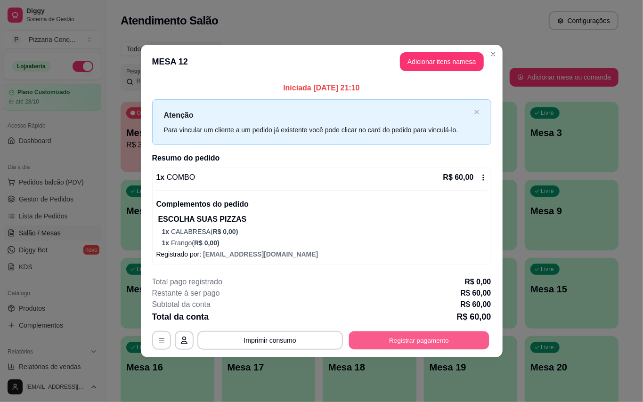
click at [460, 350] on button "Registrar pagamento" at bounding box center [419, 341] width 140 height 18
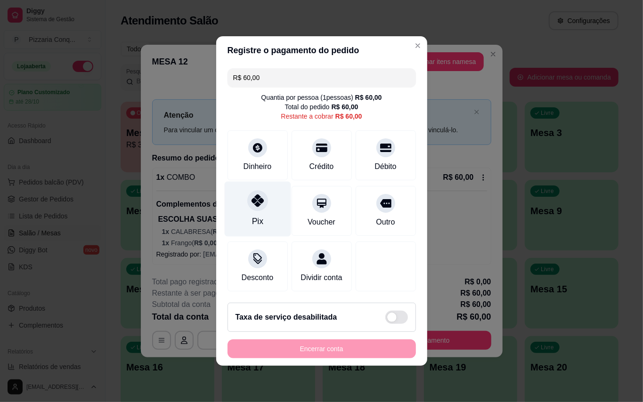
click at [245, 212] on div "Pix" at bounding box center [257, 209] width 66 height 55
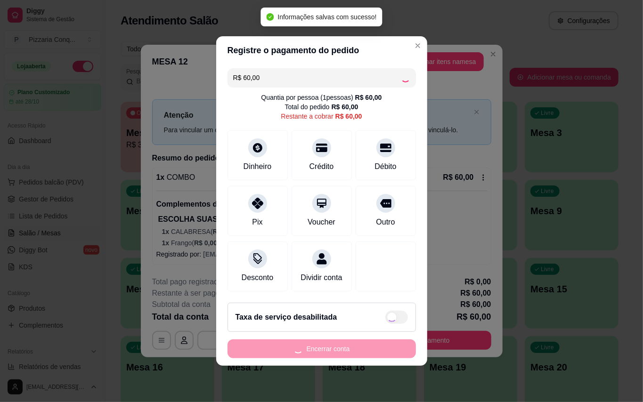
type input "R$ 0,00"
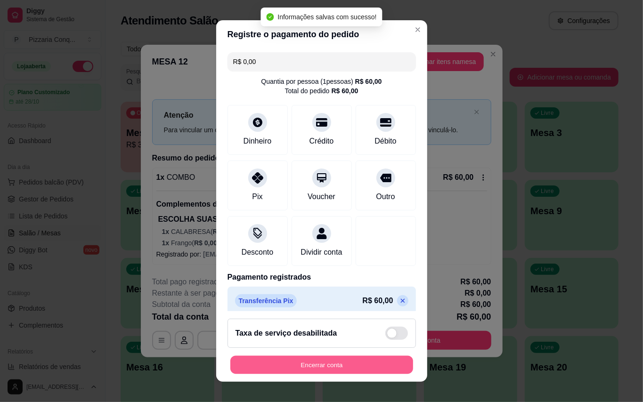
click at [366, 363] on button "Encerrar conta" at bounding box center [321, 365] width 183 height 18
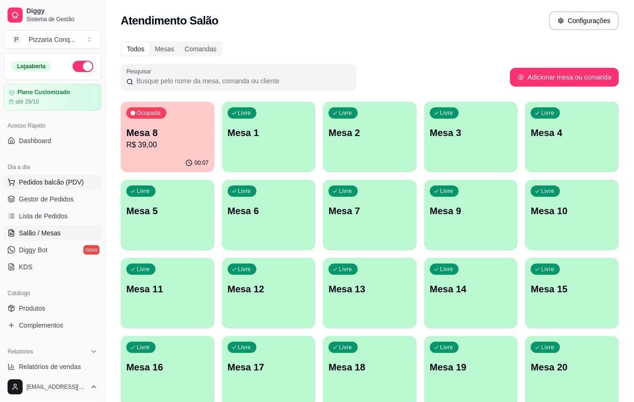
click at [21, 178] on span "Pedidos balcão (PDV)" at bounding box center [51, 182] width 65 height 9
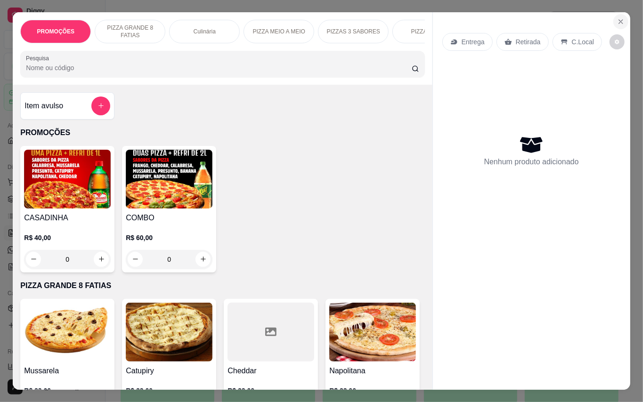
click at [619, 20] on icon "Close" at bounding box center [621, 22] width 4 height 4
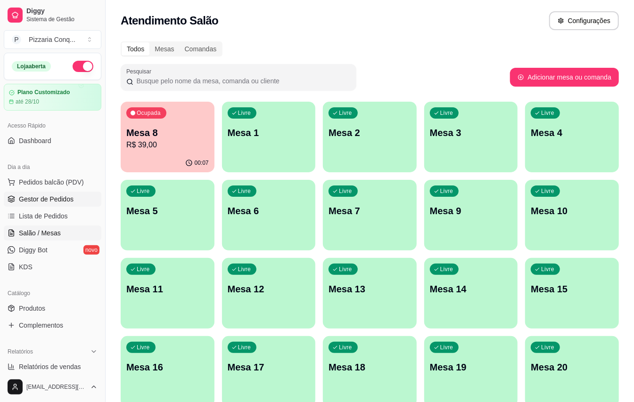
click at [46, 204] on span "Gestor de Pedidos" at bounding box center [46, 199] width 55 height 9
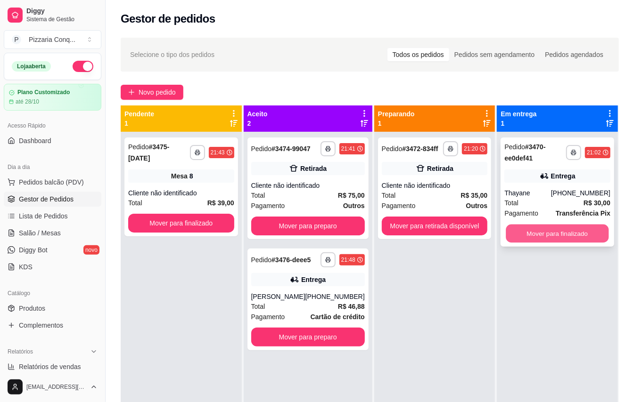
click at [575, 237] on button "Mover para finalizado" at bounding box center [557, 234] width 103 height 18
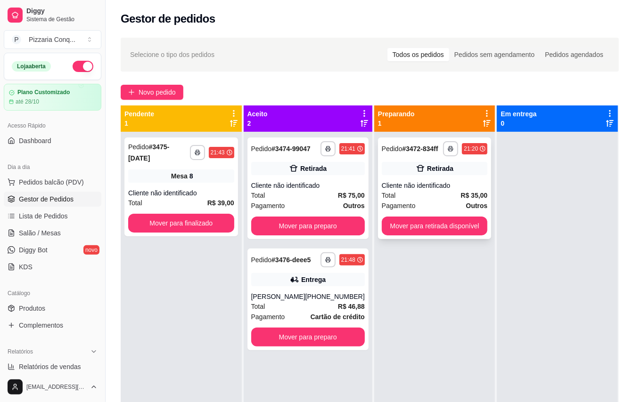
click at [456, 207] on div "Pagamento Outros" at bounding box center [435, 206] width 106 height 10
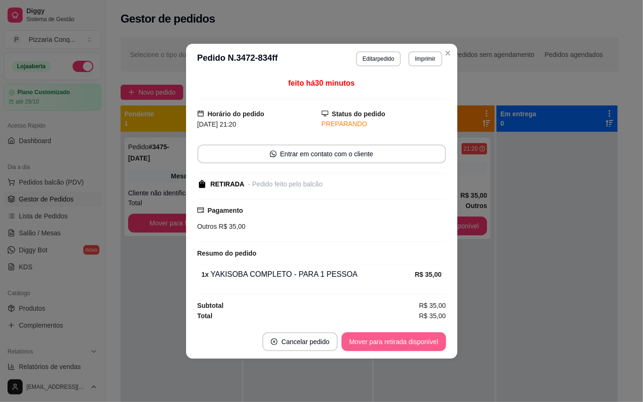
click at [380, 344] on button "Mover para retirada disponível" at bounding box center [394, 342] width 104 height 19
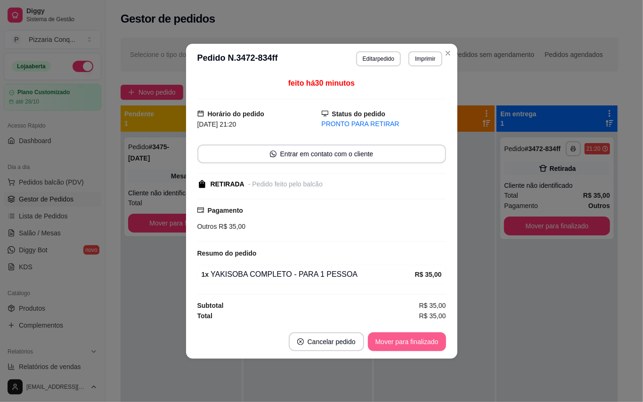
click at [380, 344] on button "Mover para finalizado" at bounding box center [407, 342] width 78 height 19
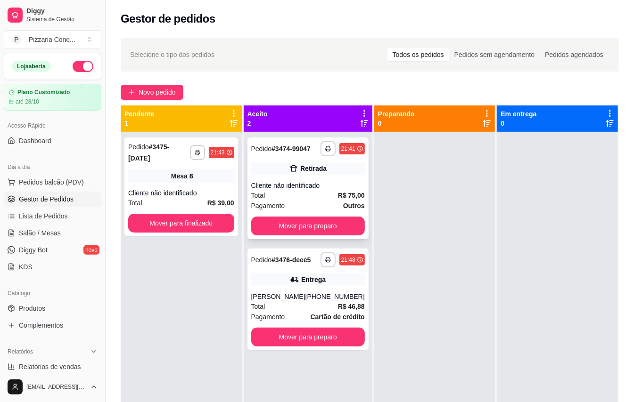
click at [313, 210] on div "Pagamento Outros" at bounding box center [308, 206] width 114 height 10
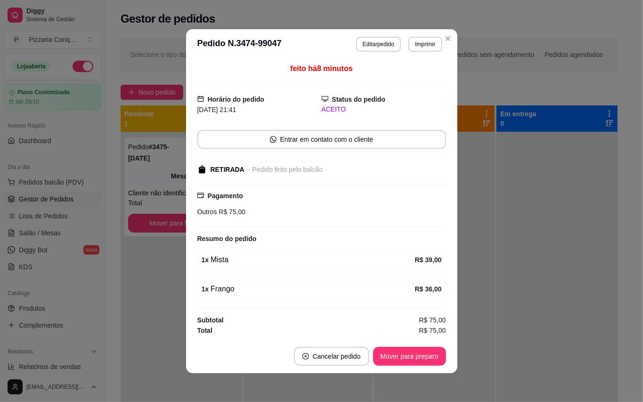
scroll to position [0, 0]
click at [411, 355] on button "Mover para preparo" at bounding box center [409, 356] width 73 height 19
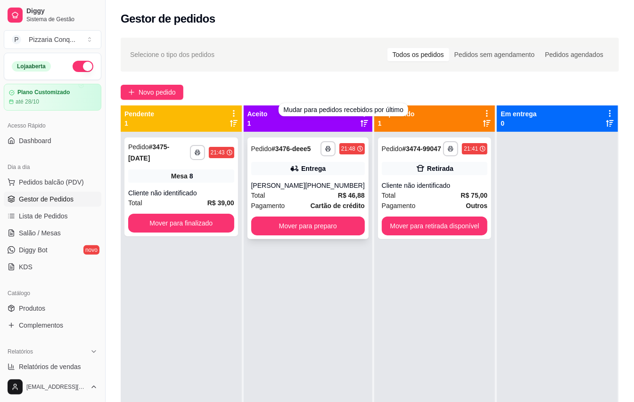
click at [287, 211] on div "Pagamento Cartão de crédito" at bounding box center [308, 206] width 114 height 10
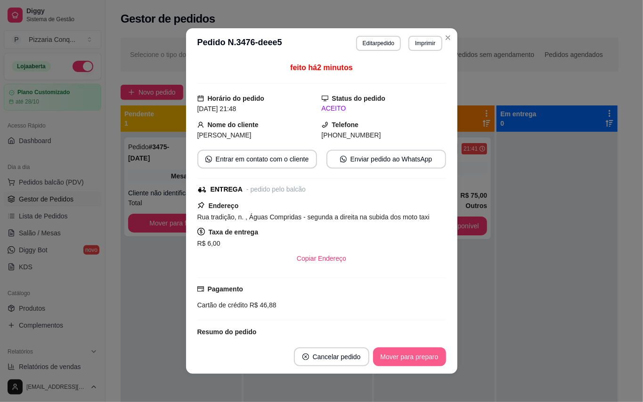
click at [401, 361] on button "Mover para preparo" at bounding box center [409, 357] width 73 height 19
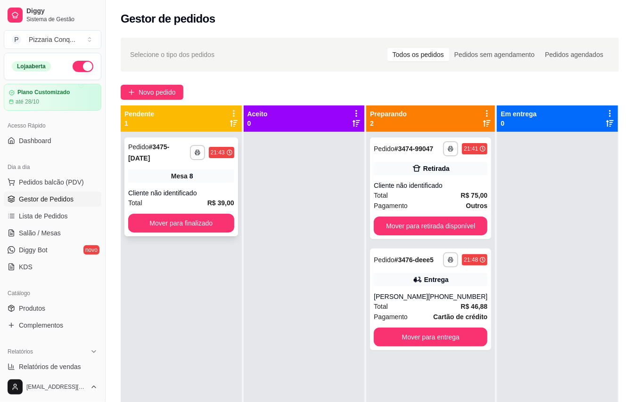
click at [219, 176] on div "Mesa 8" at bounding box center [181, 176] width 106 height 13
click at [56, 187] on span "Pedidos balcão (PDV)" at bounding box center [51, 182] width 65 height 9
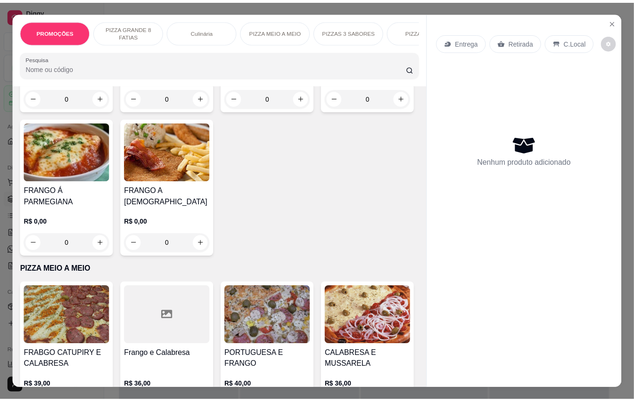
scroll to position [1068, 0]
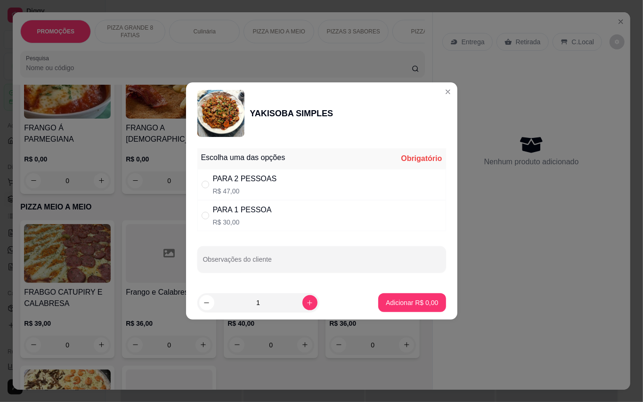
click at [230, 224] on p "R$ 30,00" at bounding box center [242, 222] width 59 height 9
radio input "true"
click at [418, 306] on p "Adicionar R$ 30,00" at bounding box center [410, 302] width 56 height 9
type input "1"
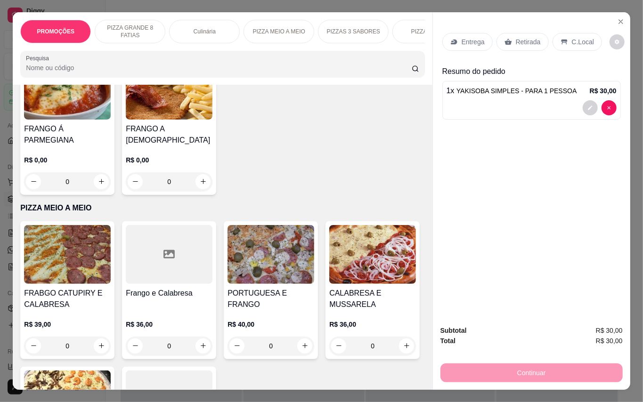
click at [530, 37] on p "Retirada" at bounding box center [528, 41] width 25 height 9
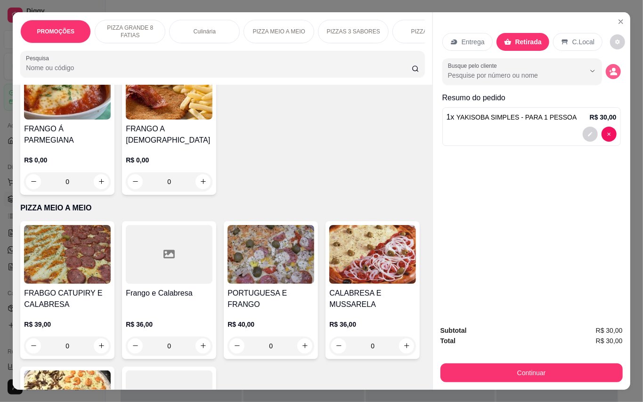
click at [604, 73] on div "Busque pelo cliente" at bounding box center [531, 71] width 179 height 26
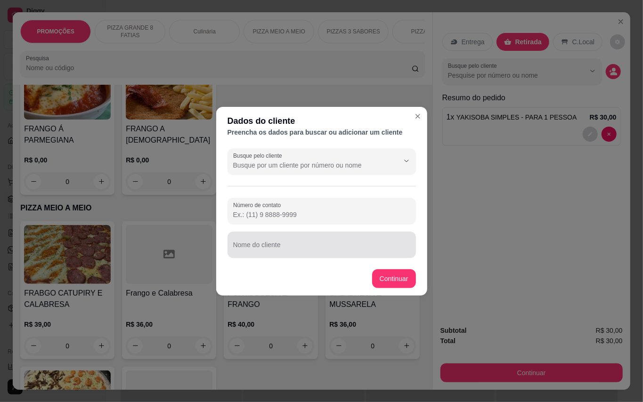
click at [380, 238] on div at bounding box center [321, 245] width 177 height 19
type input "[PERSON_NAME]"
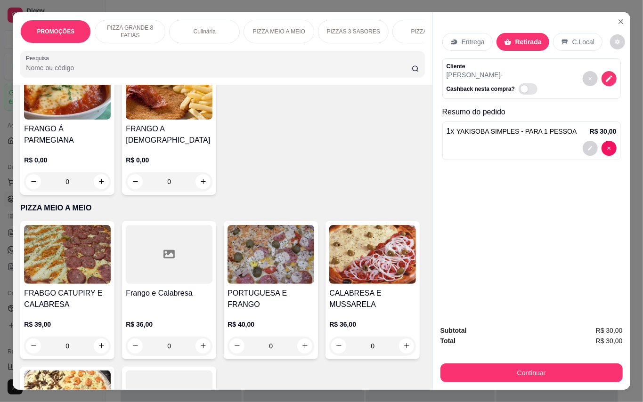
click at [503, 128] on span "YAKISOBA SIMPLES - PARA 1 PESSOA" at bounding box center [517, 132] width 120 height 8
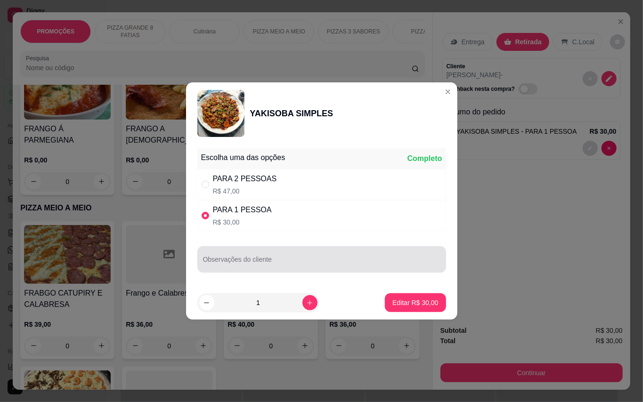
click at [304, 261] on input "Observações do cliente" at bounding box center [321, 263] width 237 height 9
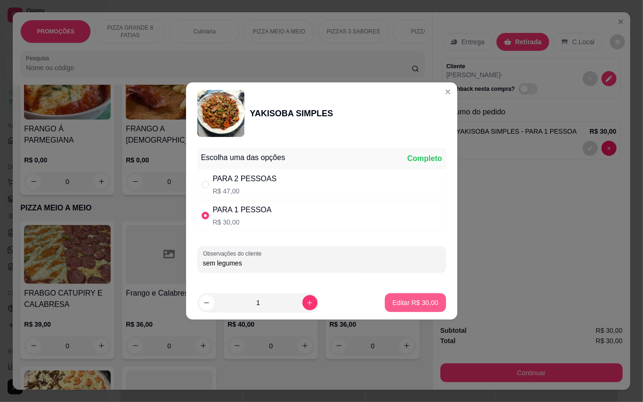
type input "sem legumes"
click at [415, 297] on button "Editar R$ 30,00" at bounding box center [415, 303] width 61 height 19
type input "0"
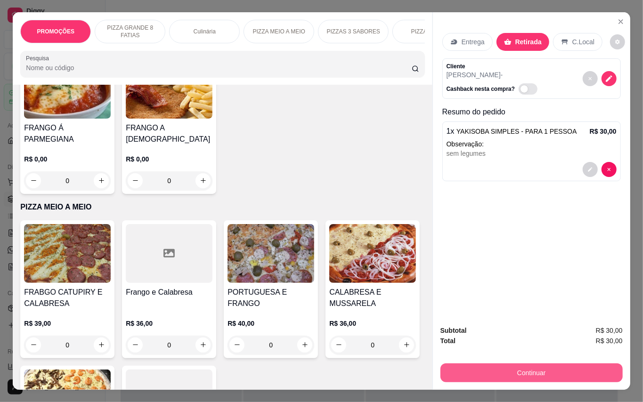
click at [538, 377] on button "Continuar" at bounding box center [532, 373] width 182 height 19
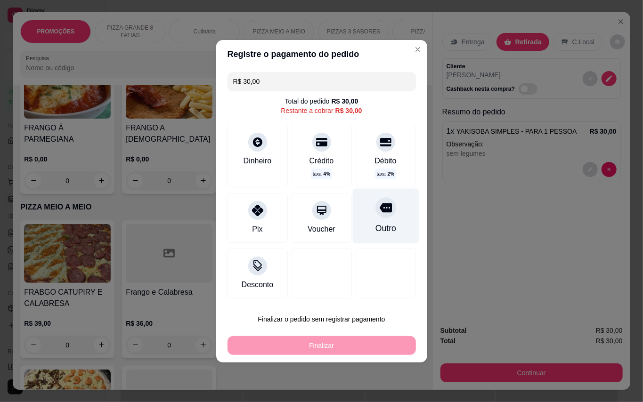
click at [378, 219] on div "Outro" at bounding box center [385, 215] width 66 height 55
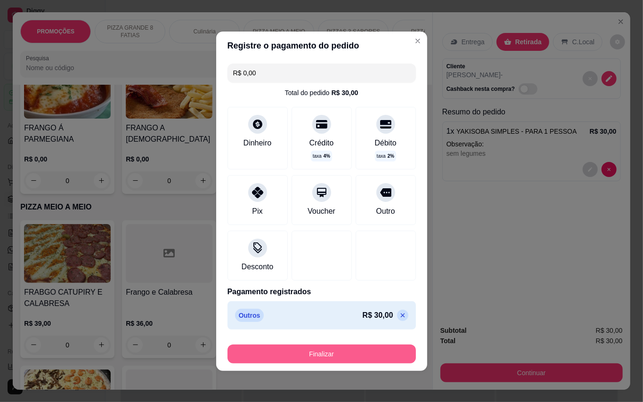
click at [347, 349] on button "Finalizar" at bounding box center [322, 354] width 188 height 19
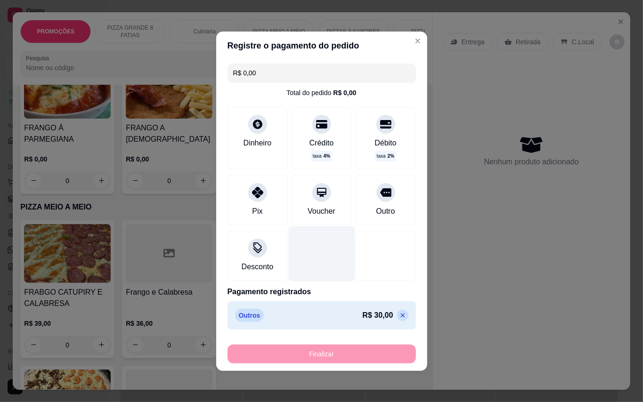
type input "-R$ 30,00"
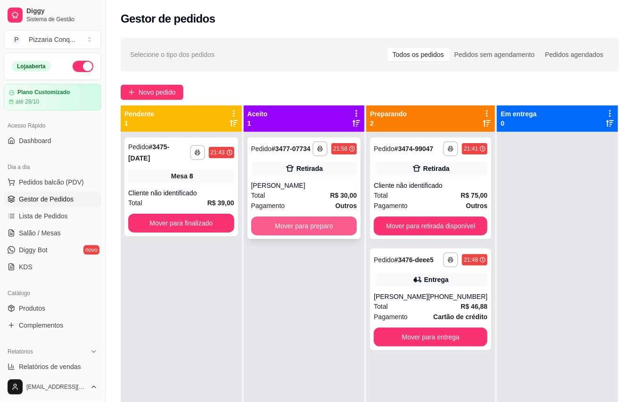
click at [323, 234] on button "Mover para preparo" at bounding box center [304, 226] width 106 height 19
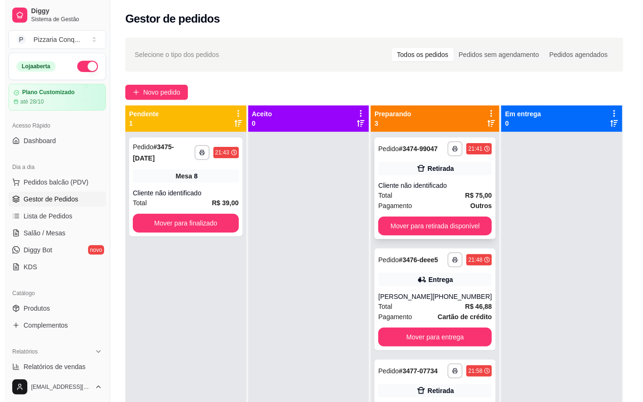
scroll to position [26, 0]
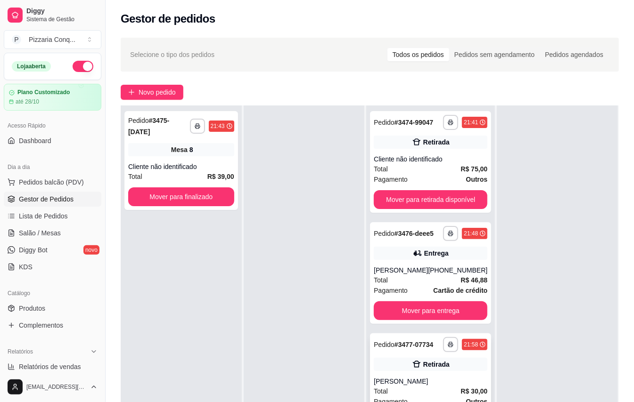
click at [416, 369] on div "Retirada" at bounding box center [431, 364] width 114 height 13
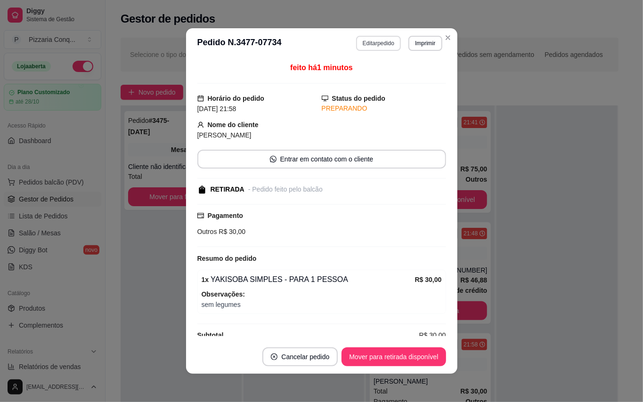
click at [374, 38] on button "Editar pedido" at bounding box center [378, 43] width 45 height 15
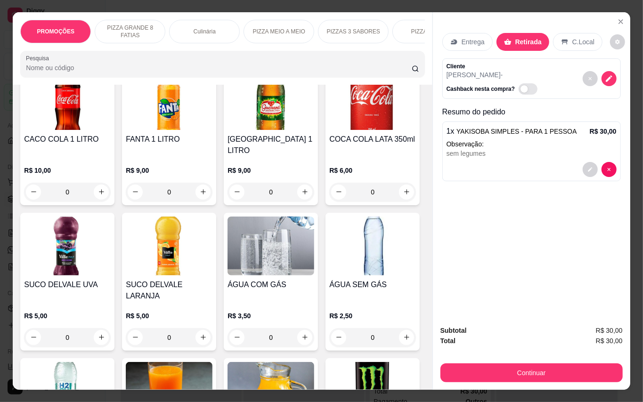
scroll to position [2387, 0]
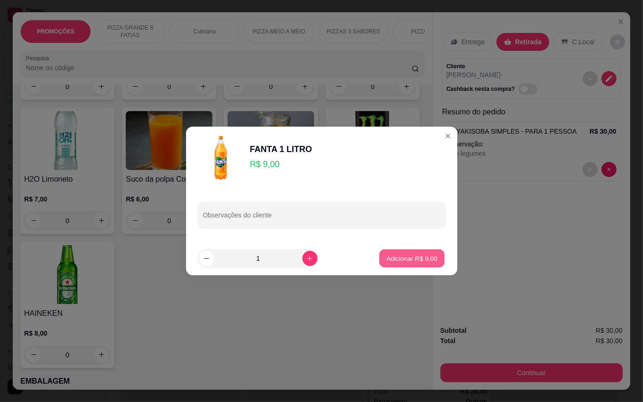
click at [397, 254] on p "Adicionar R$ 9,00" at bounding box center [412, 258] width 51 height 9
type input "1"
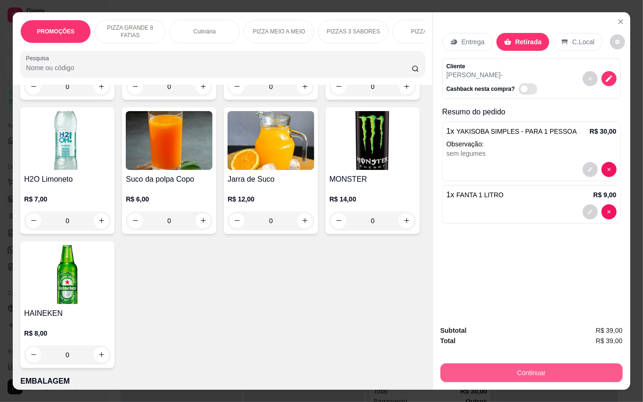
click at [487, 367] on button "Continuar" at bounding box center [532, 373] width 182 height 19
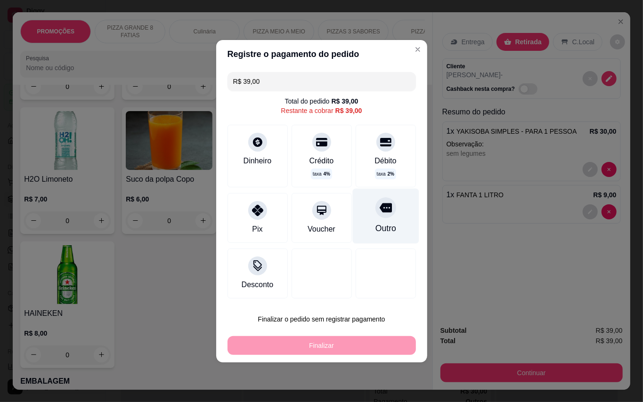
click at [381, 217] on div at bounding box center [386, 207] width 21 height 21
type input "R$ 0,00"
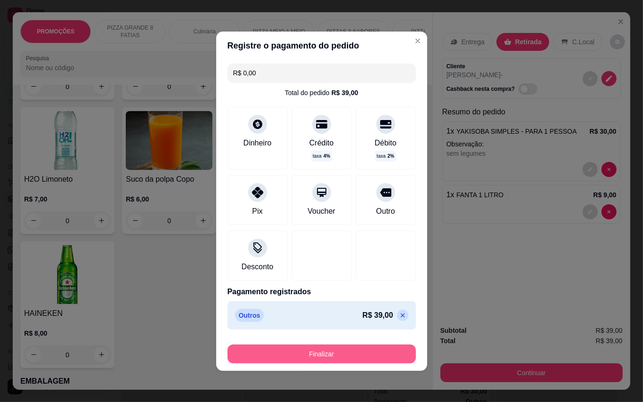
click at [360, 354] on button "Finalizar" at bounding box center [322, 354] width 188 height 19
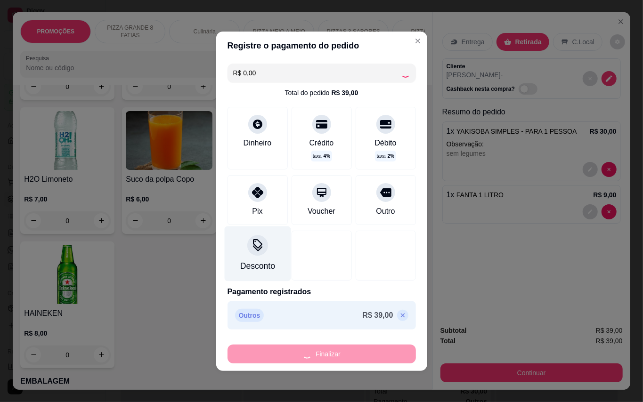
type input "0"
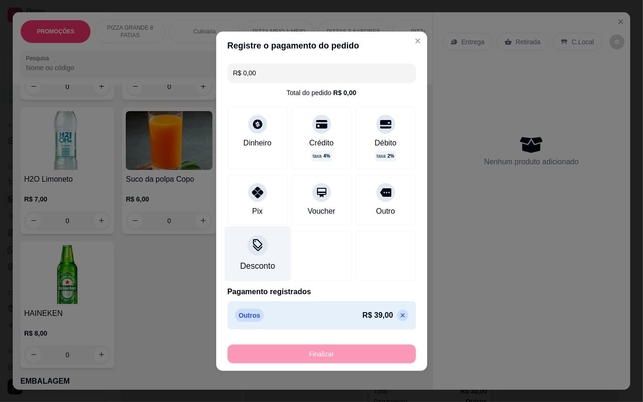
type input "-R$ 39,00"
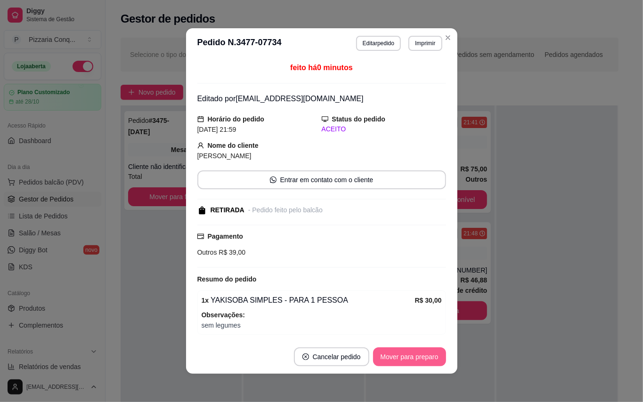
click at [419, 365] on button "Mover para preparo" at bounding box center [409, 357] width 73 height 19
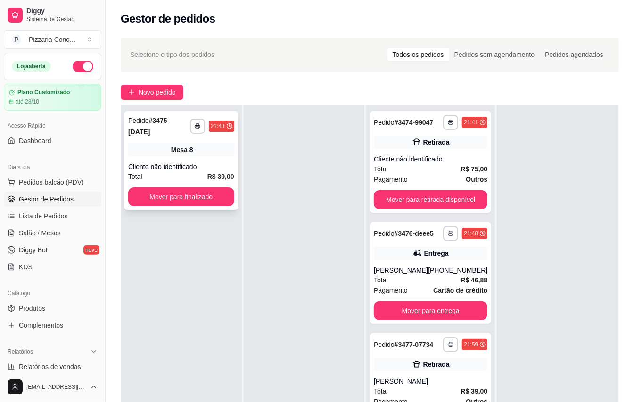
click at [217, 153] on div "Mesa 8" at bounding box center [181, 149] width 106 height 13
click at [36, 233] on span "Salão / Mesas" at bounding box center [40, 233] width 42 height 9
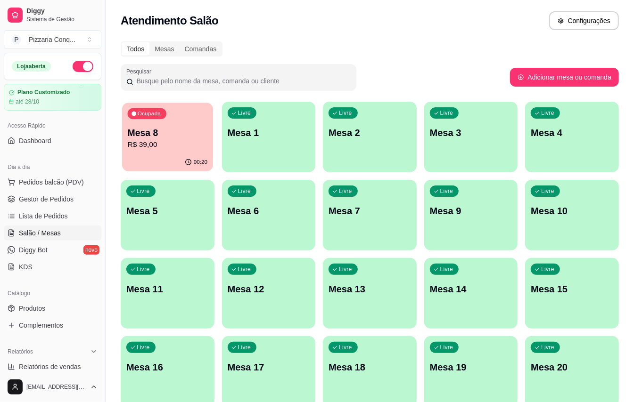
click at [180, 115] on div "Ocupada Mesa 8 R$ 39,00" at bounding box center [167, 128] width 91 height 51
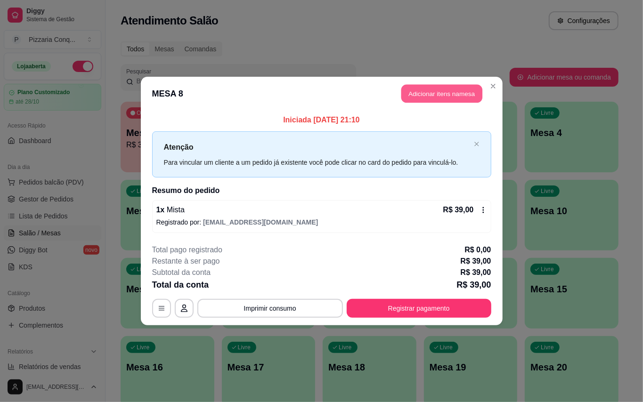
click at [437, 89] on button "Adicionar itens na mesa" at bounding box center [441, 94] width 81 height 18
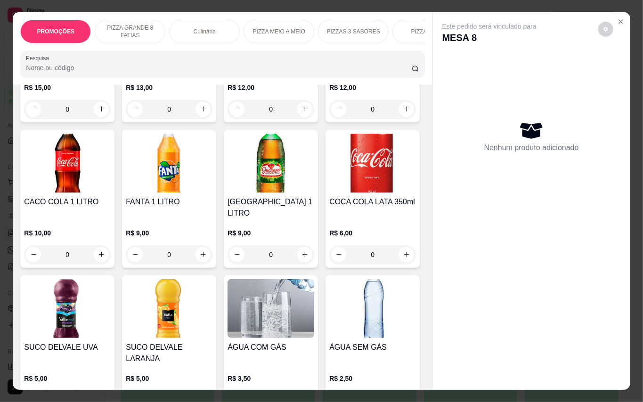
scroll to position [2198, 0]
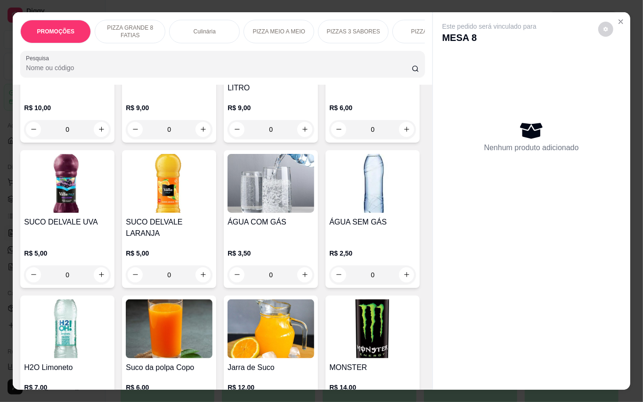
click at [111, 67] on img at bounding box center [67, 37] width 87 height 59
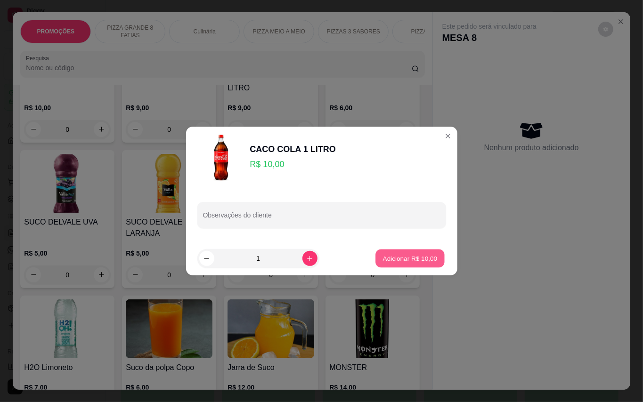
click at [428, 250] on button "Adicionar R$ 10,00" at bounding box center [410, 259] width 69 height 18
type input "1"
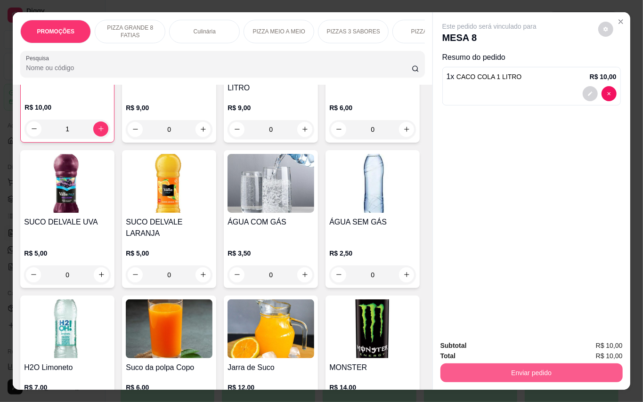
click at [539, 370] on button "Enviar pedido" at bounding box center [532, 373] width 182 height 19
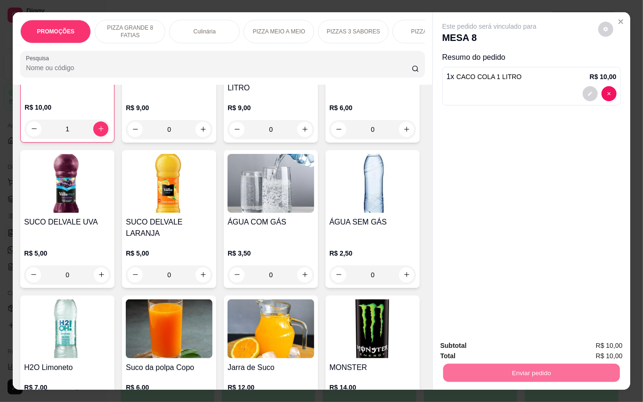
click at [527, 344] on button "Registrar cliente" at bounding box center [534, 345] width 60 height 17
click at [572, 364] on button "Enviar pedido" at bounding box center [531, 373] width 177 height 18
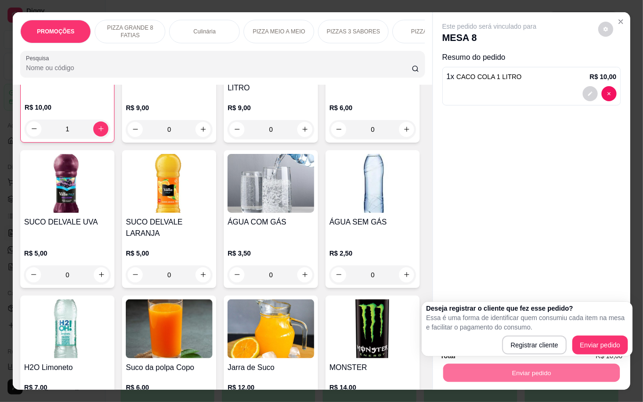
click at [598, 332] on p "Essa é uma forma de identificar quem consumiu cada item na mesa e facilitar o p…" at bounding box center [527, 322] width 202 height 19
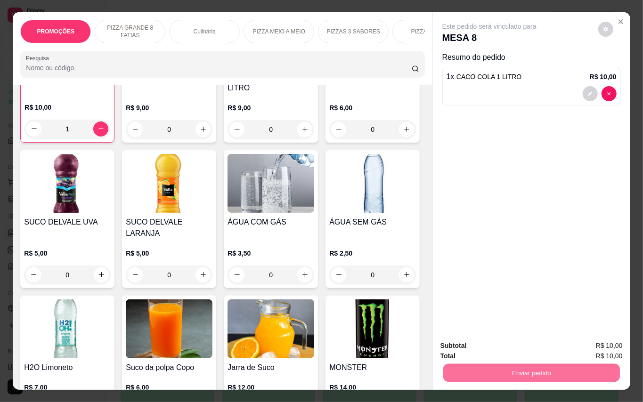
click at [604, 347] on button "Enviar pedido" at bounding box center [597, 346] width 53 height 18
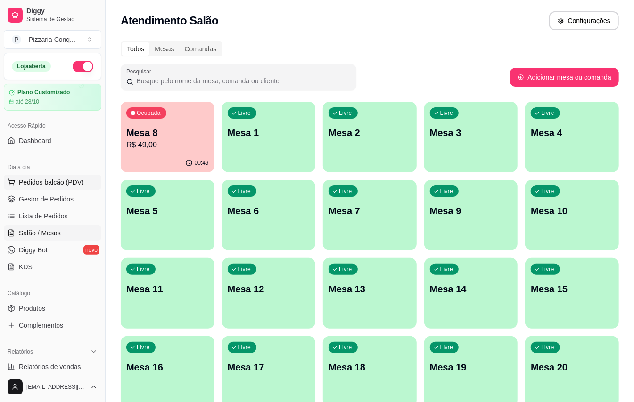
click at [62, 182] on span "Pedidos balcão (PDV)" at bounding box center [51, 182] width 65 height 9
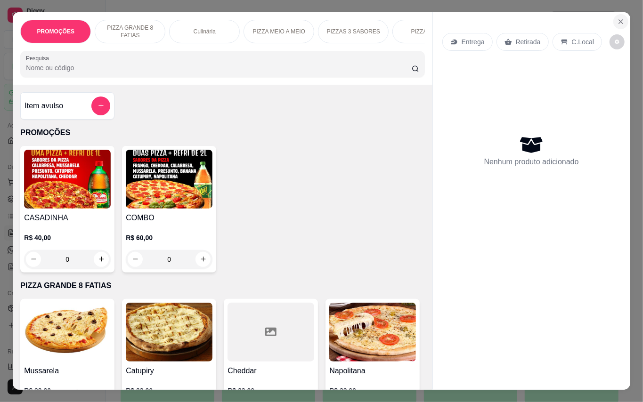
click at [617, 20] on icon "Close" at bounding box center [621, 22] width 8 height 8
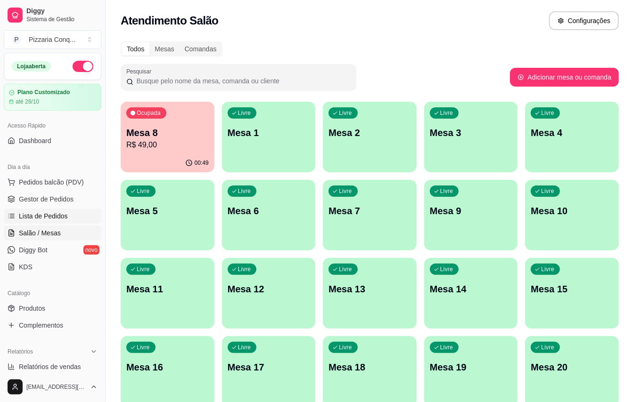
click at [51, 219] on span "Lista de Pedidos" at bounding box center [43, 216] width 49 height 9
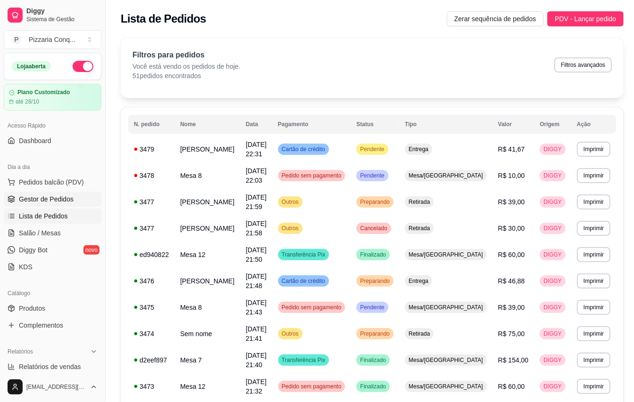
click at [61, 203] on span "Gestor de Pedidos" at bounding box center [46, 199] width 55 height 9
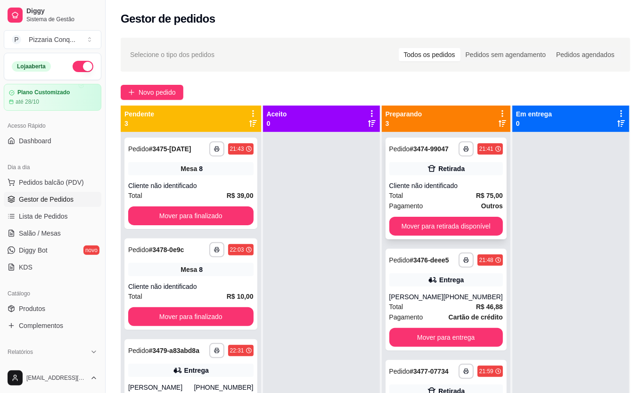
click at [440, 196] on div "Total R$ 75,00" at bounding box center [446, 195] width 114 height 10
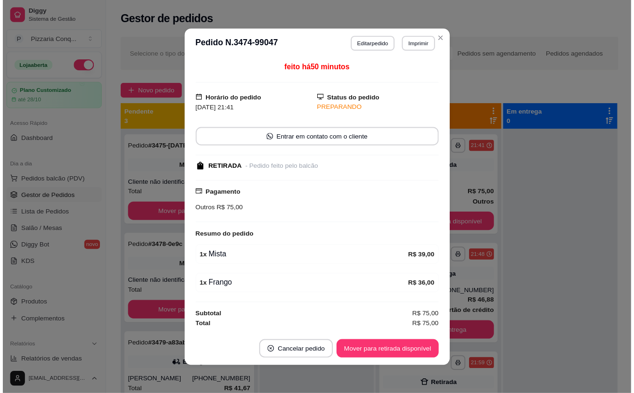
scroll to position [0, 0]
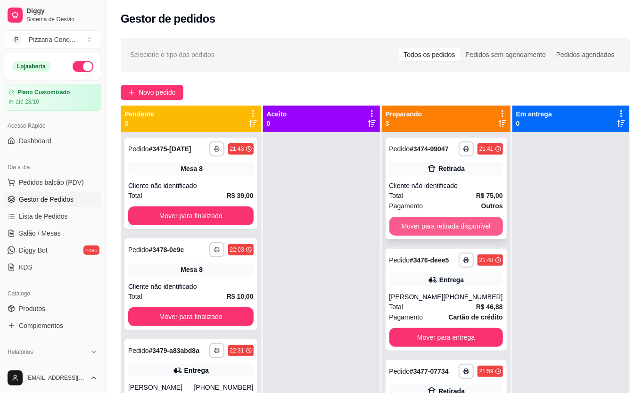
click at [413, 227] on button "Mover para retirada disponível" at bounding box center [446, 226] width 114 height 19
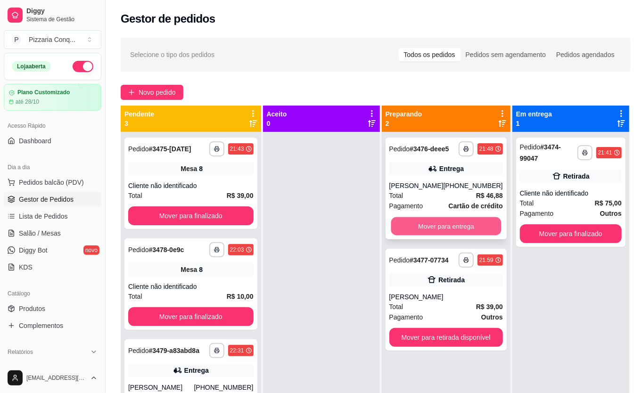
click at [451, 221] on button "Mover para entrega" at bounding box center [446, 226] width 110 height 18
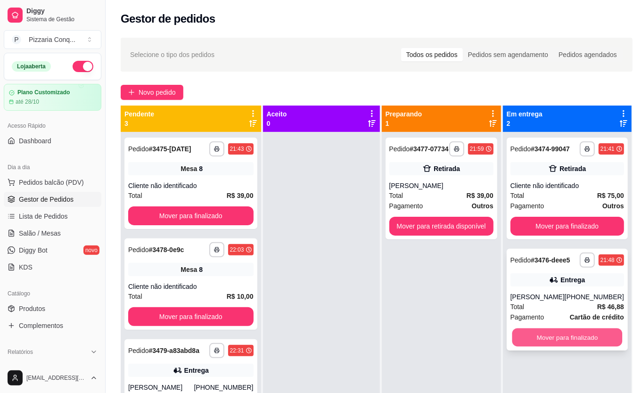
click at [584, 347] on button "Mover para finalizado" at bounding box center [567, 337] width 110 height 18
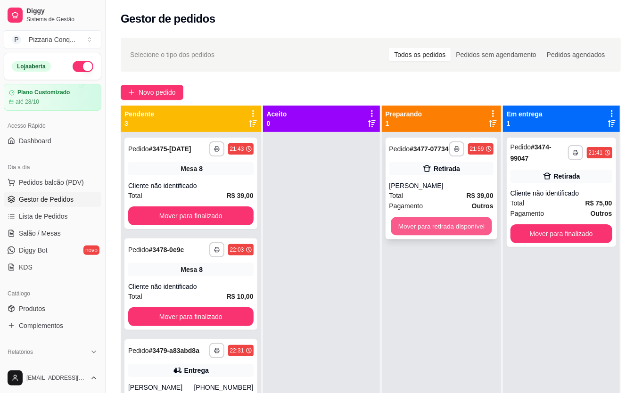
click at [462, 220] on button "Mover para retirada disponível" at bounding box center [441, 226] width 101 height 18
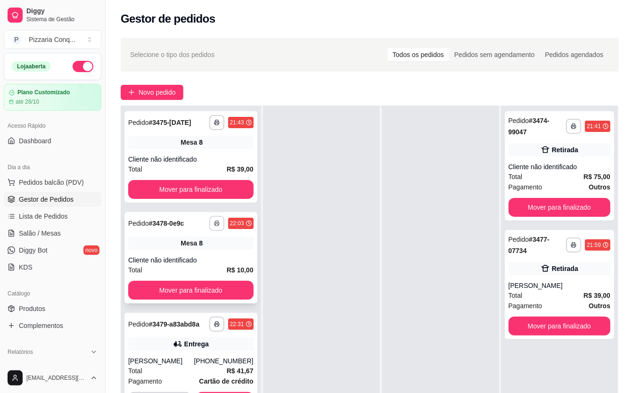
scroll to position [153, 0]
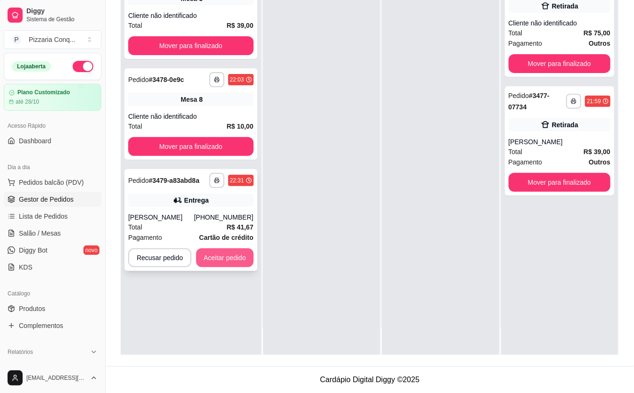
click at [236, 248] on button "Aceitar pedido" at bounding box center [224, 257] width 57 height 19
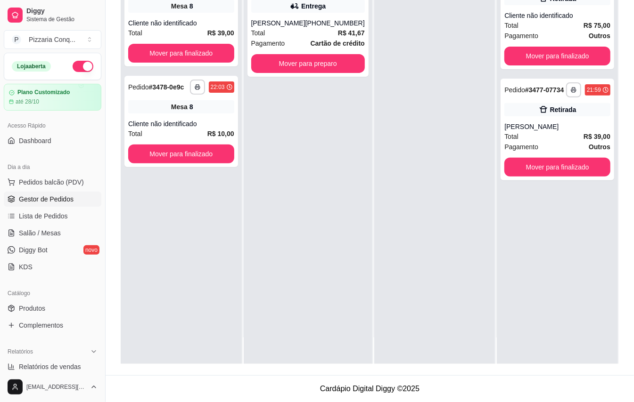
scroll to position [0, 0]
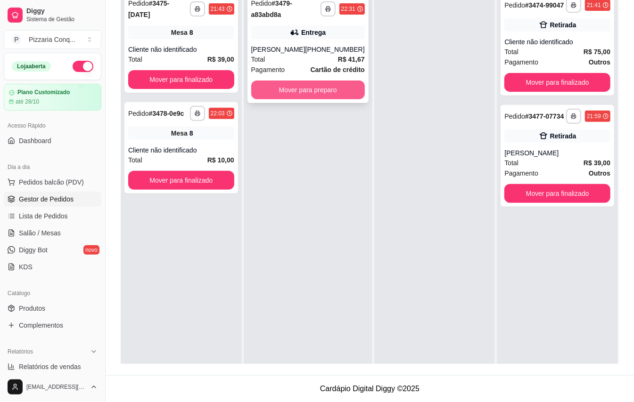
click at [336, 81] on button "Mover para preparo" at bounding box center [308, 90] width 114 height 19
click at [345, 91] on button "Mover para preparo" at bounding box center [308, 90] width 110 height 18
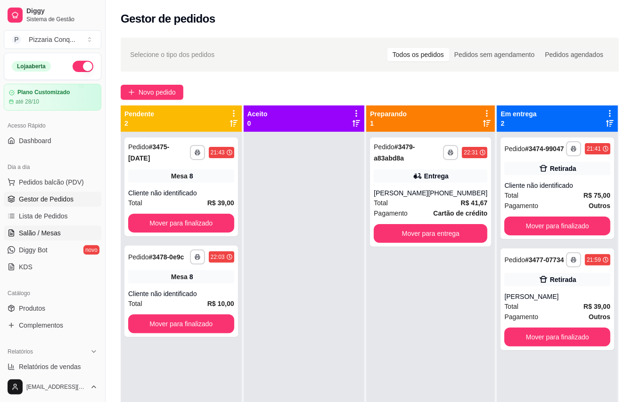
click at [66, 237] on link "Salão / Mesas" at bounding box center [53, 233] width 98 height 15
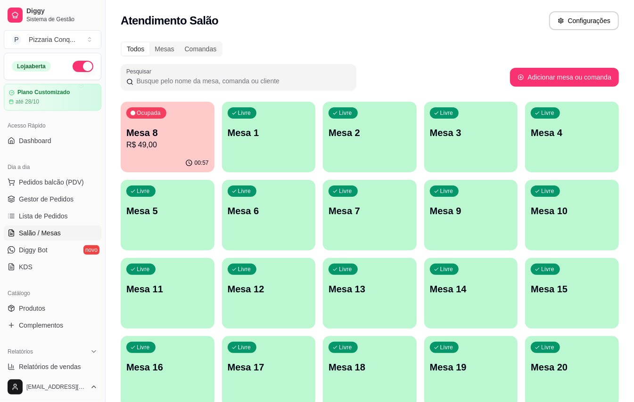
click at [170, 145] on p "R$ 49,00" at bounding box center [167, 144] width 82 height 11
click at [52, 202] on span "Gestor de Pedidos" at bounding box center [46, 199] width 55 height 9
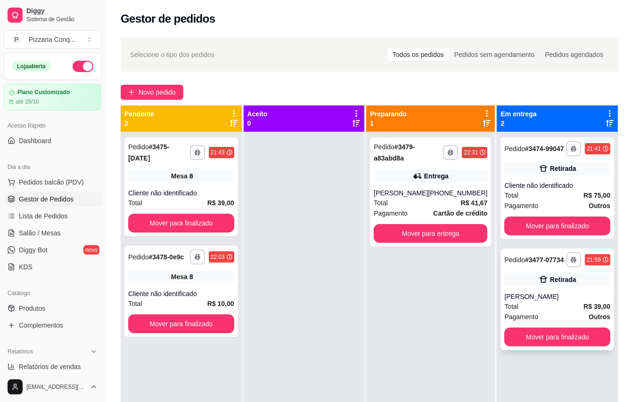
click at [563, 306] on div "**********" at bounding box center [557, 300] width 114 height 102
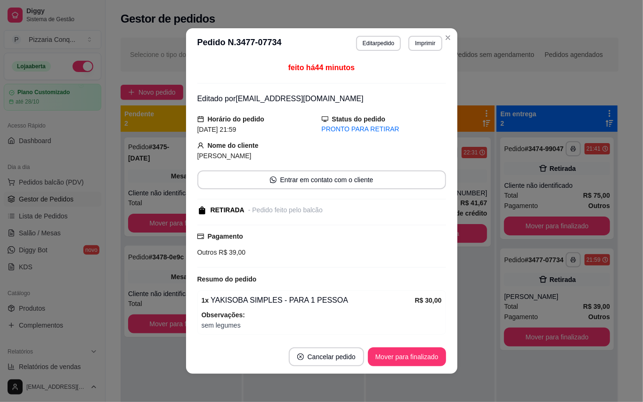
scroll to position [66, 0]
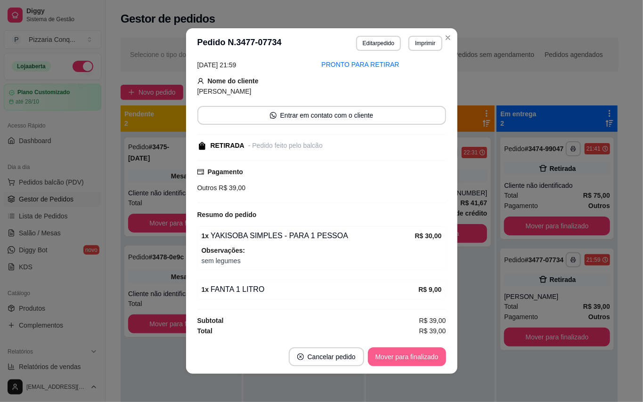
click at [392, 357] on button "Mover para finalizado" at bounding box center [407, 357] width 78 height 19
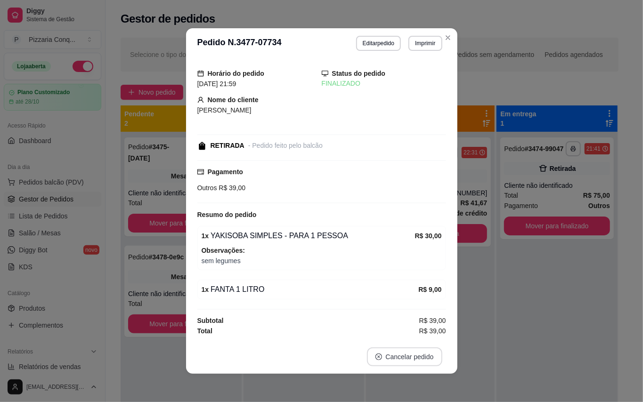
scroll to position [16, 0]
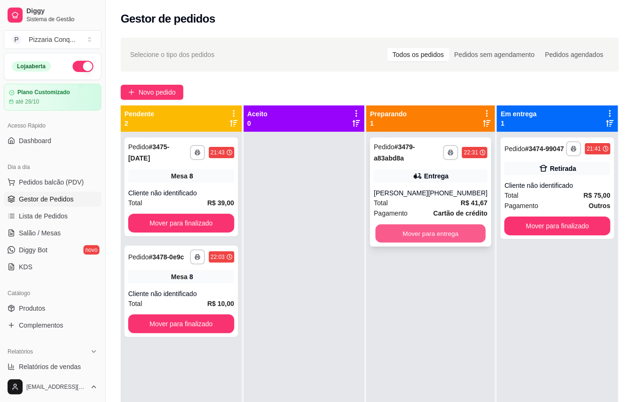
click at [447, 238] on button "Mover para entrega" at bounding box center [431, 234] width 110 height 18
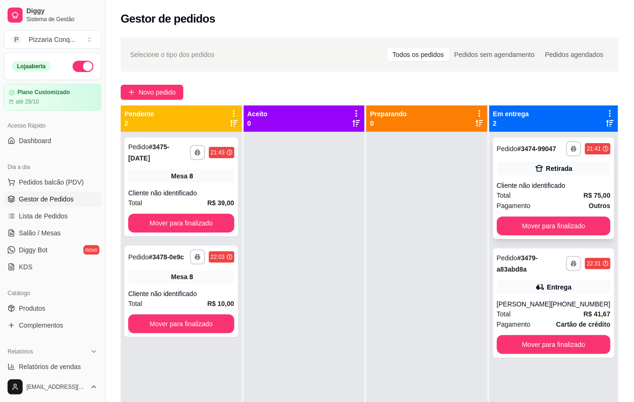
click at [558, 200] on div "Total R$ 75,00" at bounding box center [554, 195] width 114 height 10
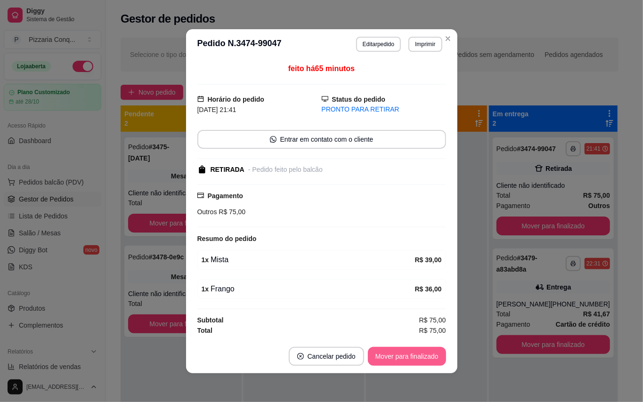
click at [389, 353] on button "Mover para finalizado" at bounding box center [407, 356] width 78 height 19
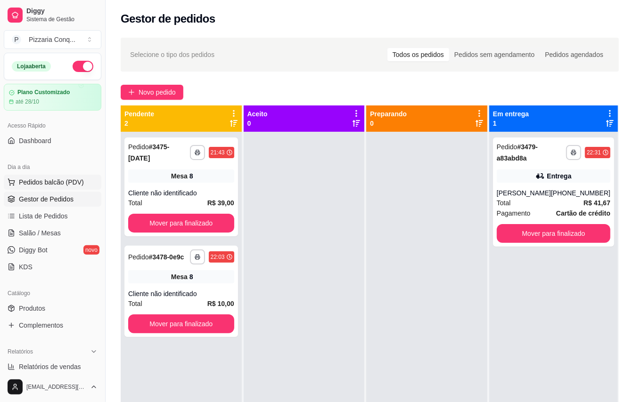
click at [58, 185] on span "Pedidos balcão (PDV)" at bounding box center [51, 182] width 65 height 9
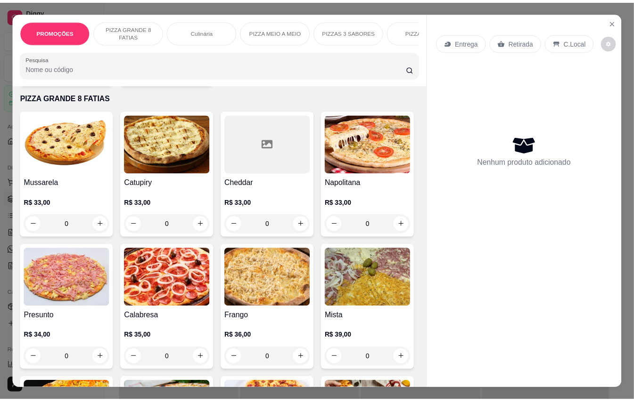
scroll to position [314, 0]
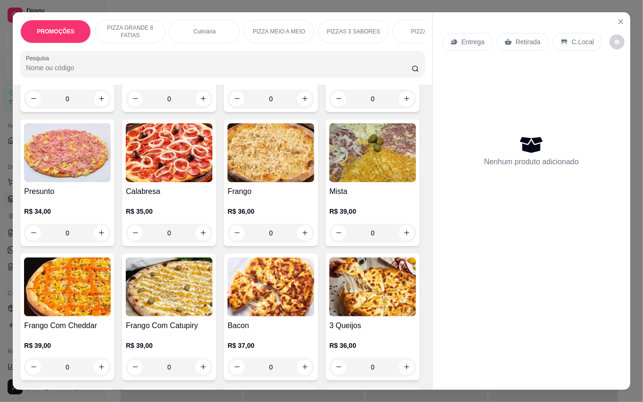
click at [228, 182] on img at bounding box center [271, 152] width 87 height 59
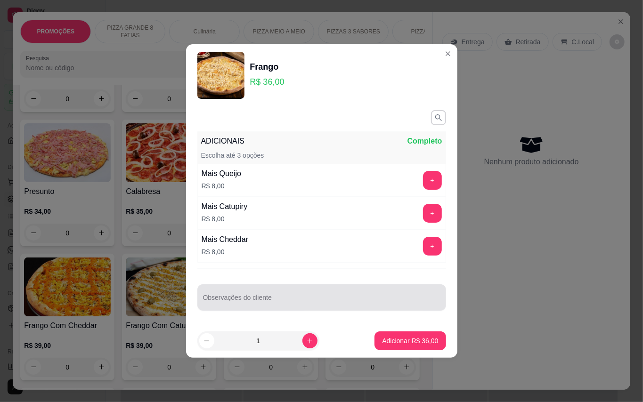
click at [273, 302] on input "Observações do cliente" at bounding box center [321, 301] width 237 height 9
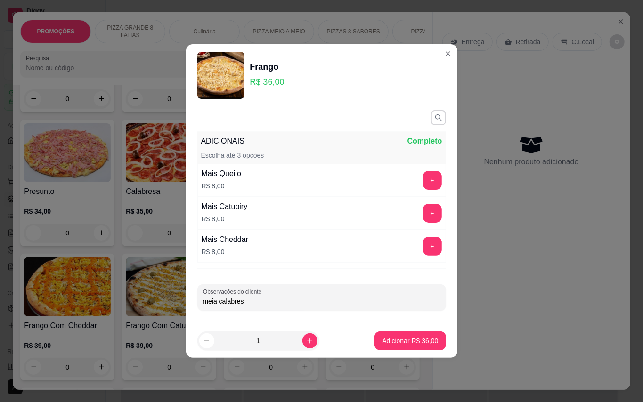
type input "meia calabresa"
click at [400, 344] on p "Adicionar R$ 36,00" at bounding box center [410, 340] width 56 height 9
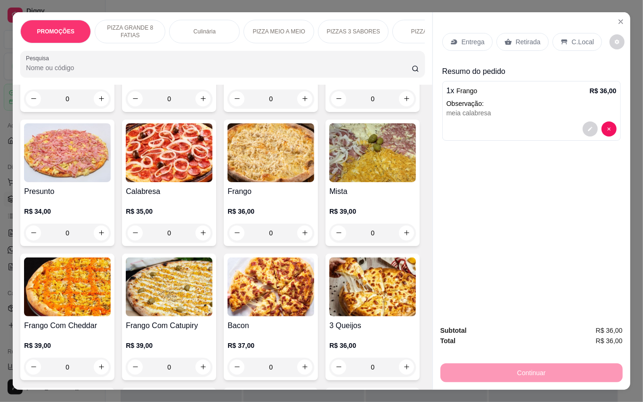
click at [524, 38] on p "Retirada" at bounding box center [528, 41] width 25 height 9
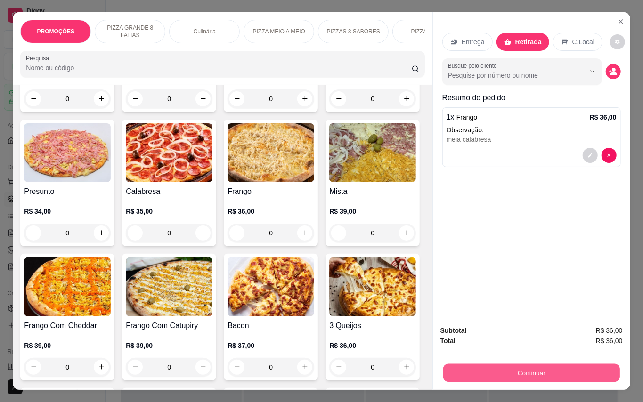
click at [534, 364] on button "Continuar" at bounding box center [531, 373] width 177 height 18
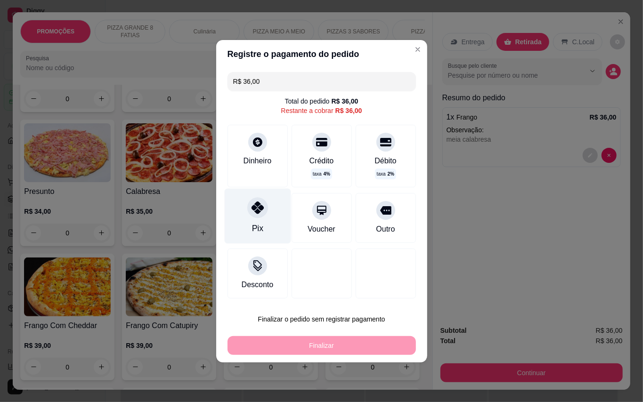
click at [238, 220] on div "Pix" at bounding box center [257, 215] width 66 height 55
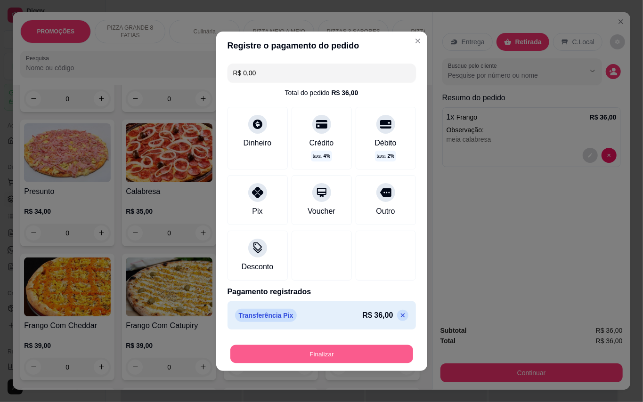
click at [345, 351] on button "Finalizar" at bounding box center [321, 354] width 183 height 18
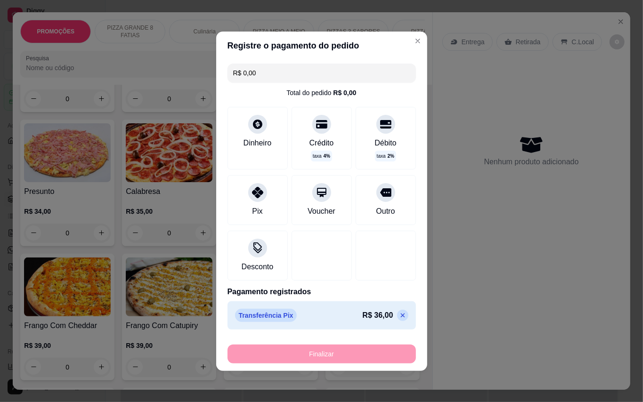
type input "-R$ 36,00"
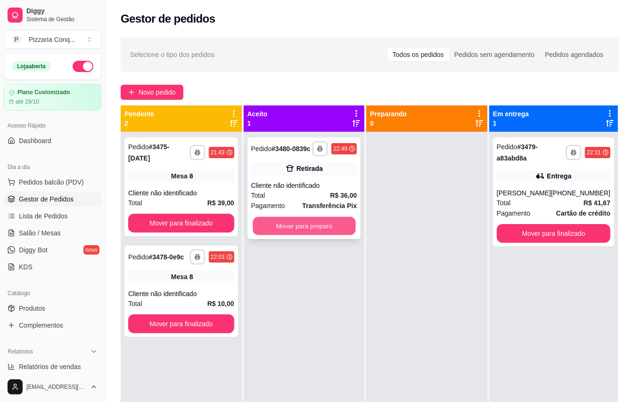
click at [330, 227] on button "Mover para preparo" at bounding box center [304, 226] width 103 height 18
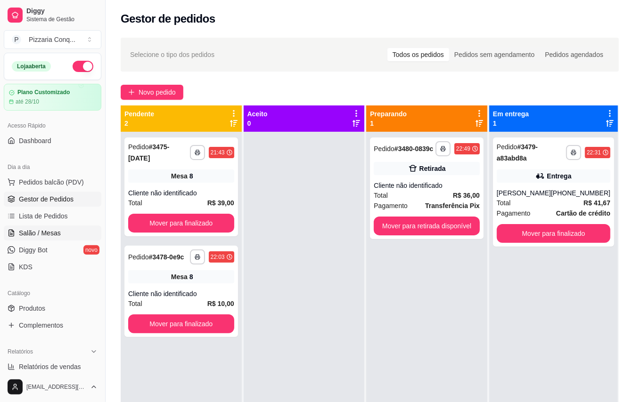
click at [50, 236] on span "Salão / Mesas" at bounding box center [40, 233] width 42 height 9
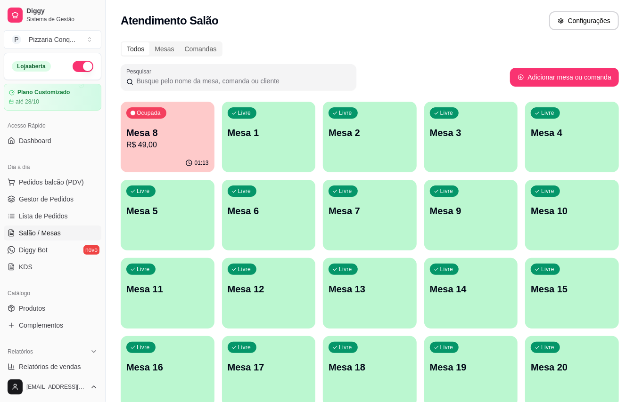
click at [165, 117] on div "Ocupada Mesa 8 R$ 49,00" at bounding box center [168, 128] width 94 height 52
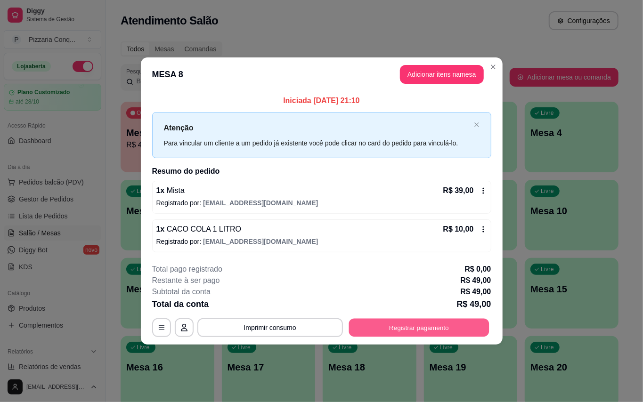
click at [401, 335] on button "Registrar pagamento" at bounding box center [419, 327] width 140 height 18
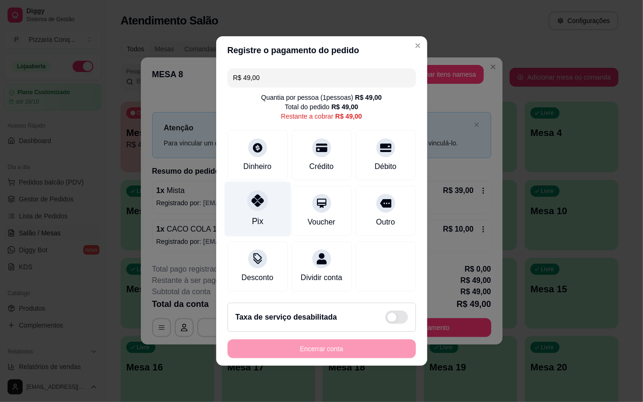
click at [259, 204] on div at bounding box center [257, 200] width 21 height 21
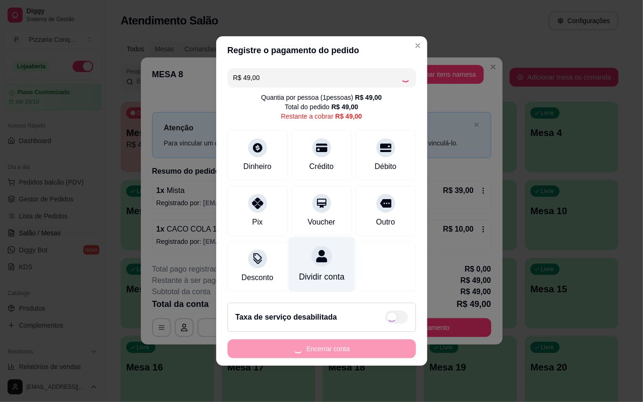
type input "R$ 0,00"
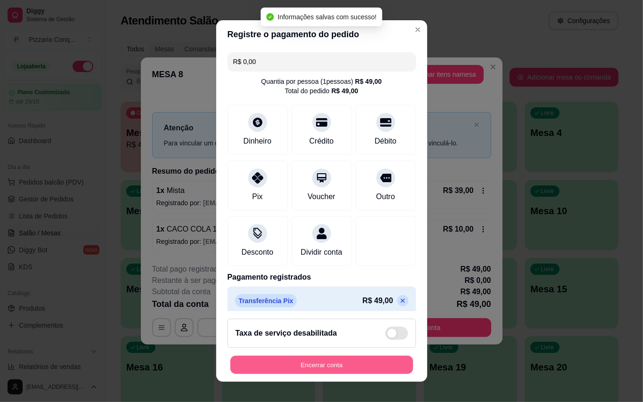
click at [366, 367] on button "Encerrar conta" at bounding box center [321, 365] width 183 height 18
